Goal: Transaction & Acquisition: Purchase product/service

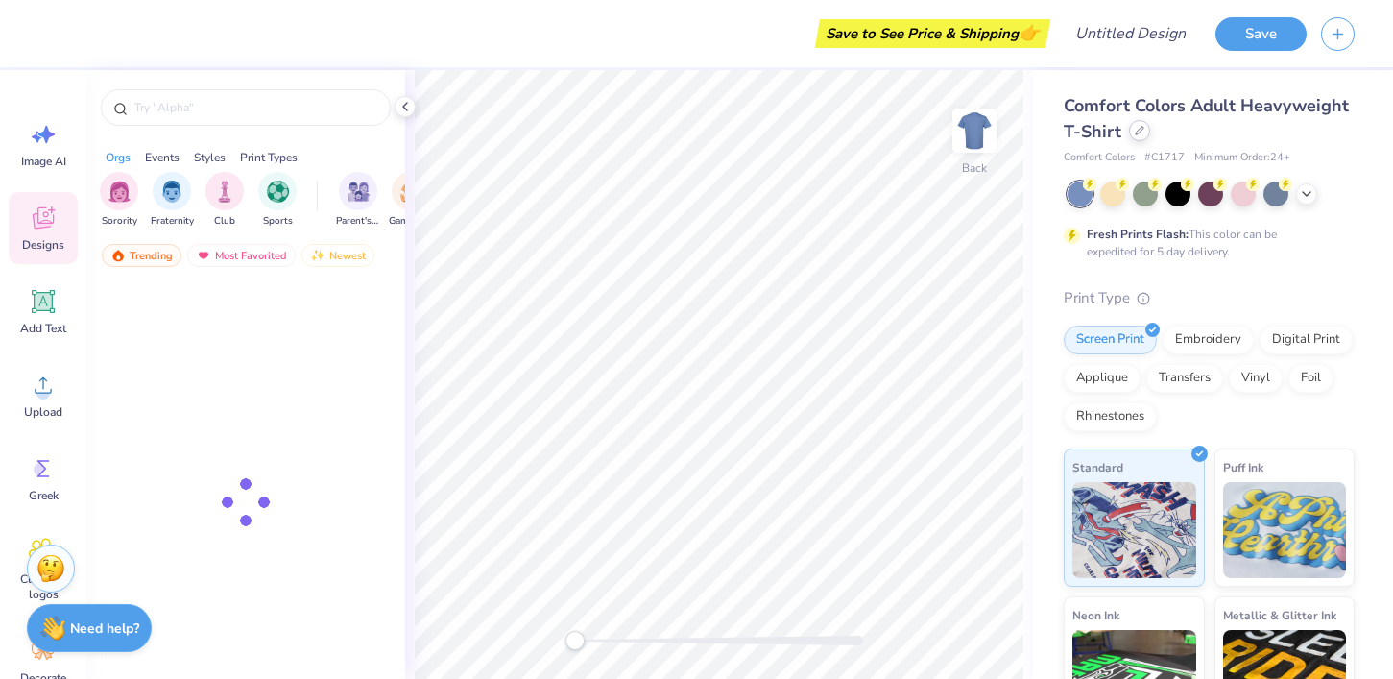
click at [1132, 139] on div "Comfort Colors Adult Heavyweight T-Shirt" at bounding box center [1208, 119] width 291 height 52
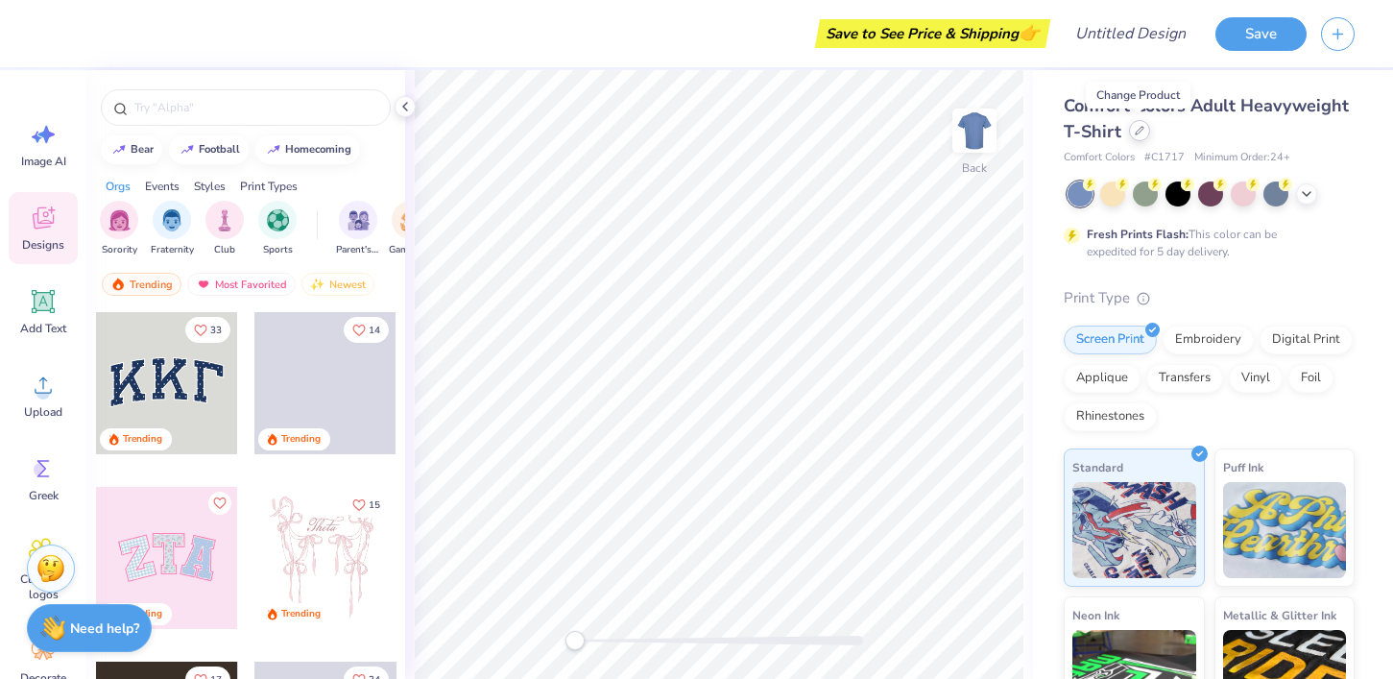
click at [1139, 134] on icon at bounding box center [1139, 131] width 10 height 10
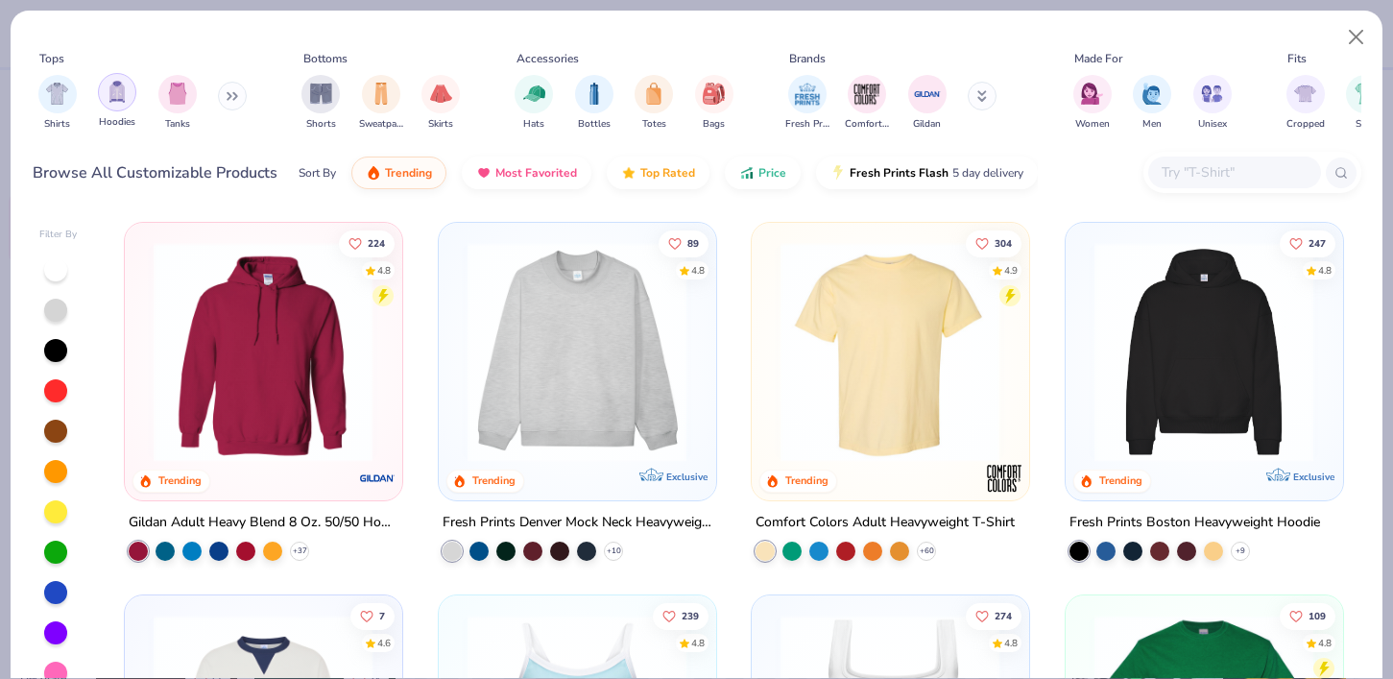
click at [116, 103] on div "filter for Hoodies" at bounding box center [117, 92] width 38 height 38
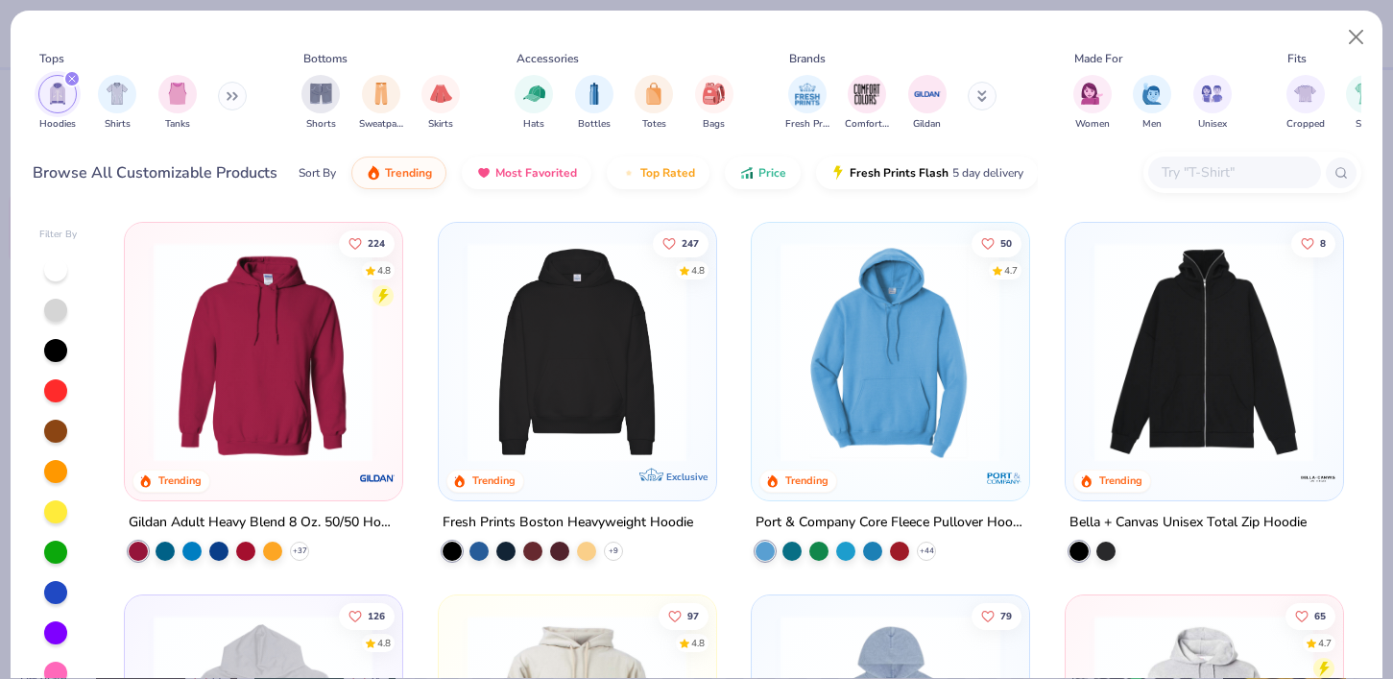
scroll to position [10, 0]
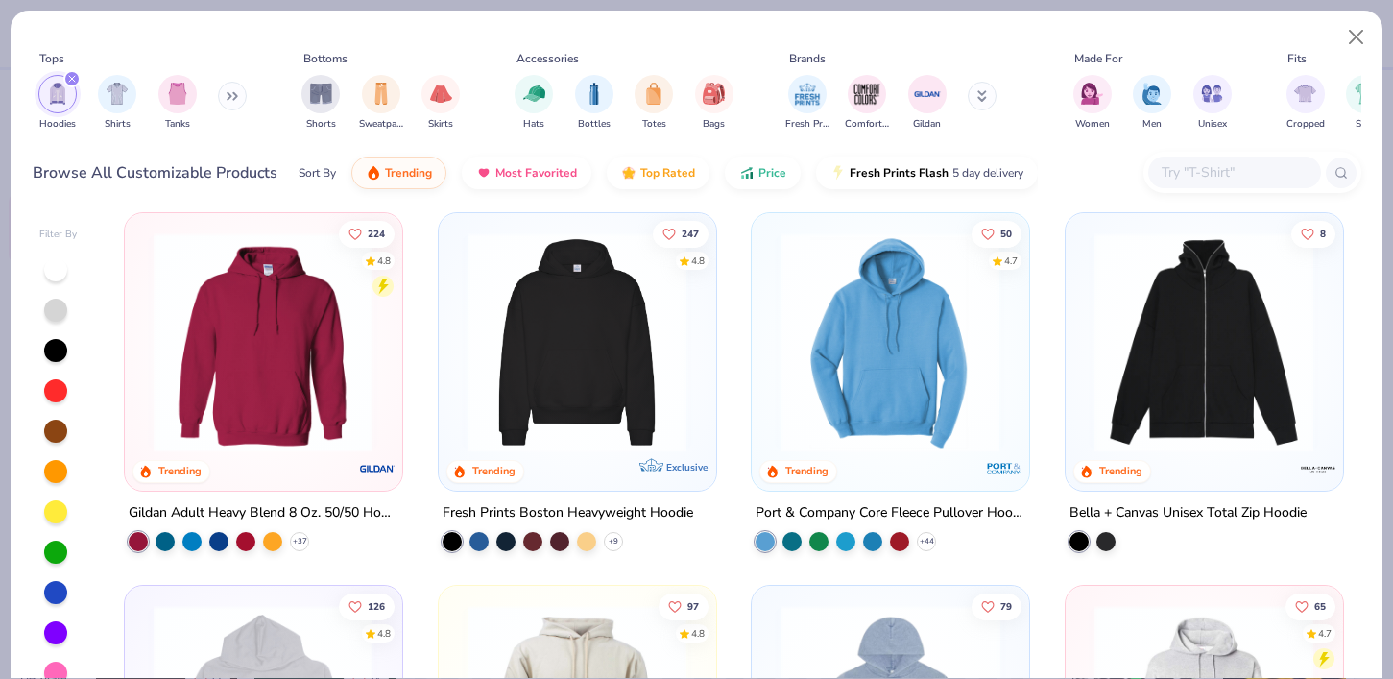
click at [311, 542] on div "Gildan Adult Heavy Blend 8 Oz. 50/50 Hooded Sweatshirt + 37" at bounding box center [263, 525] width 279 height 50
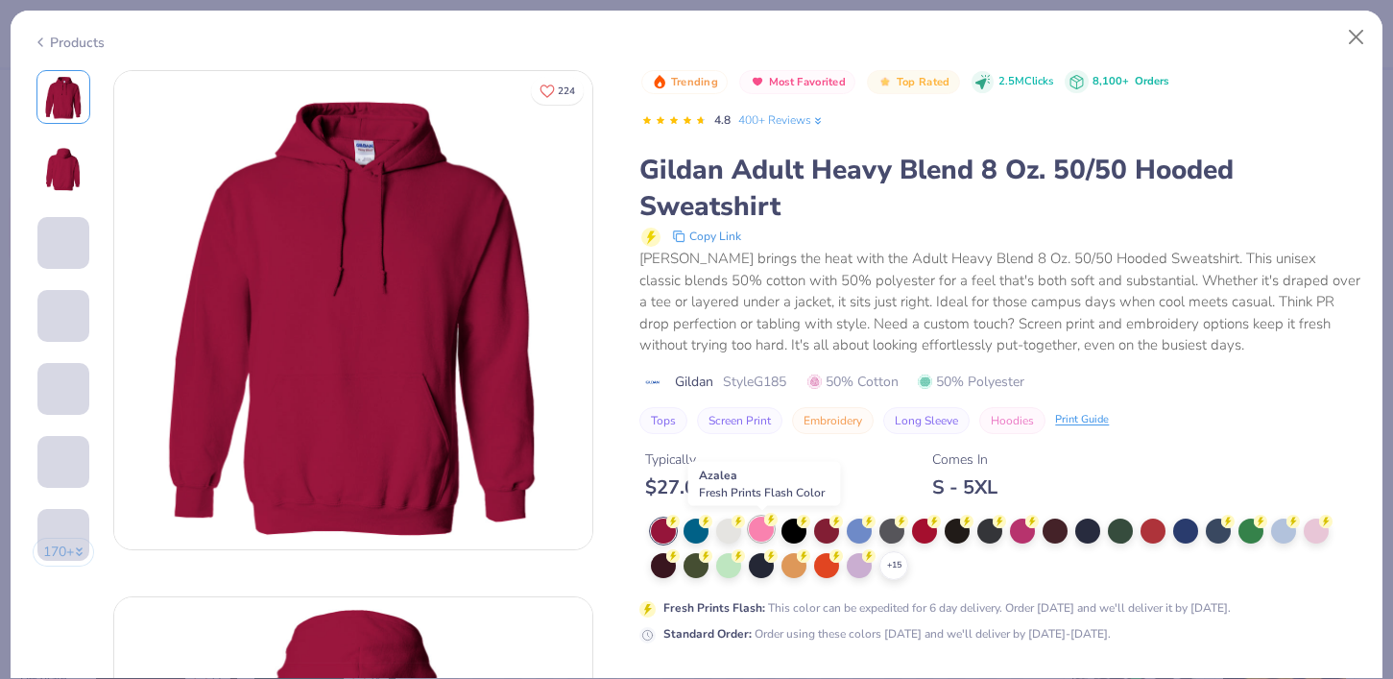
click at [757, 536] on div at bounding box center [761, 528] width 25 height 25
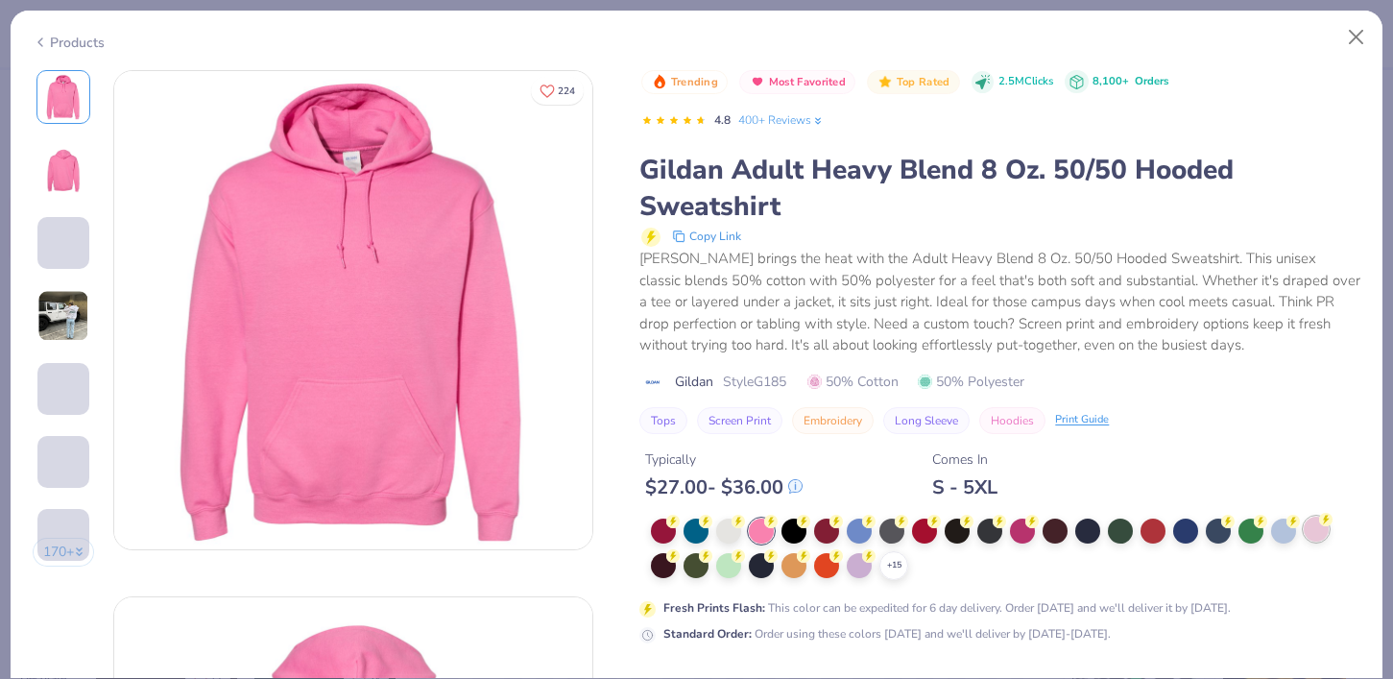
click at [1320, 537] on div at bounding box center [1315, 528] width 25 height 25
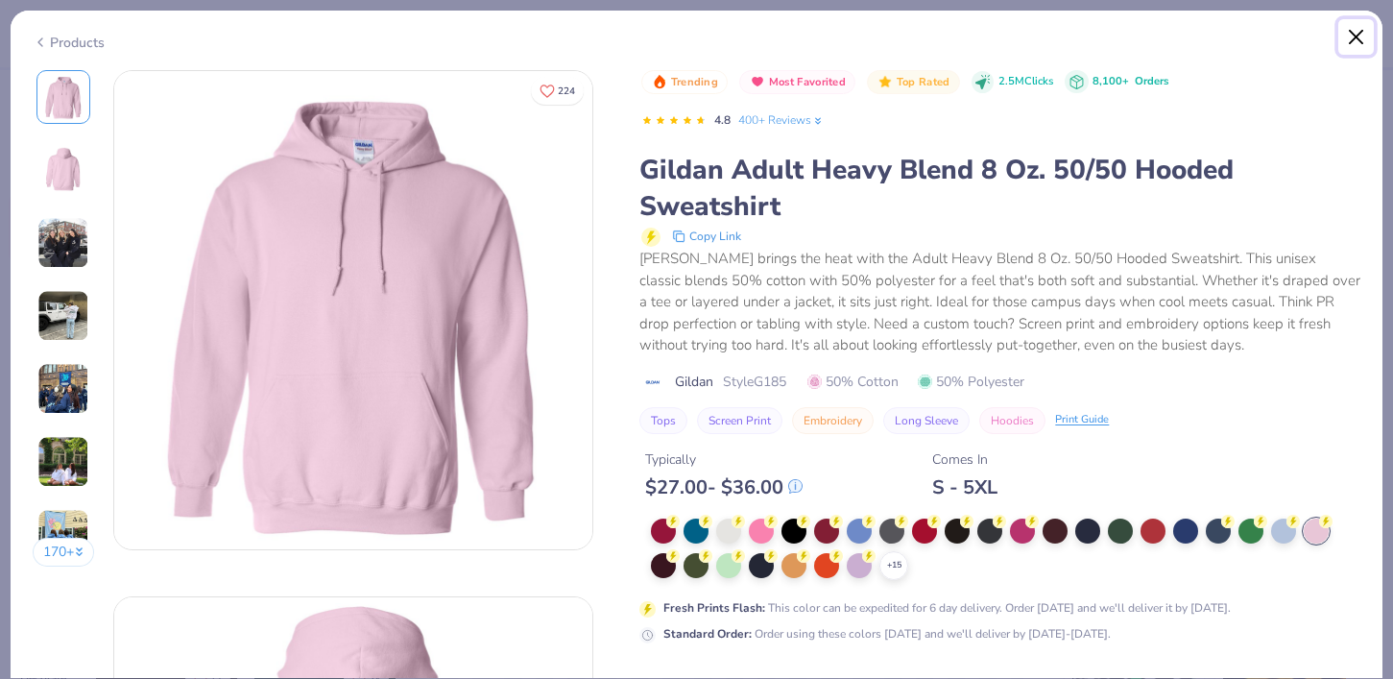
click at [1363, 34] on button "Close" at bounding box center [1356, 37] width 36 height 36
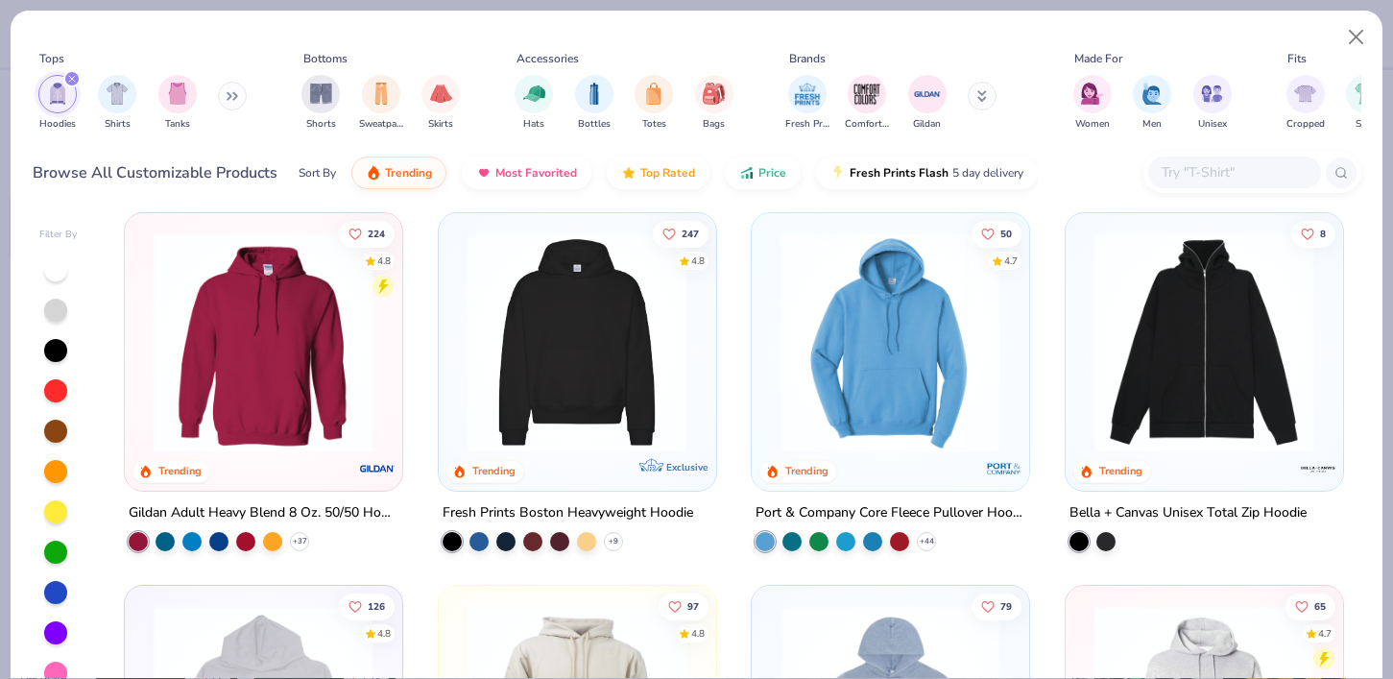
click at [894, 281] on img at bounding box center [890, 342] width 238 height 220
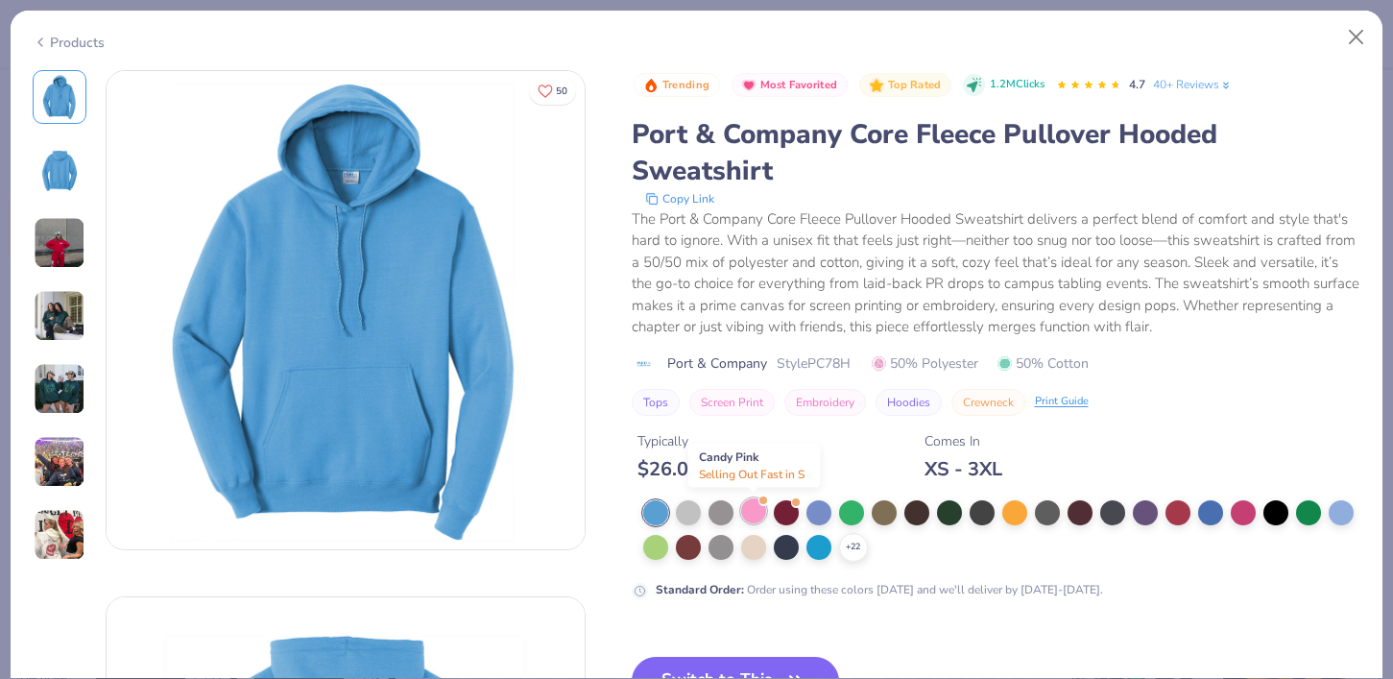
click at [754, 511] on div at bounding box center [753, 510] width 25 height 25
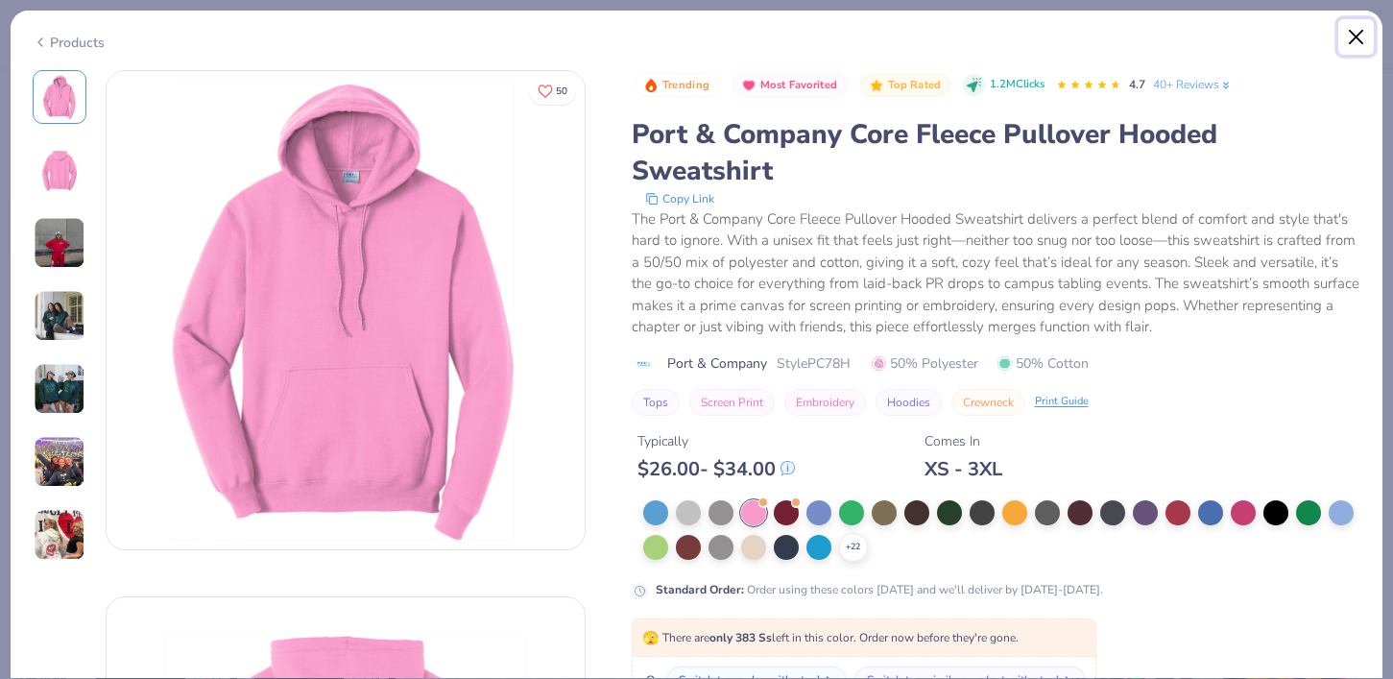
click at [1347, 38] on button "Close" at bounding box center [1356, 37] width 36 height 36
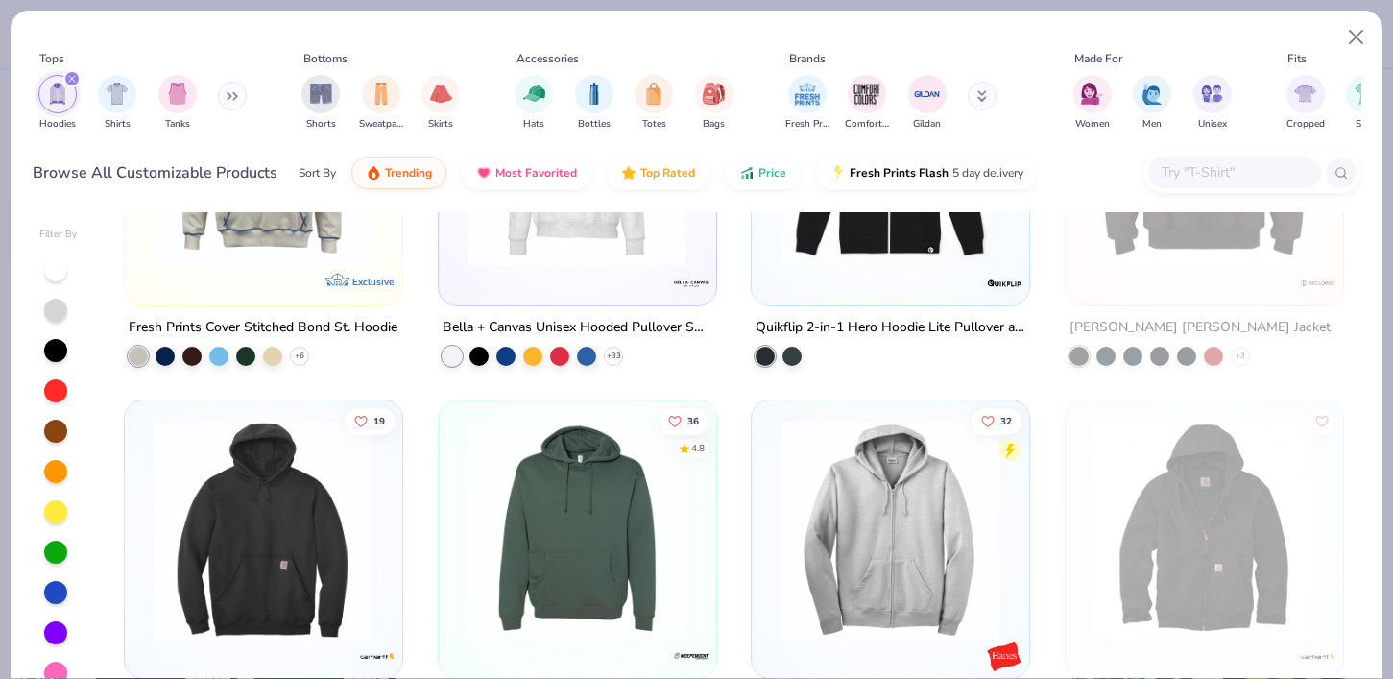
scroll to position [2320, 0]
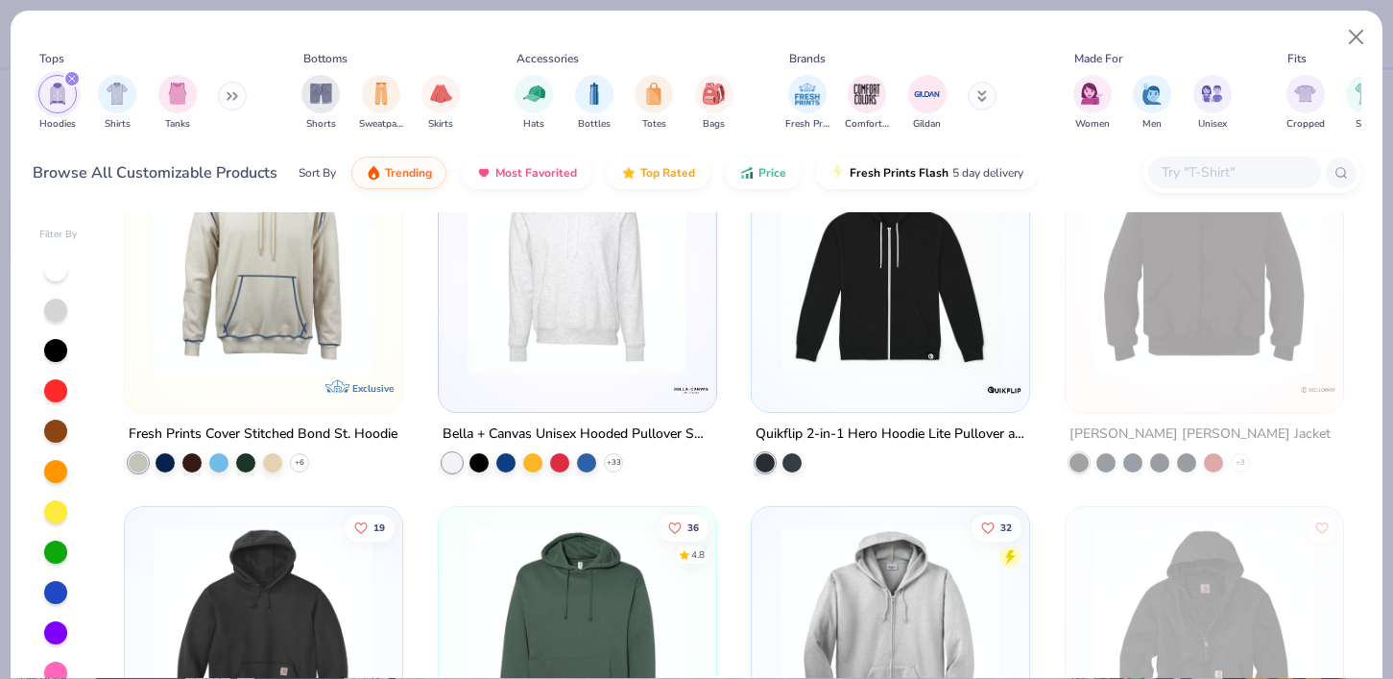
click at [616, 311] on img at bounding box center [577, 264] width 238 height 220
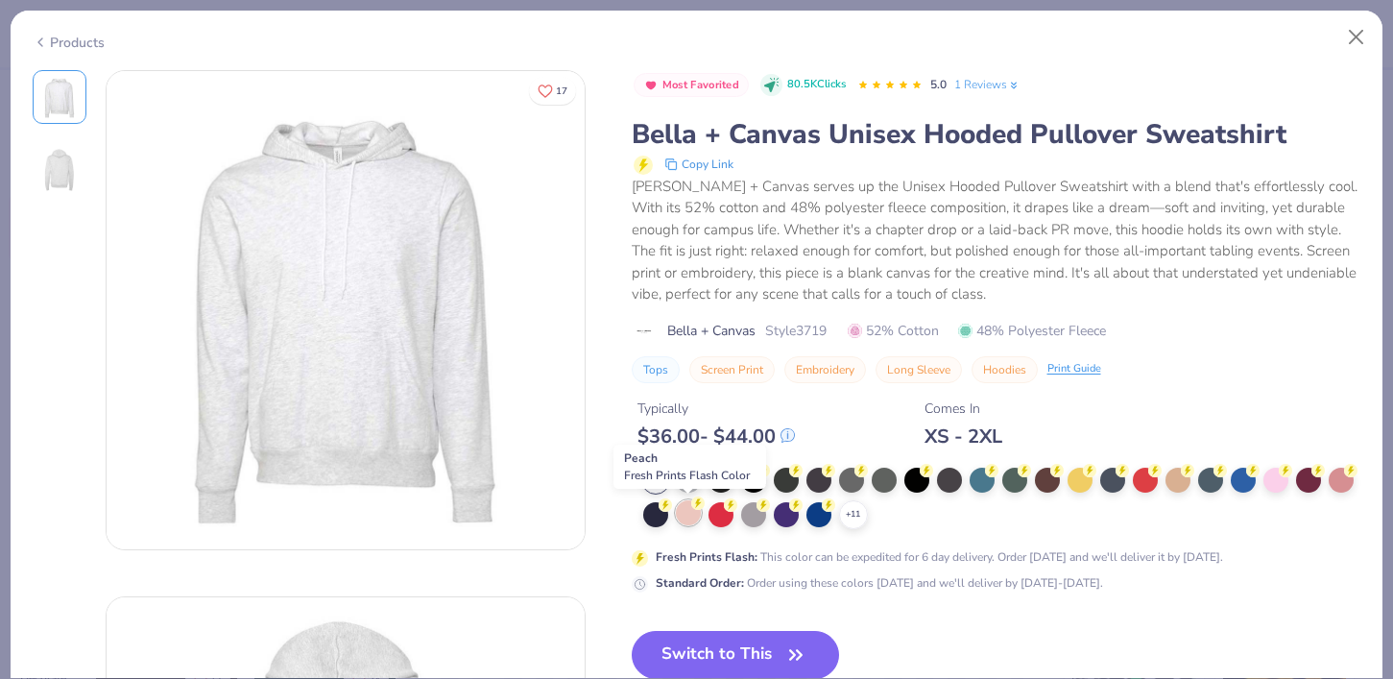
click at [690, 513] on div at bounding box center [688, 512] width 25 height 25
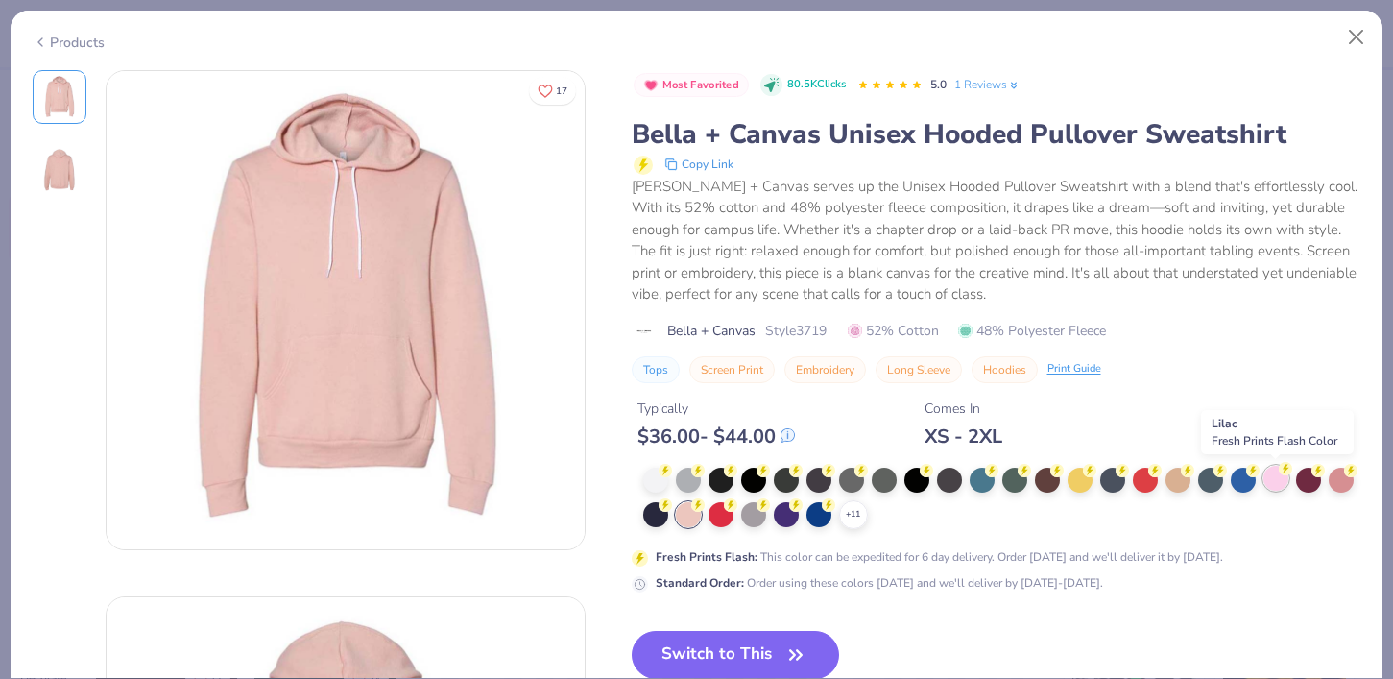
click at [1277, 479] on div at bounding box center [1275, 477] width 25 height 25
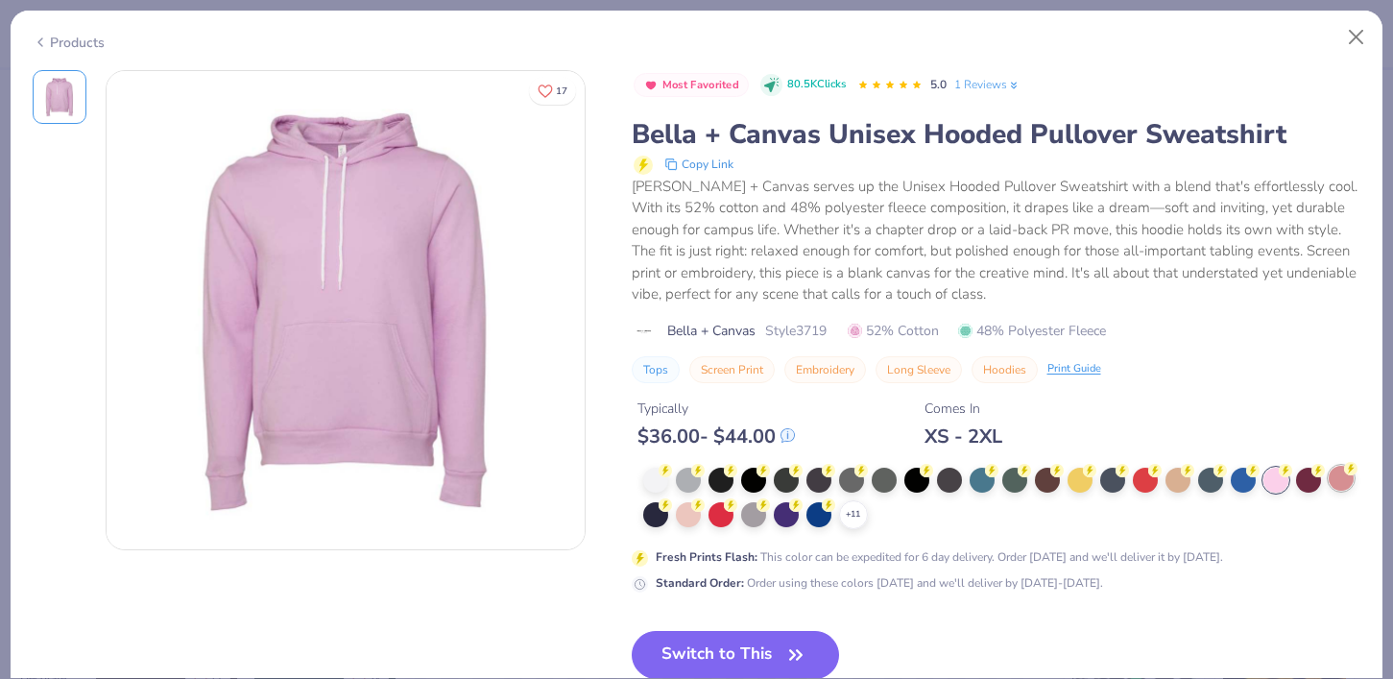
click at [1349, 483] on div at bounding box center [1340, 477] width 25 height 25
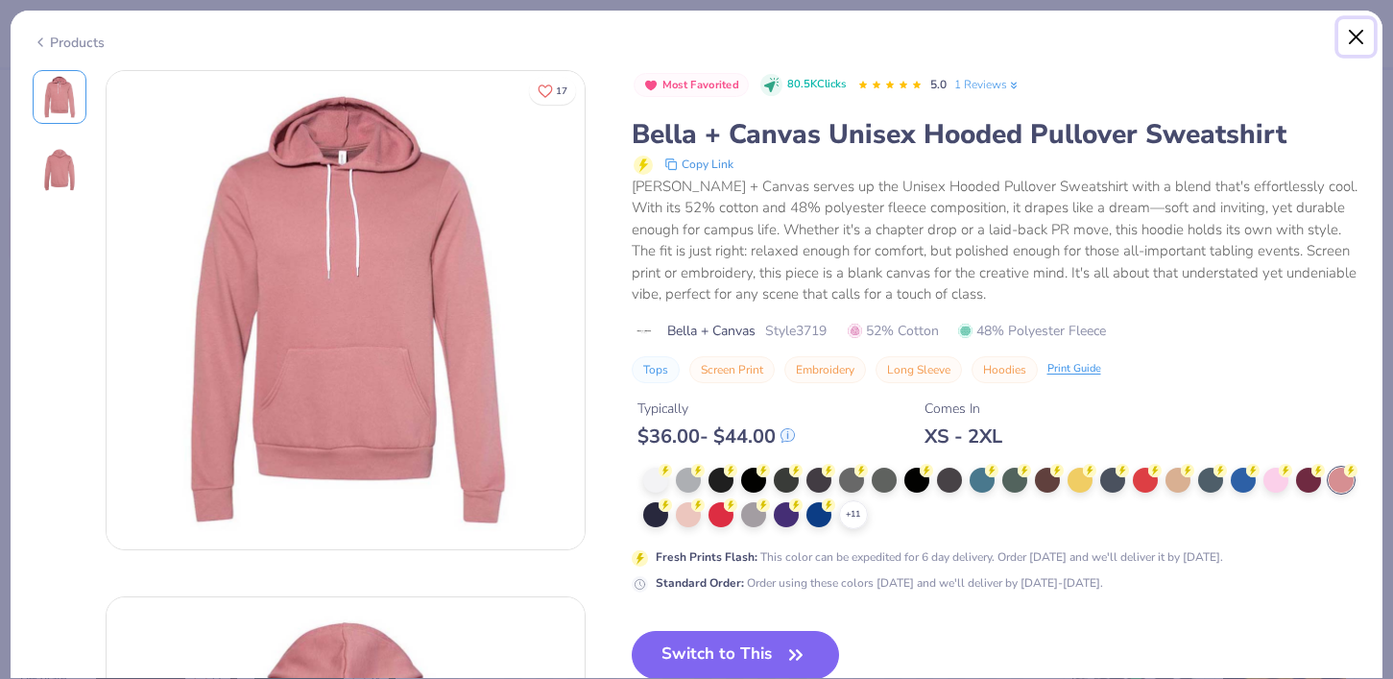
click at [1359, 30] on button "Close" at bounding box center [1356, 37] width 36 height 36
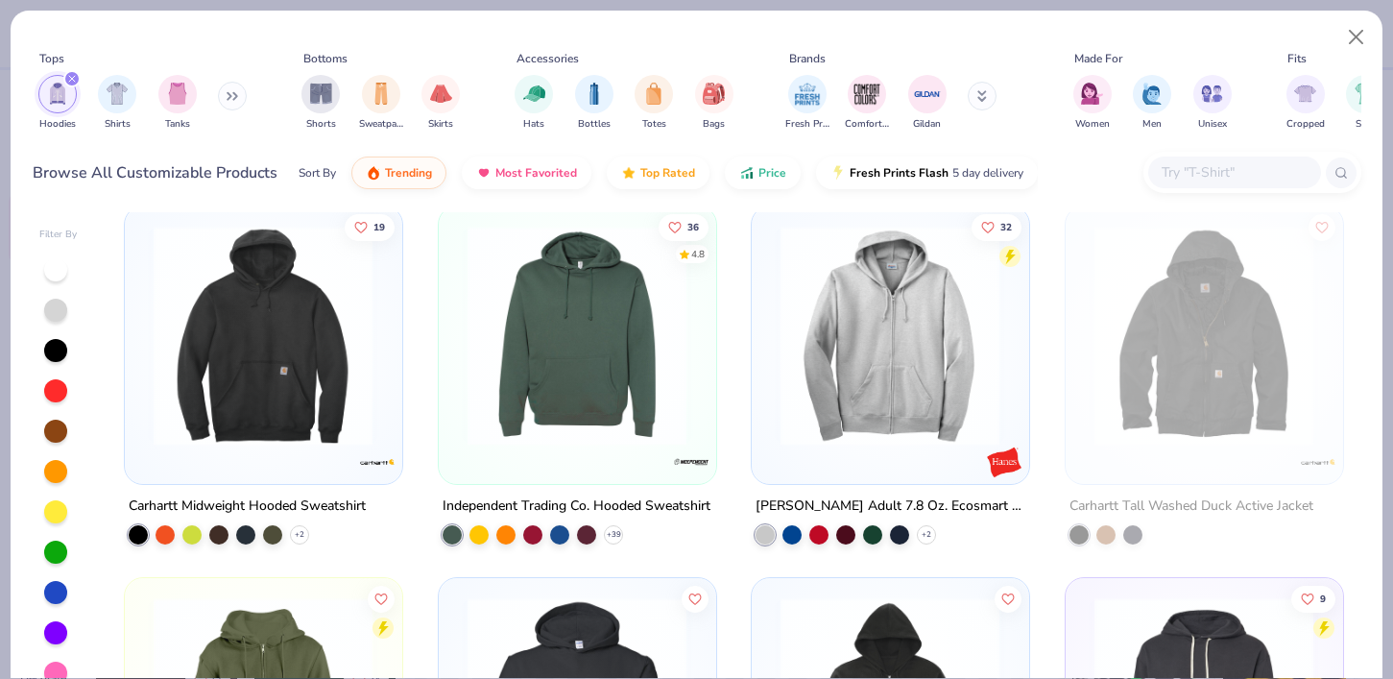
scroll to position [2613, 0]
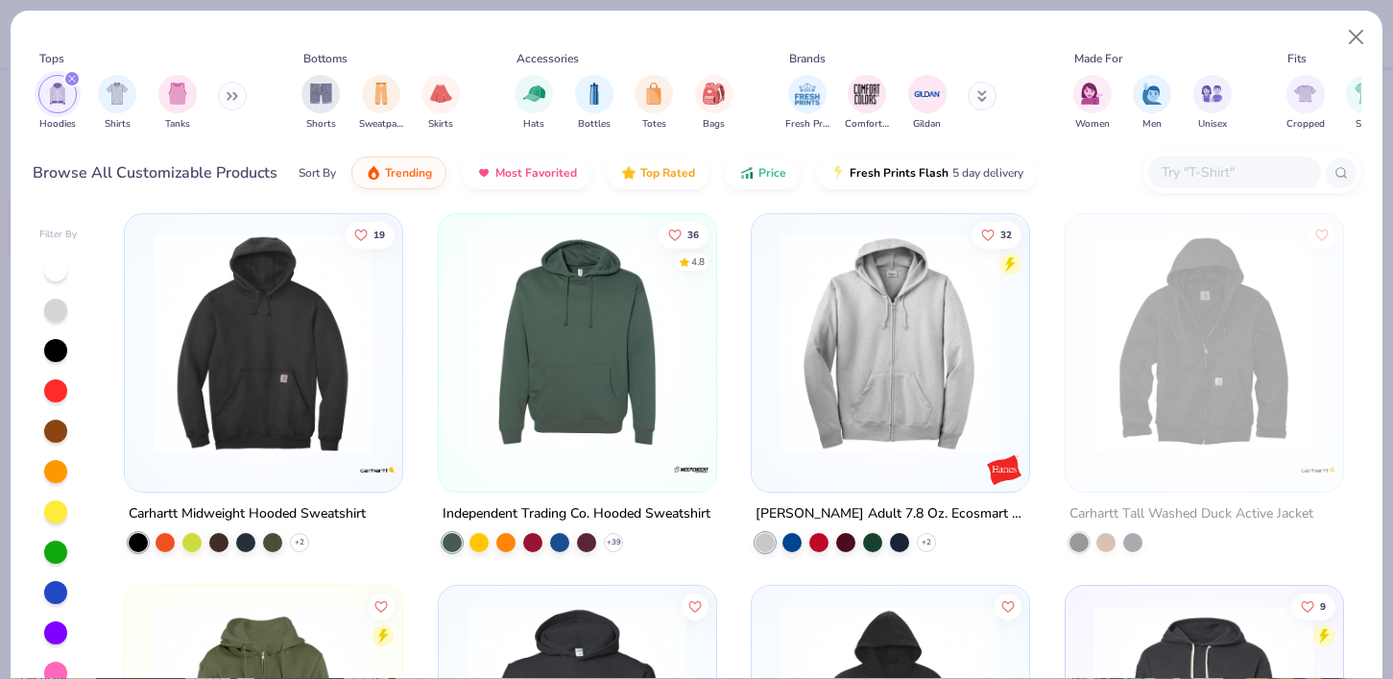
click at [619, 410] on img at bounding box center [577, 342] width 238 height 220
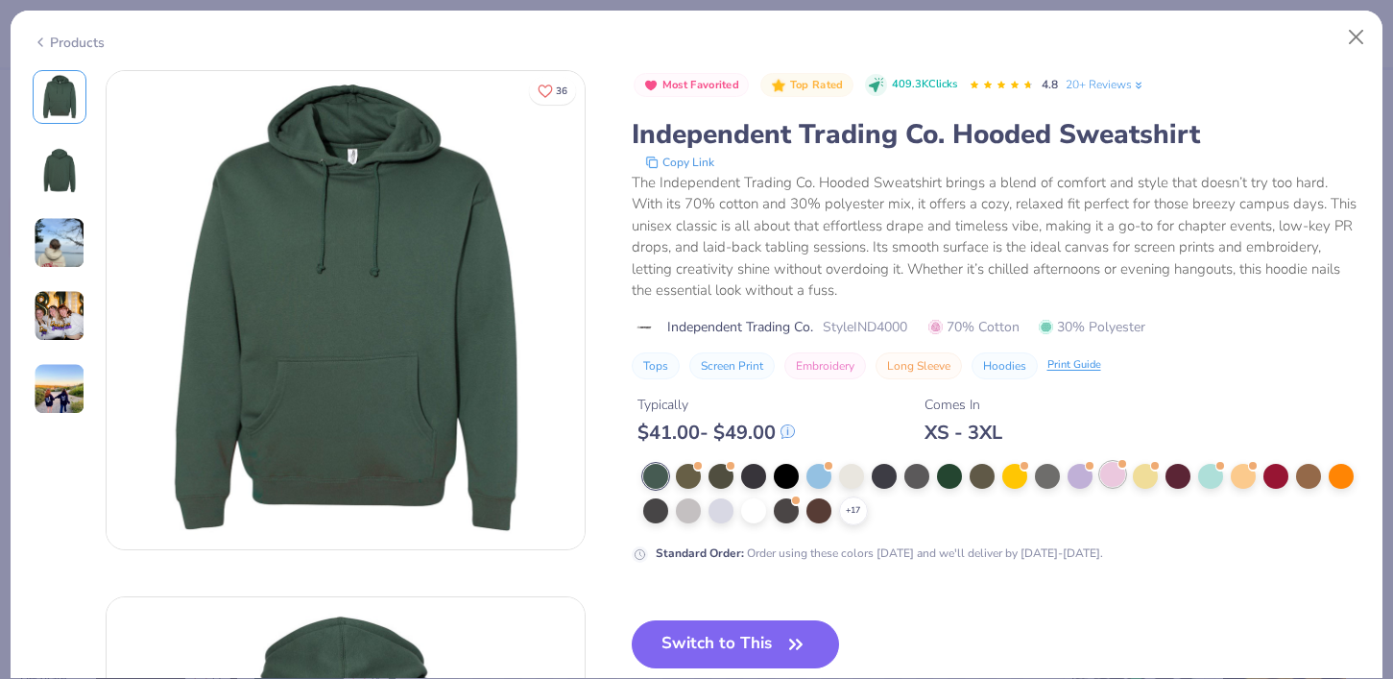
click at [1105, 478] on div at bounding box center [1112, 474] width 25 height 25
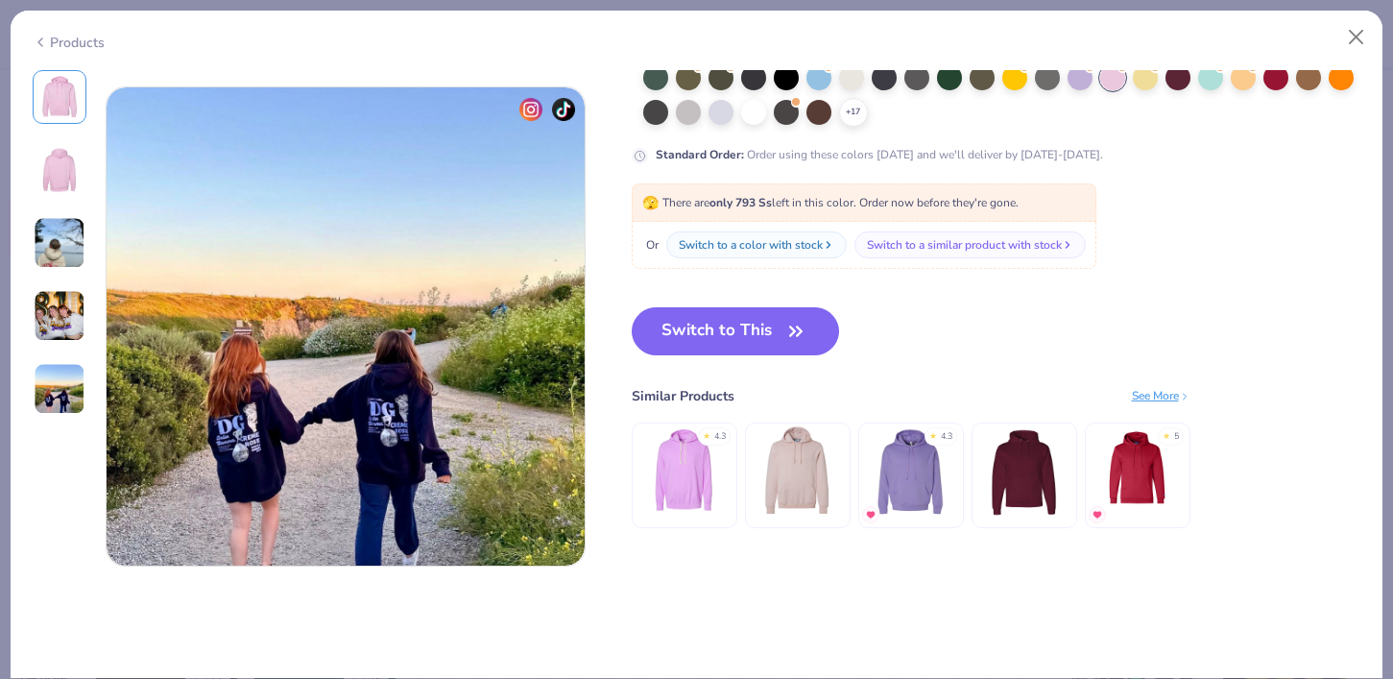
scroll to position [2072, 0]
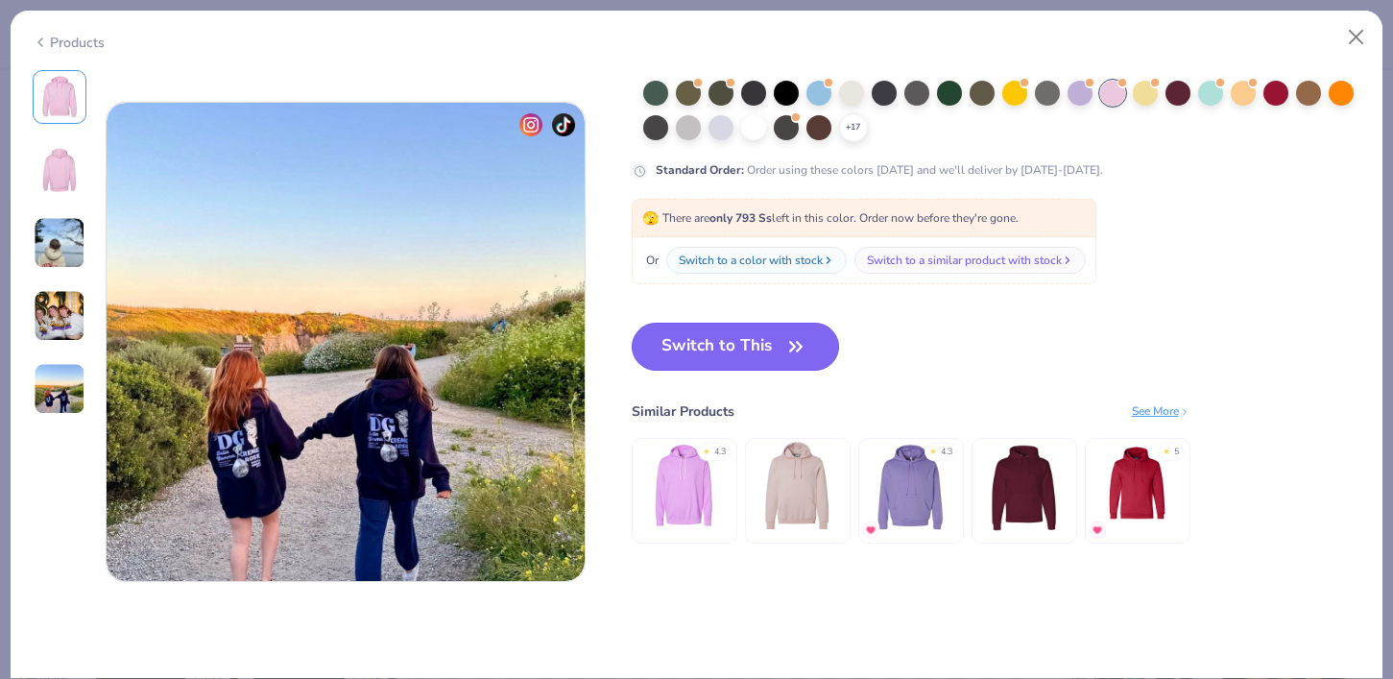
click at [753, 361] on button "Switch to This" at bounding box center [736, 346] width 208 height 48
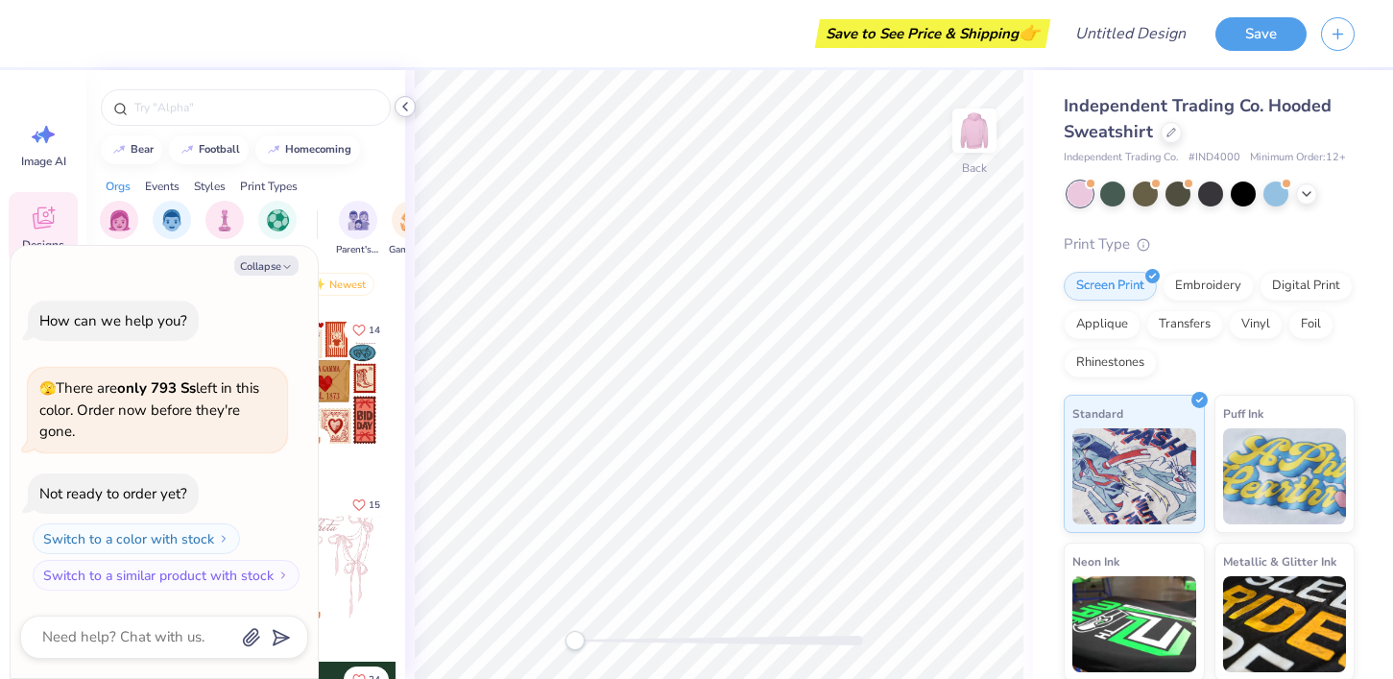
click at [406, 111] on icon at bounding box center [404, 106] width 15 height 15
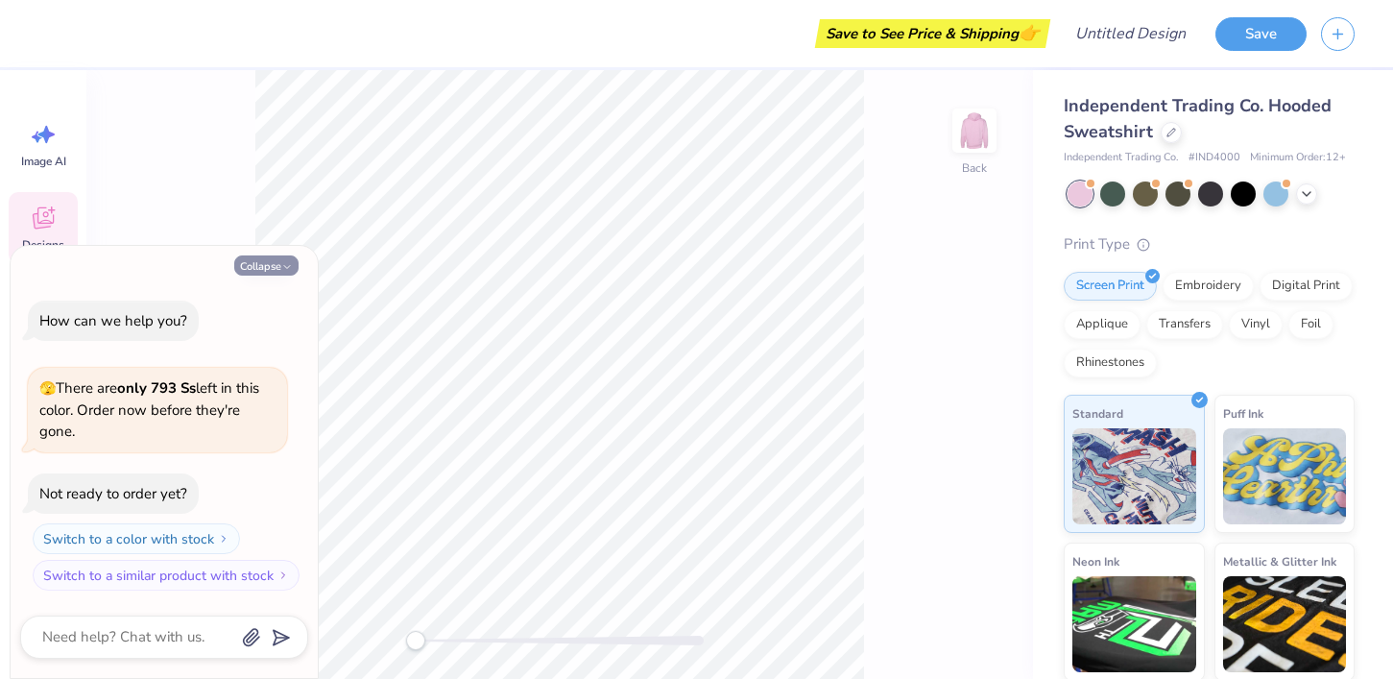
click at [297, 262] on button "Collapse" at bounding box center [266, 265] width 64 height 20
type textarea "x"
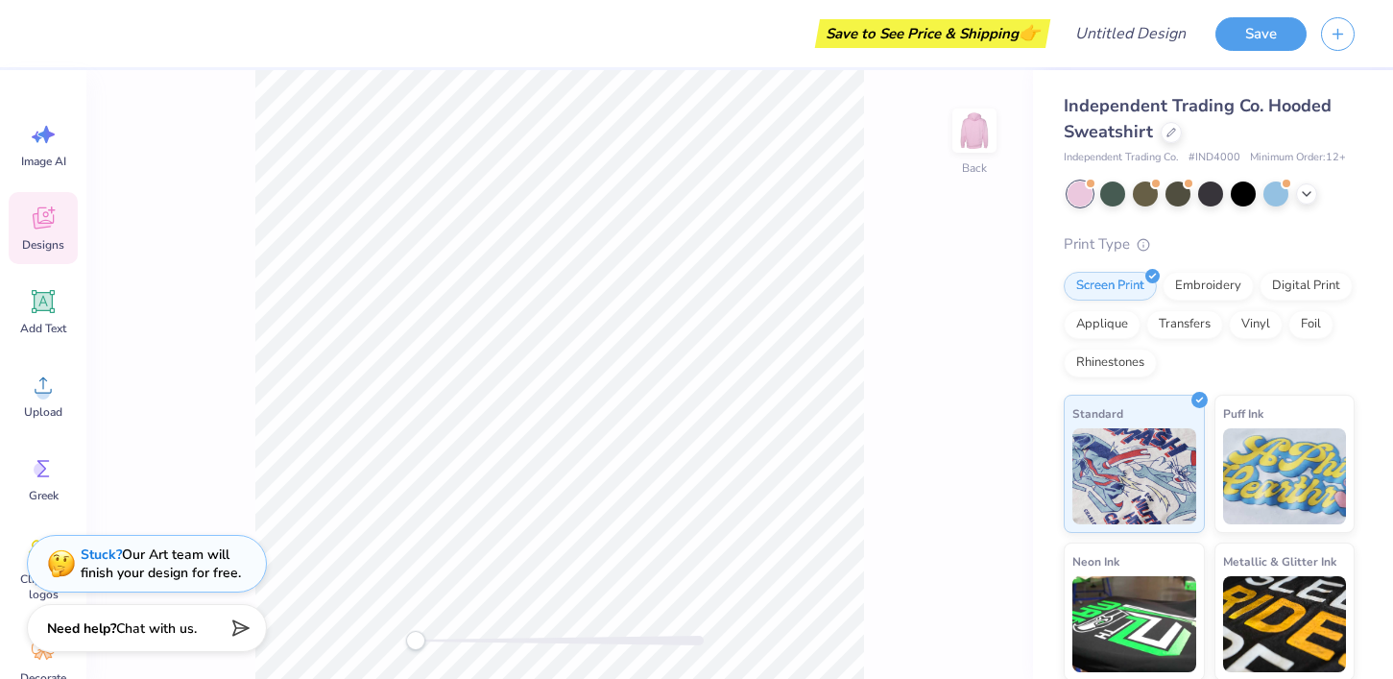
click at [44, 210] on icon at bounding box center [43, 217] width 29 height 29
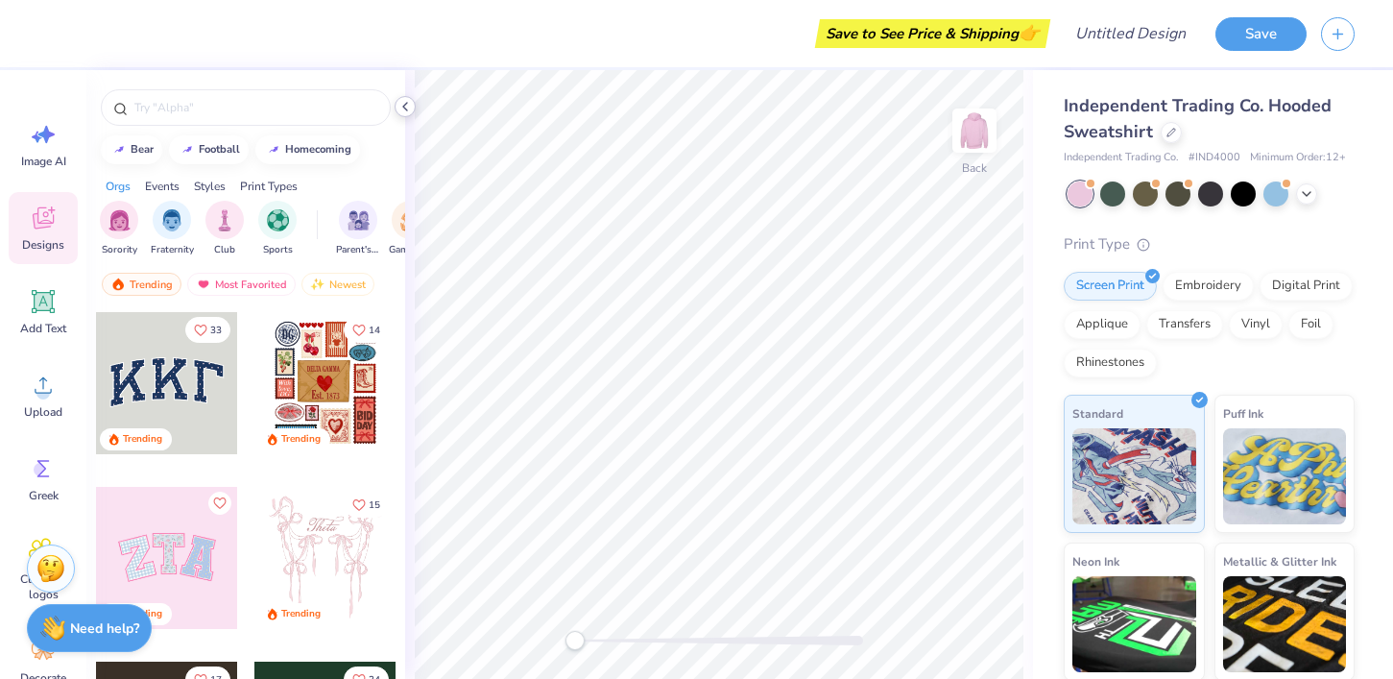
click at [404, 115] on div at bounding box center [404, 106] width 21 height 21
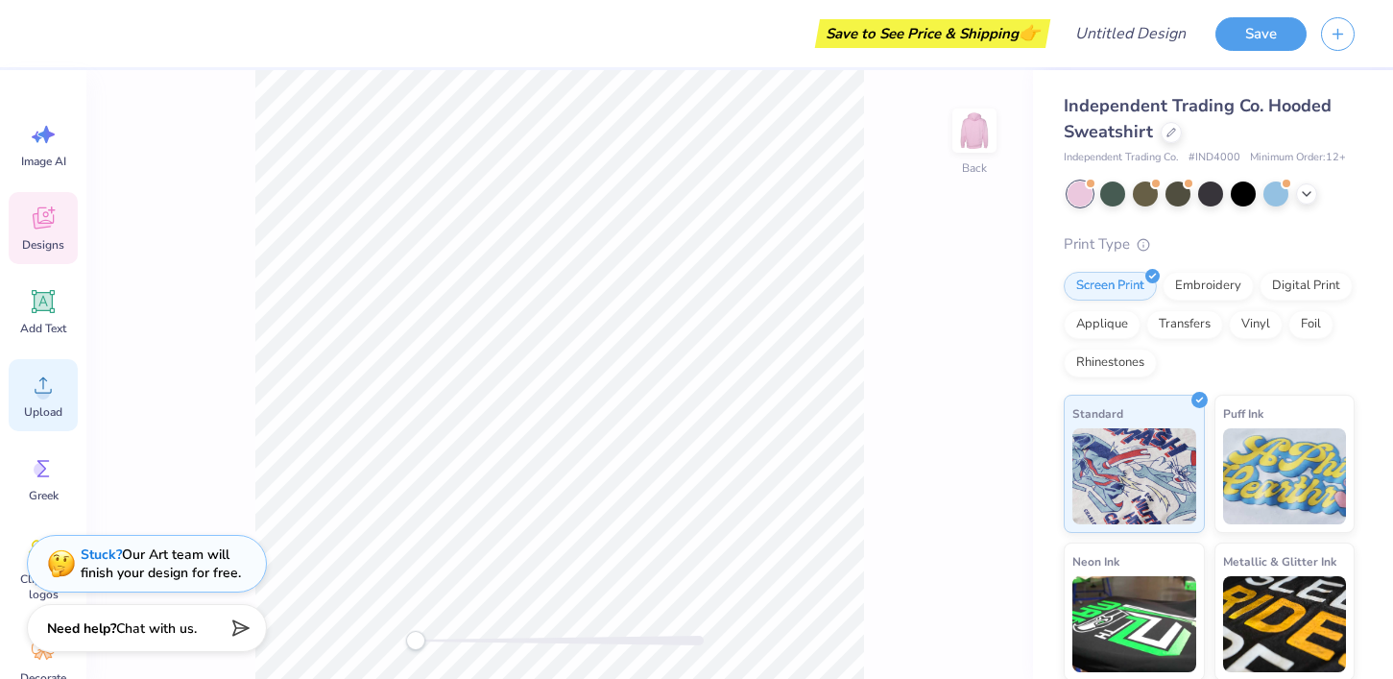
click at [56, 387] on icon at bounding box center [43, 384] width 29 height 29
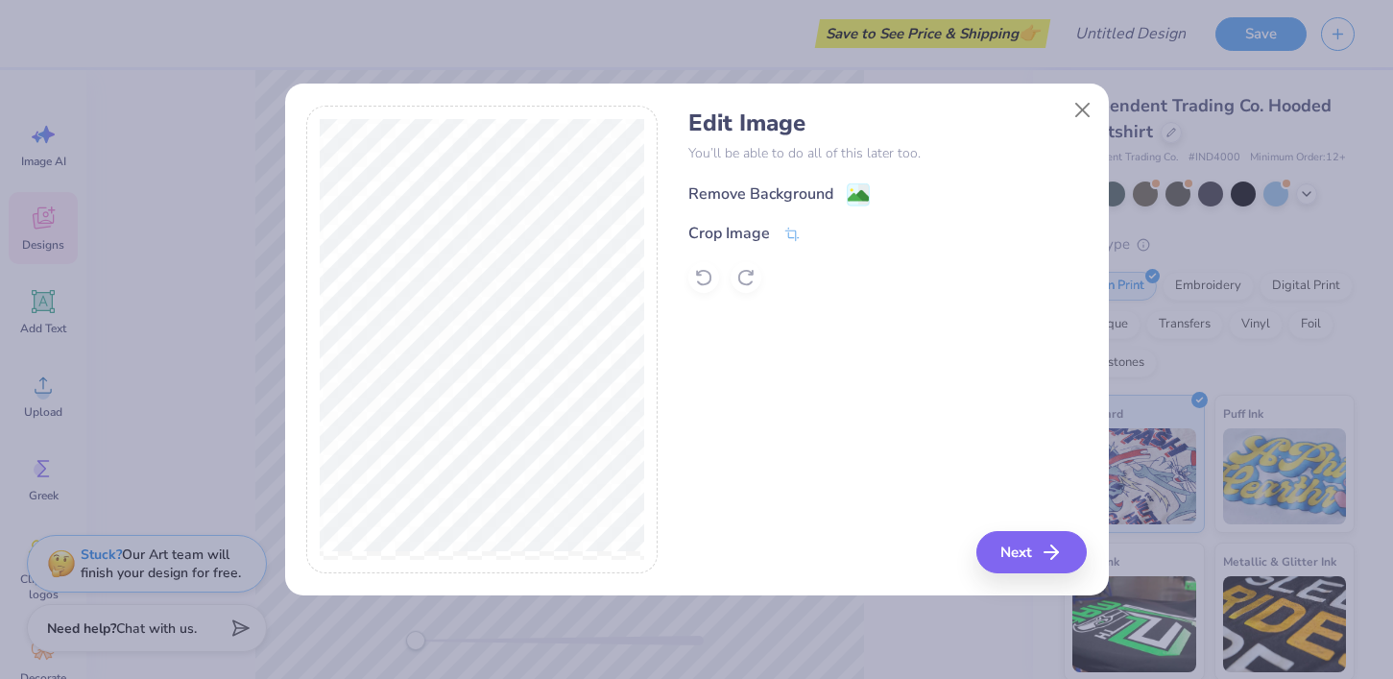
click at [820, 194] on div "Remove Background" at bounding box center [760, 193] width 145 height 23
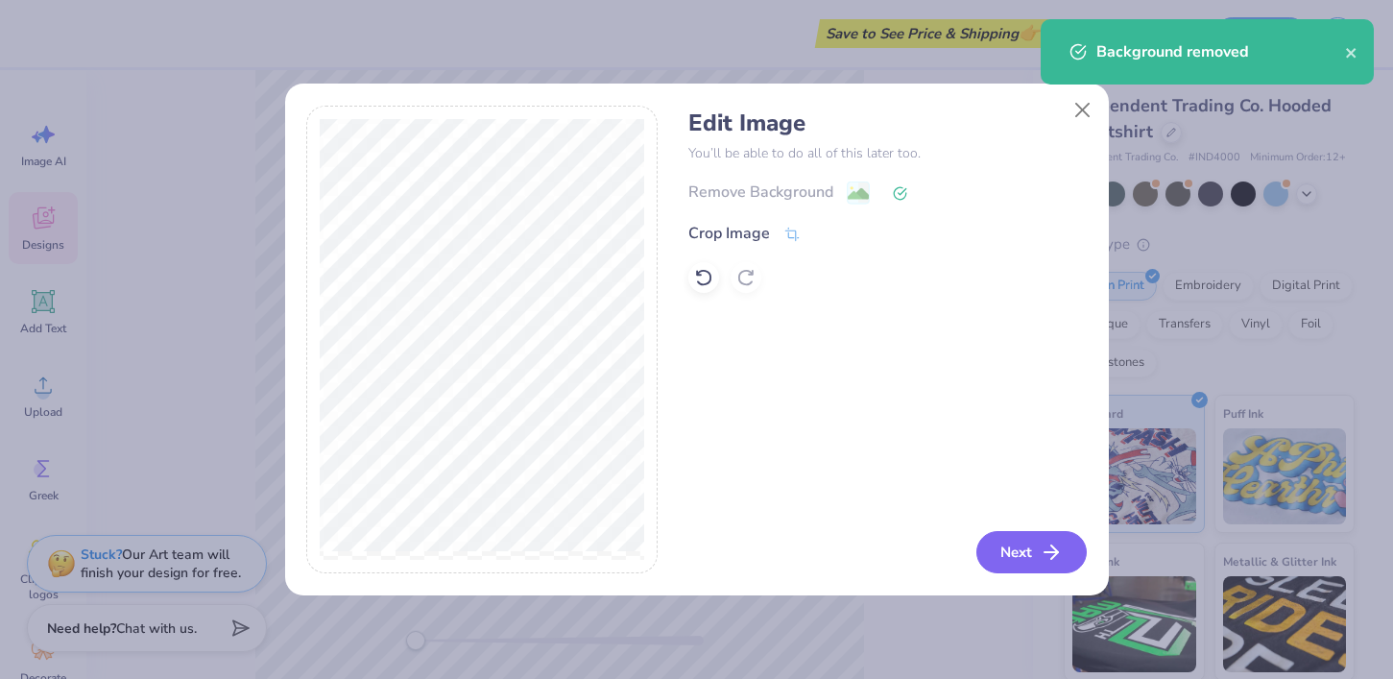
click at [1021, 548] on button "Next" at bounding box center [1031, 552] width 110 height 42
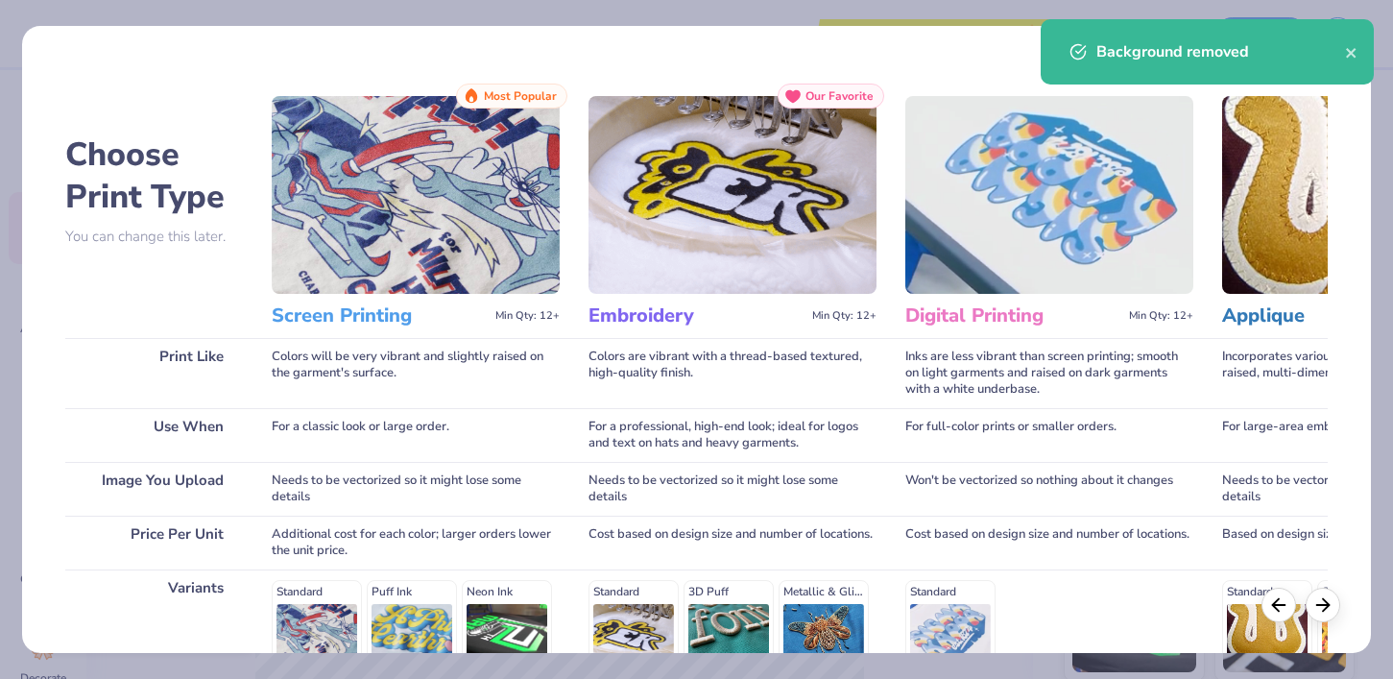
scroll to position [278, 0]
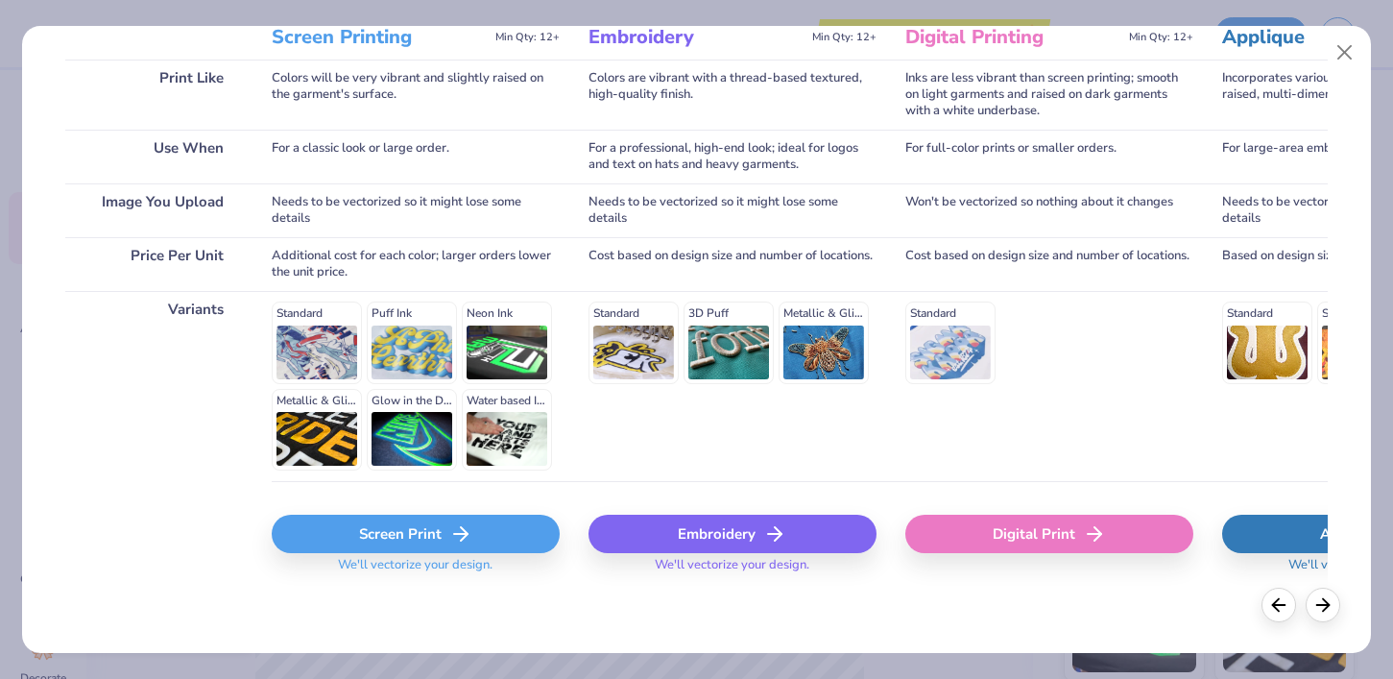
click at [942, 530] on div "Digital Print" at bounding box center [1049, 533] width 288 height 38
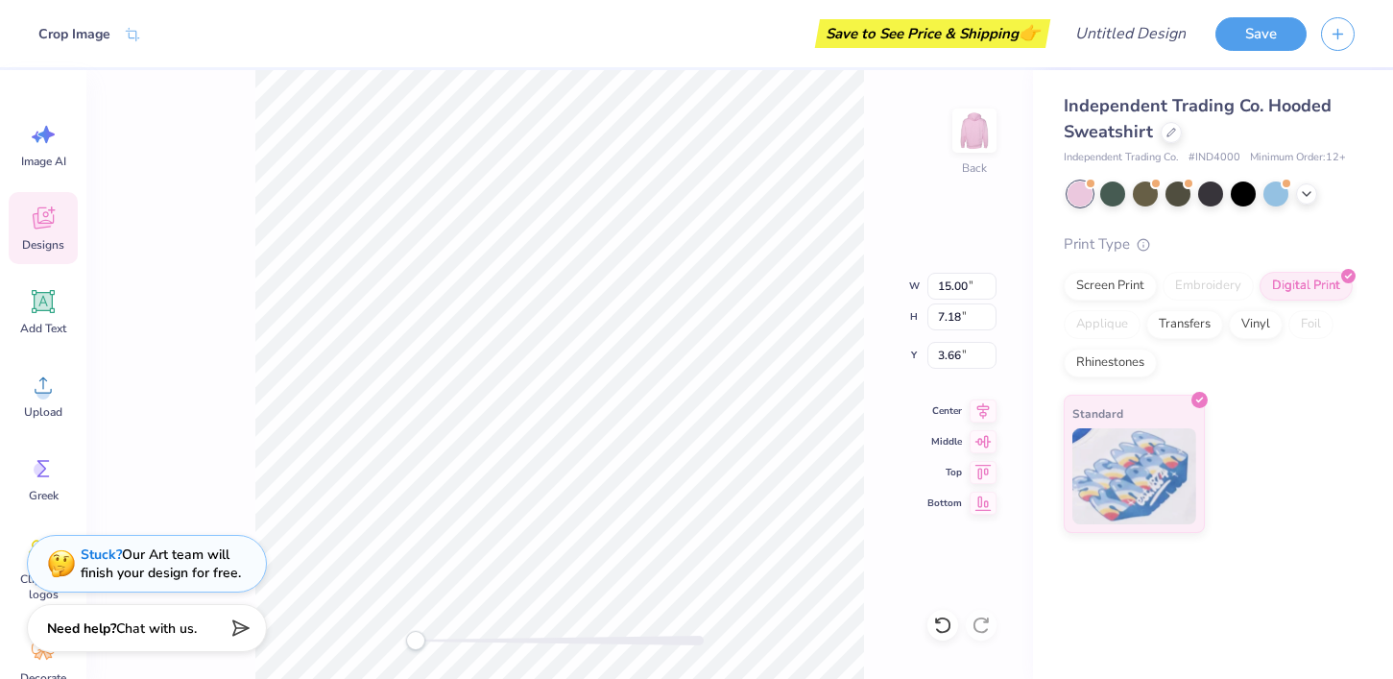
type input "6.66"
type input "3.19"
type input "4.10"
type input "1.96"
type input "2.37"
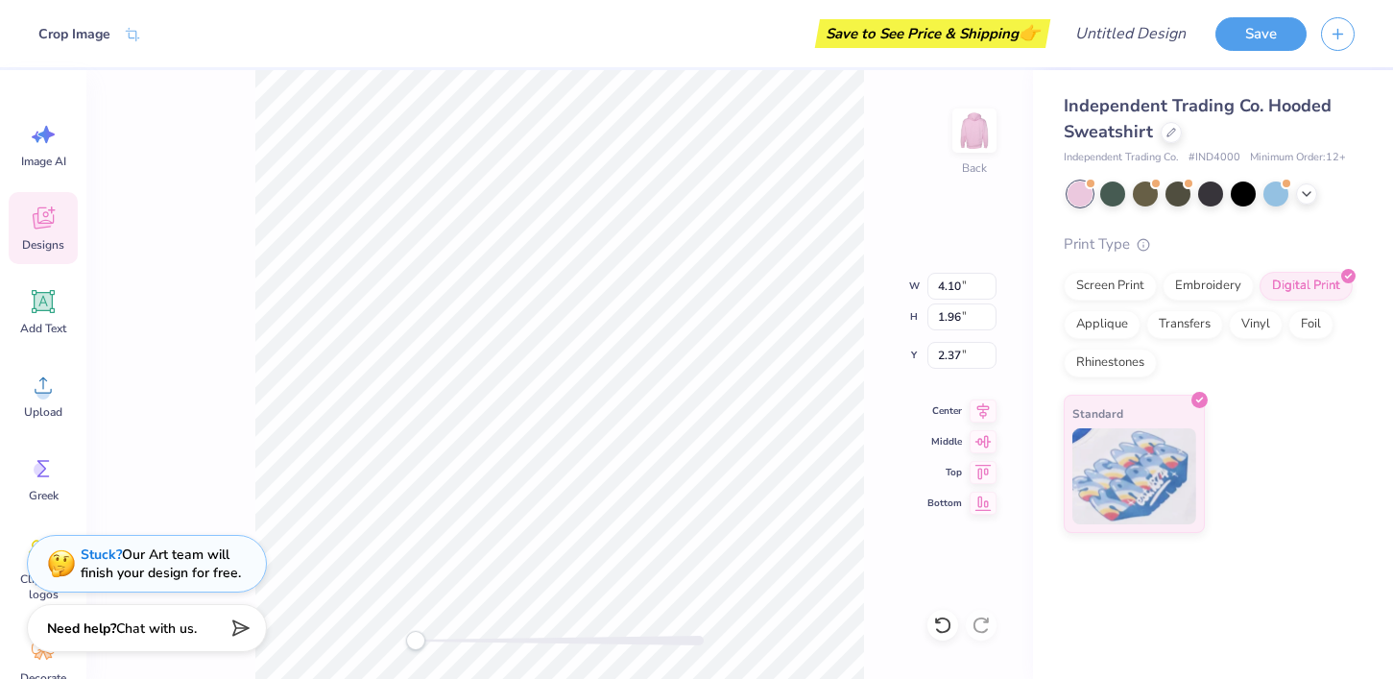
click at [887, 275] on div "Back W 4.10 4.10 " H 1.96 1.96 " Y 2.37 2.37 " Center Middle Top Bottom" at bounding box center [559, 374] width 946 height 609
click at [974, 136] on img at bounding box center [974, 130] width 77 height 77
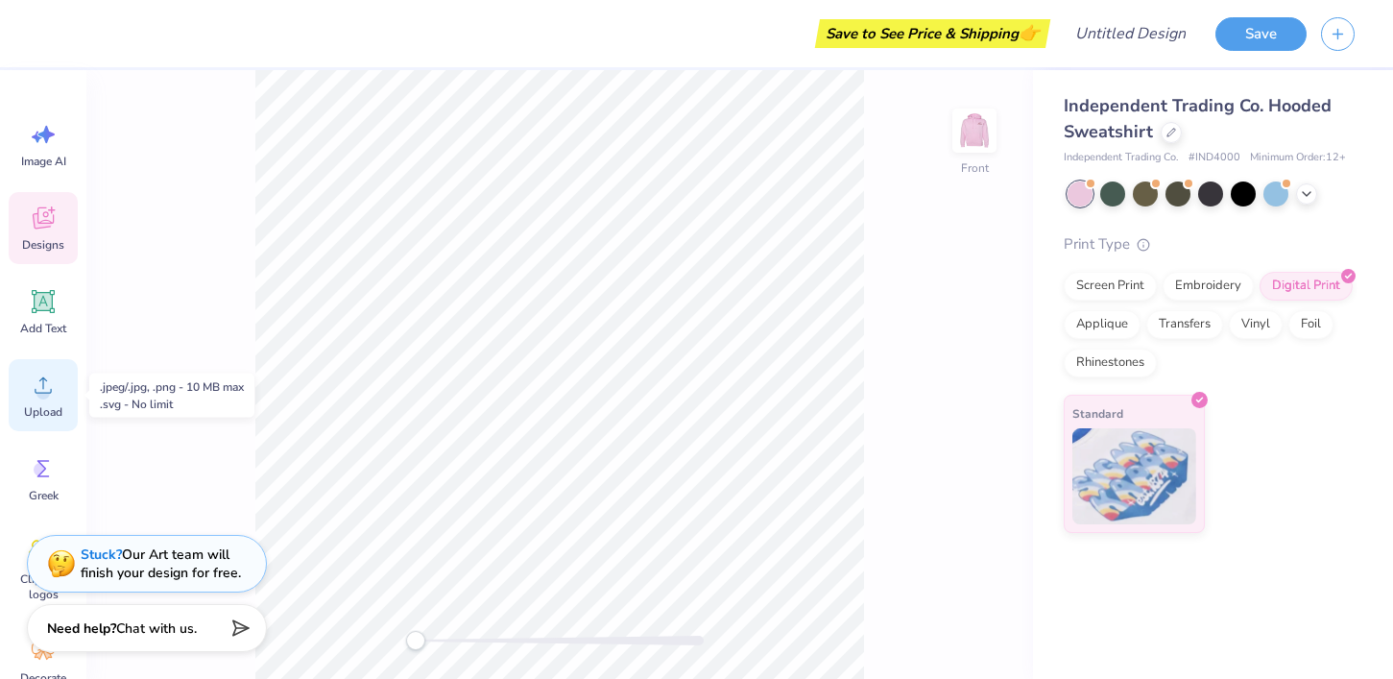
click at [32, 400] on div "Upload" at bounding box center [43, 395] width 69 height 72
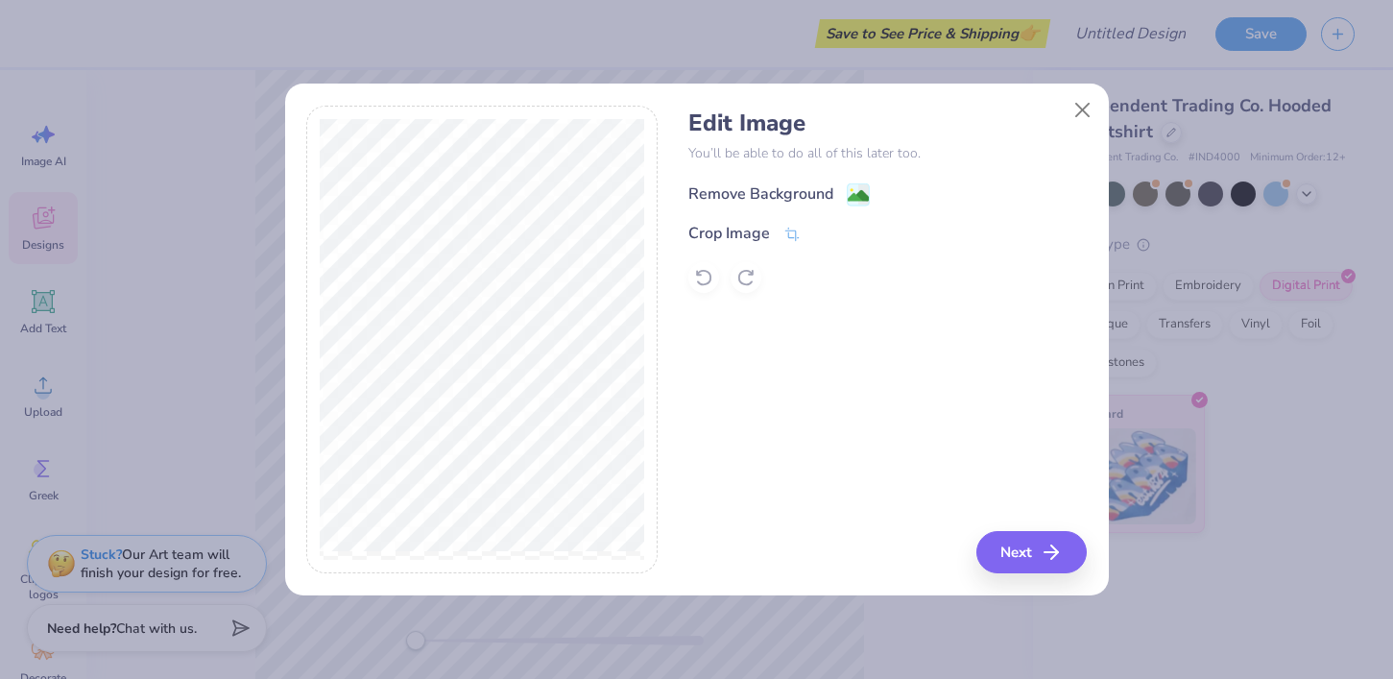
click at [812, 195] on div "Remove Background" at bounding box center [760, 193] width 145 height 23
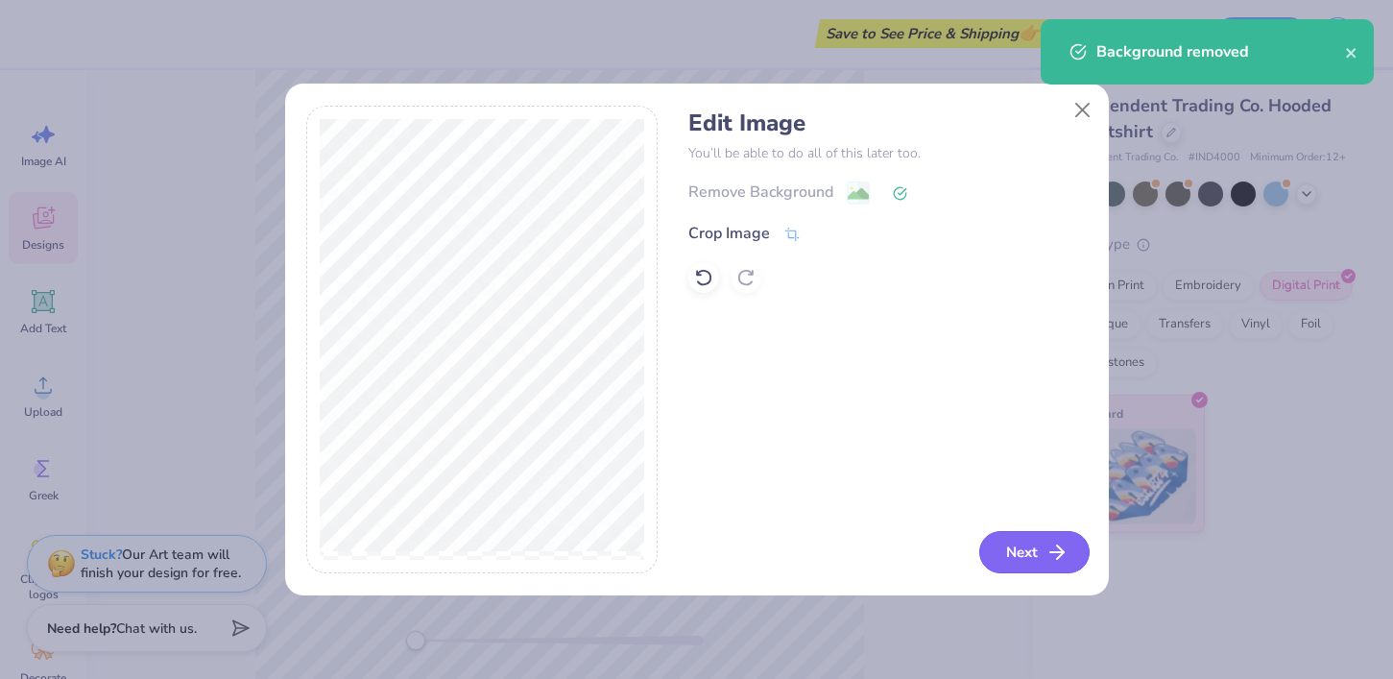
click at [1036, 561] on button "Next" at bounding box center [1034, 552] width 110 height 42
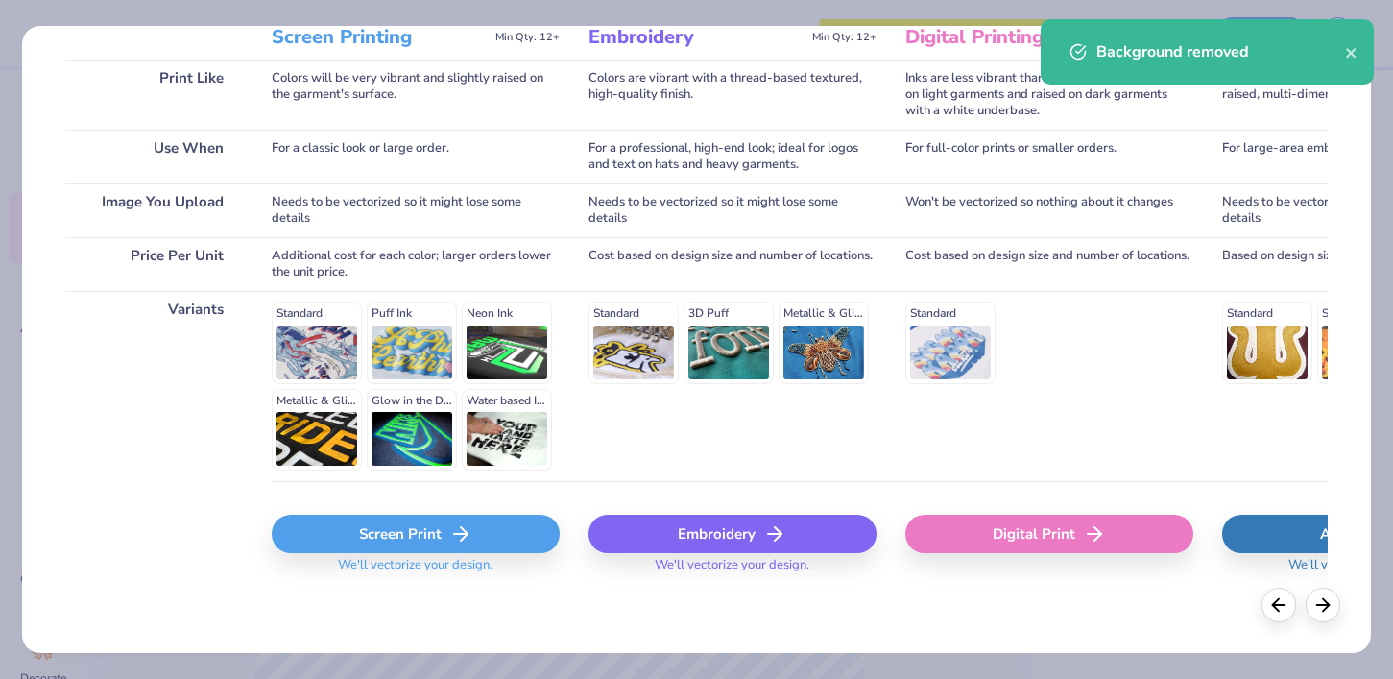
click at [985, 549] on div "Digital Print" at bounding box center [1049, 533] width 288 height 38
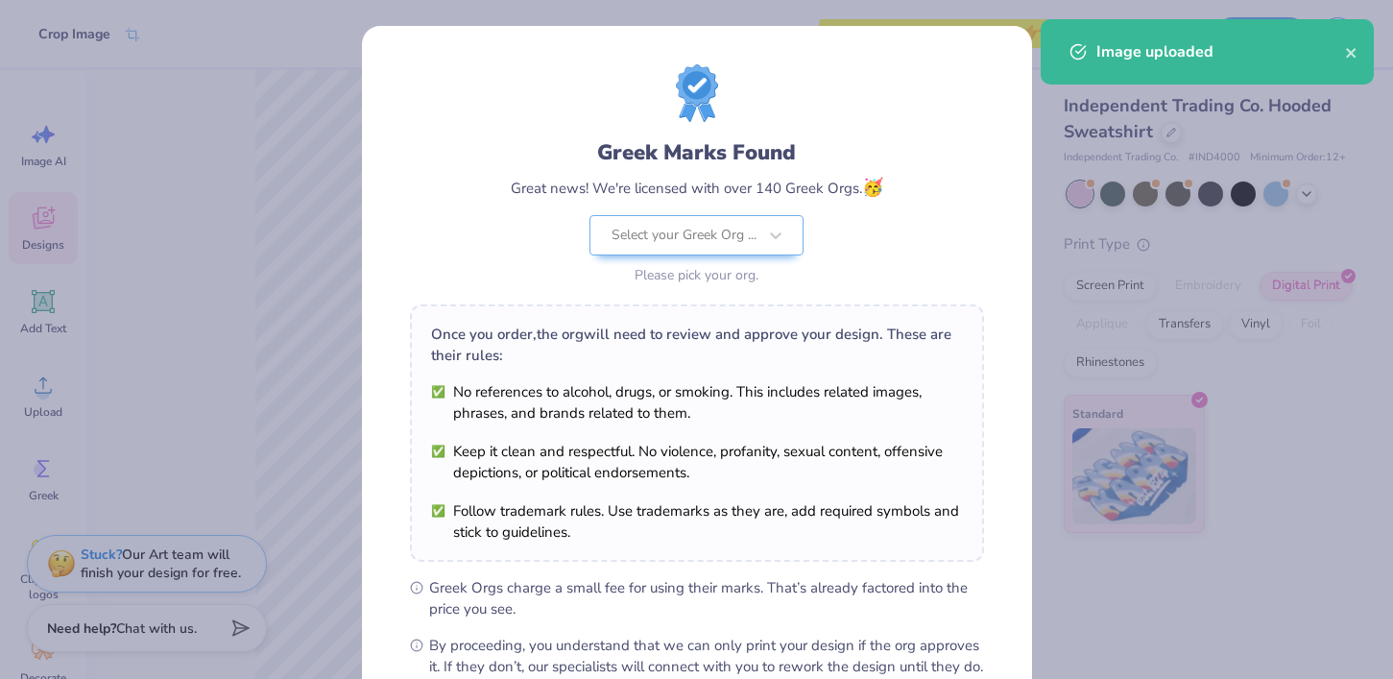
scroll to position [220, 0]
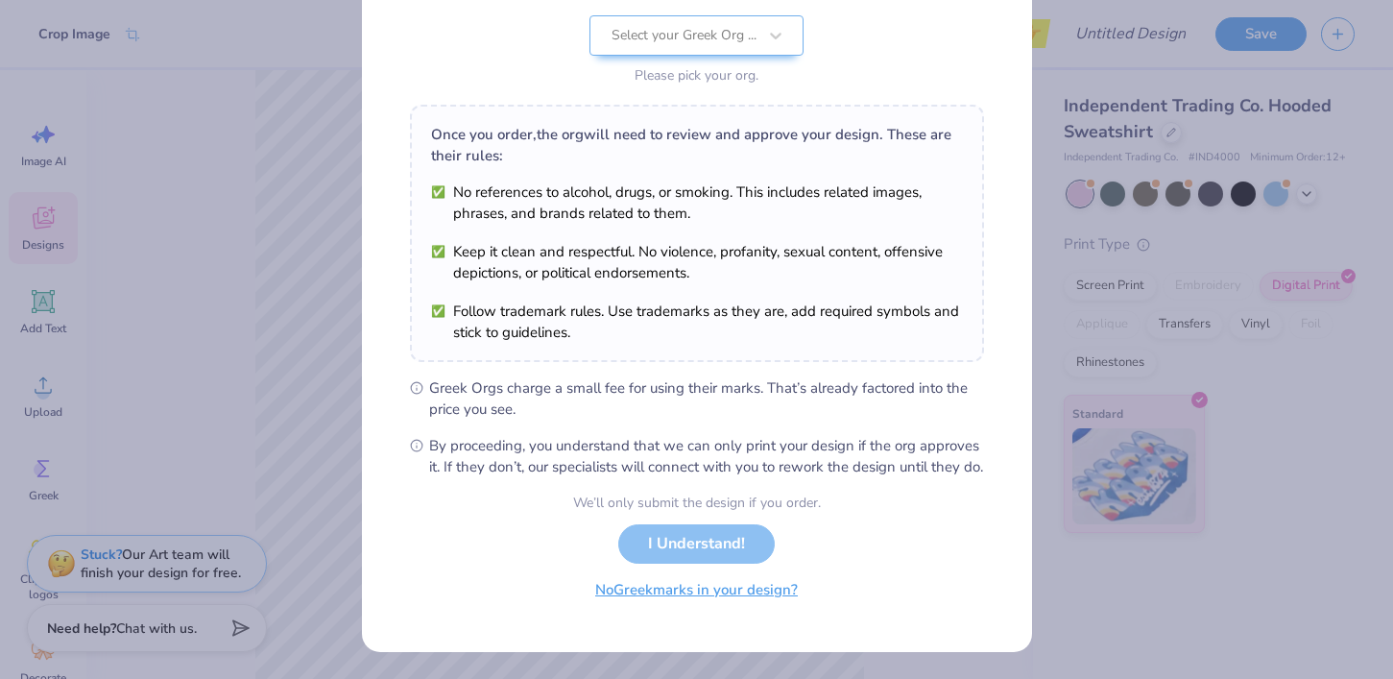
click at [650, 595] on button "No Greek marks in your design?" at bounding box center [696, 589] width 235 height 39
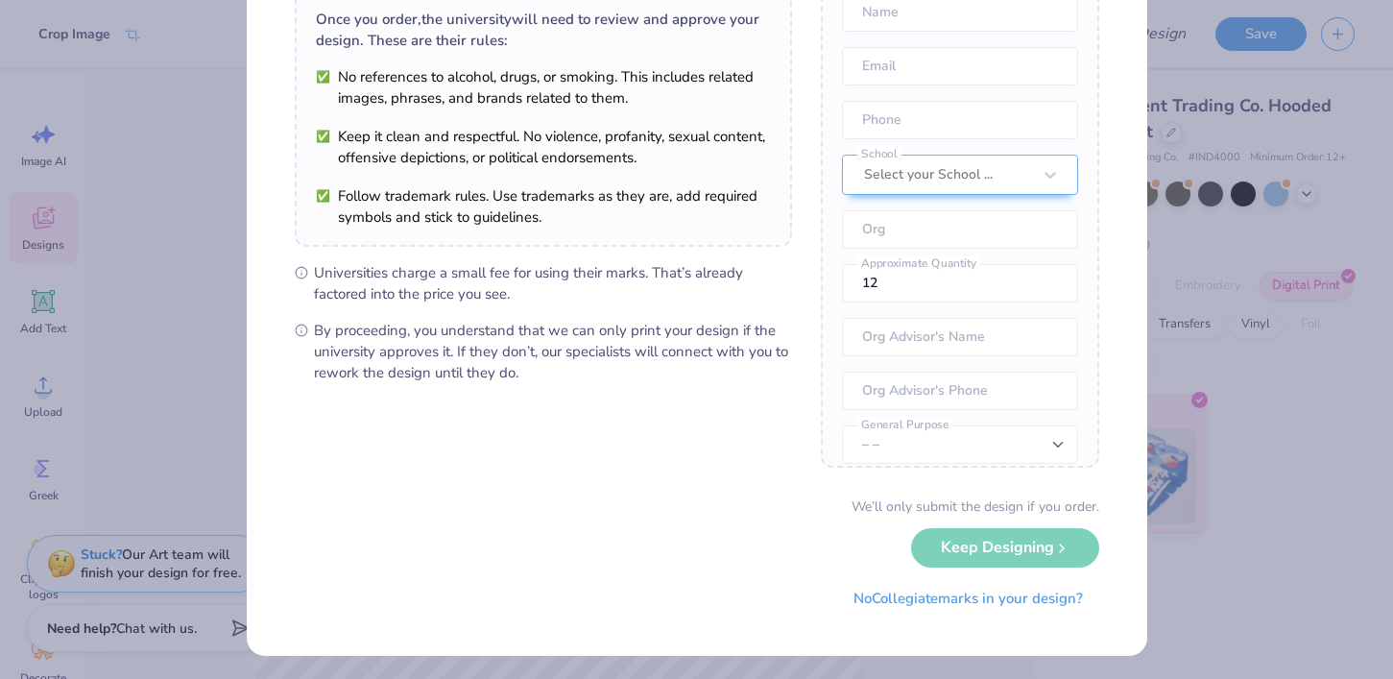
scroll to position [156, 0]
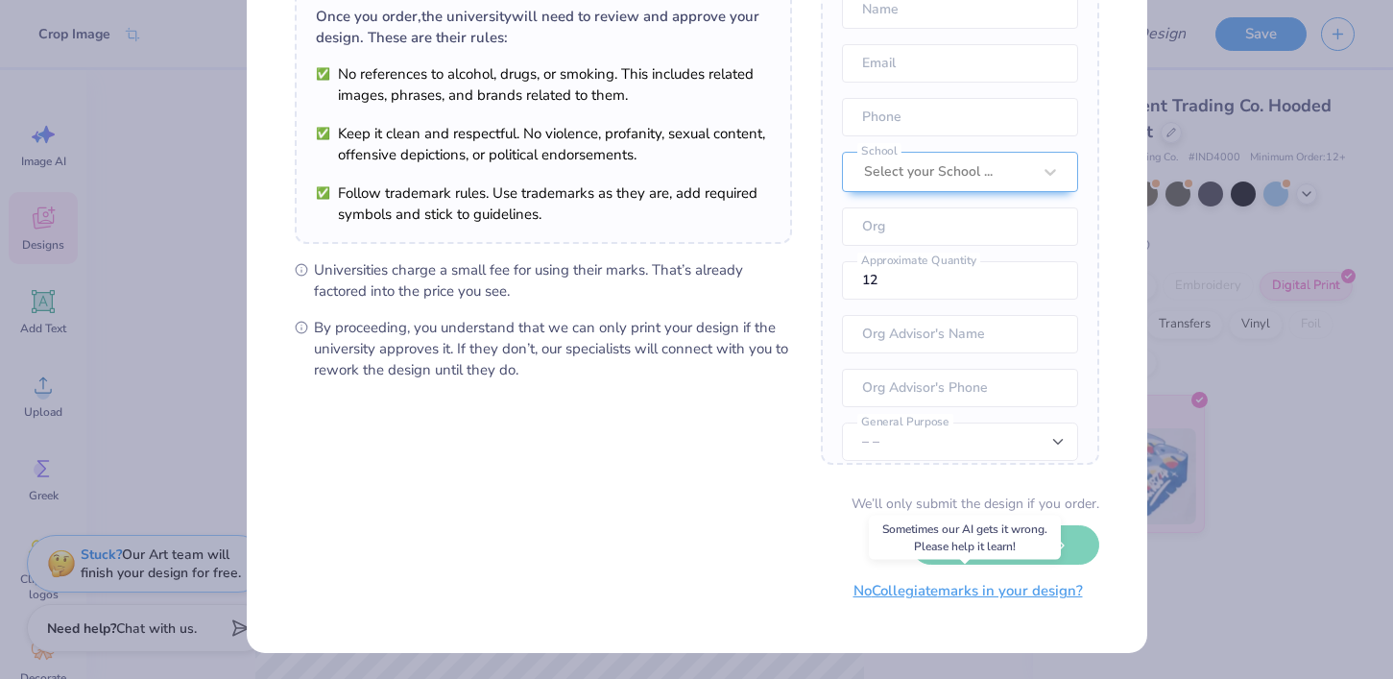
click at [869, 593] on button "No Collegiate marks in your design?" at bounding box center [968, 590] width 262 height 39
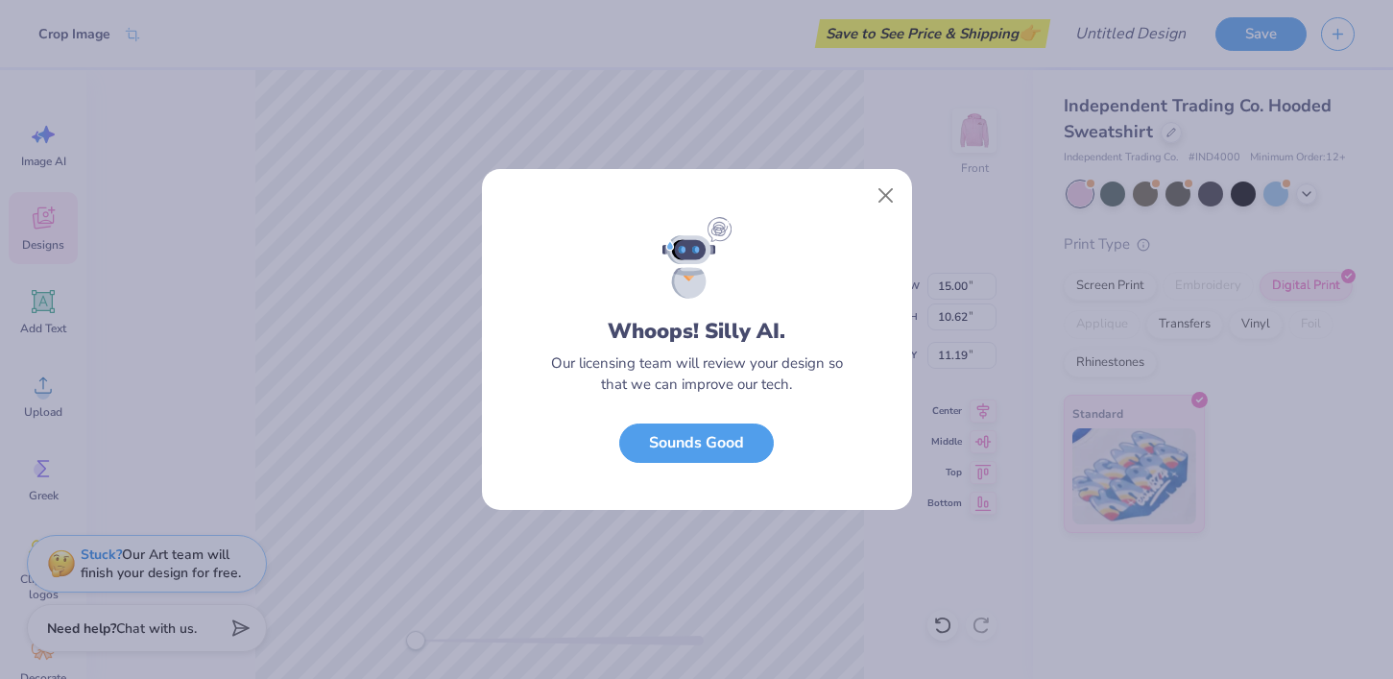
scroll to position [0, 0]
click at [737, 445] on button "Sounds Good" at bounding box center [696, 437] width 155 height 39
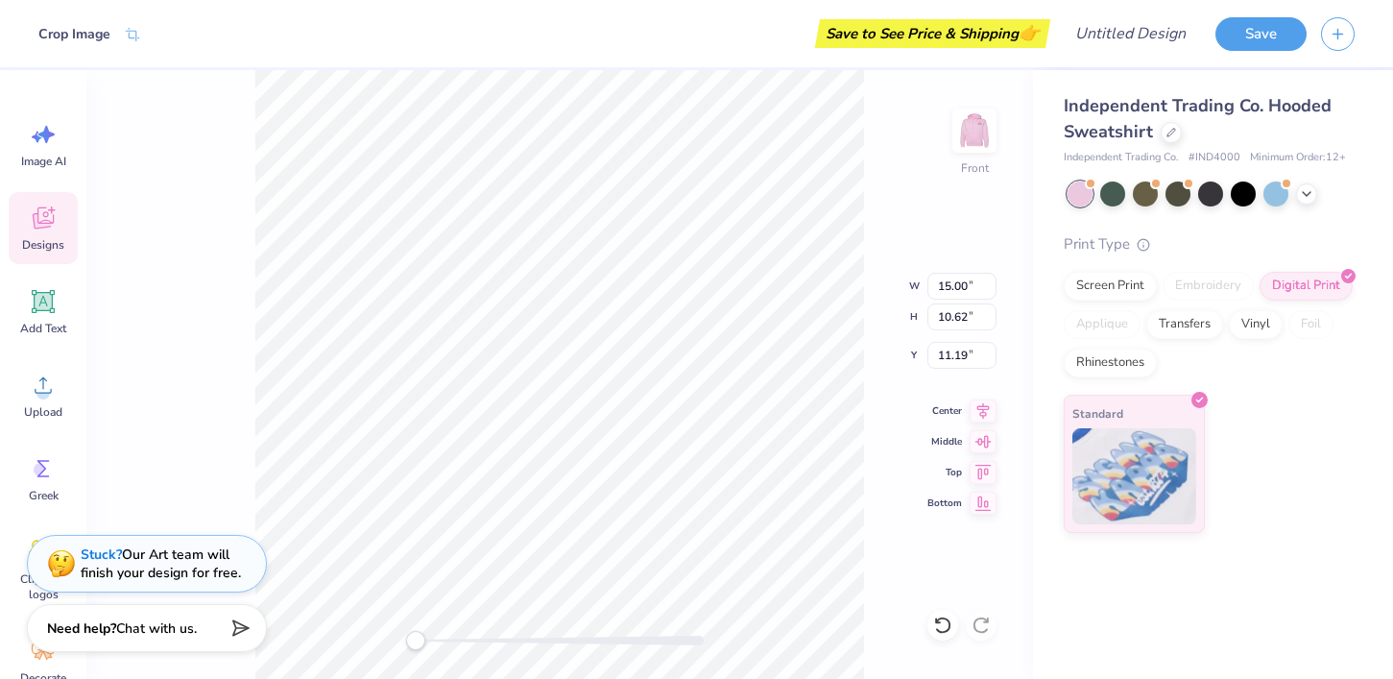
type textarea "x"
type input "6.53"
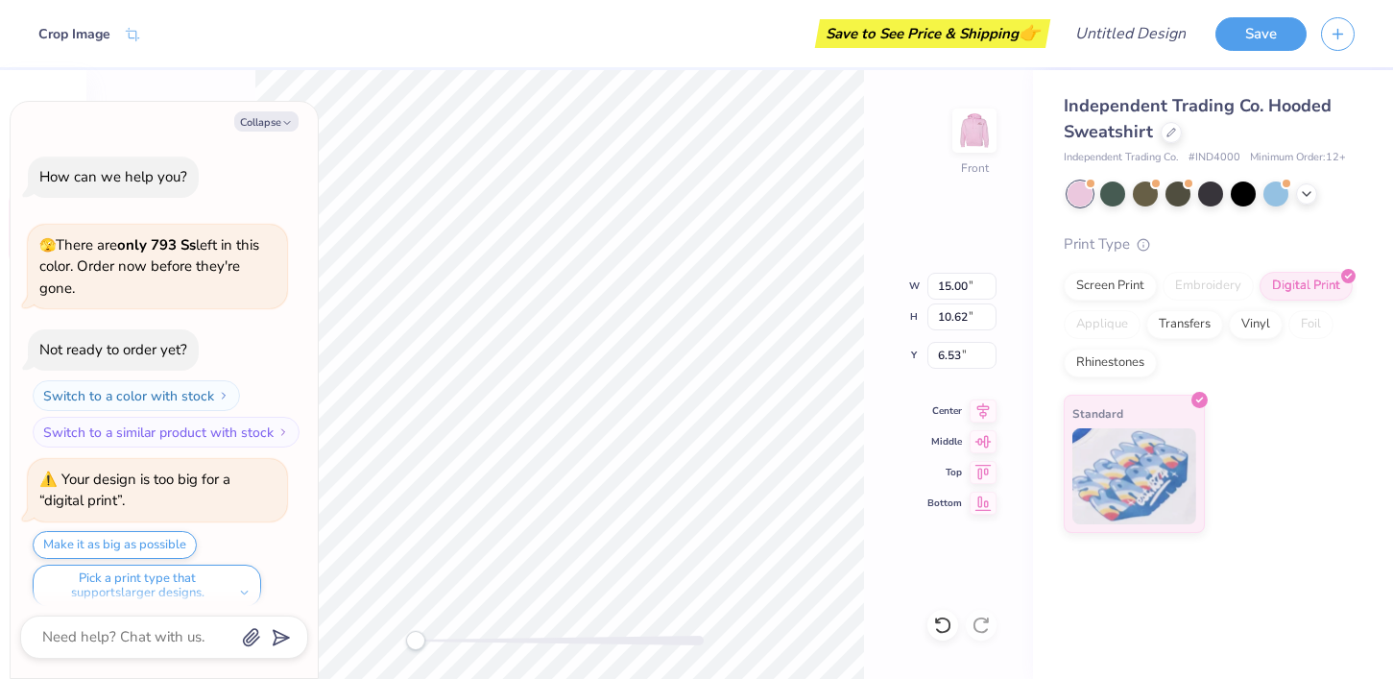
scroll to position [15, 0]
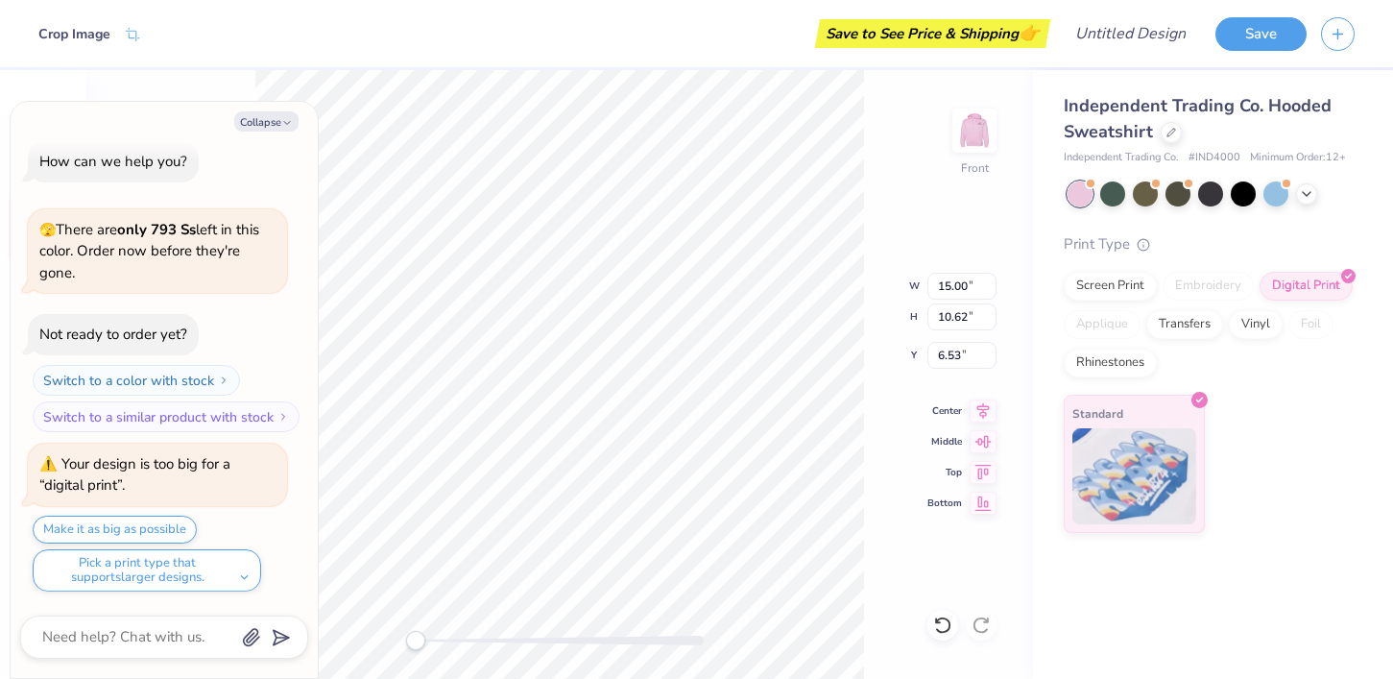
type textarea "x"
type input "6.69"
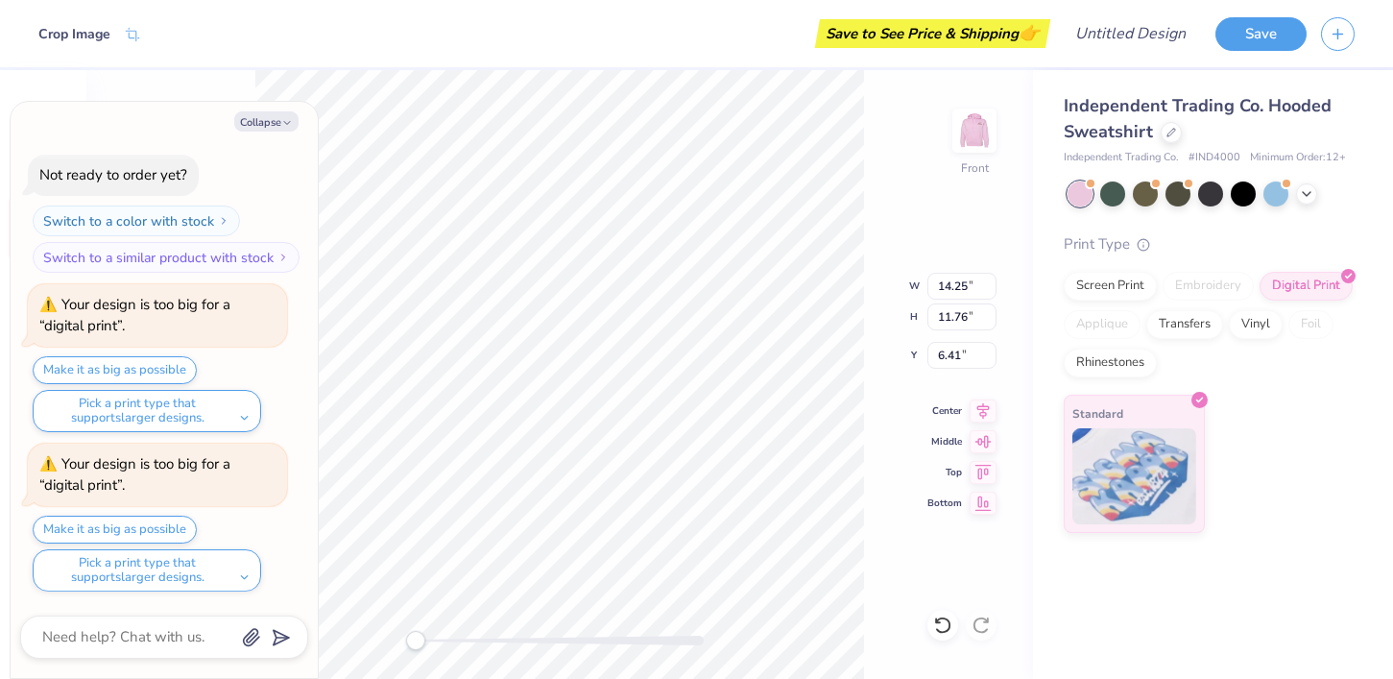
type textarea "x"
type input "14.86"
type input "12.26"
type input "6.31"
click at [884, 282] on div "Front W 14.86 14.86 " H 12.26 12.26 " Y 6.31 6.31 " Center [GEOGRAPHIC_DATA]" at bounding box center [559, 374] width 946 height 609
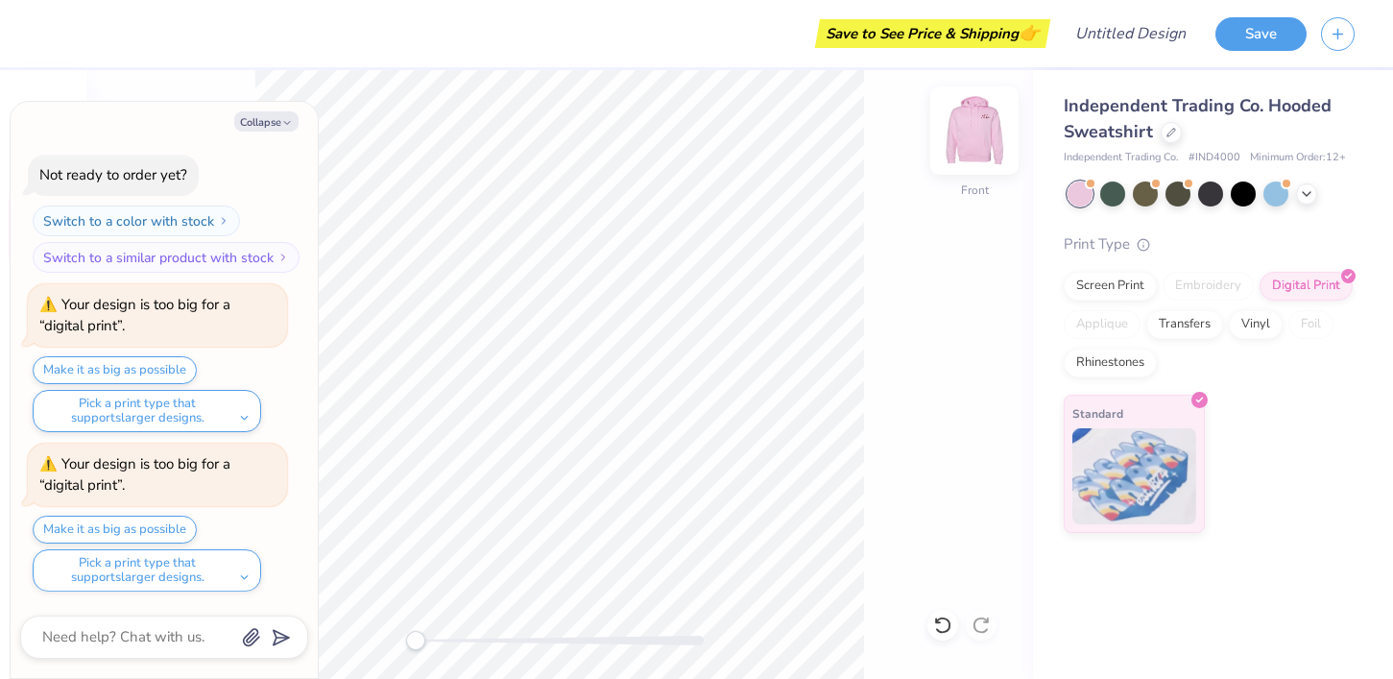
click at [992, 132] on img at bounding box center [974, 130] width 77 height 77
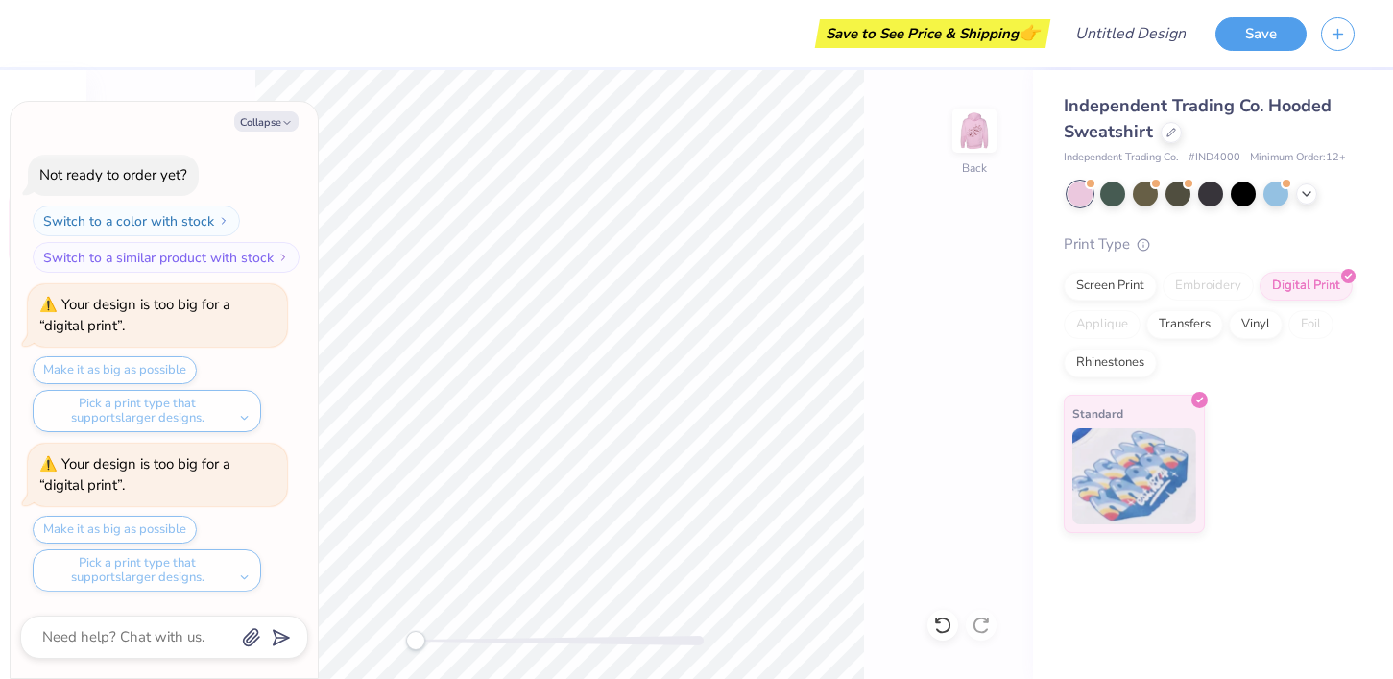
click at [992, 132] on img at bounding box center [974, 130] width 38 height 38
type textarea "x"
type input "7.25"
type textarea "x"
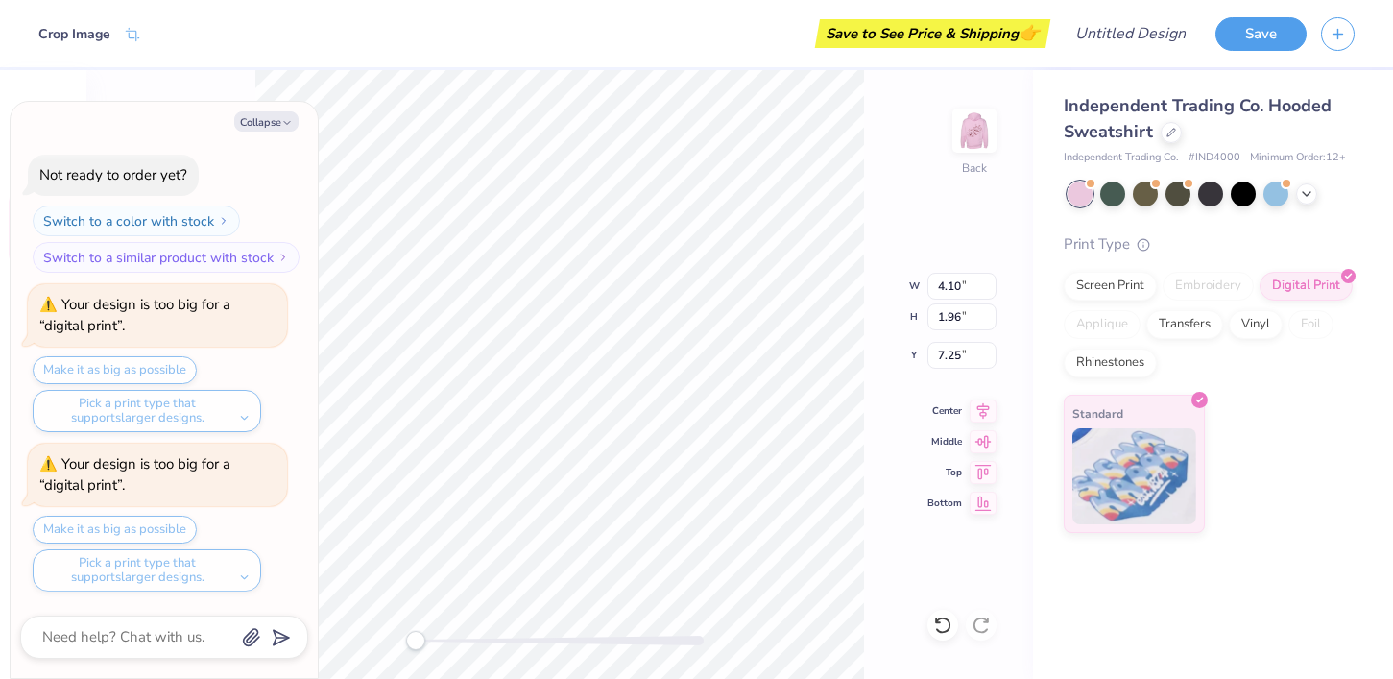
type input "12.12"
type input "5.80"
type input "3.41"
type textarea "x"
type input "3.66"
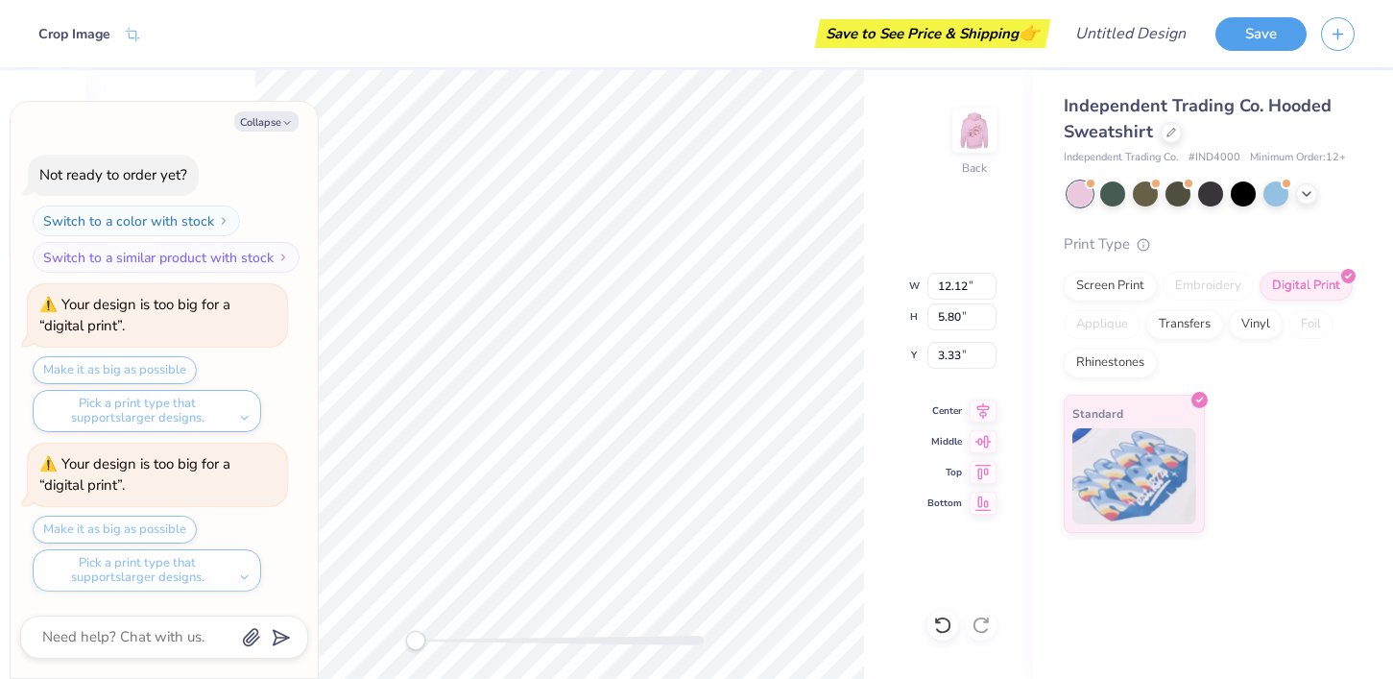
type input "1.75"
type input "7.38"
type textarea "x"
click at [971, 312] on input "1.75" at bounding box center [961, 316] width 69 height 27
type input "1"
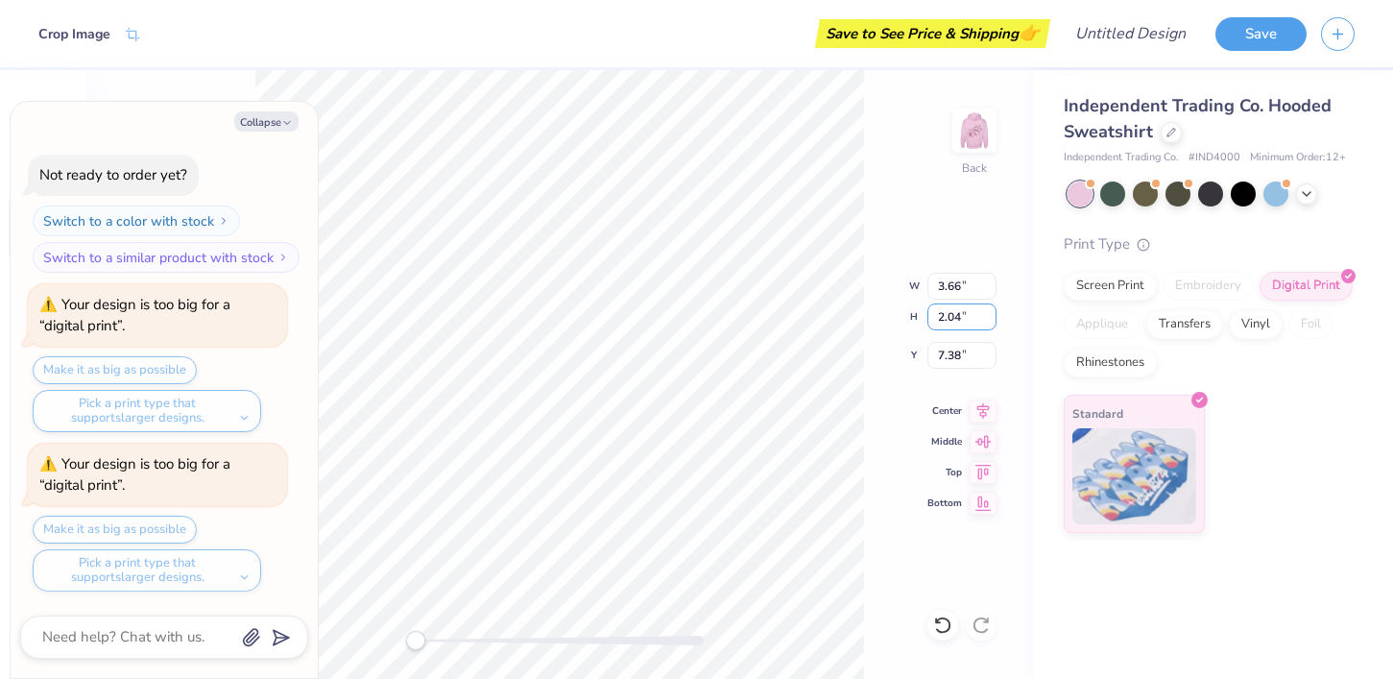
type input "2.04"
type textarea "x"
type input "4.26"
type input "1.98"
click at [994, 229] on div "Back W 4.26 4.26 " H 2.04 2.04 " Y 1.98 1.98 " Center Middle Top Bottom" at bounding box center [559, 374] width 946 height 609
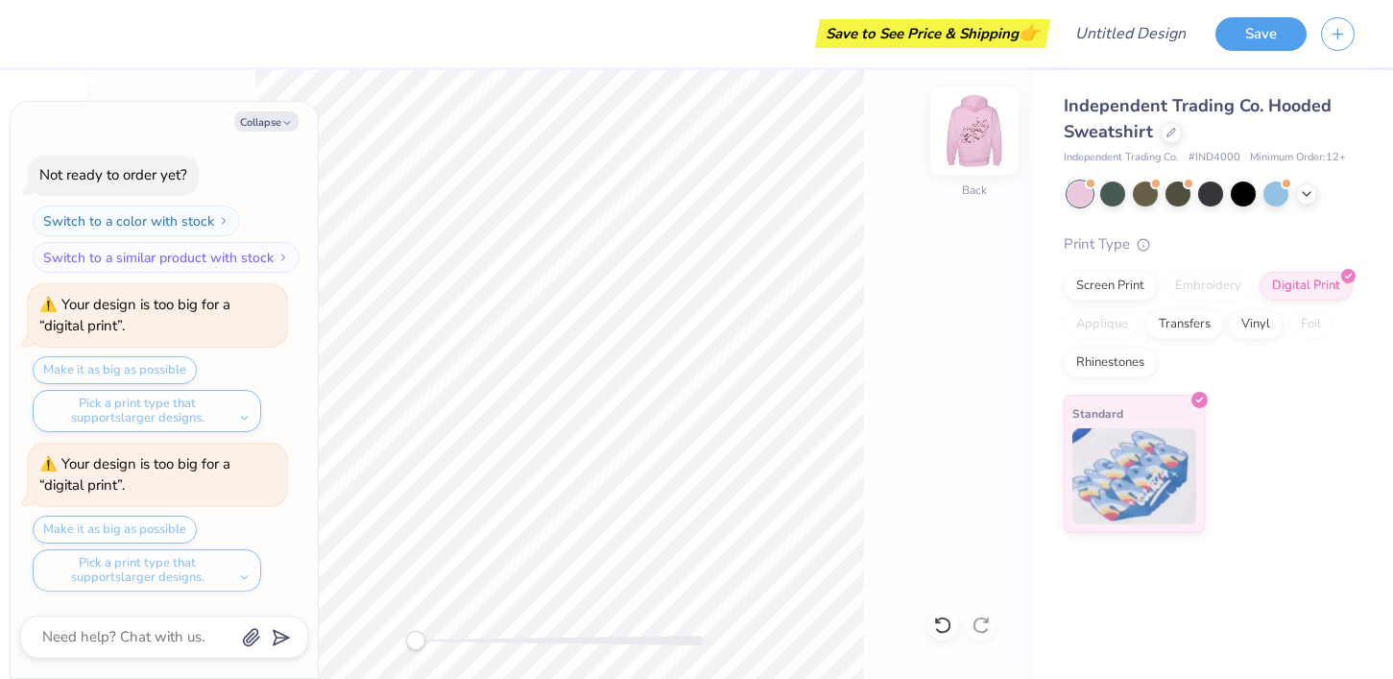
click at [977, 149] on img at bounding box center [974, 130] width 77 height 77
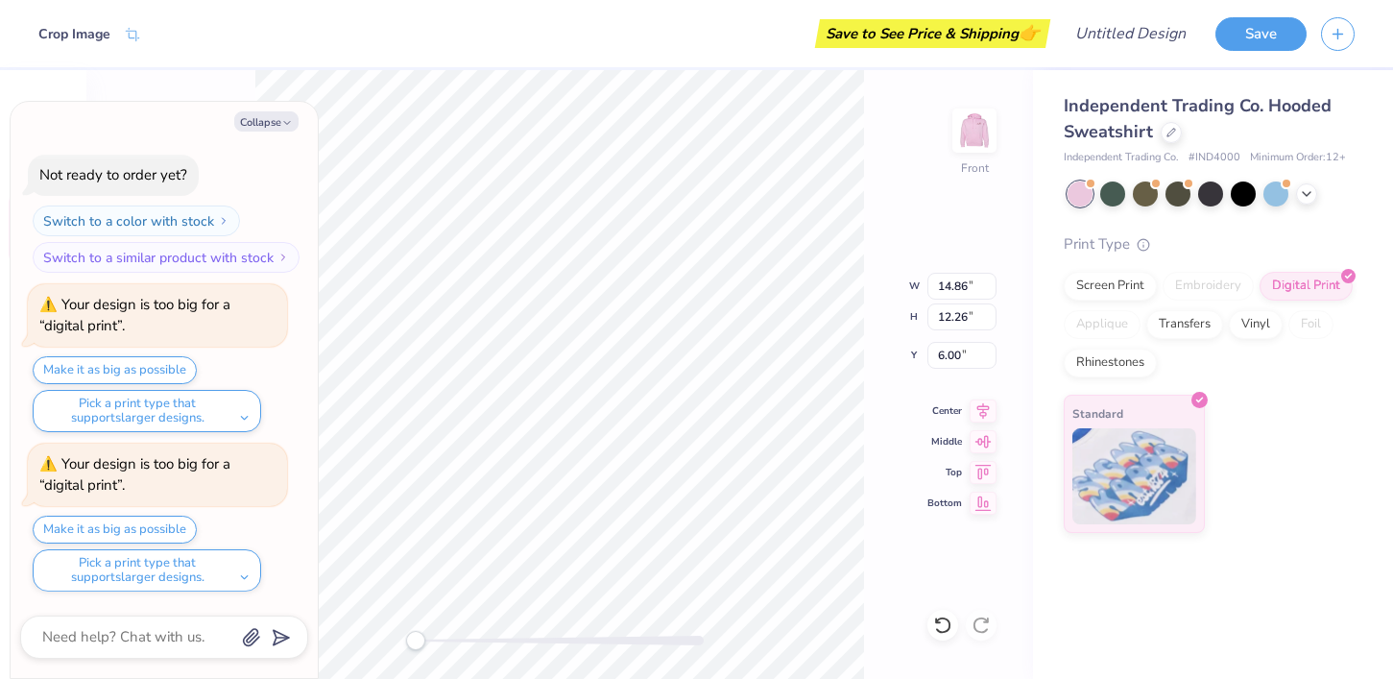
type textarea "x"
click at [992, 321] on input "12.25" at bounding box center [961, 316] width 69 height 27
click at [992, 321] on input "12.24" at bounding box center [961, 316] width 69 height 27
click at [992, 321] on input "12.23" at bounding box center [961, 316] width 69 height 27
click at [992, 321] on input "12.22" at bounding box center [961, 316] width 69 height 27
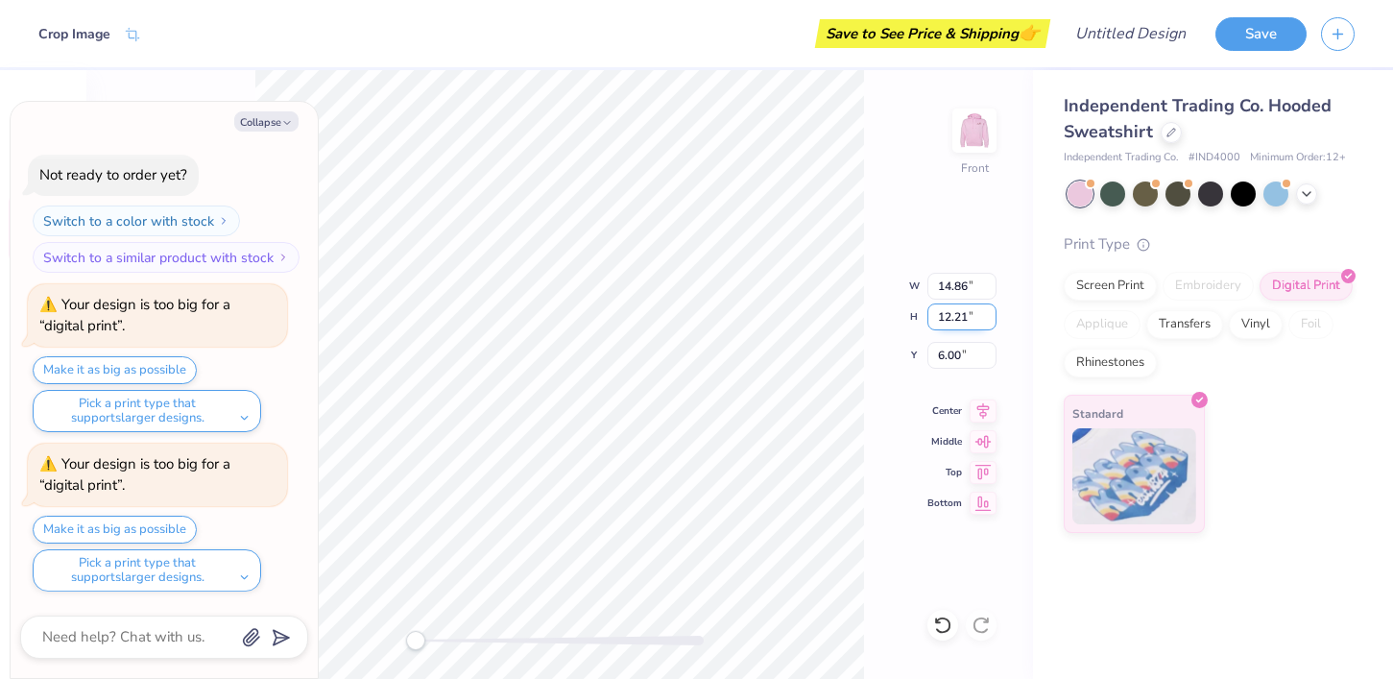
click at [992, 321] on input "12.21" at bounding box center [961, 316] width 69 height 27
click at [992, 321] on input "12.2" at bounding box center [961, 316] width 69 height 27
click at [992, 321] on input "12.19" at bounding box center [961, 316] width 69 height 27
click at [992, 321] on input "12.18" at bounding box center [961, 316] width 69 height 27
click at [992, 321] on input "12.17" at bounding box center [961, 316] width 69 height 27
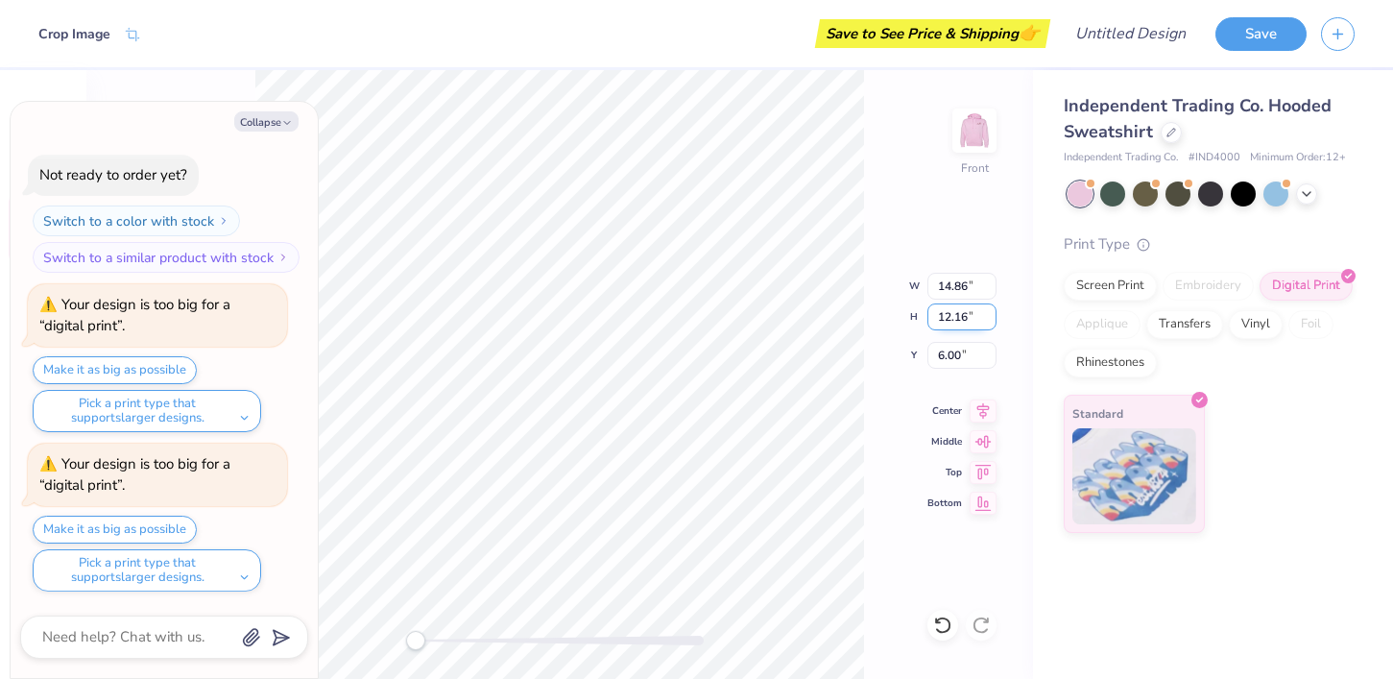
click at [992, 321] on input "12.16" at bounding box center [961, 316] width 69 height 27
click at [992, 321] on input "12.15" at bounding box center [961, 316] width 69 height 27
click at [992, 321] on input "12.14" at bounding box center [961, 316] width 69 height 27
click at [992, 321] on input "12.13" at bounding box center [961, 316] width 69 height 27
click at [992, 321] on input "12.12" at bounding box center [961, 316] width 69 height 27
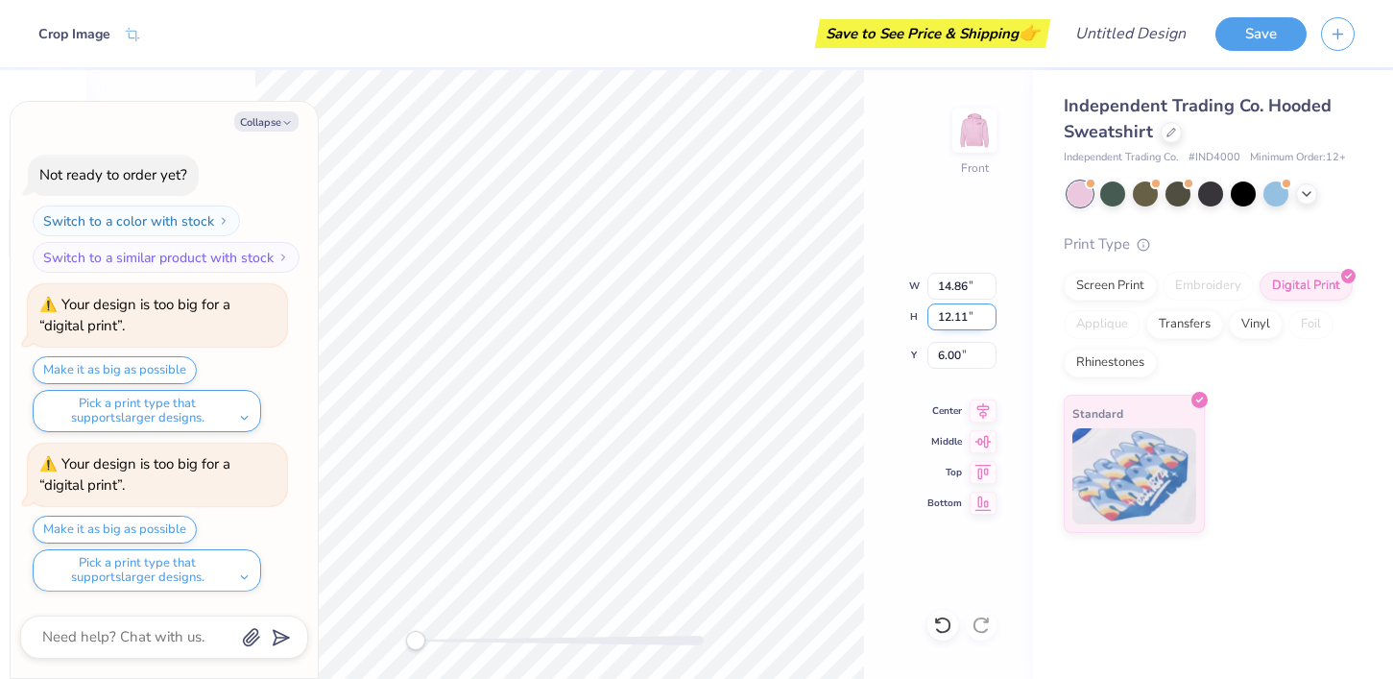
click at [992, 321] on input "12.11" at bounding box center [961, 316] width 69 height 27
click at [992, 321] on input "12.1" at bounding box center [961, 316] width 69 height 27
click at [992, 321] on input "12.09" at bounding box center [961, 316] width 69 height 27
click at [992, 321] on input "12.08" at bounding box center [961, 316] width 69 height 27
click at [992, 321] on input "12.07" at bounding box center [961, 316] width 69 height 27
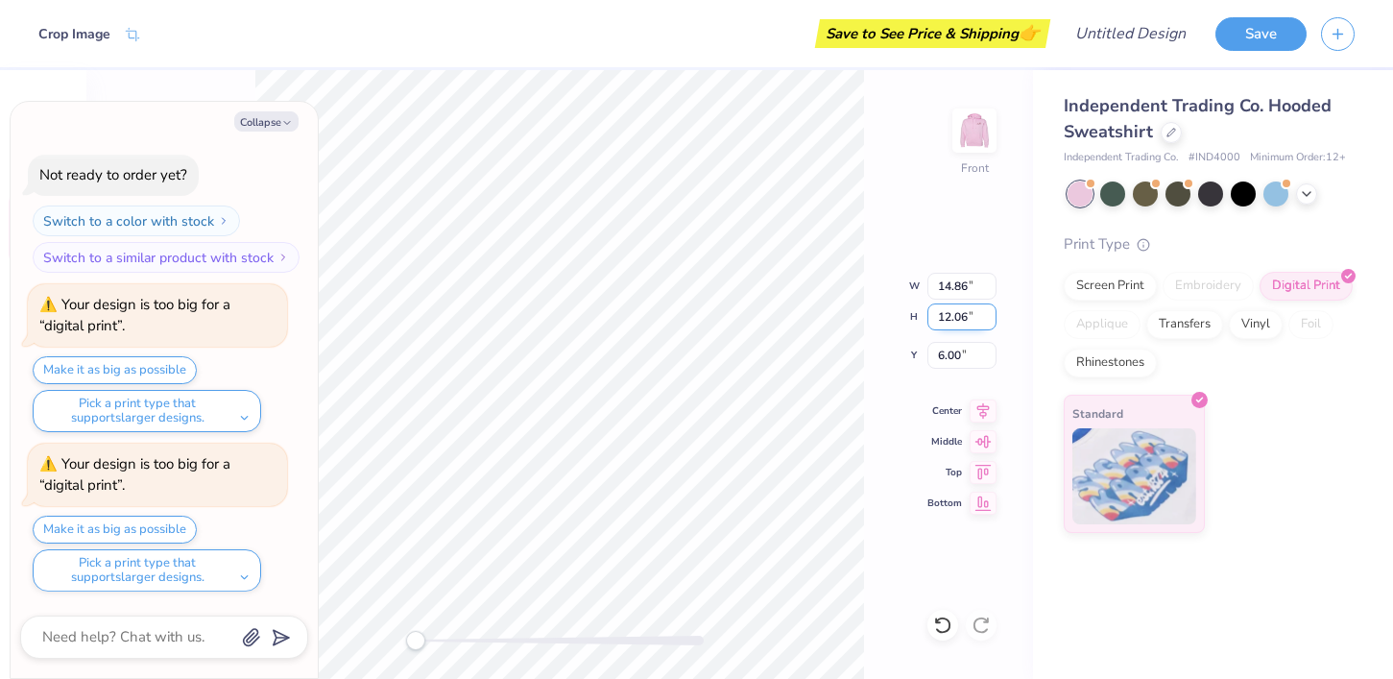
click at [992, 321] on input "12.06" at bounding box center [961, 316] width 69 height 27
click at [992, 321] on input "12.05" at bounding box center [961, 316] width 69 height 27
click at [992, 321] on input "12.04" at bounding box center [961, 316] width 69 height 27
click at [992, 321] on input "12.03" at bounding box center [961, 316] width 69 height 27
click at [992, 321] on input "12.02" at bounding box center [961, 316] width 69 height 27
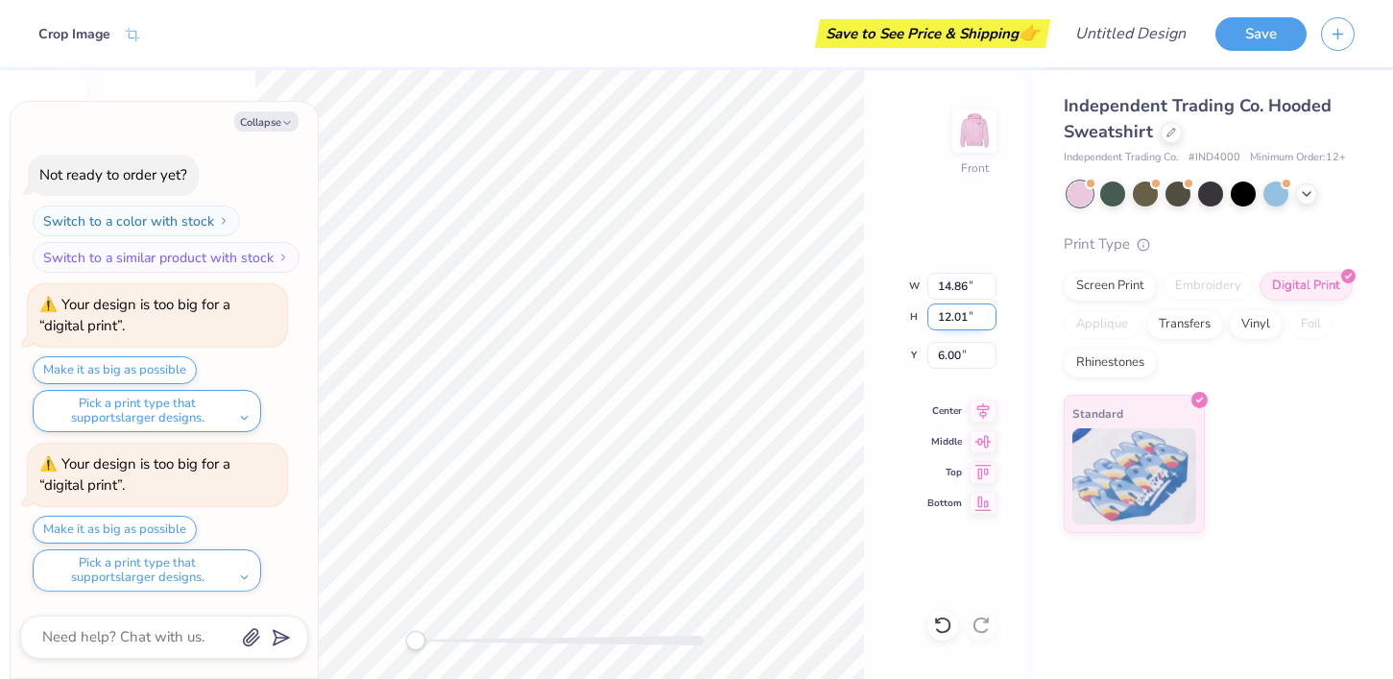
click at [992, 321] on input "12.01" at bounding box center [961, 316] width 69 height 27
click at [992, 321] on input "12" at bounding box center [961, 316] width 69 height 27
click at [992, 321] on input "11.99" at bounding box center [961, 316] width 69 height 27
click at [992, 321] on input "11.98" at bounding box center [961, 316] width 69 height 27
click at [992, 321] on input "11.97" at bounding box center [961, 316] width 69 height 27
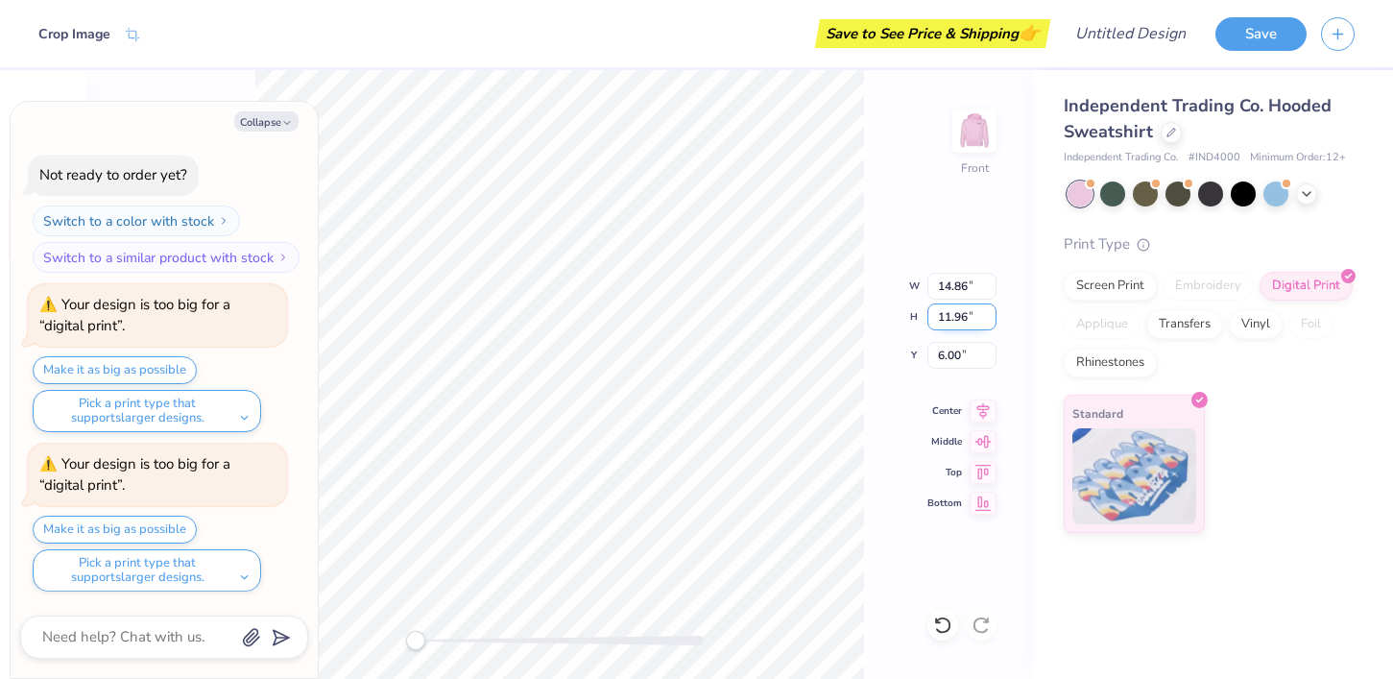
click at [992, 321] on input "11.96" at bounding box center [961, 316] width 69 height 27
click at [992, 321] on input "11.95" at bounding box center [961, 316] width 69 height 27
click at [992, 321] on input "11.94" at bounding box center [961, 316] width 69 height 27
click at [992, 321] on input "11.93" at bounding box center [961, 316] width 69 height 27
click at [992, 321] on input "11.92" at bounding box center [961, 316] width 69 height 27
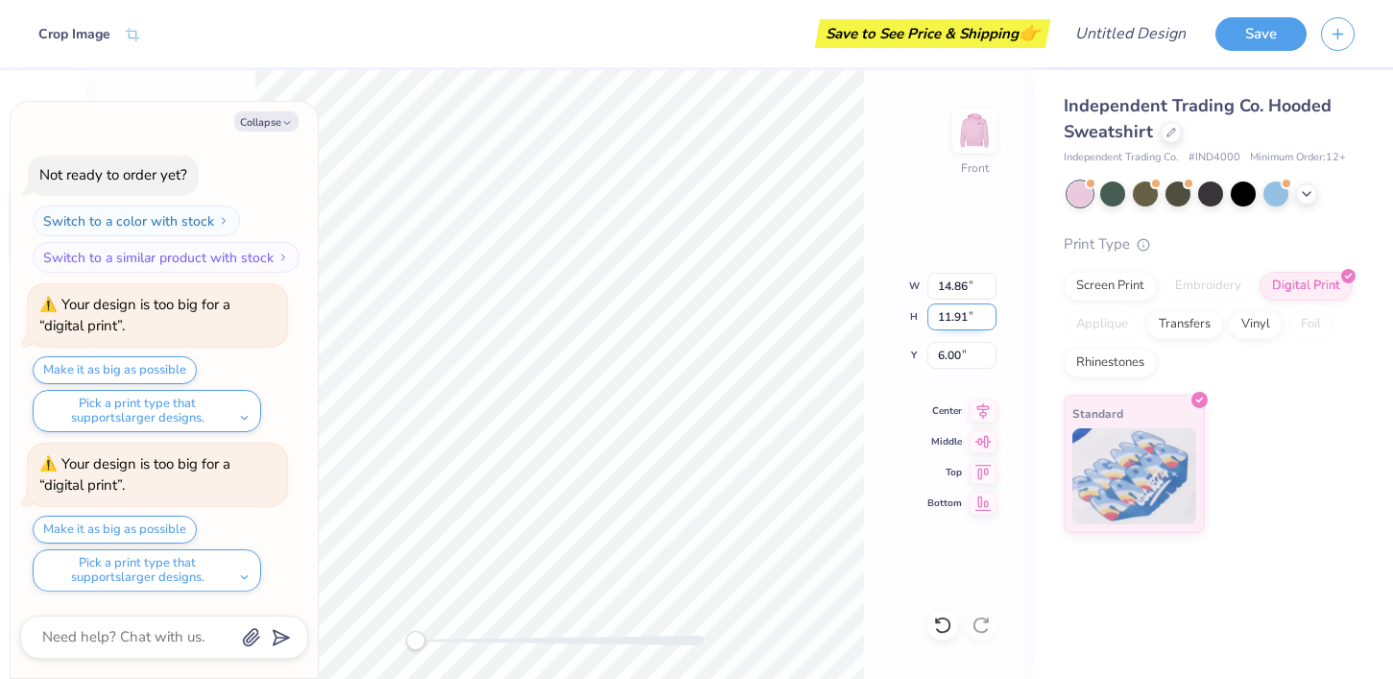
click at [992, 321] on input "11.91" at bounding box center [961, 316] width 69 height 27
click at [992, 321] on input "11.9" at bounding box center [961, 316] width 69 height 27
click at [992, 321] on input "11.89" at bounding box center [961, 316] width 69 height 27
click at [992, 321] on input "11.88" at bounding box center [961, 316] width 69 height 27
click at [992, 321] on input "11.87" at bounding box center [961, 316] width 69 height 27
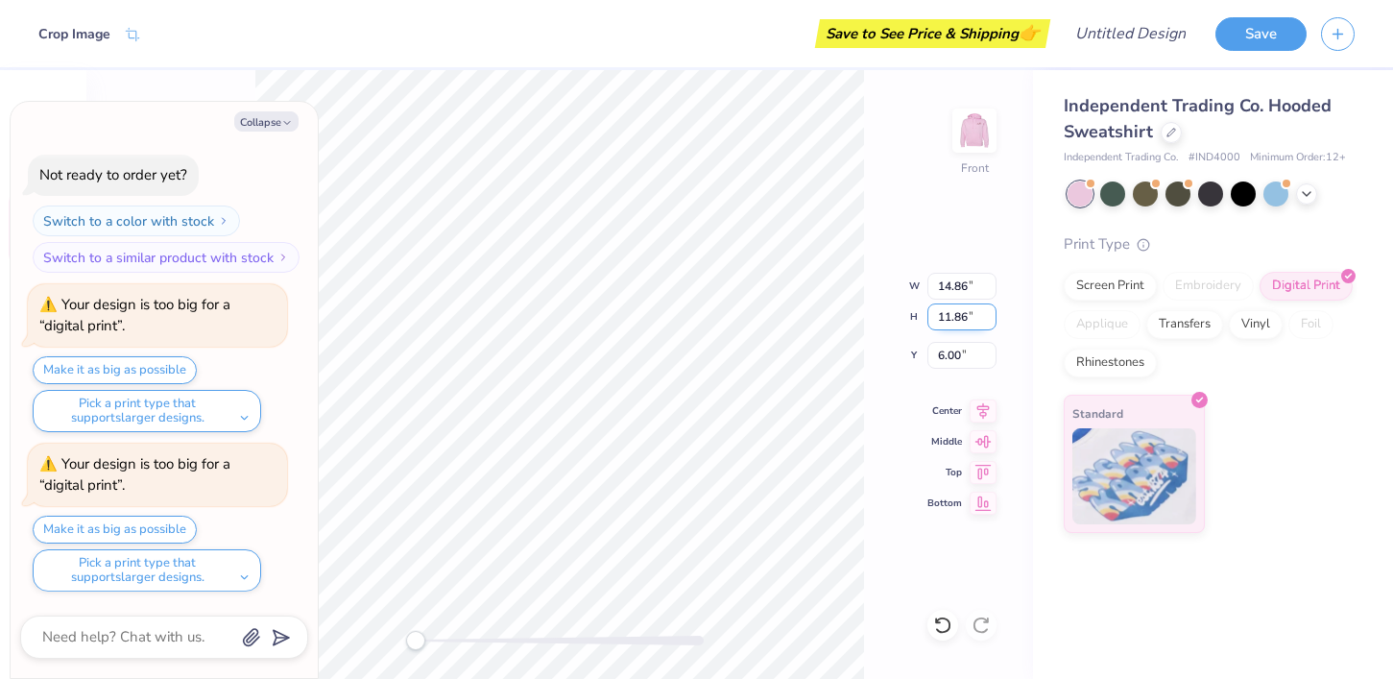
click at [992, 321] on input "11.86" at bounding box center [961, 316] width 69 height 27
click at [992, 321] on input "11.85" at bounding box center [961, 316] width 69 height 27
click at [992, 321] on input "11.84" at bounding box center [961, 316] width 69 height 27
click at [992, 321] on input "11.83" at bounding box center [961, 316] width 69 height 27
click at [992, 321] on input "11.82" at bounding box center [961, 316] width 69 height 27
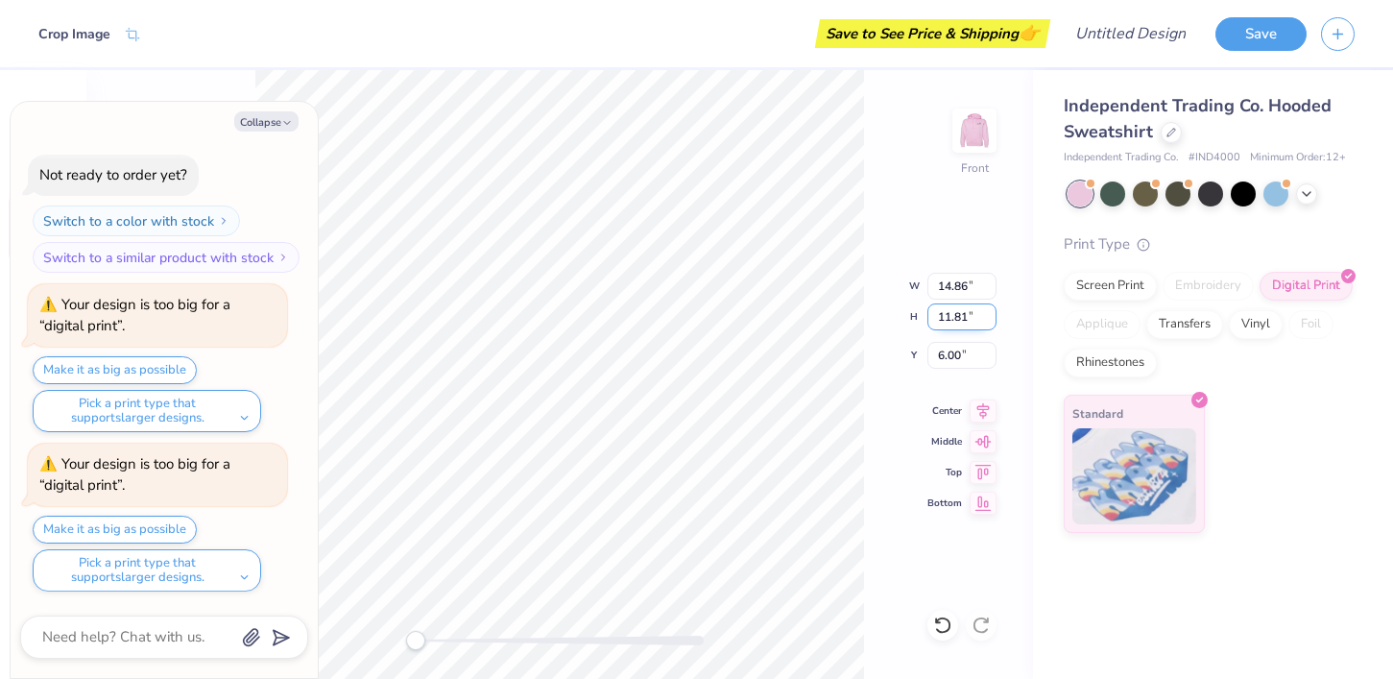
click at [992, 321] on input "11.81" at bounding box center [961, 316] width 69 height 27
click at [992, 321] on input "11.8" at bounding box center [961, 316] width 69 height 27
click at [992, 321] on input "11.79" at bounding box center [961, 316] width 69 height 27
click at [992, 321] on input "11.78" at bounding box center [961, 316] width 69 height 27
click at [992, 321] on input "11.77" at bounding box center [961, 316] width 69 height 27
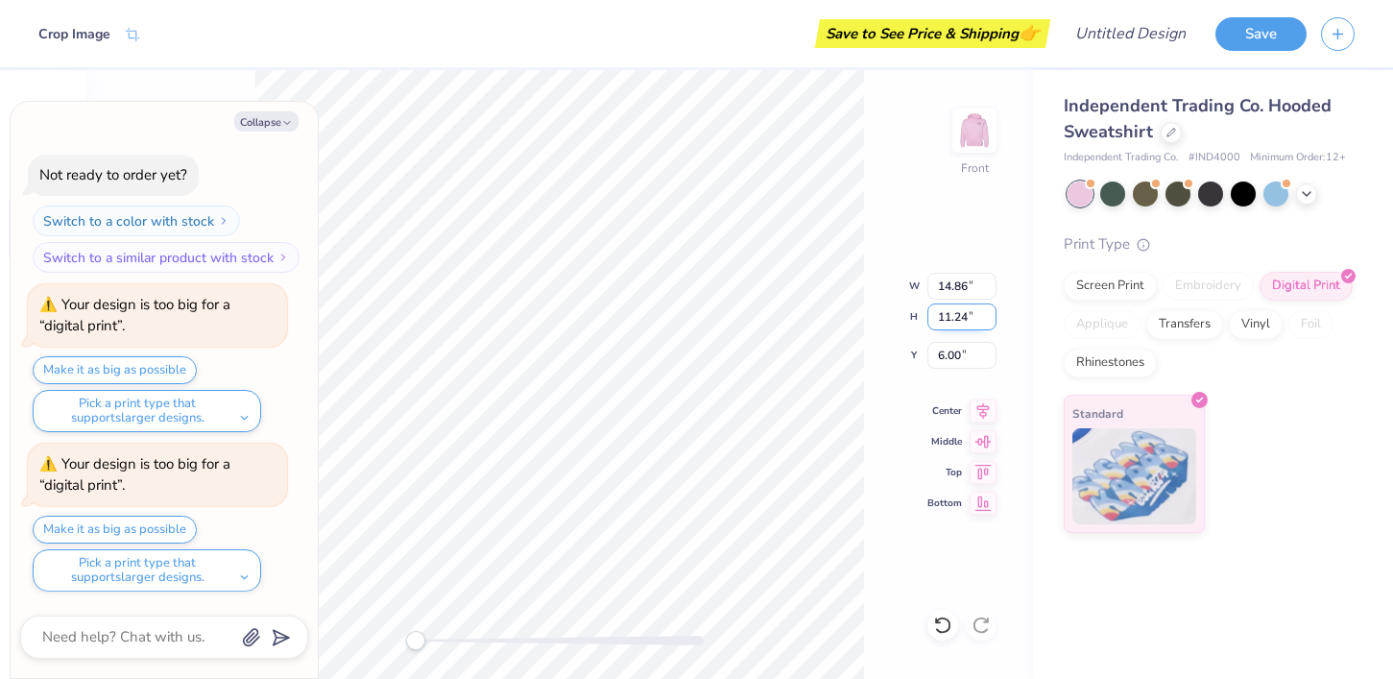
click at [995, 323] on input "11.24" at bounding box center [961, 316] width 69 height 27
click at [990, 322] on input "11.04" at bounding box center [961, 316] width 69 height 27
click at [990, 322] on input "11.03" at bounding box center [961, 316] width 69 height 27
click at [990, 322] on input "11.02" at bounding box center [961, 316] width 69 height 27
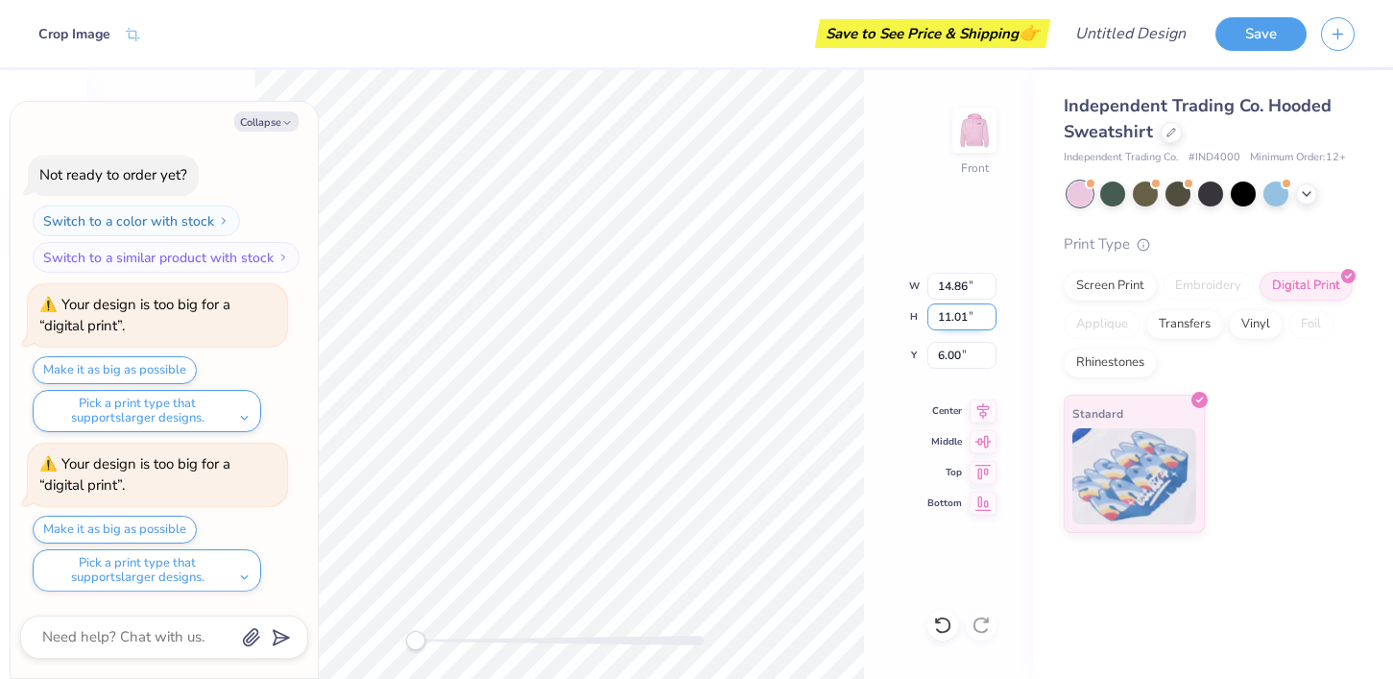
click at [990, 322] on input "11.01" at bounding box center [961, 316] width 69 height 27
type input "11"
click at [990, 322] on input "11" at bounding box center [961, 316] width 69 height 27
type textarea "x"
type input "13.33"
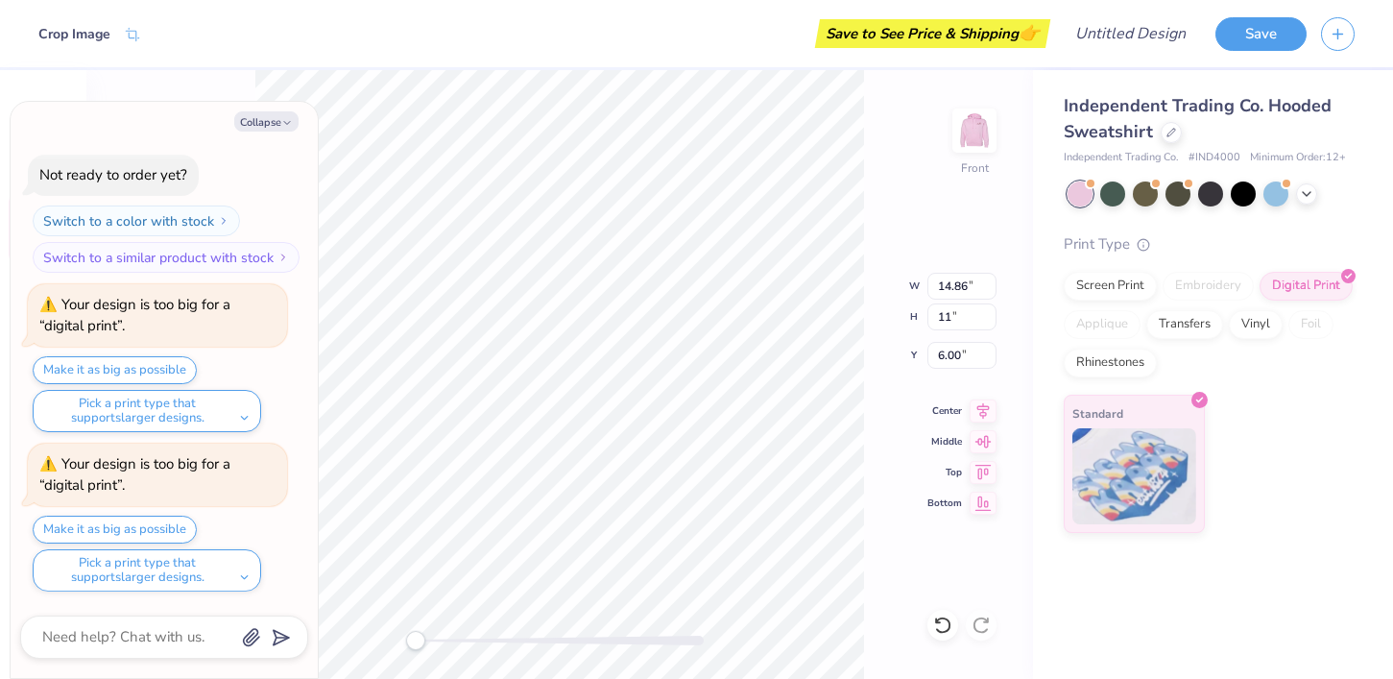
type input "11.00"
type input "6.63"
click at [1036, 285] on div "Independent Trading Co. Hooded Sweatshirt Independent Trading Co. # IND4000 Min…" at bounding box center [1213, 301] width 360 height 463
click at [967, 281] on input "13.33" at bounding box center [961, 286] width 69 height 27
click at [994, 279] on input "13.34" at bounding box center [961, 286] width 69 height 27
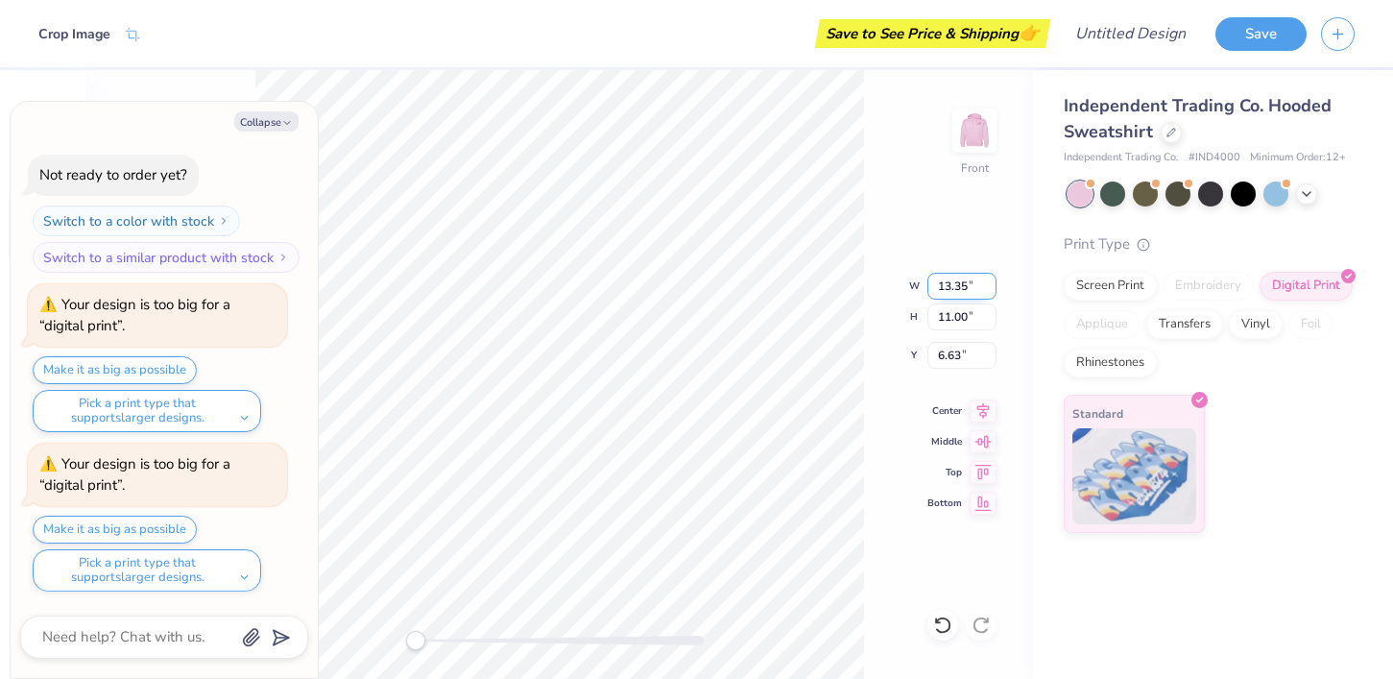
click at [994, 279] on input "13.35" at bounding box center [961, 286] width 69 height 27
click at [994, 279] on input "13.36" at bounding box center [961, 286] width 69 height 27
click at [994, 279] on input "13.37" at bounding box center [961, 286] width 69 height 27
click at [994, 279] on input "13.38" at bounding box center [961, 286] width 69 height 27
type input "13.39"
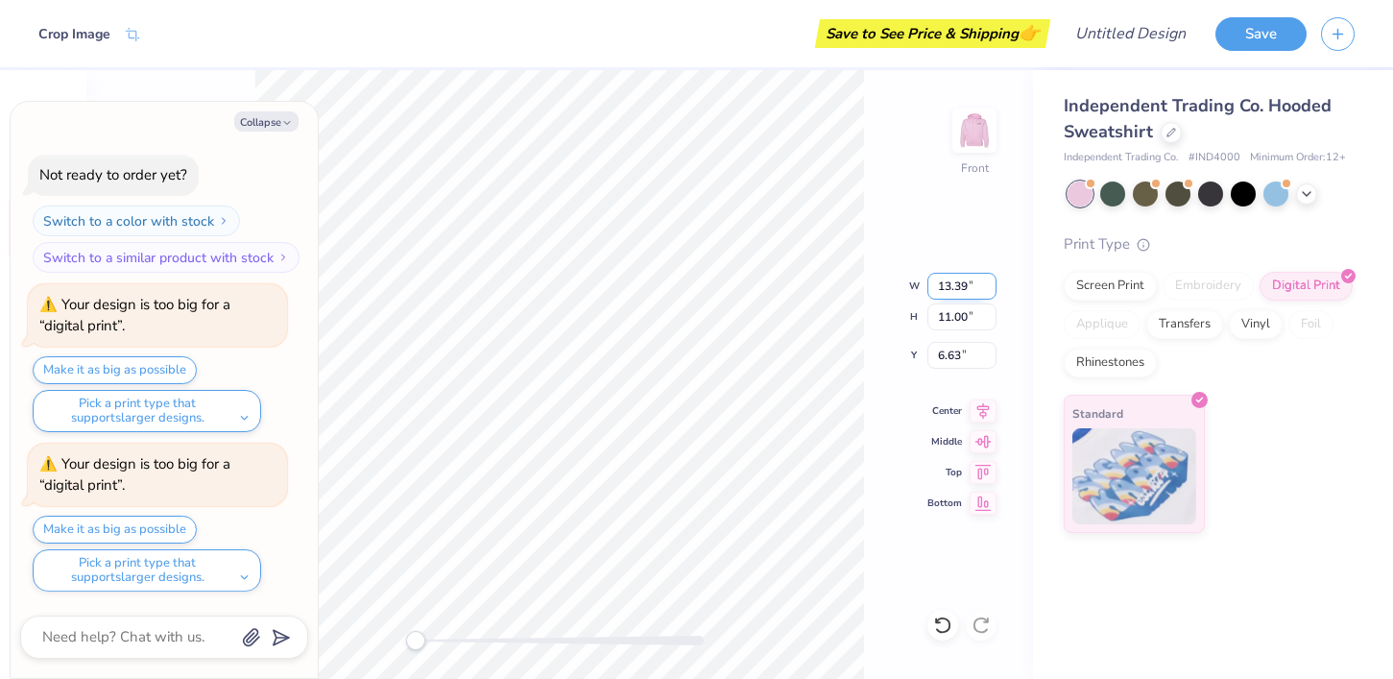
click at [994, 279] on input "13.39" at bounding box center [961, 286] width 69 height 27
type textarea "x"
type input "11.05"
type input "6.61"
click at [998, 251] on div "Front W 13.39 13.39 " H 11.05 11.05 " Y 6.61 6.61 " Center Middle Top Bottom" at bounding box center [559, 374] width 946 height 609
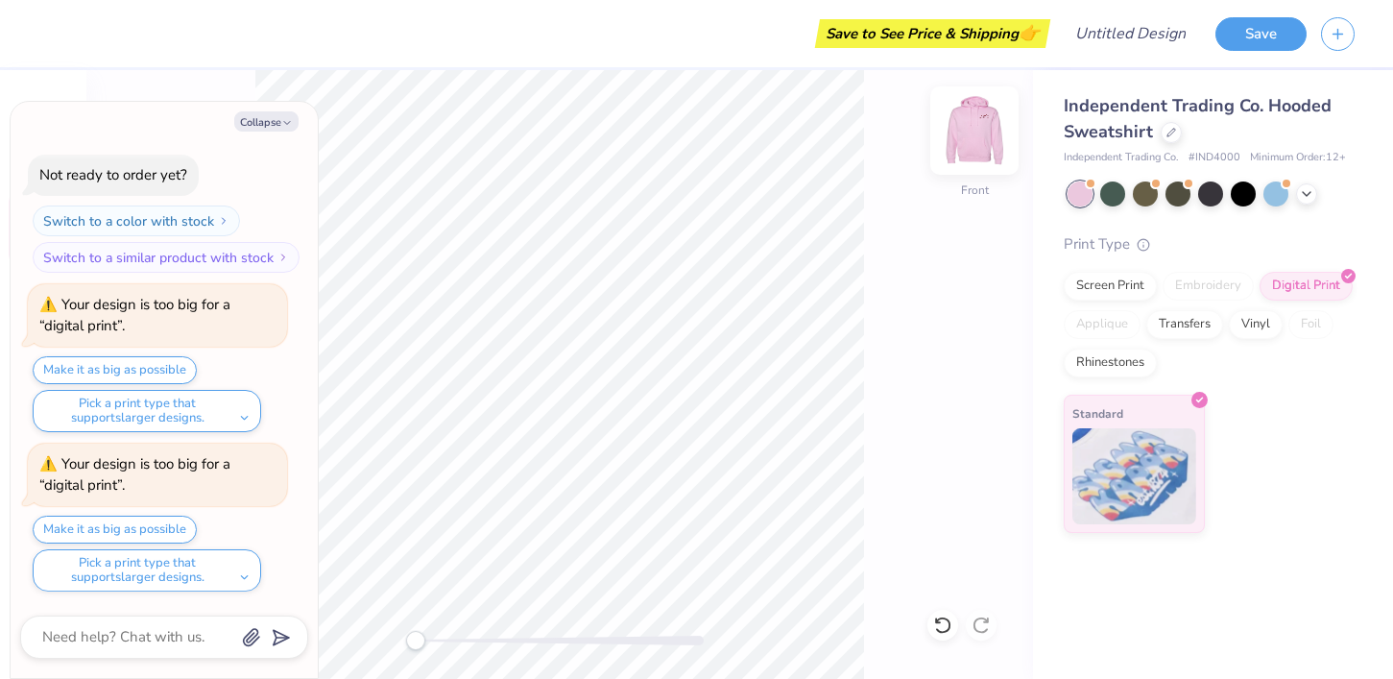
click at [977, 130] on img at bounding box center [974, 130] width 77 height 77
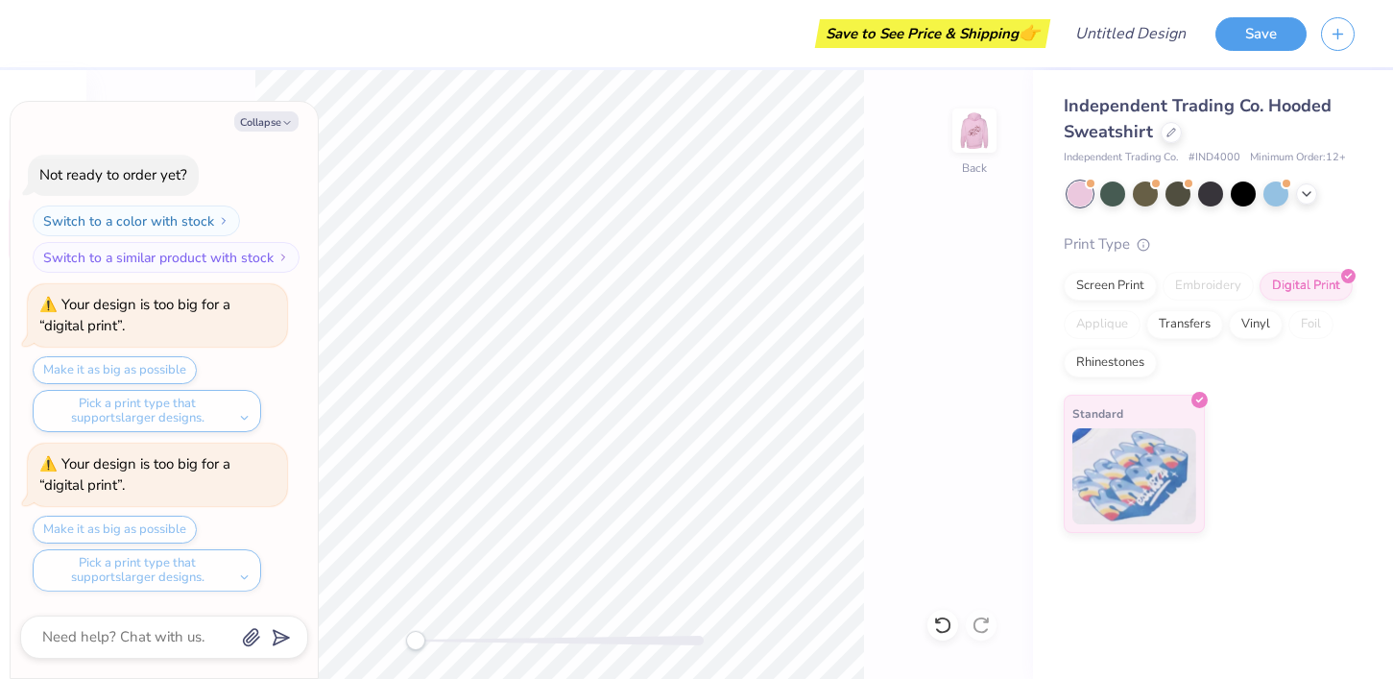
click at [977, 130] on img at bounding box center [974, 130] width 38 height 38
click at [1284, 194] on div at bounding box center [1275, 191] width 25 height 25
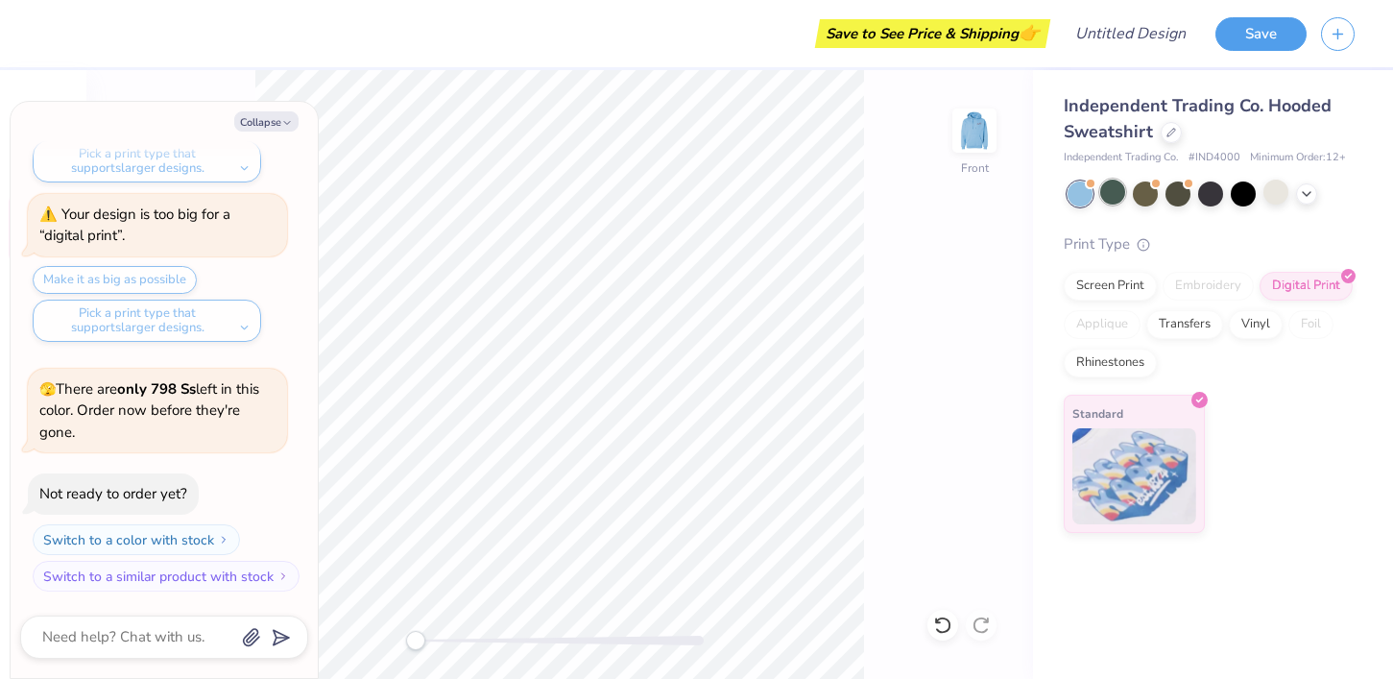
click at [1116, 196] on div at bounding box center [1112, 191] width 25 height 25
click at [1143, 195] on div at bounding box center [1145, 191] width 25 height 25
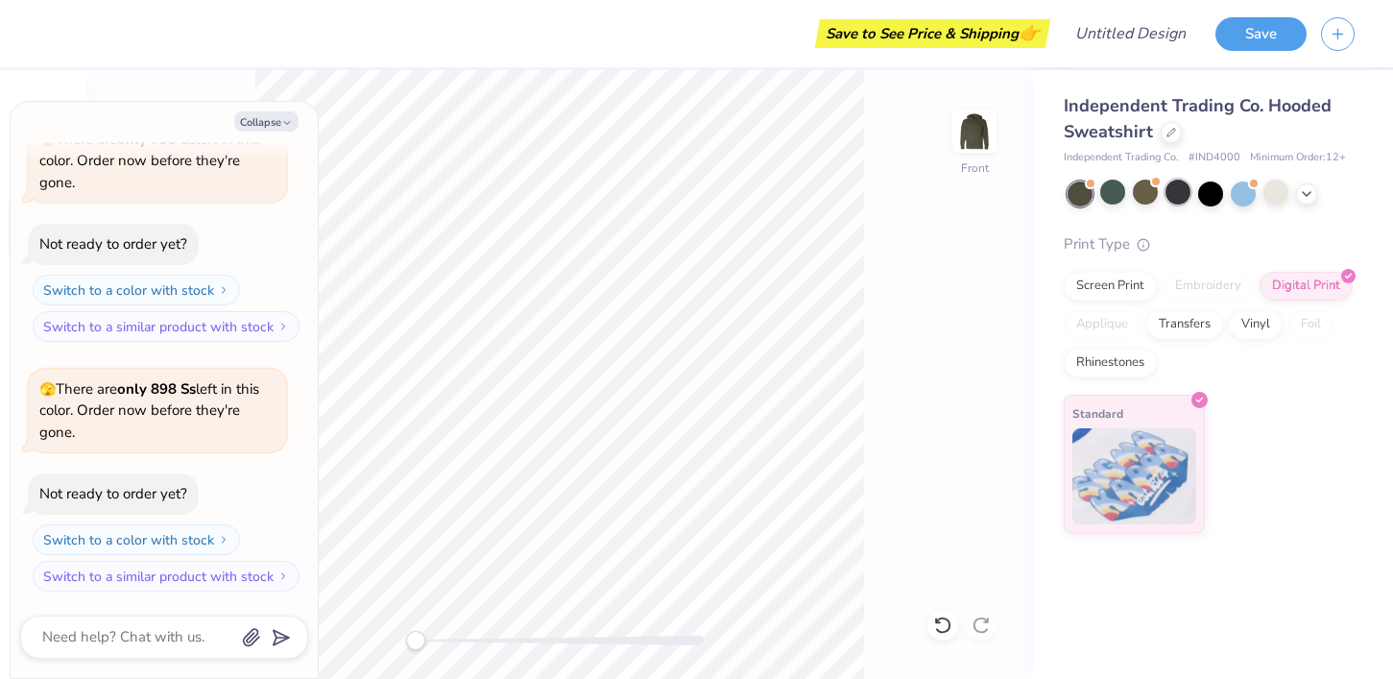
click at [1175, 196] on div at bounding box center [1177, 191] width 25 height 25
click at [1307, 197] on icon at bounding box center [1306, 191] width 15 height 15
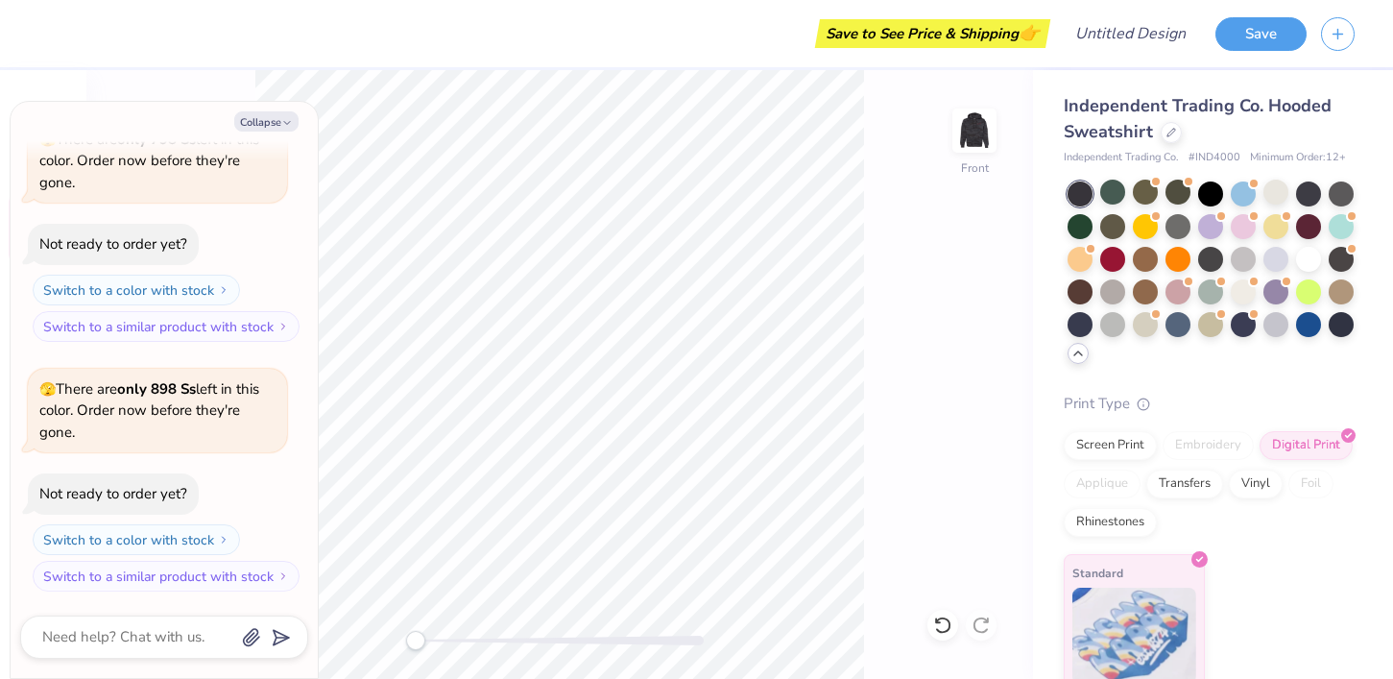
click at [1110, 300] on div at bounding box center [1112, 291] width 25 height 25
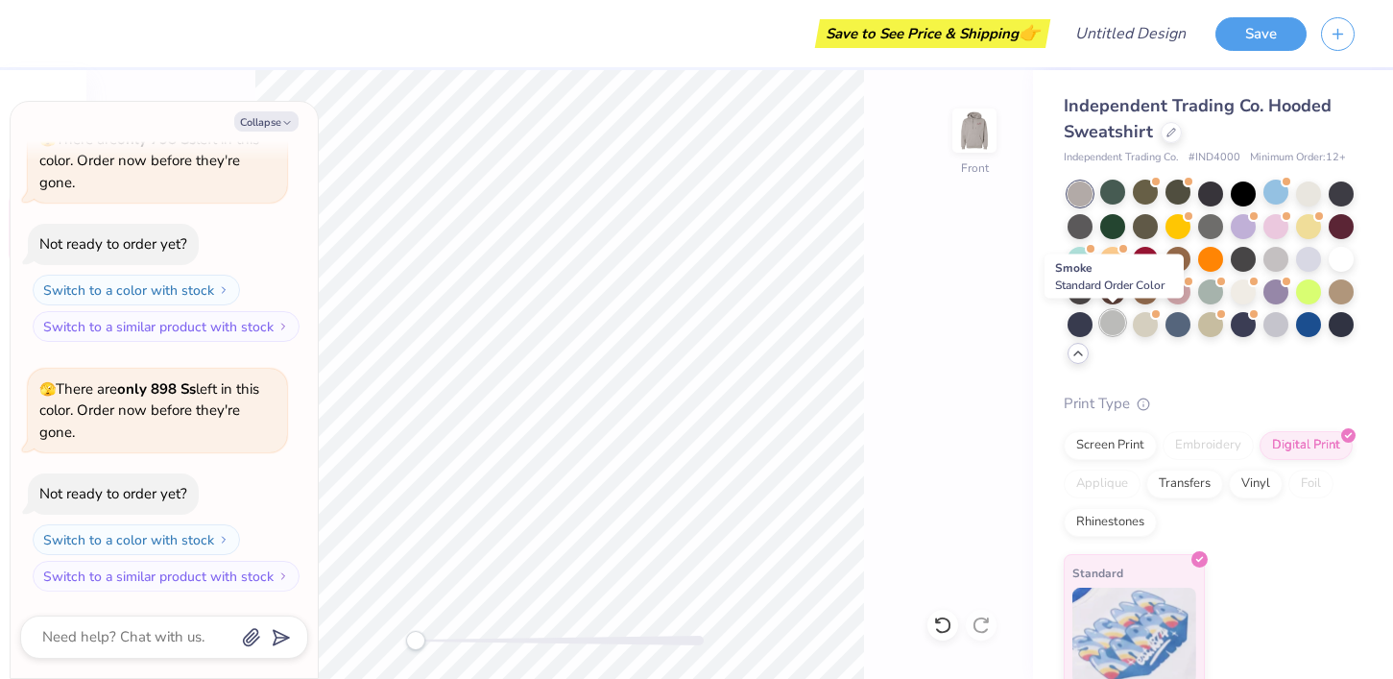
click at [1113, 327] on div at bounding box center [1112, 322] width 25 height 25
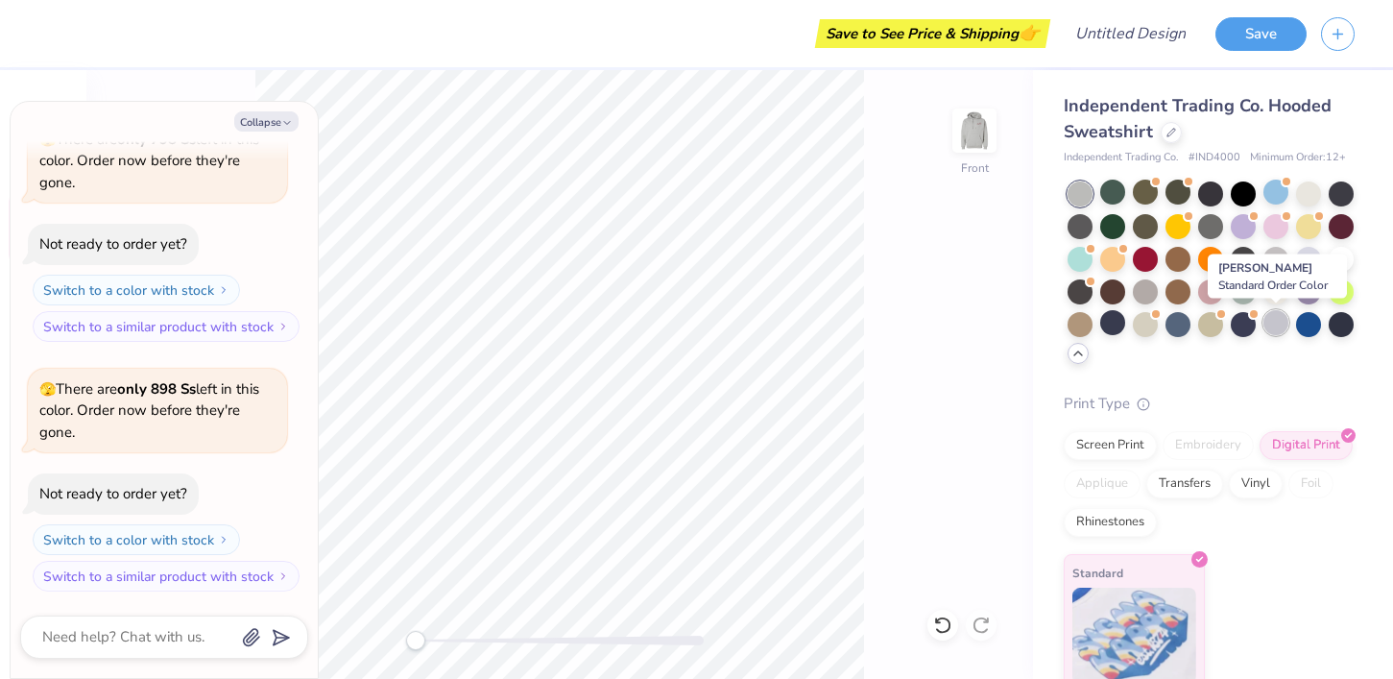
click at [1268, 325] on div at bounding box center [1275, 322] width 25 height 25
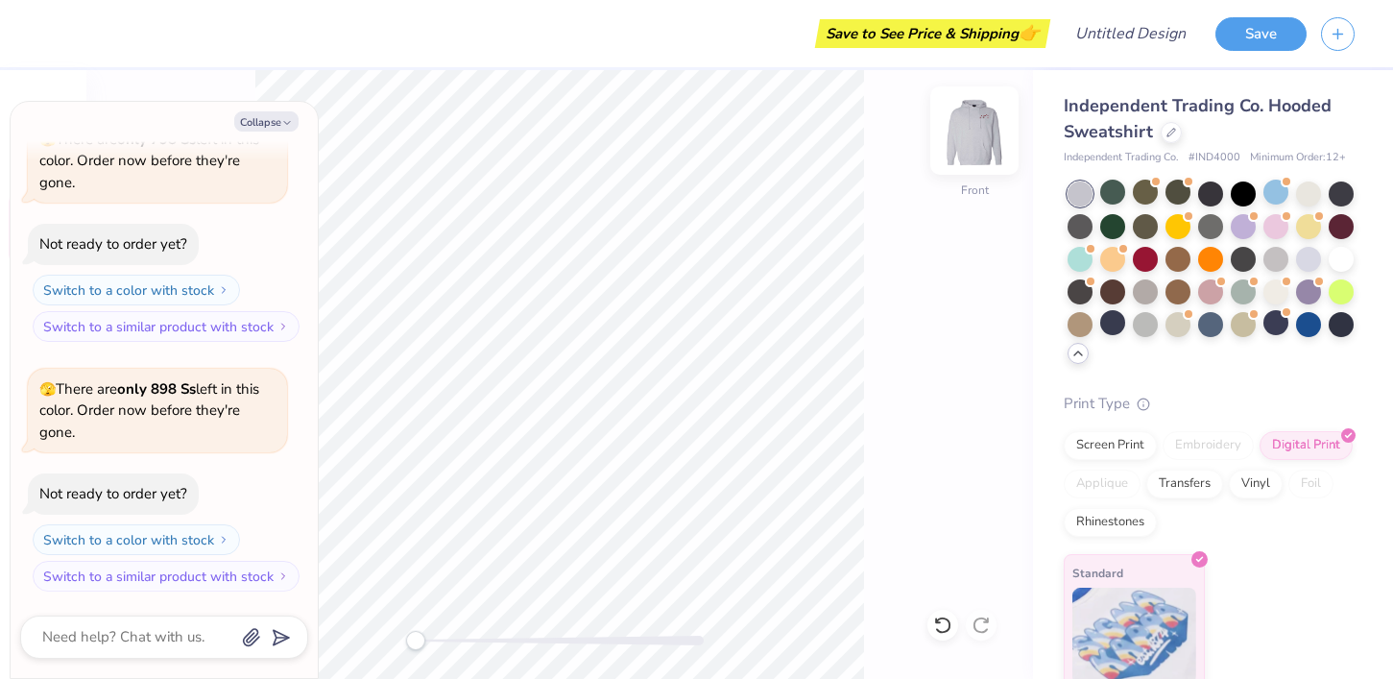
click at [978, 125] on img at bounding box center [974, 130] width 77 height 77
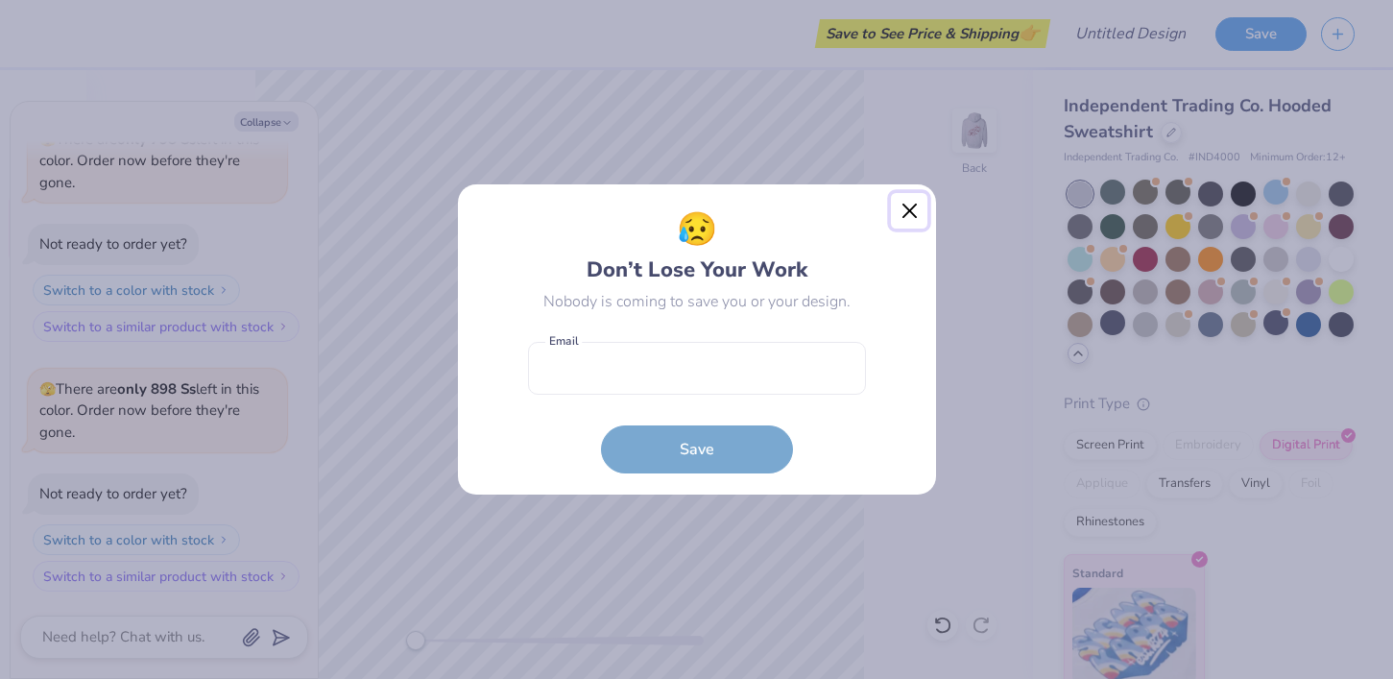
click at [907, 218] on button "Close" at bounding box center [909, 211] width 36 height 36
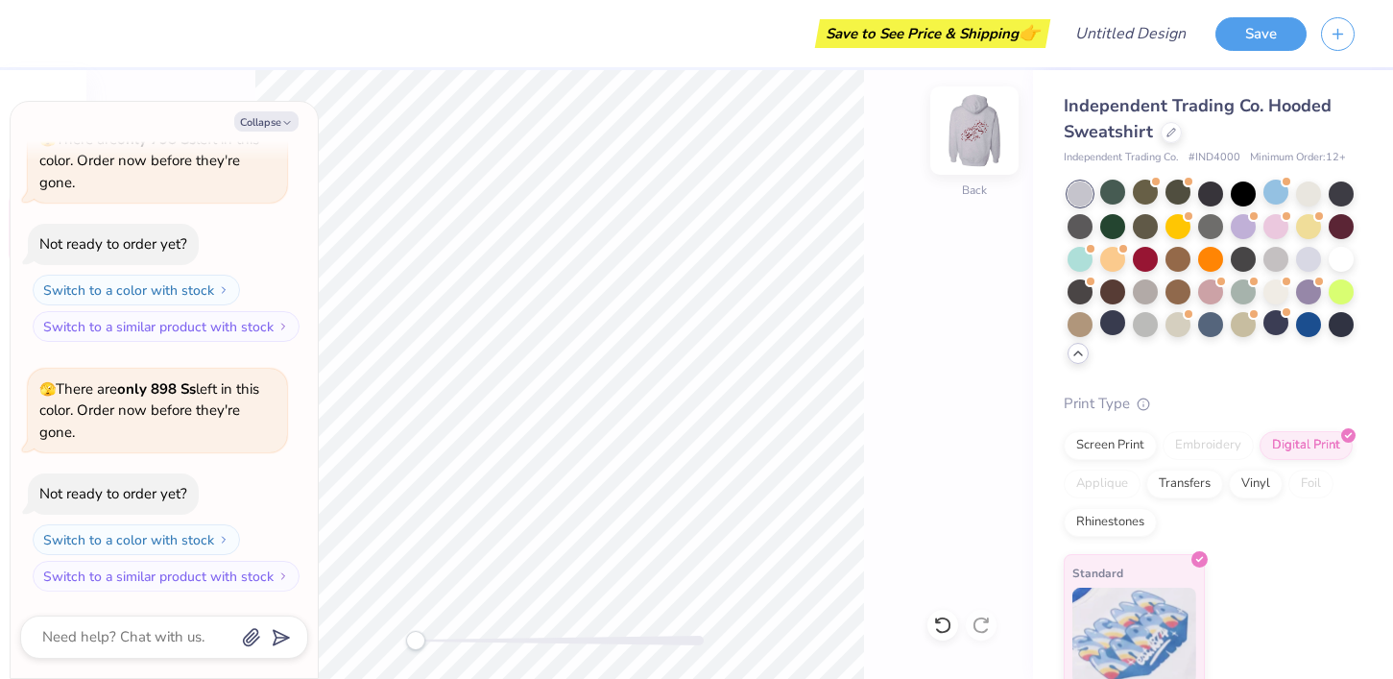
click at [971, 167] on img at bounding box center [974, 130] width 77 height 77
click at [1269, 232] on div at bounding box center [1275, 224] width 25 height 25
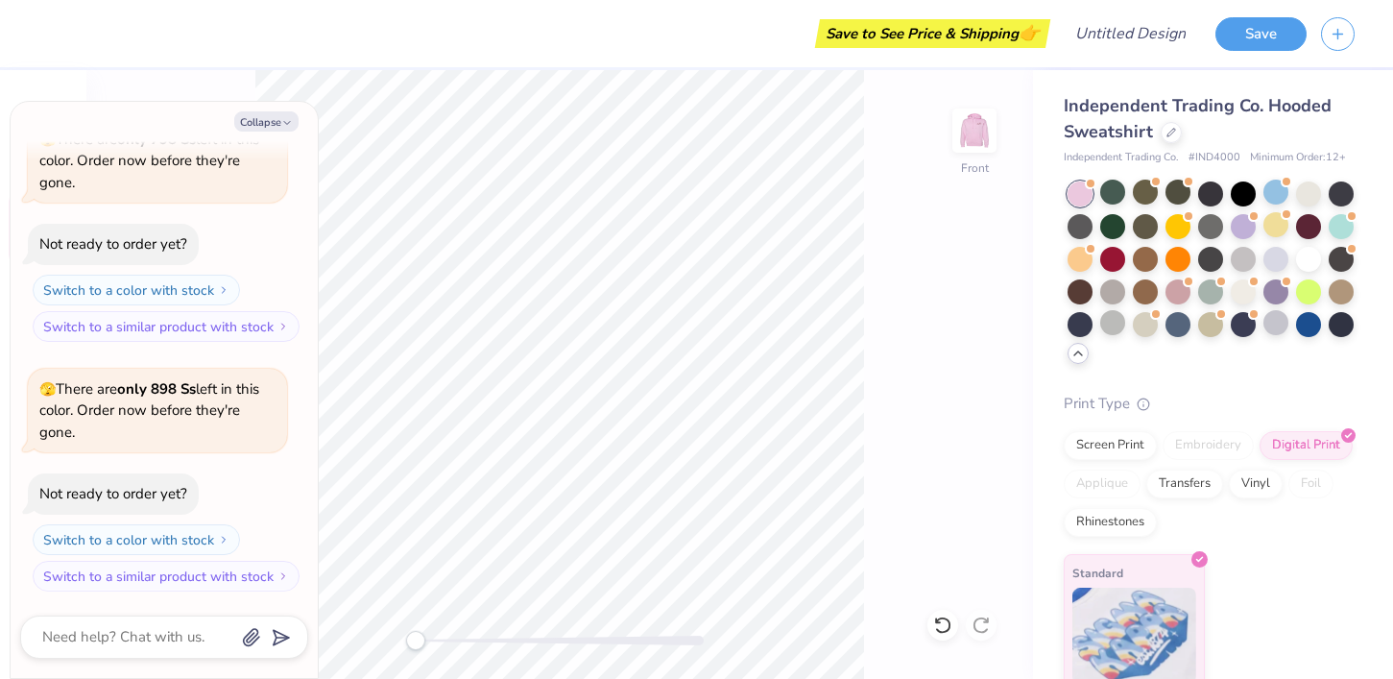
scroll to position [923, 0]
click at [865, 289] on div "Front" at bounding box center [559, 374] width 946 height 609
click at [974, 135] on img at bounding box center [974, 130] width 77 height 77
click at [1279, 321] on div at bounding box center [1275, 322] width 25 height 25
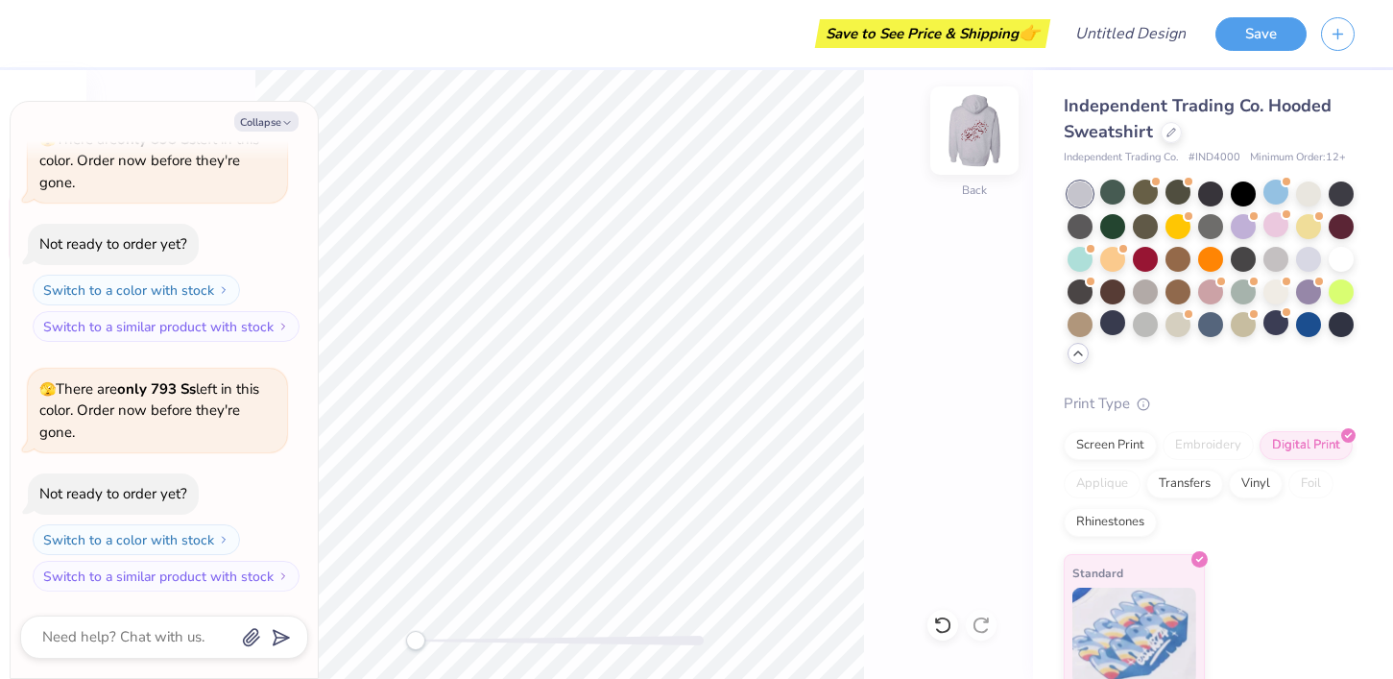
click at [969, 143] on img at bounding box center [974, 130] width 77 height 77
click at [266, 117] on button "Collapse" at bounding box center [266, 121] width 64 height 20
type textarea "x"
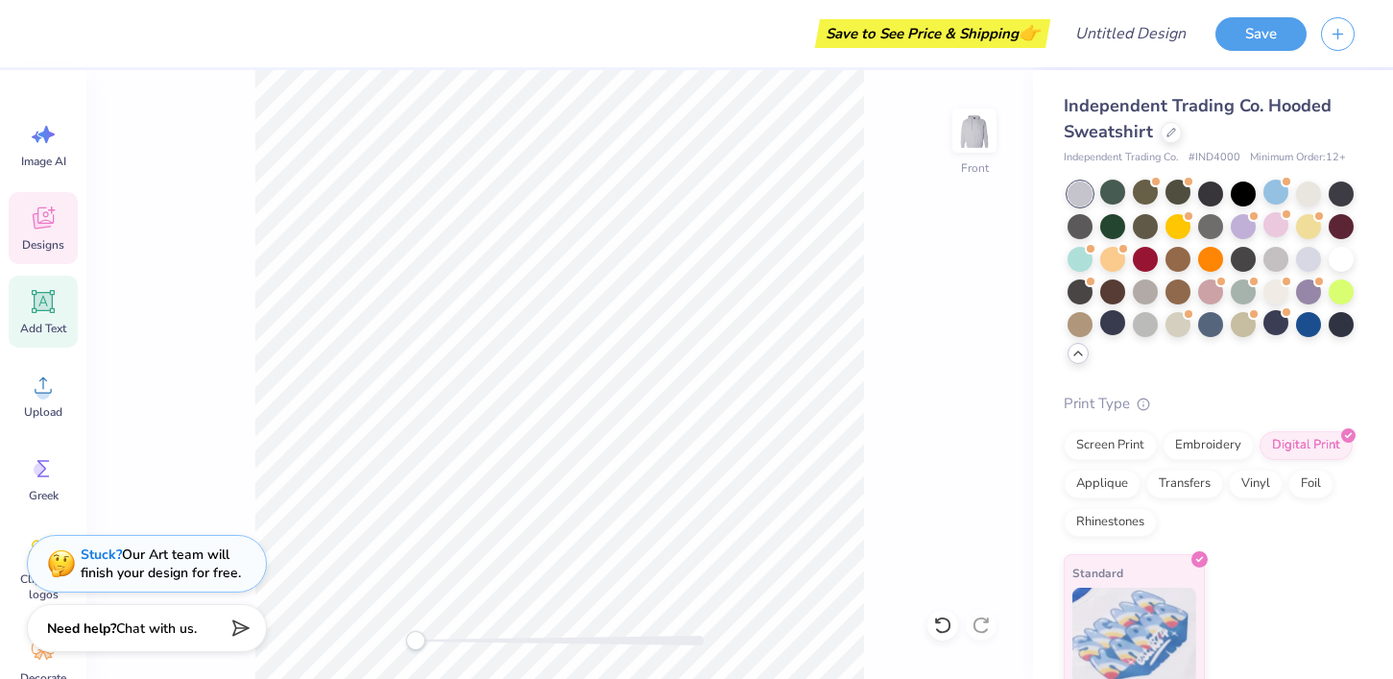
click at [39, 318] on div "Add Text" at bounding box center [43, 311] width 69 height 72
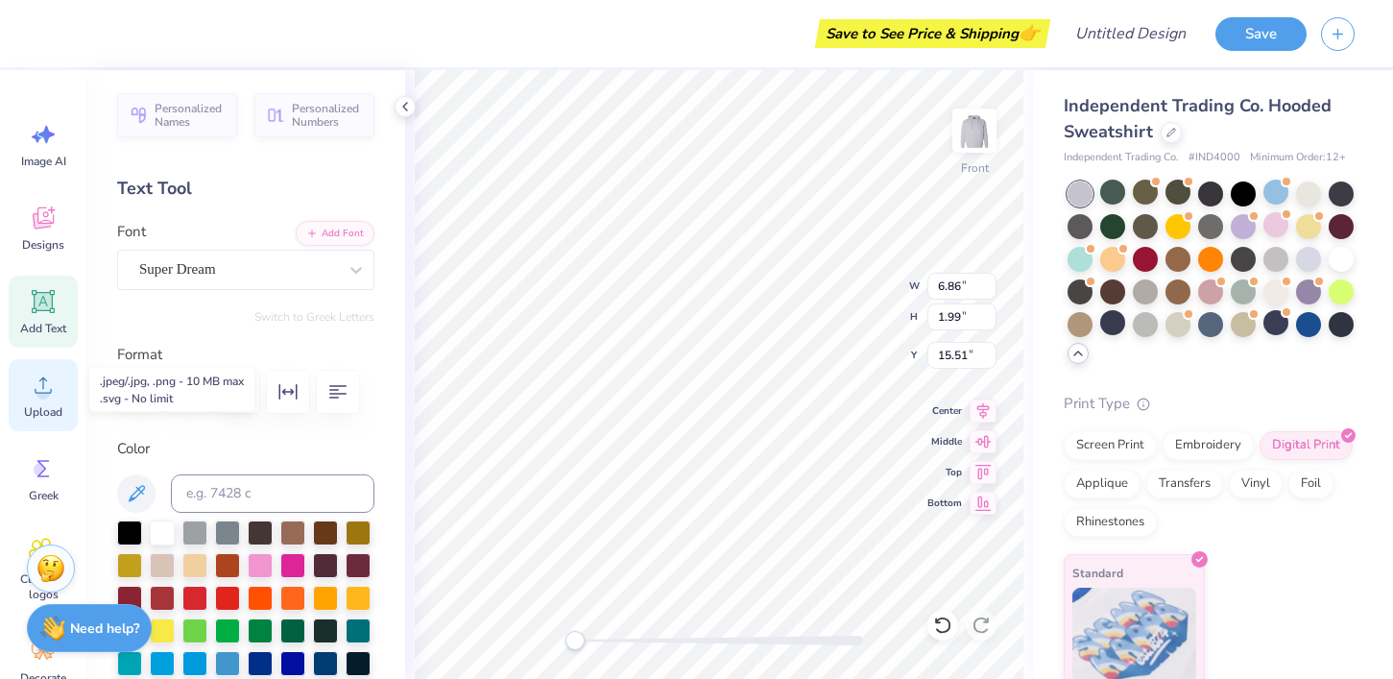
click at [50, 381] on icon at bounding box center [43, 384] width 29 height 29
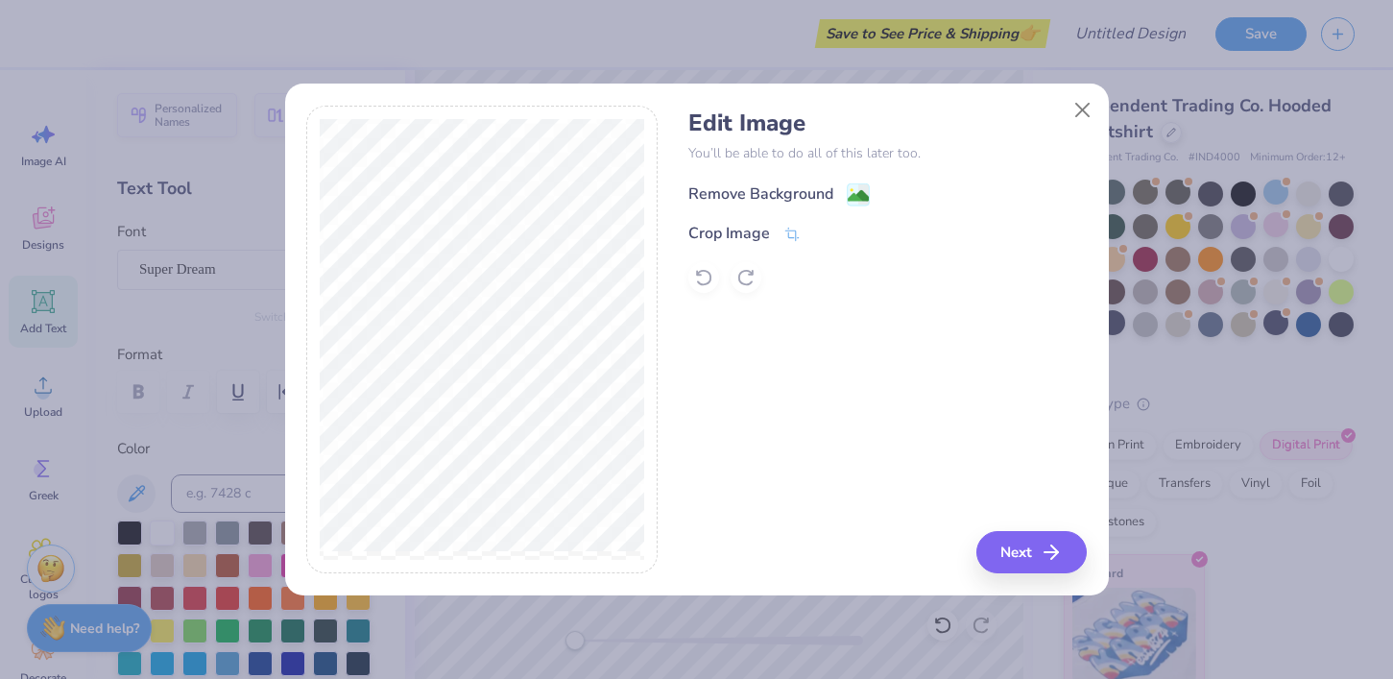
click at [832, 186] on div "Remove Background" at bounding box center [778, 194] width 181 height 24
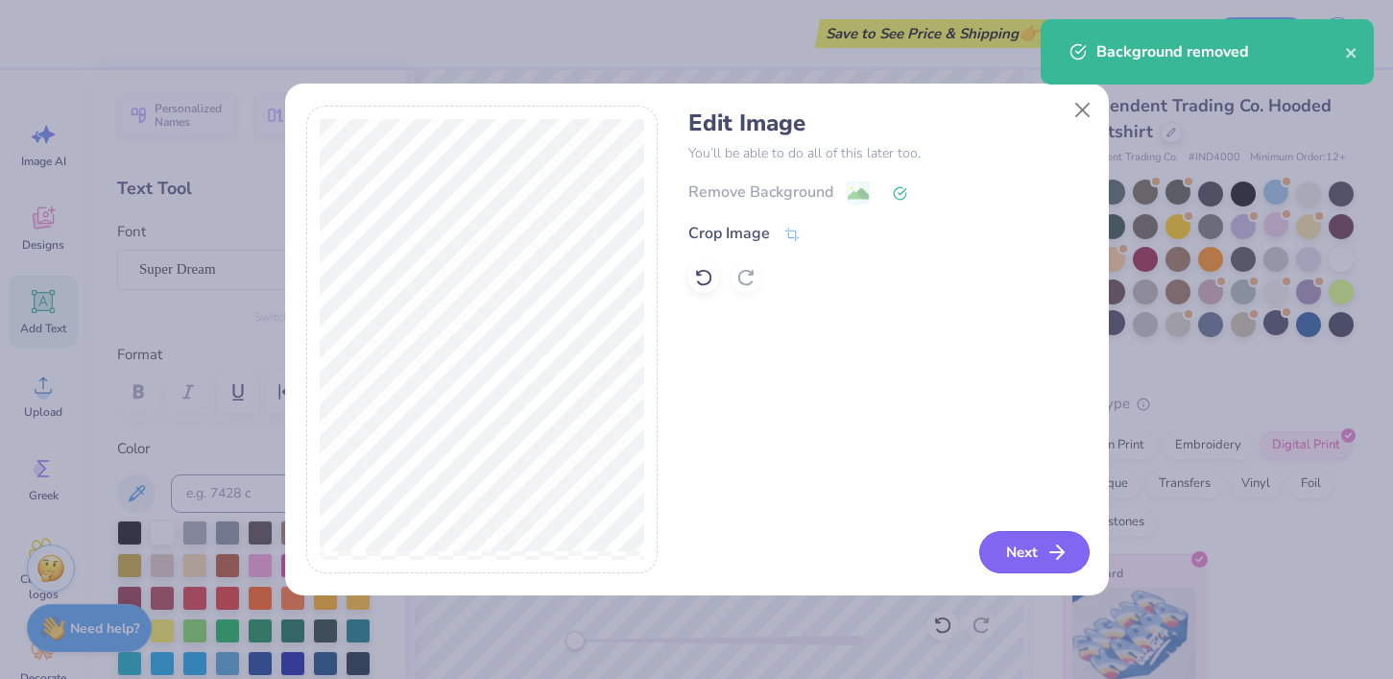
click at [1010, 546] on button "Next" at bounding box center [1034, 552] width 110 height 42
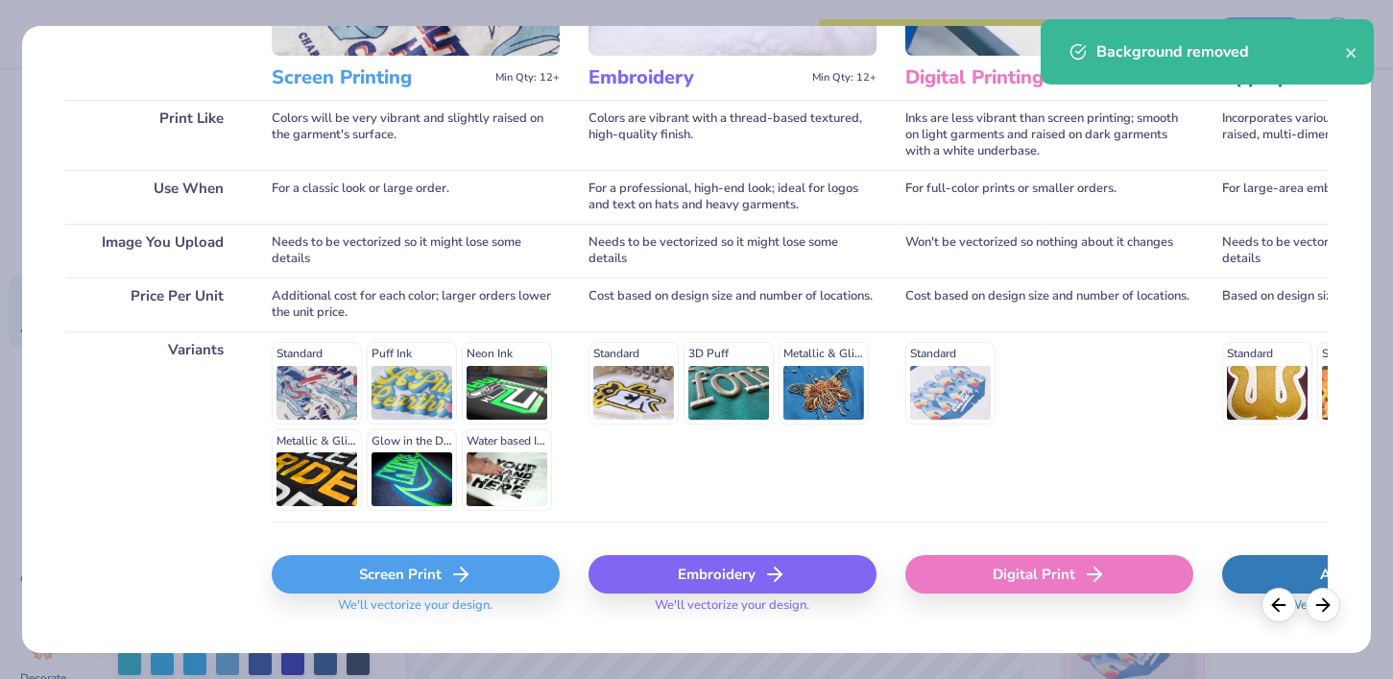
scroll to position [278, 0]
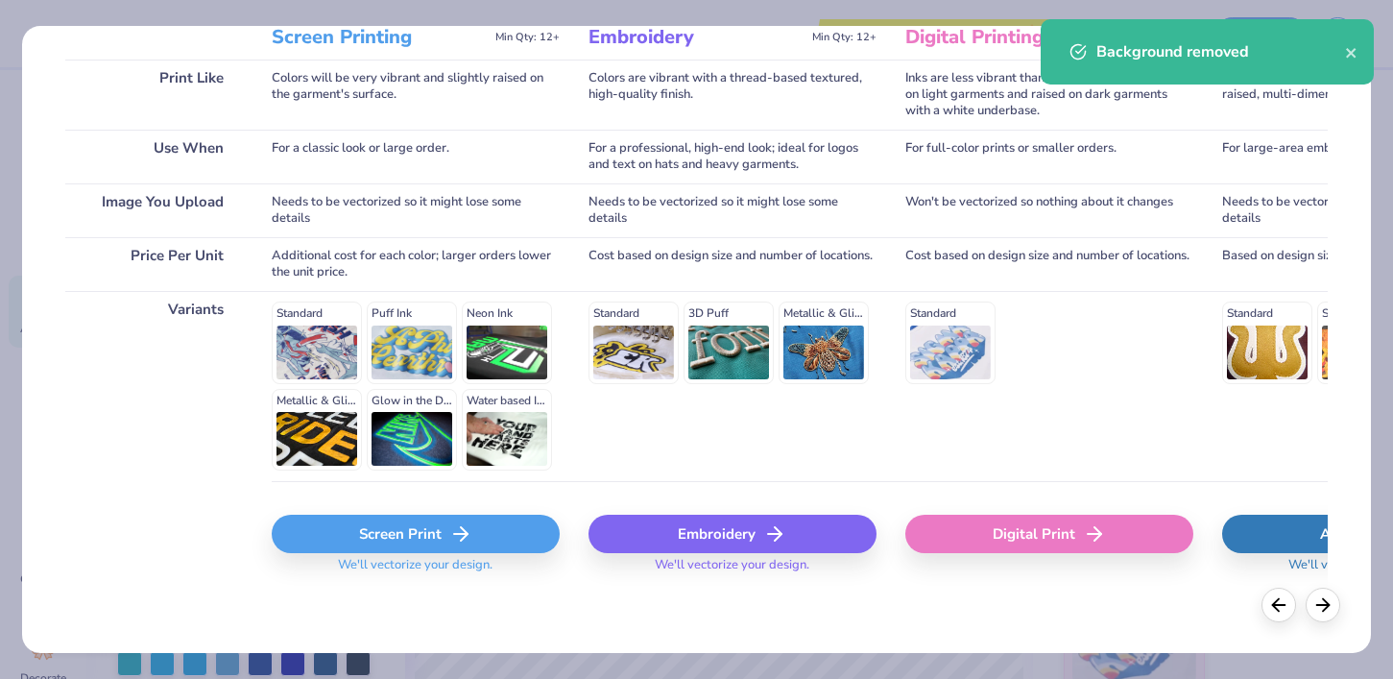
click at [966, 547] on div "Digital Print" at bounding box center [1049, 533] width 288 height 38
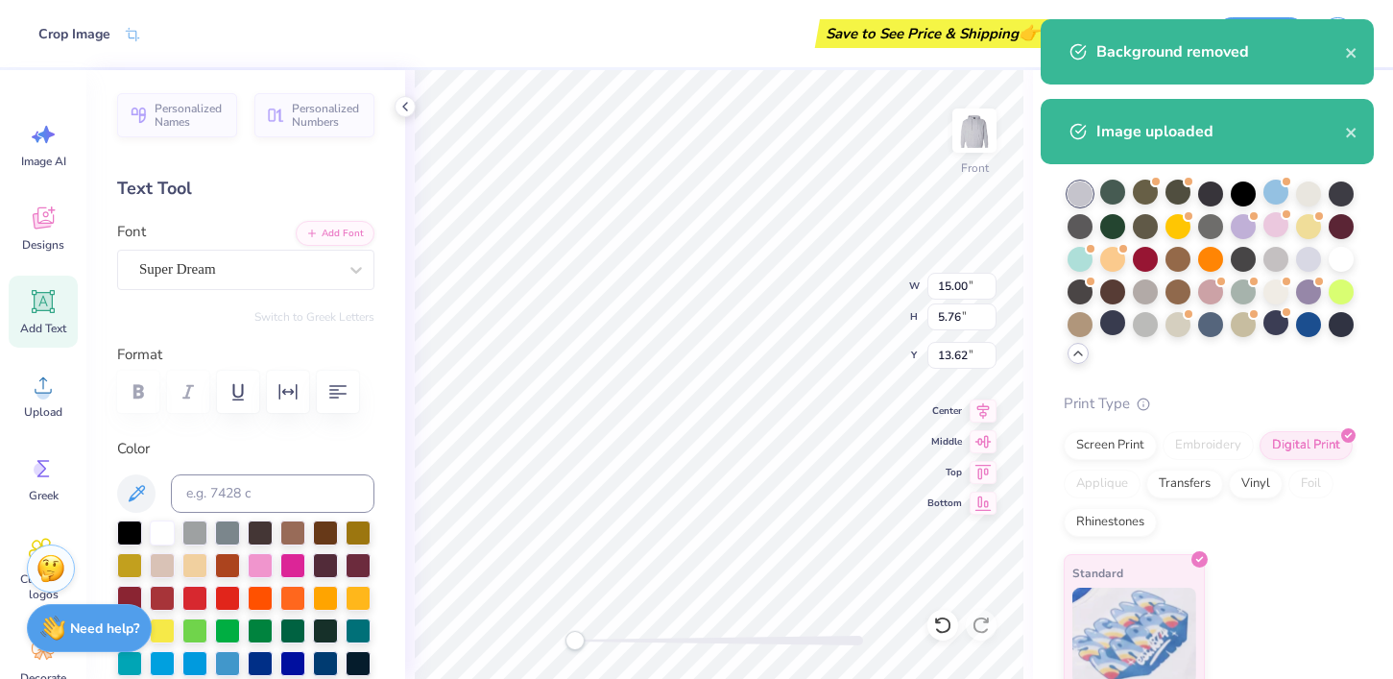
type input "15.00"
type input "5.76"
type input "13.62"
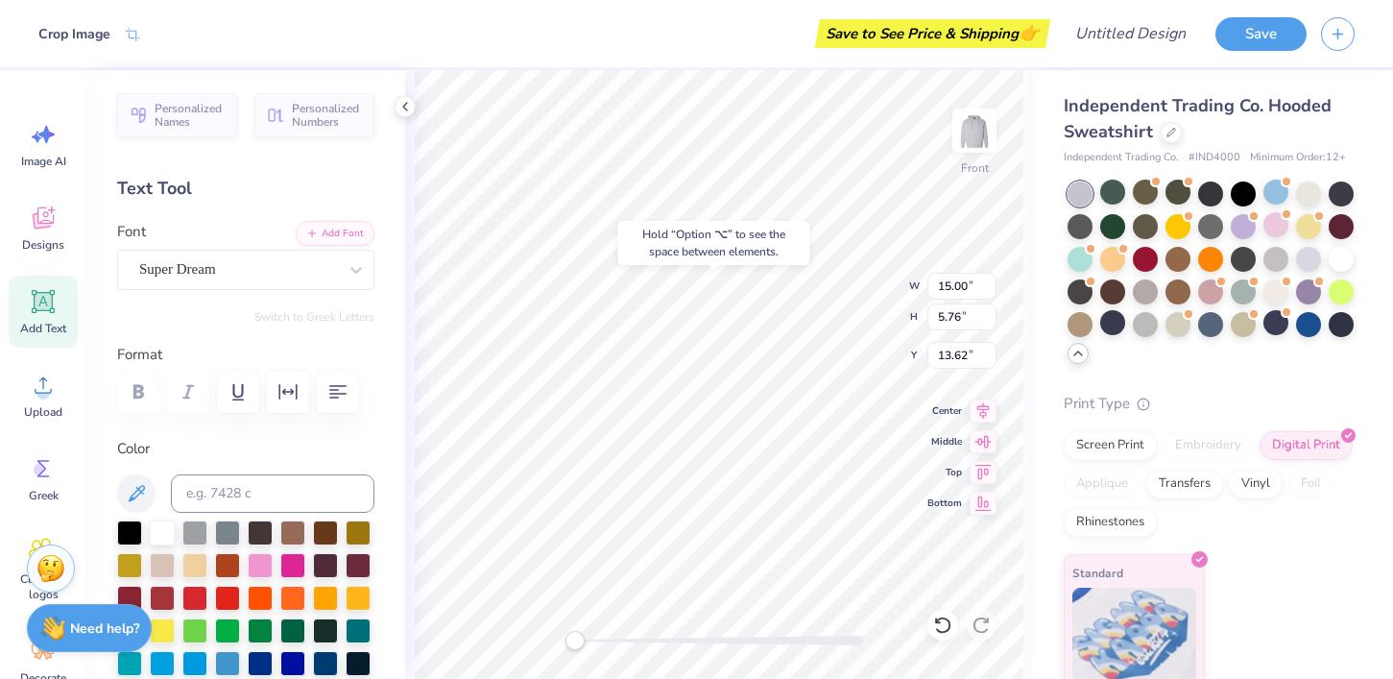
type input "6.86"
type input "1.99"
type input "15.51"
click at [984, 305] on input "5.76" at bounding box center [961, 316] width 69 height 27
click at [976, 313] on input "5.76" at bounding box center [961, 316] width 69 height 27
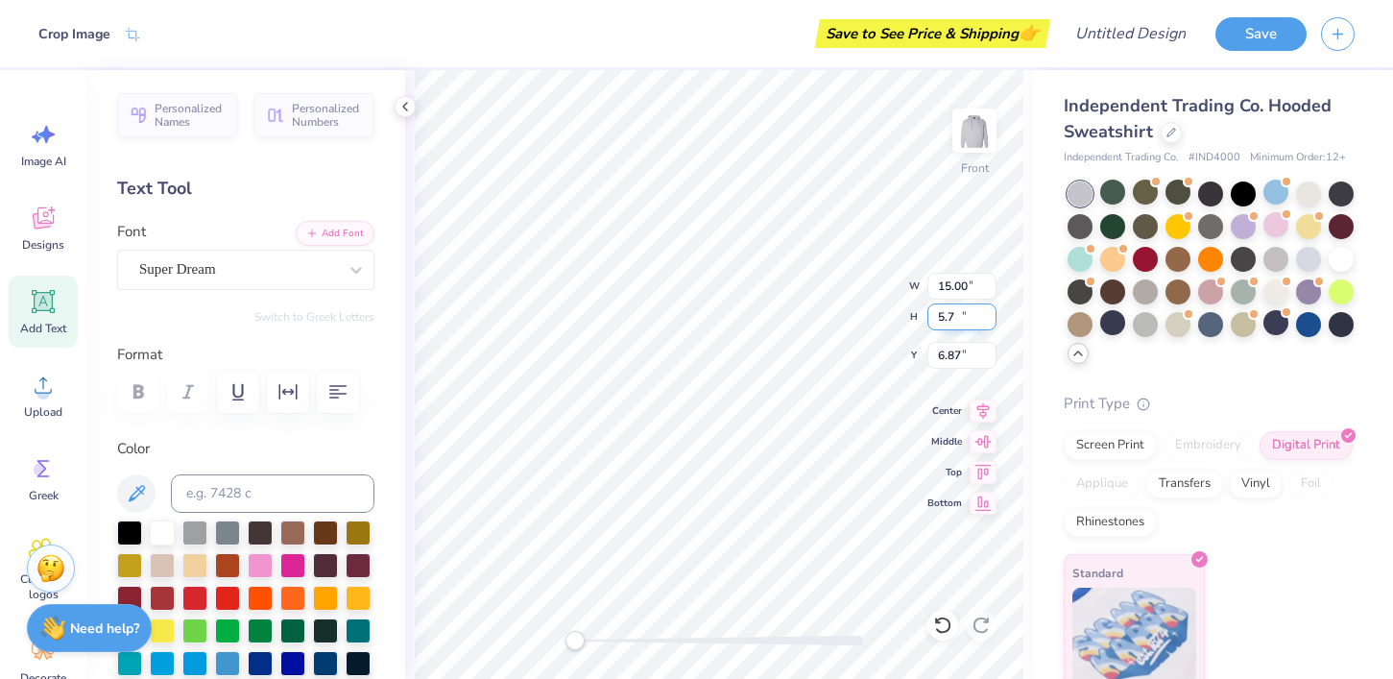
type input "5"
type input "10"
click at [986, 311] on input "5.77" at bounding box center [961, 316] width 69 height 27
click at [986, 311] on input "5.78" at bounding box center [961, 316] width 69 height 27
click at [986, 311] on input "5.79" at bounding box center [961, 316] width 69 height 27
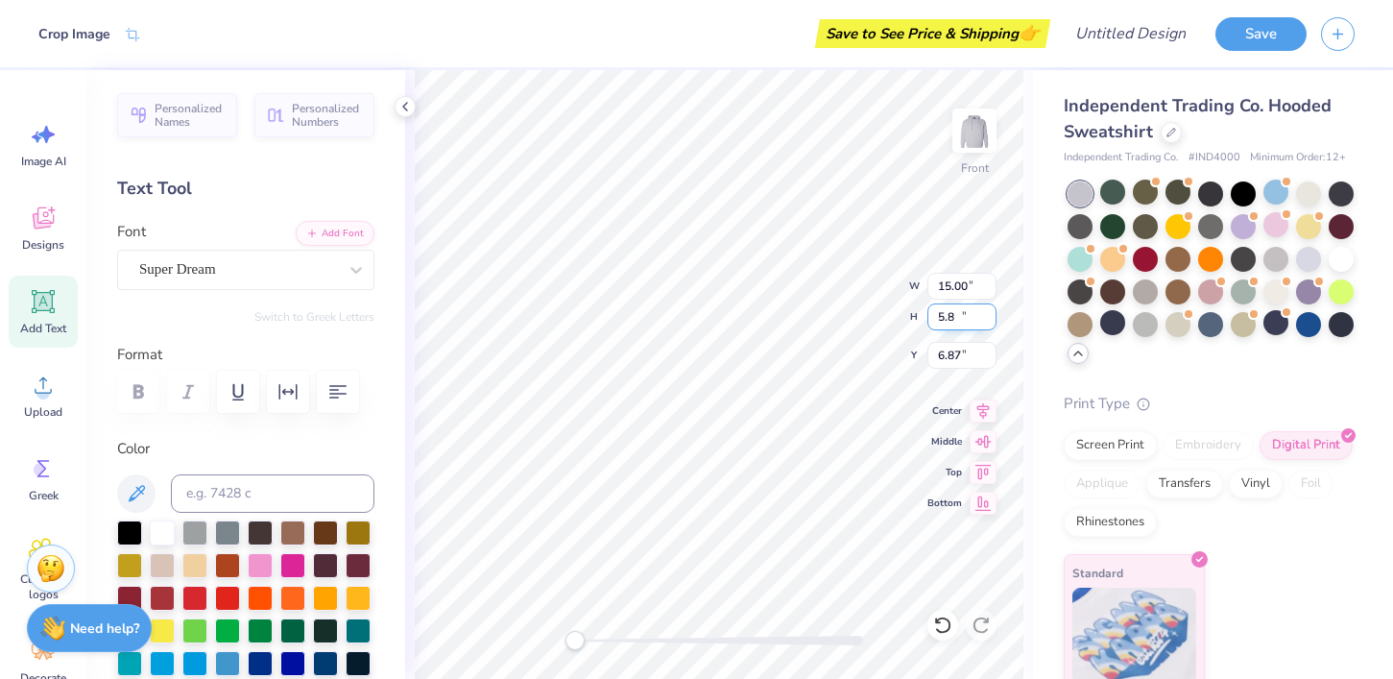
click at [986, 311] on input "5.8" at bounding box center [961, 316] width 69 height 27
click at [986, 311] on input "5.81" at bounding box center [961, 316] width 69 height 27
click at [986, 311] on input "5.82" at bounding box center [961, 316] width 69 height 27
click at [986, 311] on input "5.83" at bounding box center [961, 316] width 69 height 27
click at [986, 311] on input "5.84" at bounding box center [961, 316] width 69 height 27
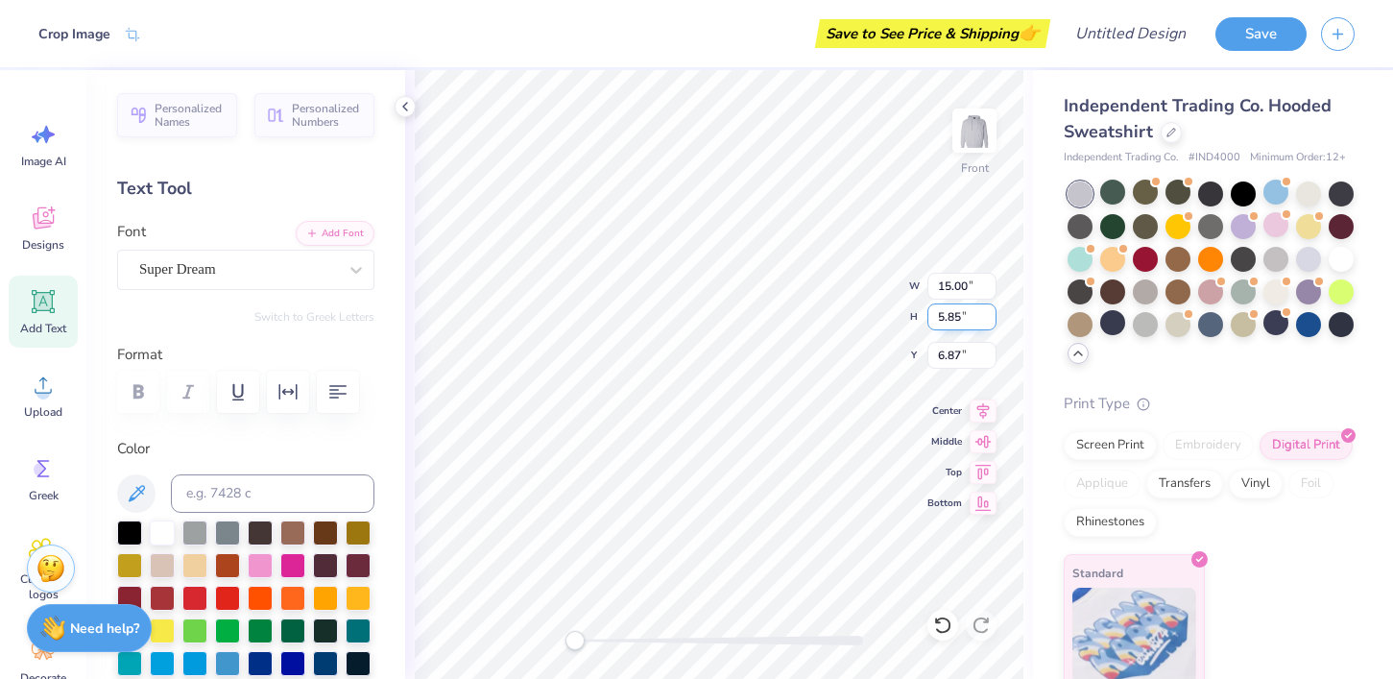
click at [986, 311] on input "5.85" at bounding box center [961, 316] width 69 height 27
click at [986, 311] on input "5.86" at bounding box center [961, 316] width 69 height 27
click at [986, 311] on input "5.87" at bounding box center [961, 316] width 69 height 27
click at [986, 311] on input "5.88" at bounding box center [961, 316] width 69 height 27
click at [986, 311] on input "5.89" at bounding box center [961, 316] width 69 height 27
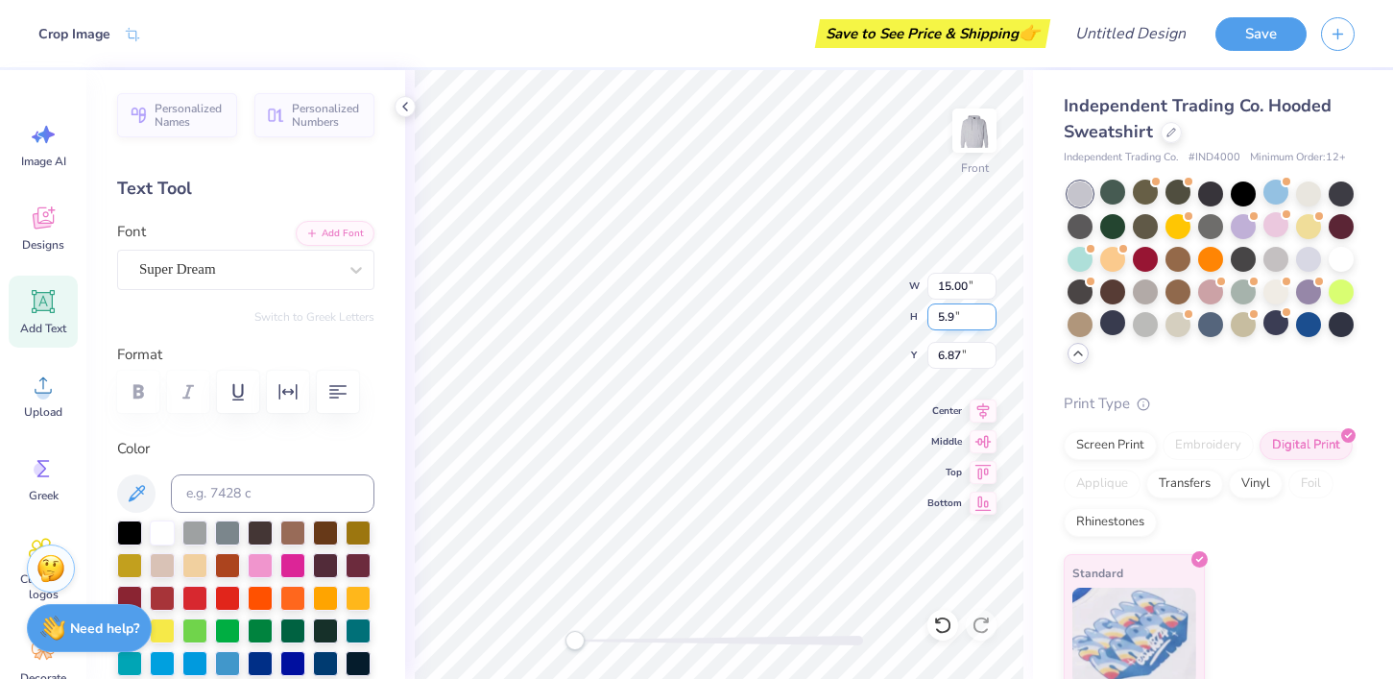
click at [986, 311] on input "5.9" at bounding box center [961, 316] width 69 height 27
click at [986, 311] on input "5.91" at bounding box center [961, 316] width 69 height 27
type input "6.88"
click at [985, 311] on input "6.88" at bounding box center [961, 316] width 69 height 27
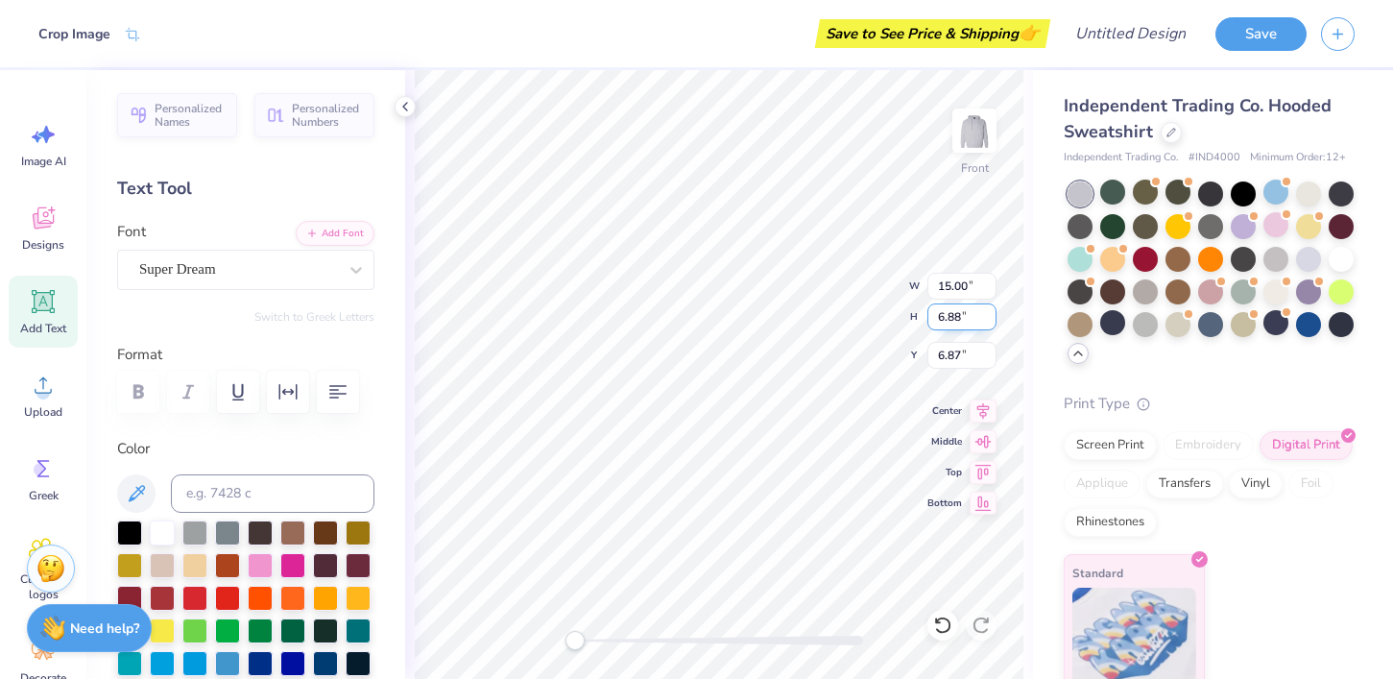
click at [968, 317] on input "6.88" at bounding box center [961, 316] width 69 height 27
click at [987, 313] on input "6.88" at bounding box center [961, 316] width 69 height 27
type textarea "x"
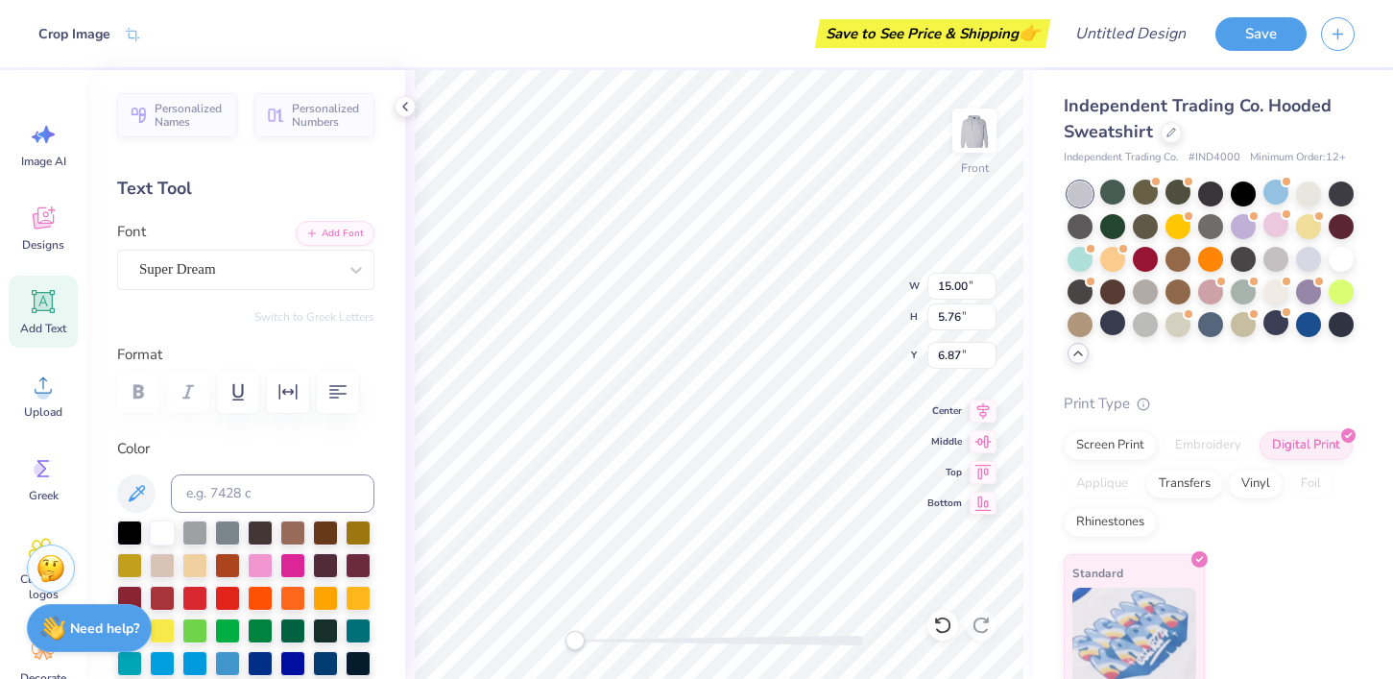
type input "7.20"
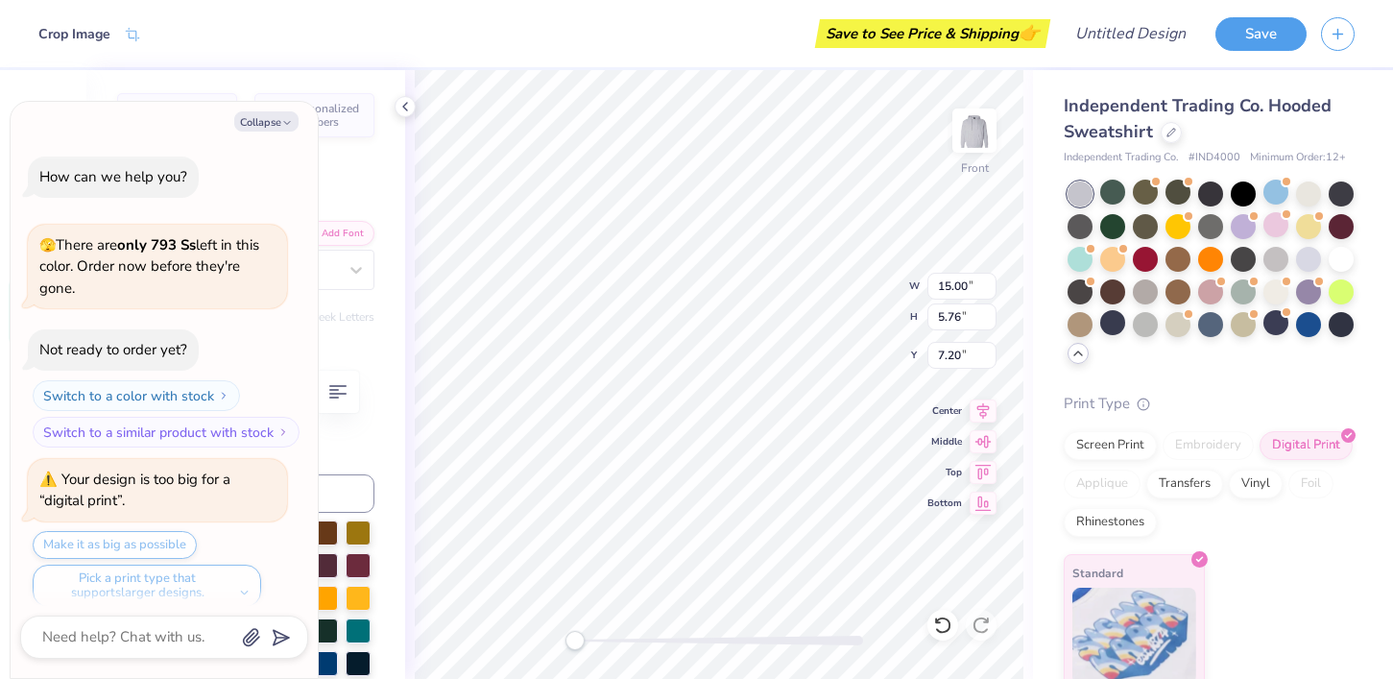
scroll to position [1083, 0]
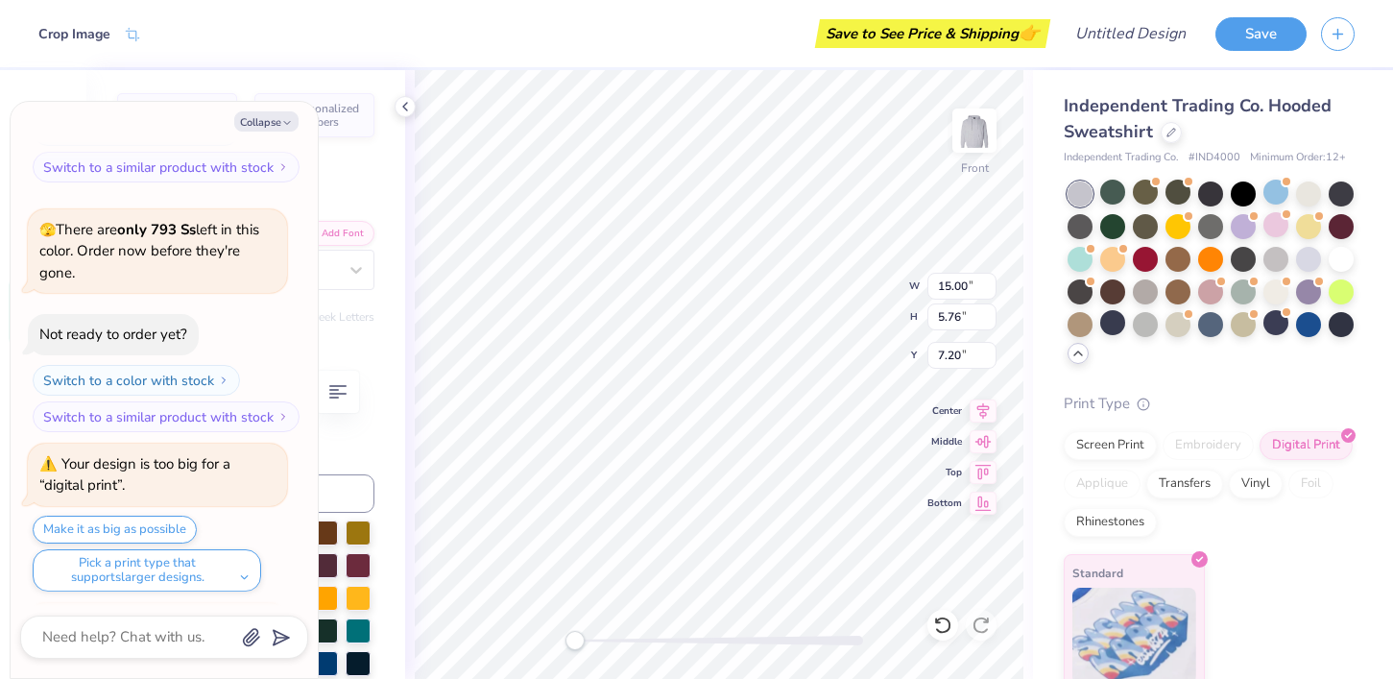
type textarea "x"
type input "7.33"
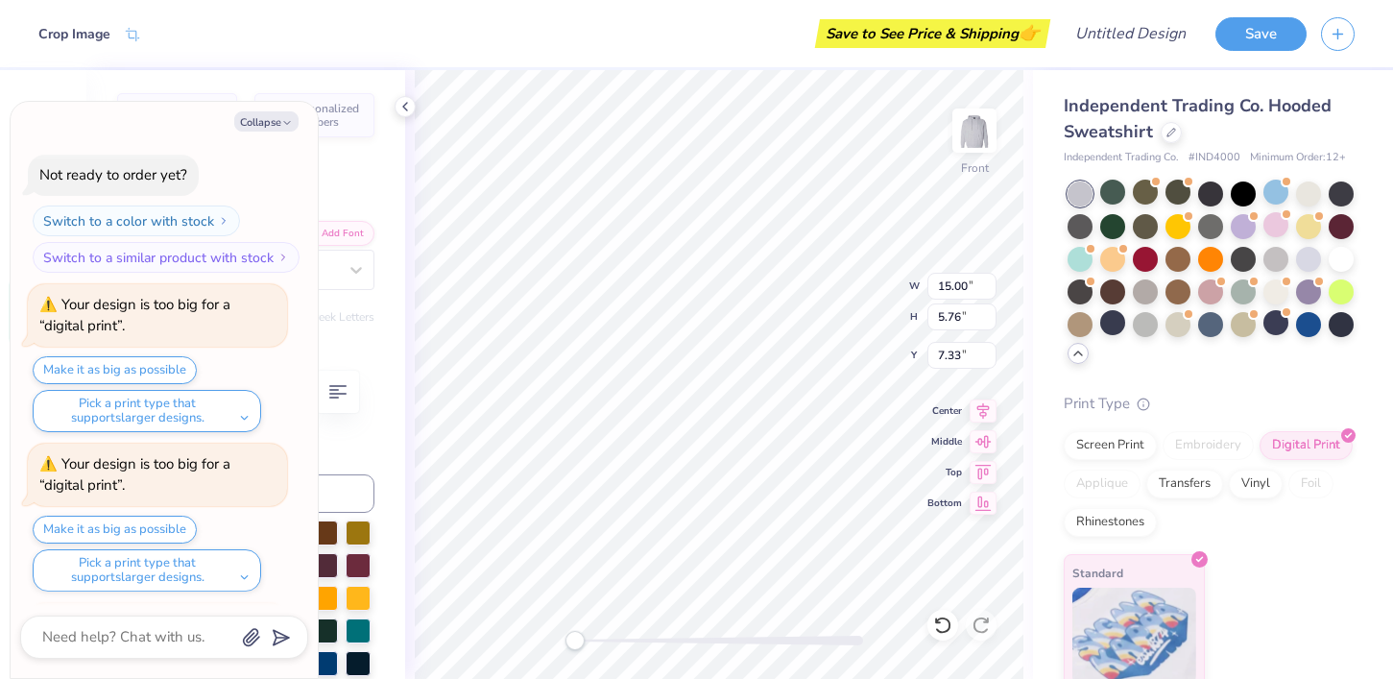
type textarea "x"
type input "7.51"
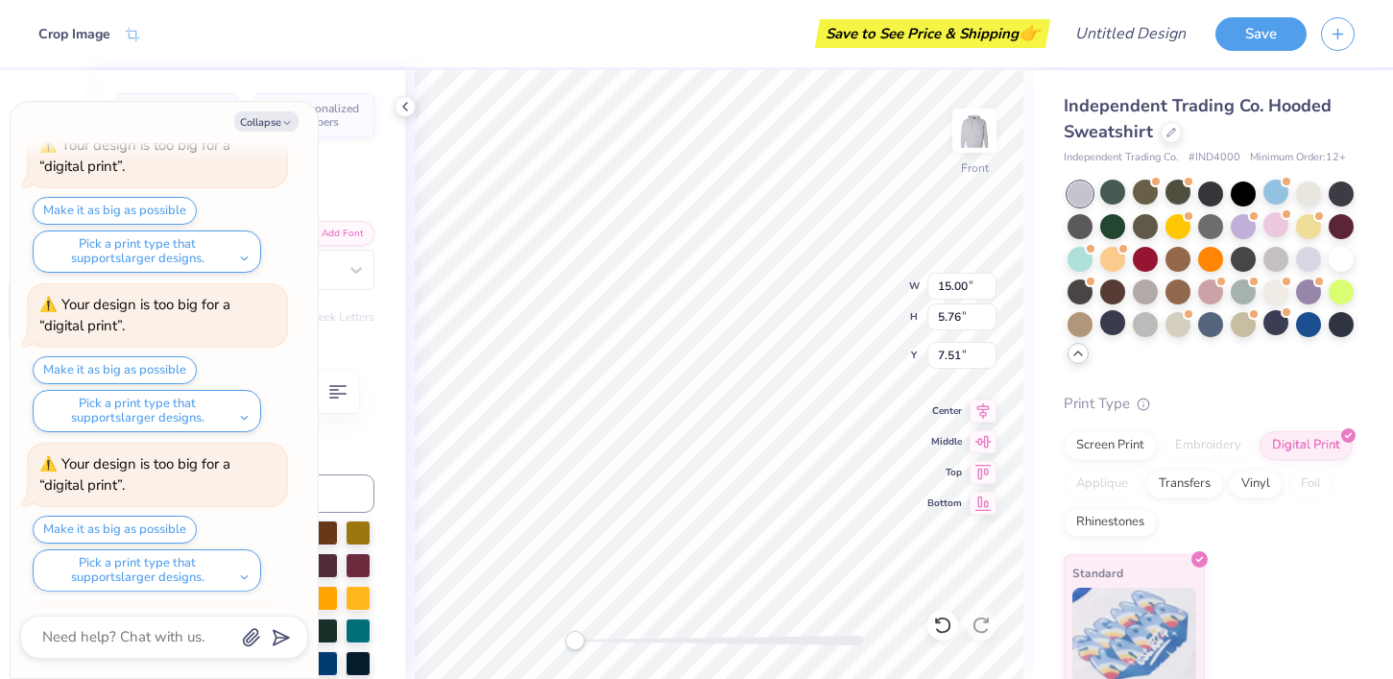
type textarea "x"
type input "7.57"
type textarea "x"
type input "9.48"
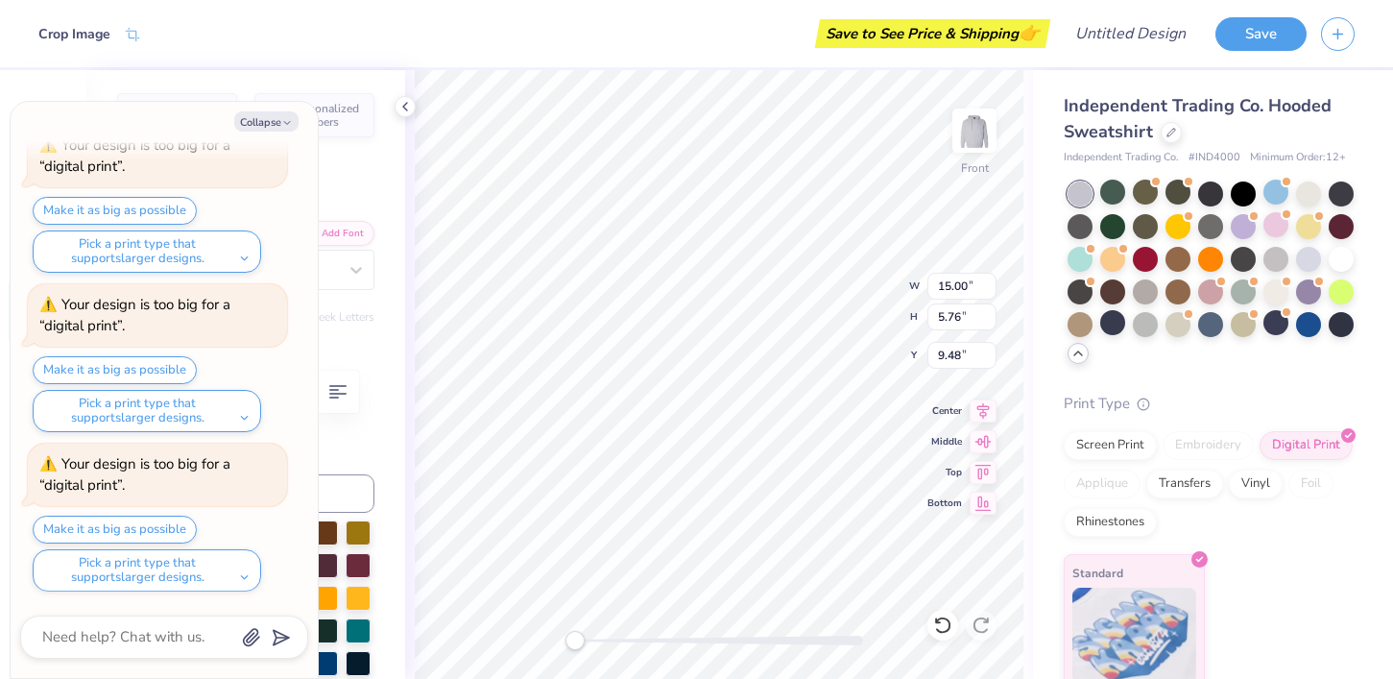
scroll to position [1720, 0]
type textarea "x"
type input "7.97"
type textarea "x"
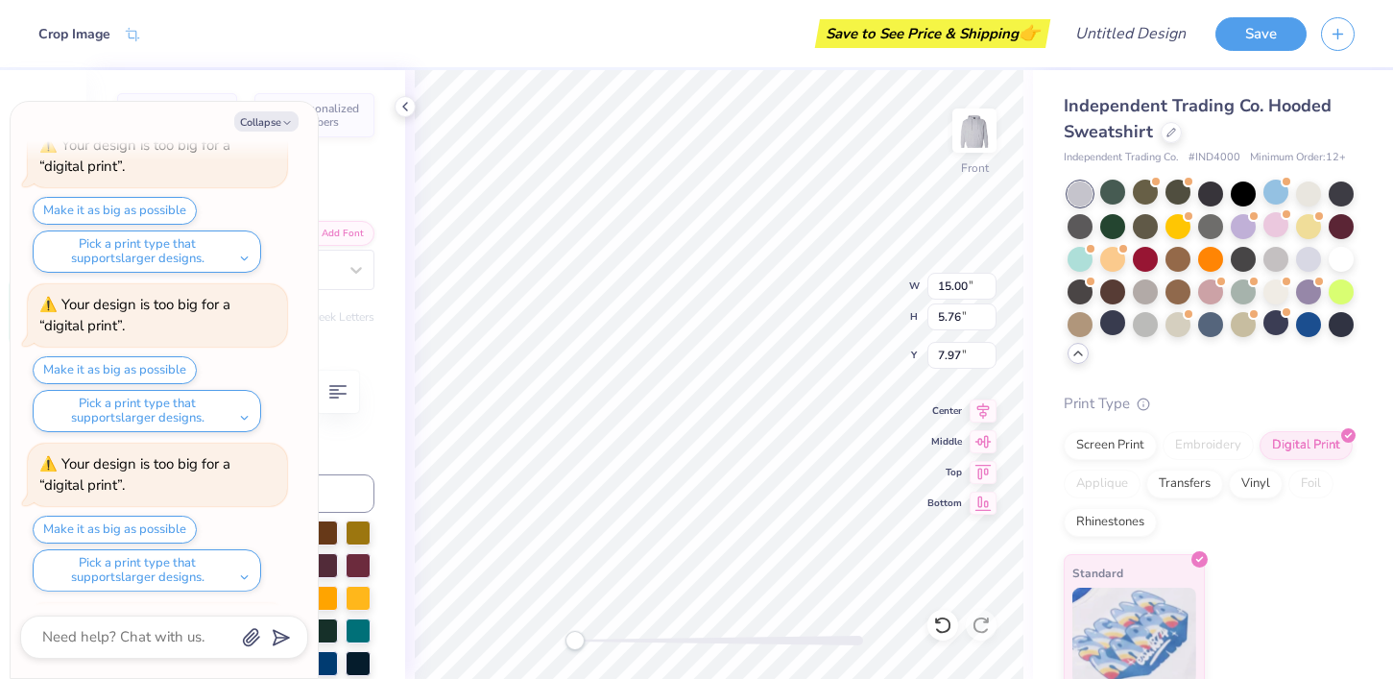
type input "8.02"
click at [984, 137] on img at bounding box center [974, 130] width 77 height 77
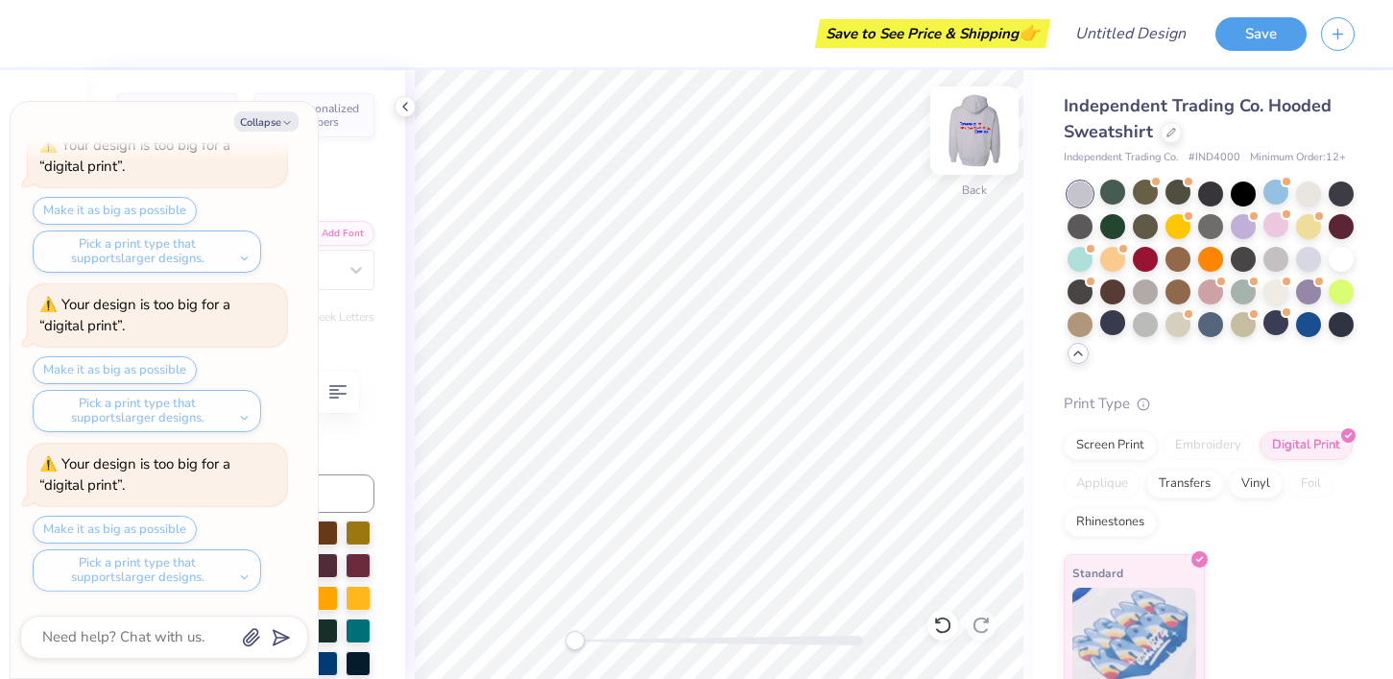
click at [985, 137] on img at bounding box center [974, 130] width 77 height 77
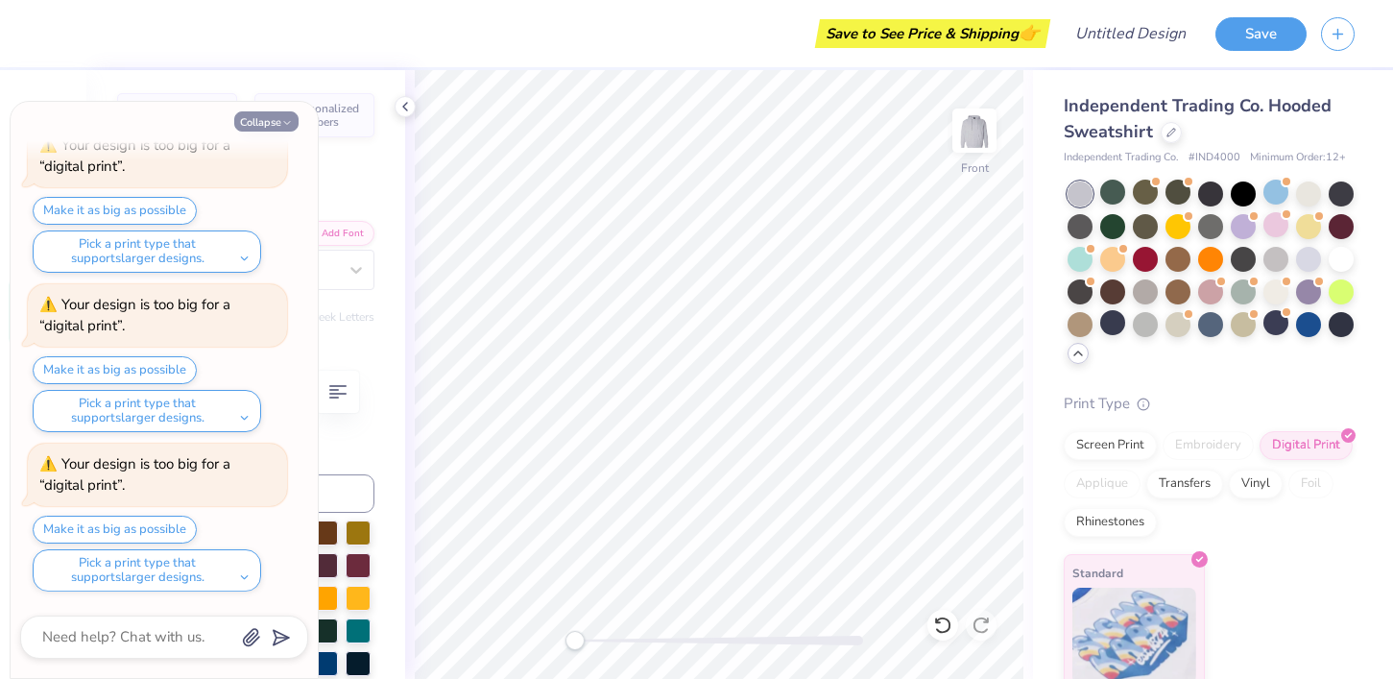
click at [282, 124] on icon "button" at bounding box center [287, 123] width 12 height 12
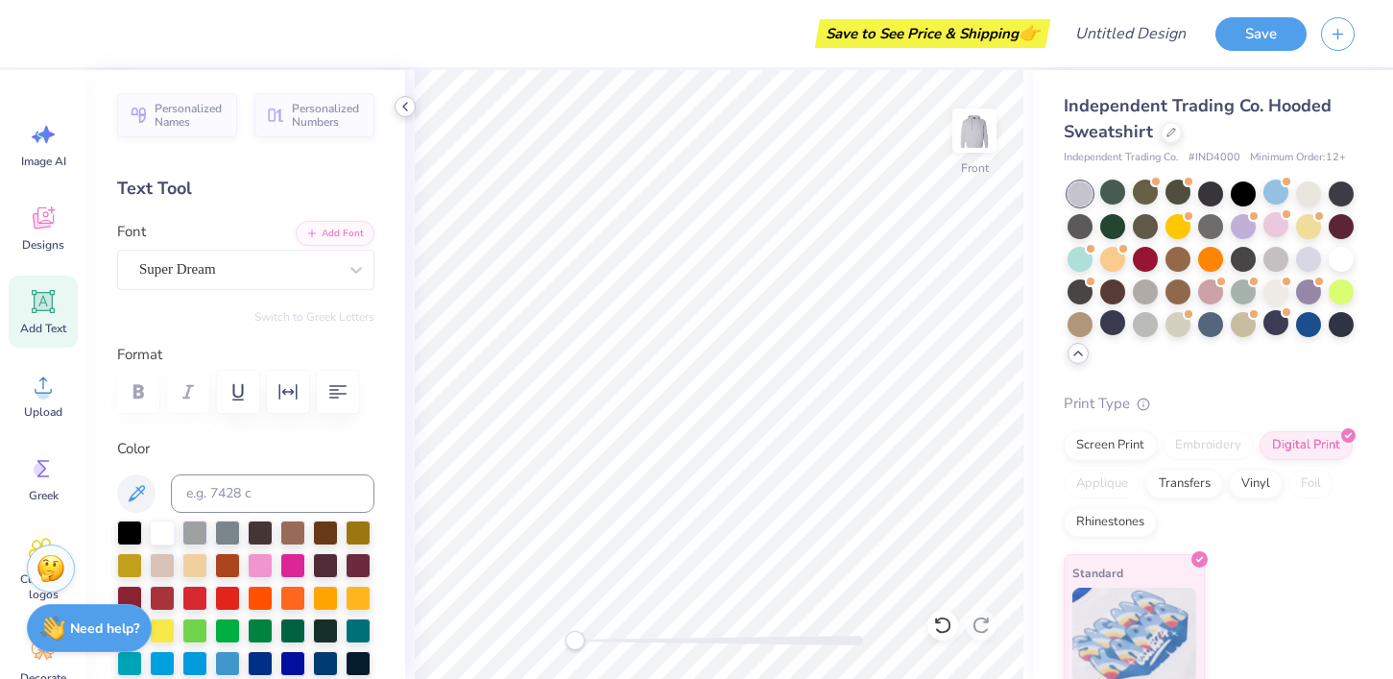
click at [397, 112] on icon at bounding box center [404, 106] width 15 height 15
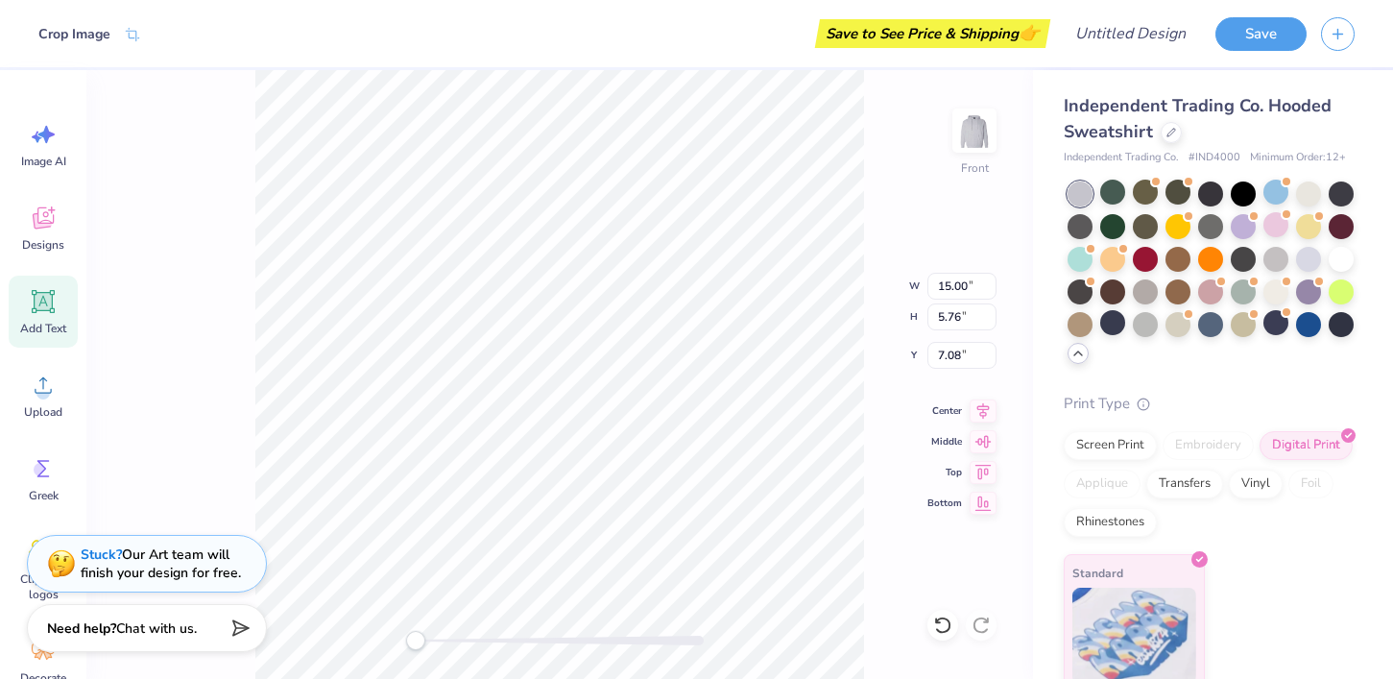
type textarea "x"
type input "12.46"
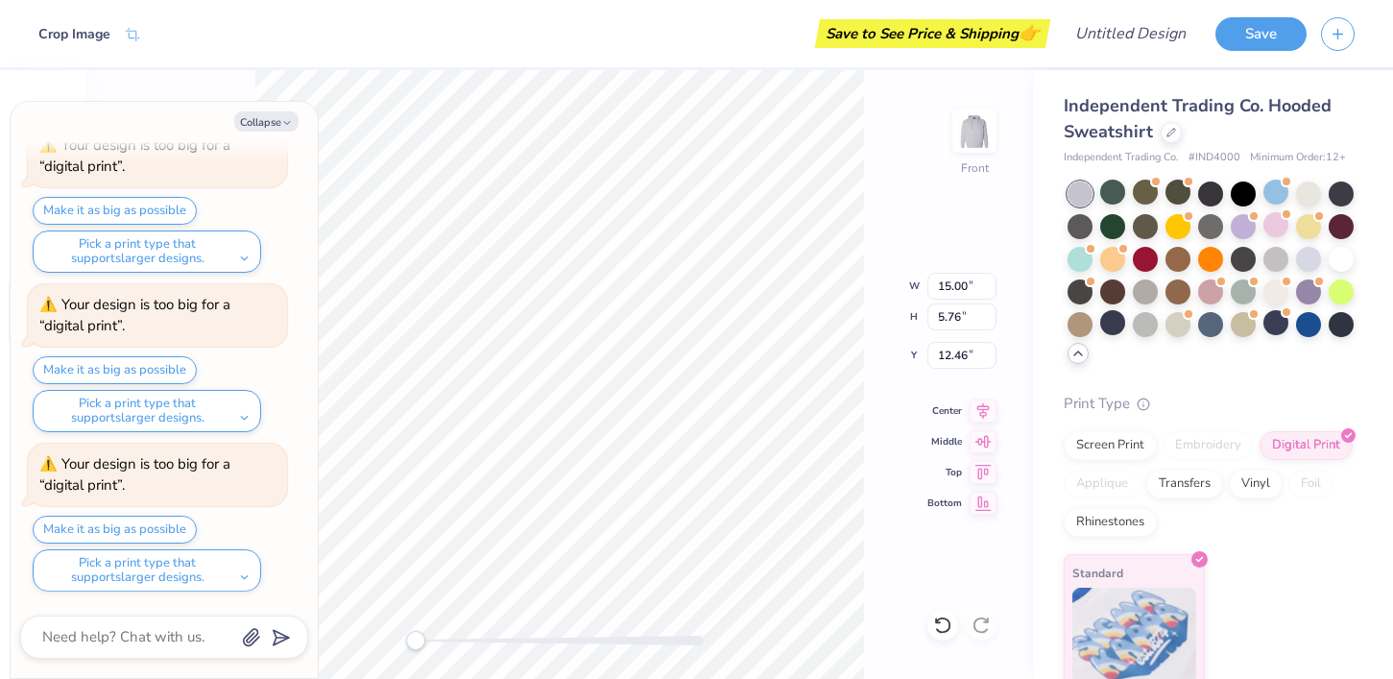
scroll to position [2357, 0]
type textarea "x"
click at [975, 316] on input "5.76" at bounding box center [961, 316] width 69 height 27
click at [994, 314] on input "5.77" at bounding box center [961, 316] width 69 height 27
click at [993, 314] on input "5.78" at bounding box center [961, 316] width 69 height 27
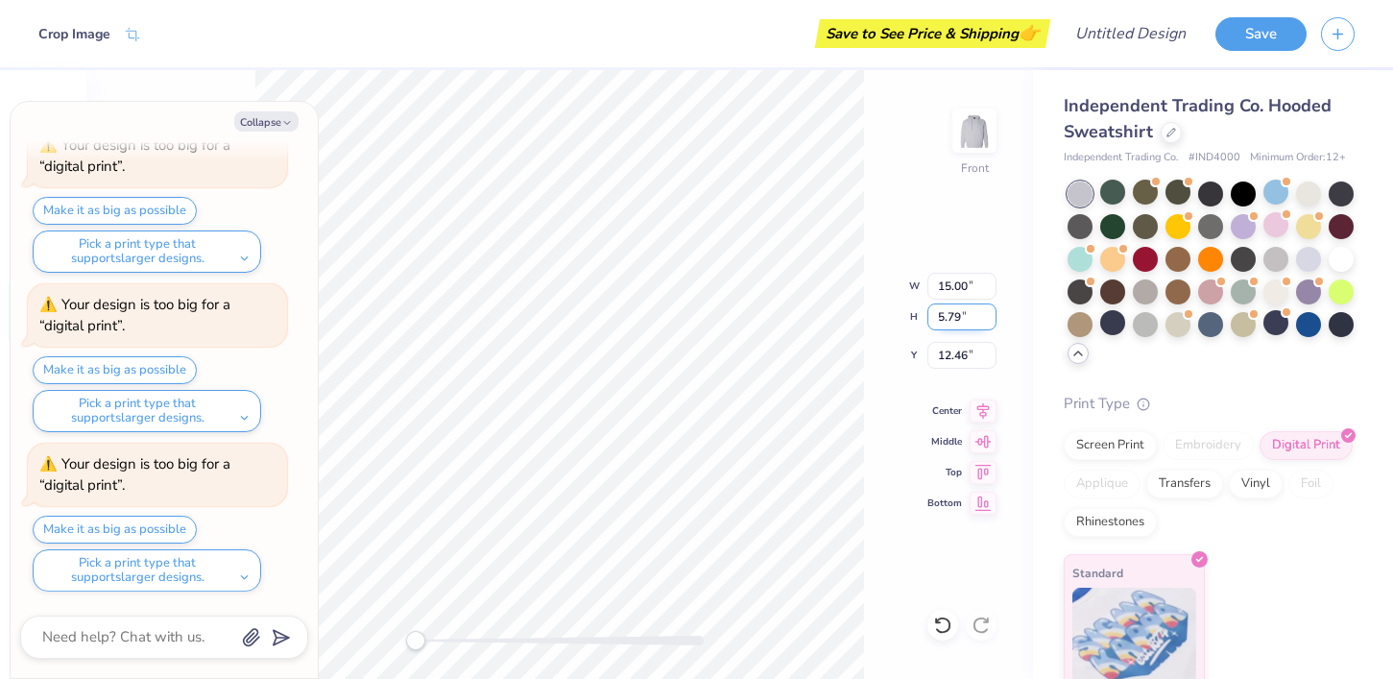
click at [993, 314] on input "5.79" at bounding box center [961, 316] width 69 height 27
click at [993, 314] on input "5.8" at bounding box center [961, 316] width 69 height 27
click at [993, 314] on input "5.81" at bounding box center [961, 316] width 69 height 27
click at [993, 314] on input "5.82" at bounding box center [961, 316] width 69 height 27
click at [993, 314] on input "5.83" at bounding box center [961, 316] width 69 height 27
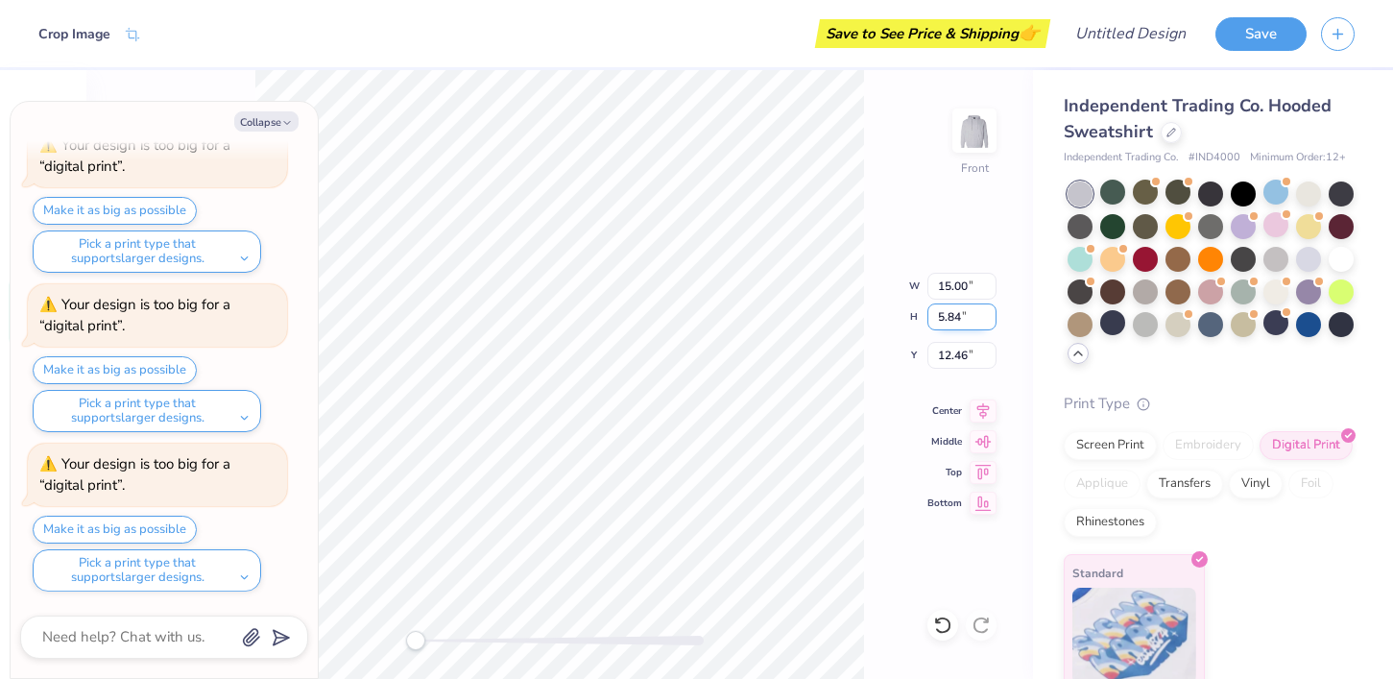
click at [993, 314] on input "5.84" at bounding box center [961, 316] width 69 height 27
click at [993, 314] on input "5.85" at bounding box center [961, 316] width 69 height 27
click at [993, 314] on input "5.86" at bounding box center [961, 316] width 69 height 27
click at [993, 314] on input "5.87" at bounding box center [961, 316] width 69 height 27
click at [993, 314] on input "5.88" at bounding box center [961, 316] width 69 height 27
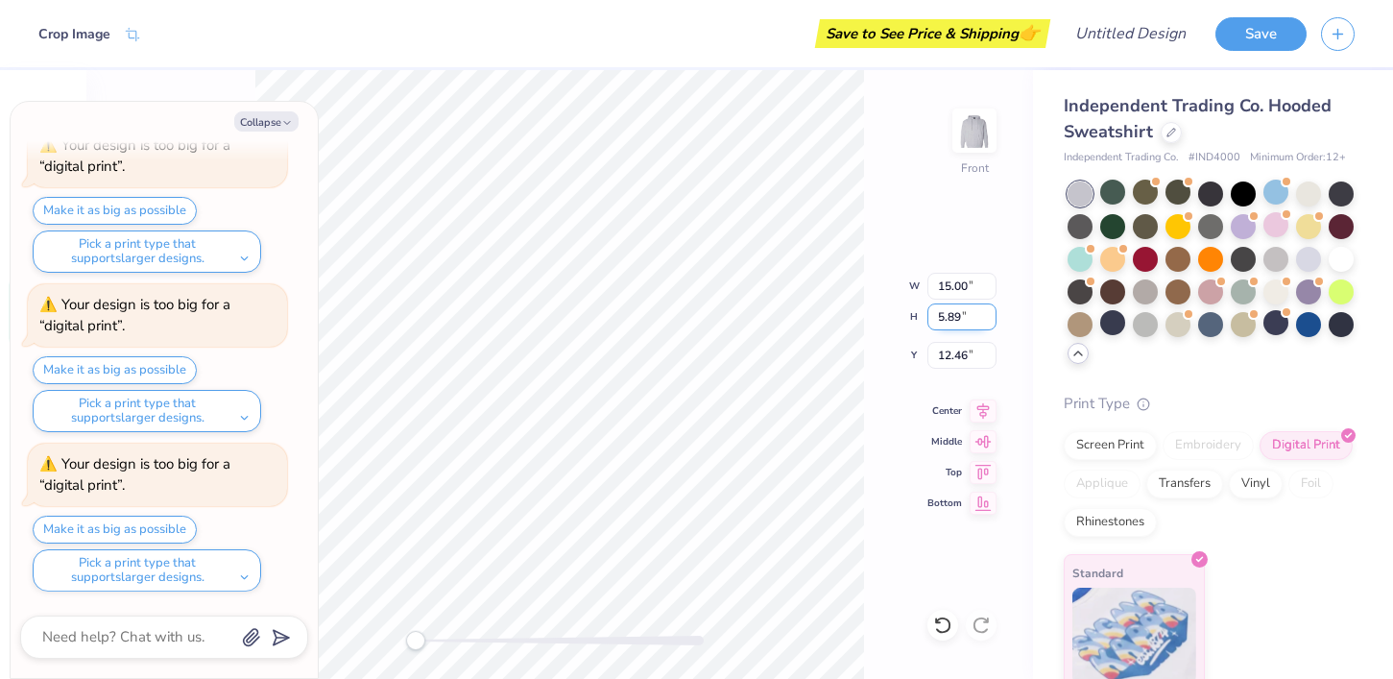
click at [993, 314] on input "5.89" at bounding box center [961, 316] width 69 height 27
click at [993, 314] on input "5.9" at bounding box center [961, 316] width 69 height 27
click at [993, 314] on input "5.91" at bounding box center [961, 316] width 69 height 27
click at [993, 314] on input "5.92" at bounding box center [961, 316] width 69 height 27
click at [993, 314] on input "5.93" at bounding box center [961, 316] width 69 height 27
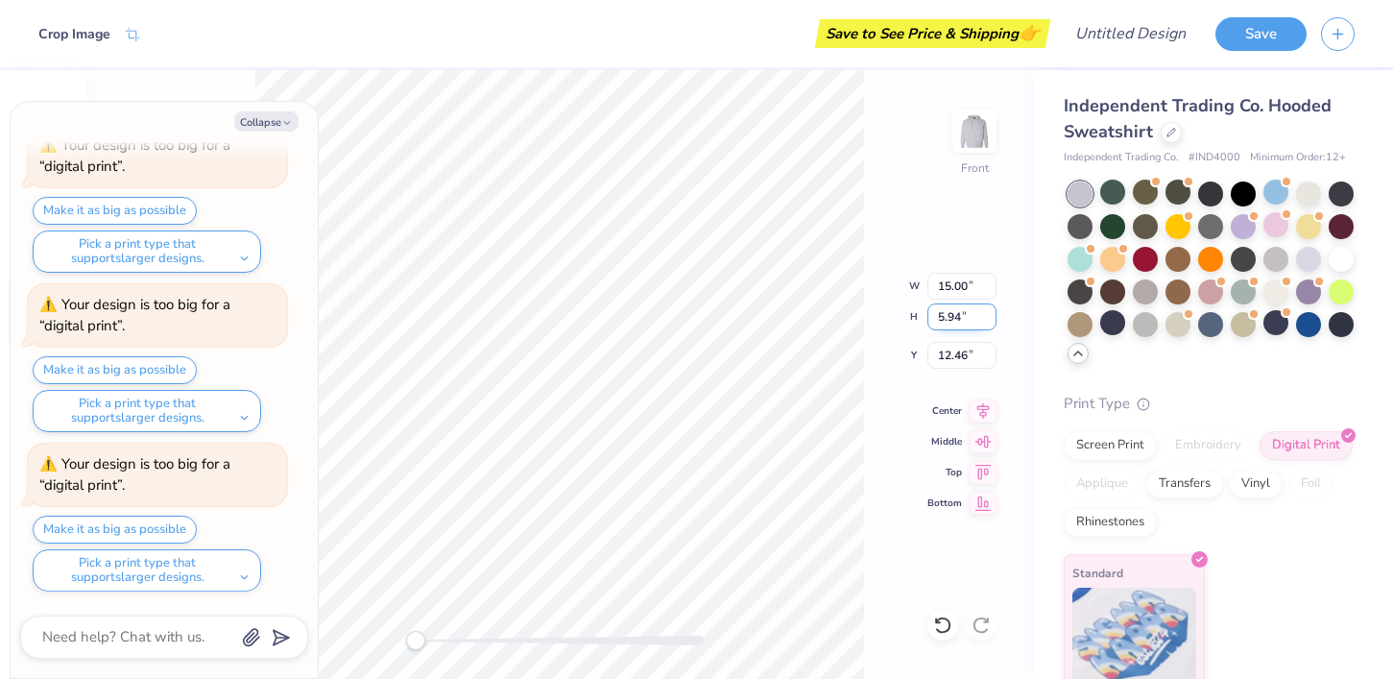
type input "5.94"
click at [993, 314] on input "5.94" at bounding box center [961, 316] width 69 height 27
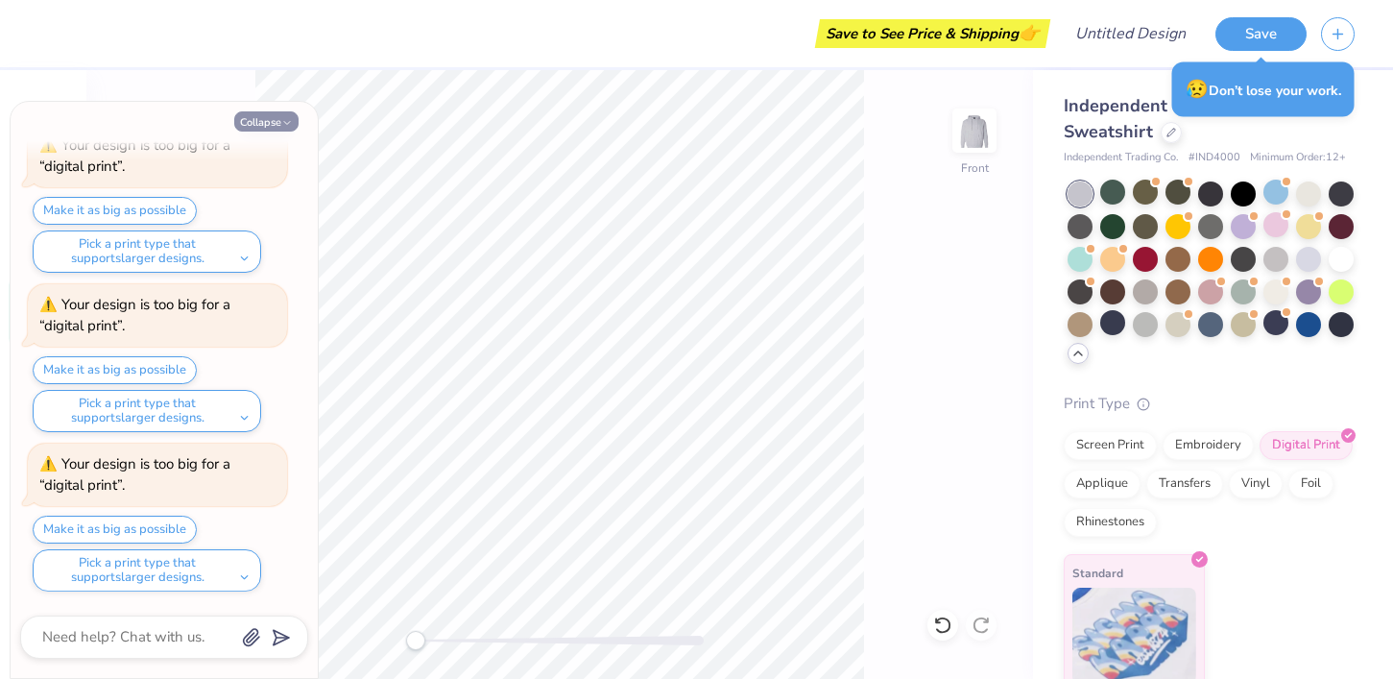
click at [271, 120] on button "Collapse" at bounding box center [266, 121] width 64 height 20
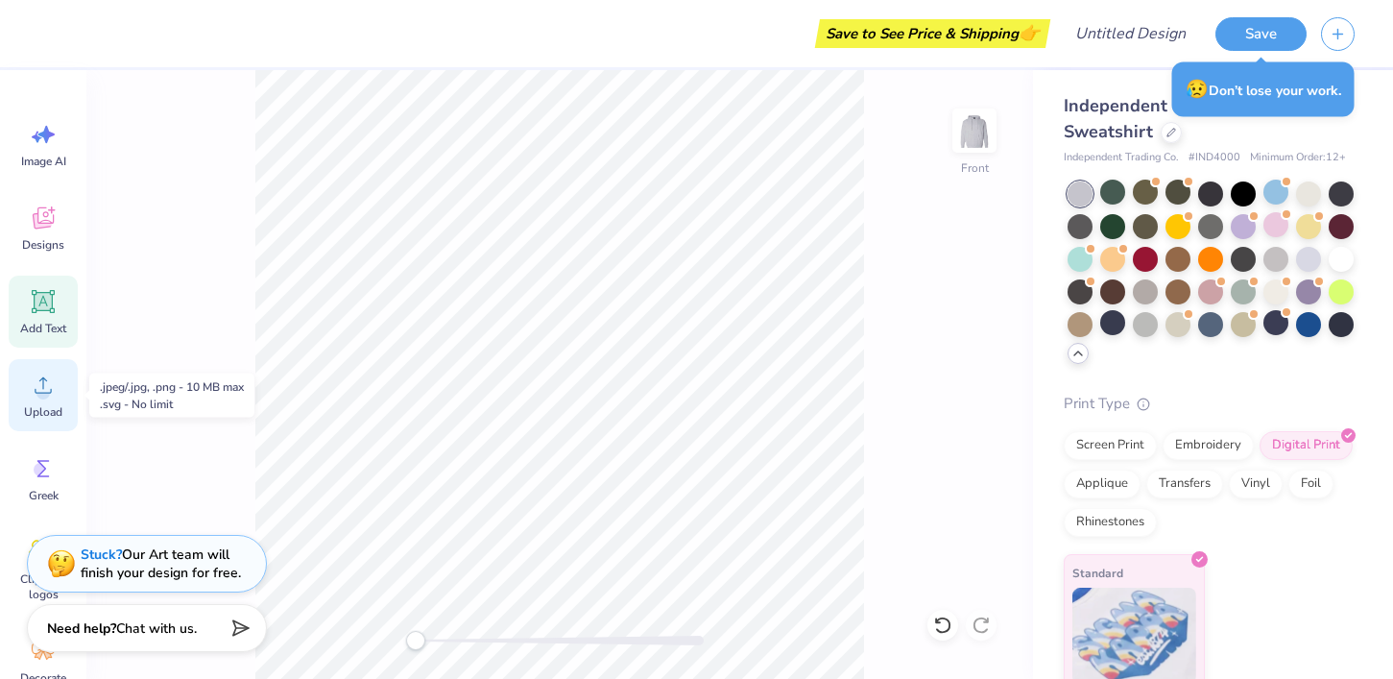
click at [43, 399] on div "Upload" at bounding box center [43, 395] width 69 height 72
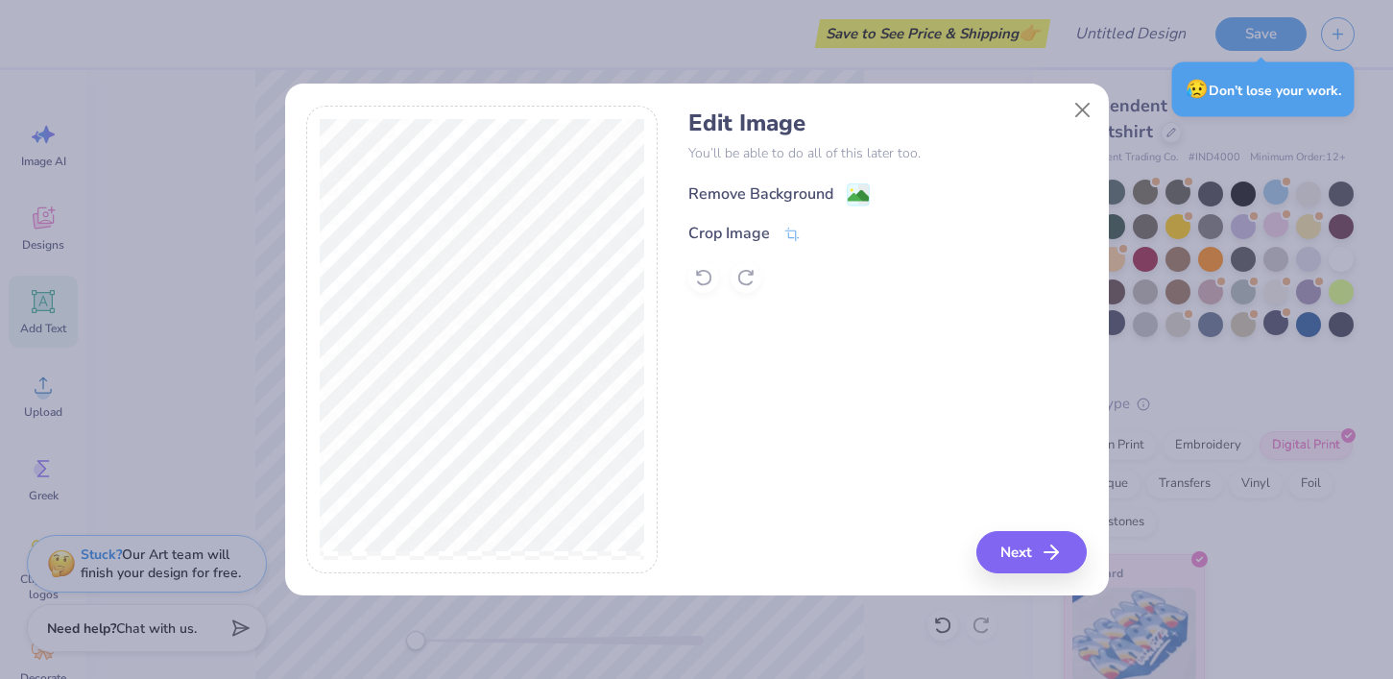
click at [760, 193] on div "Remove Background" at bounding box center [760, 193] width 145 height 23
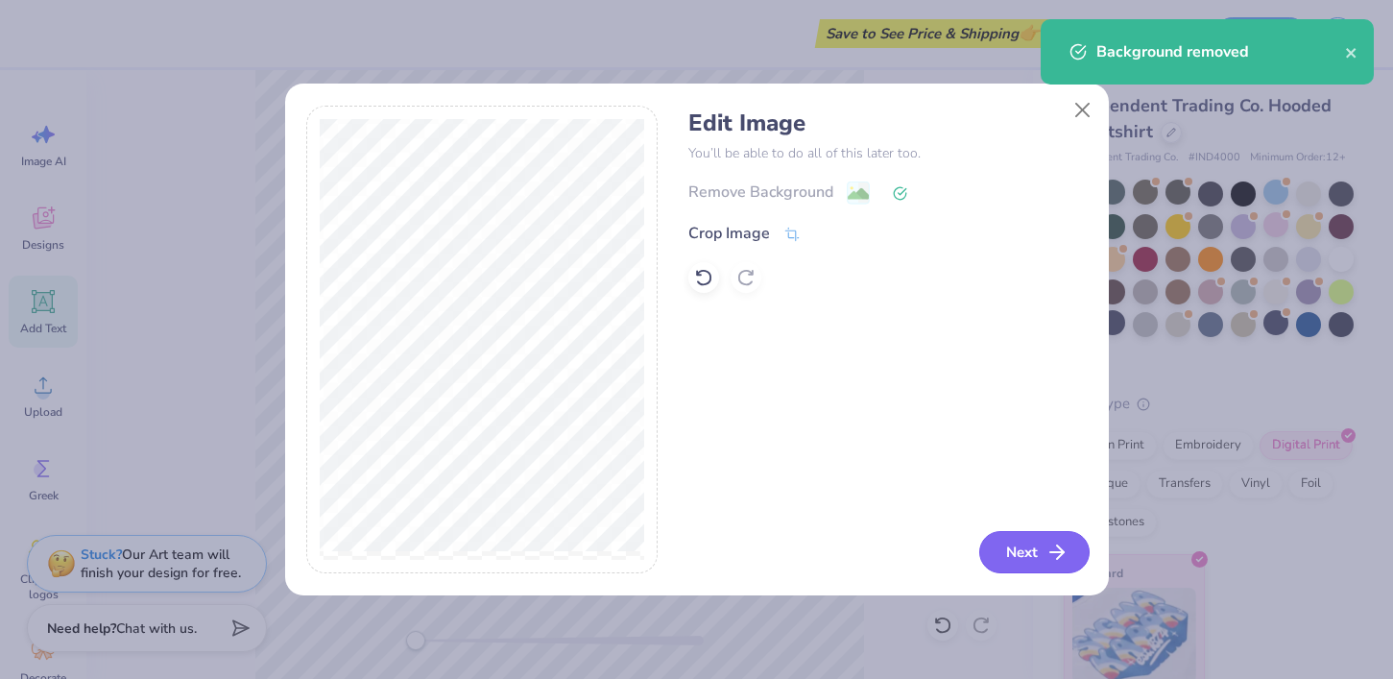
click at [1015, 554] on button "Next" at bounding box center [1034, 552] width 110 height 42
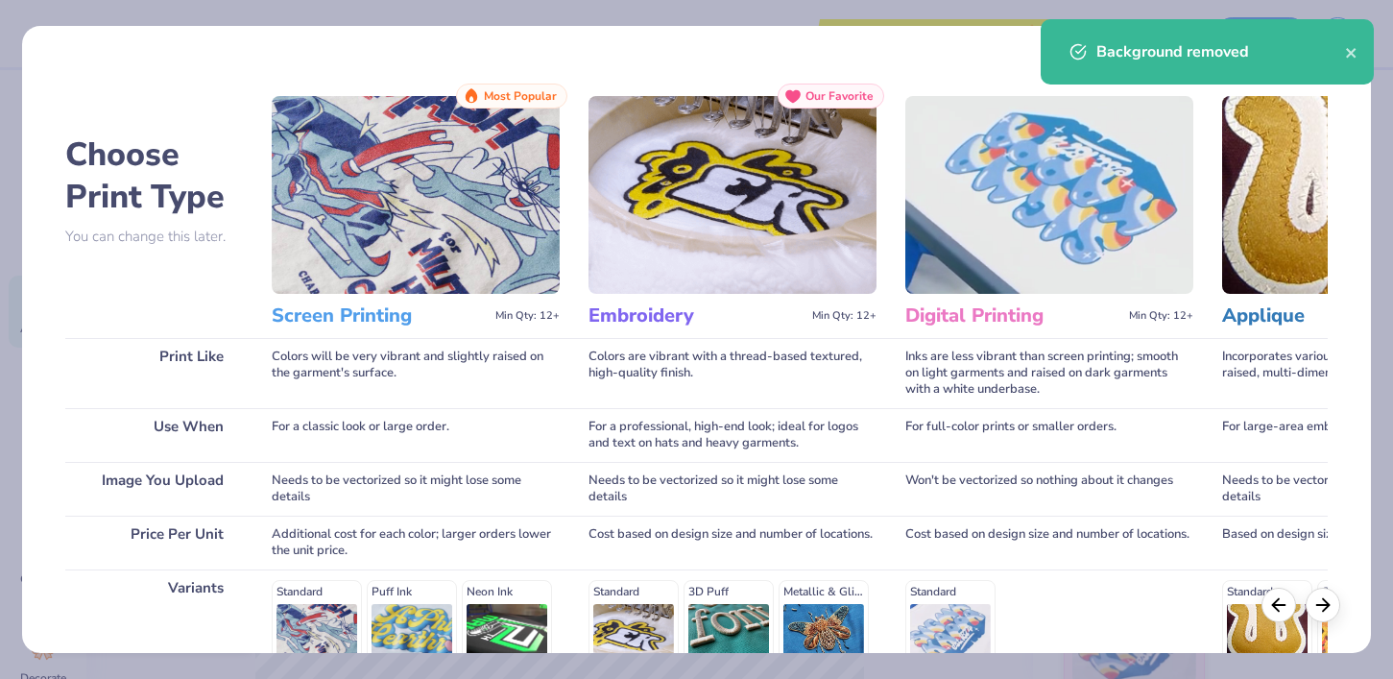
scroll to position [278, 0]
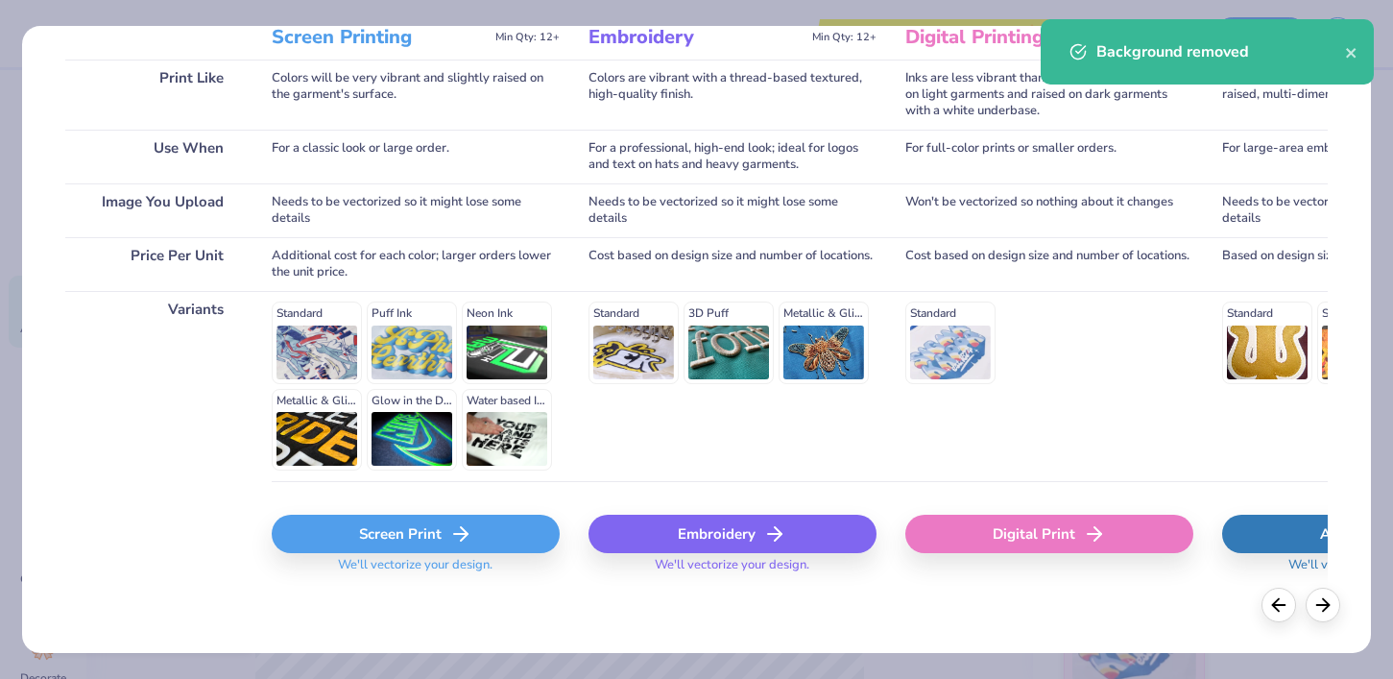
click at [940, 532] on div "Digital Print" at bounding box center [1049, 533] width 288 height 38
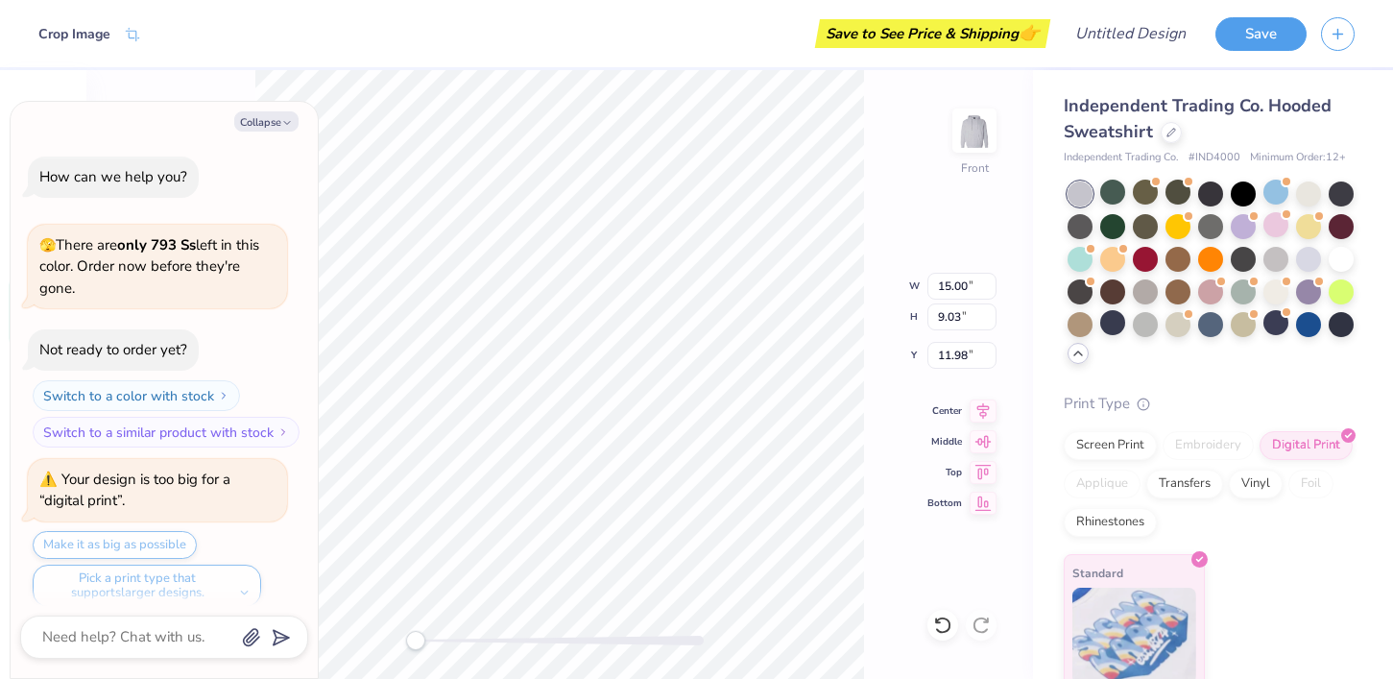
type textarea "x"
type input "9.42"
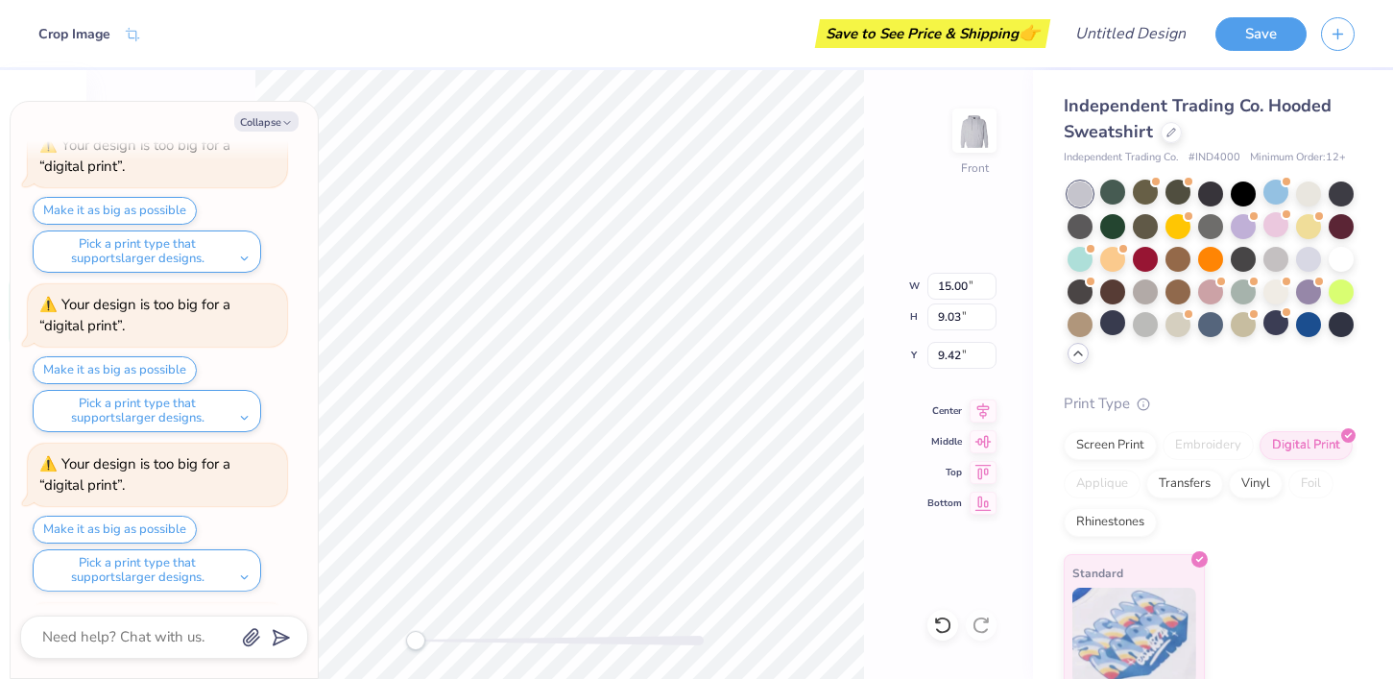
scroll to position [2835, 0]
click at [1171, 133] on icon at bounding box center [1171, 131] width 10 height 10
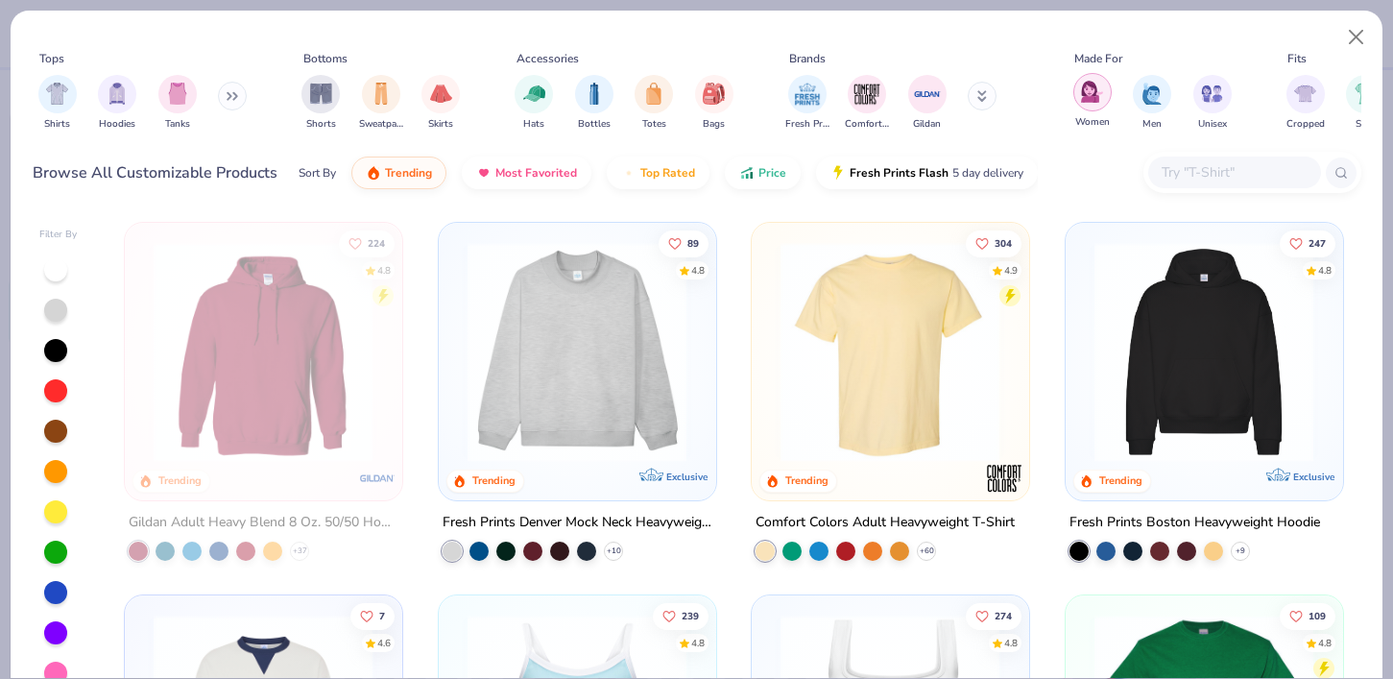
click at [1074, 95] on div "filter for Women" at bounding box center [1092, 92] width 38 height 38
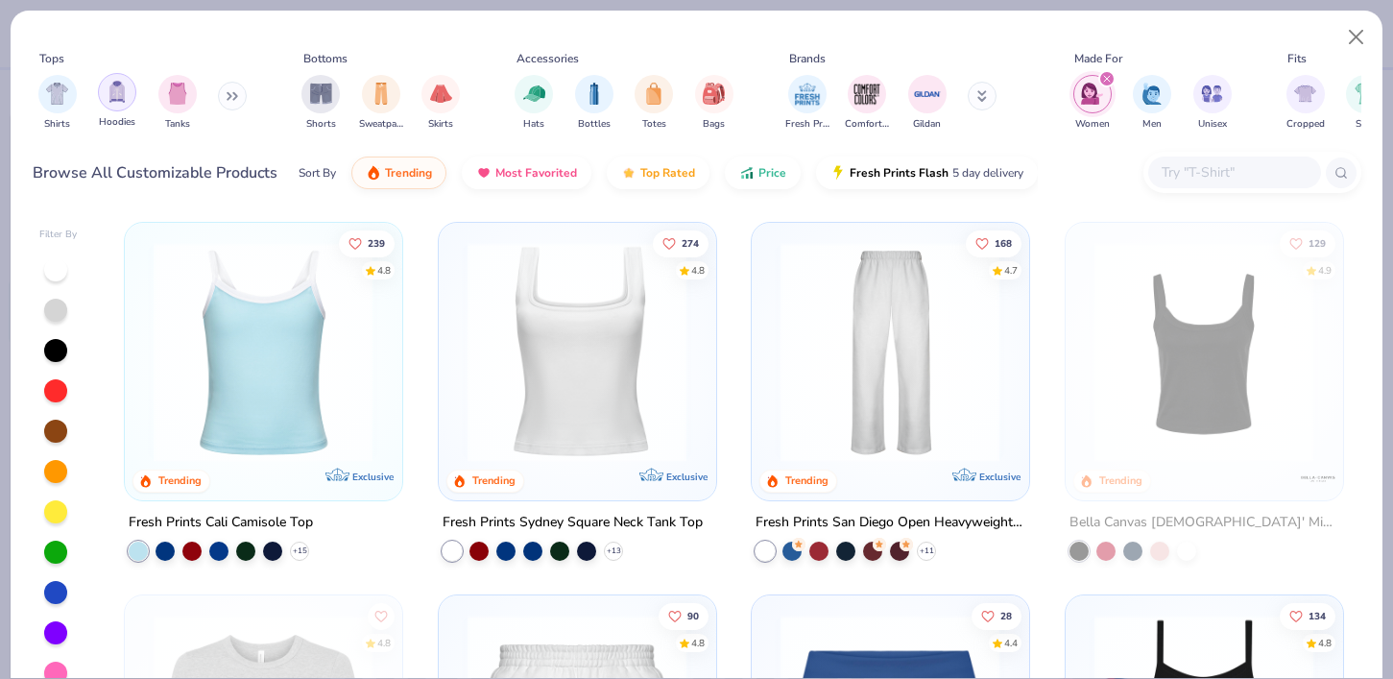
click at [123, 99] on img "filter for Hoodies" at bounding box center [117, 92] width 21 height 22
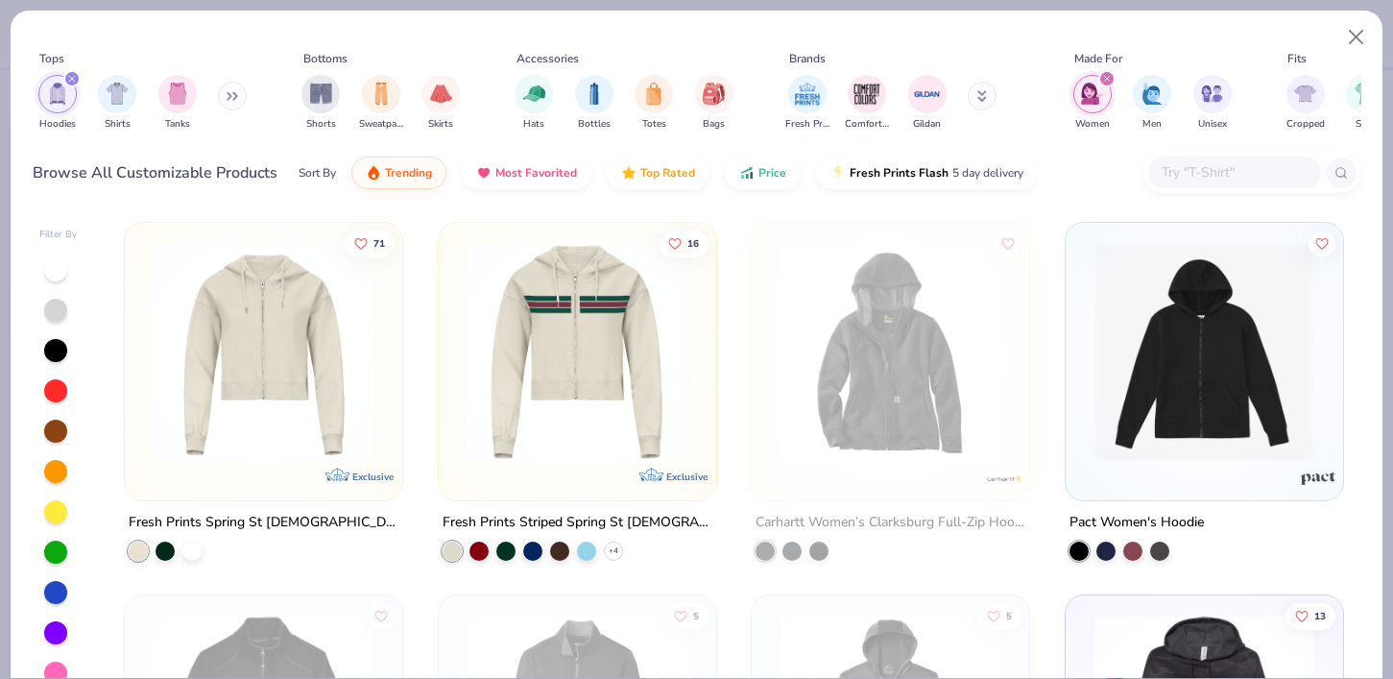
click at [278, 447] on img at bounding box center [263, 352] width 238 height 220
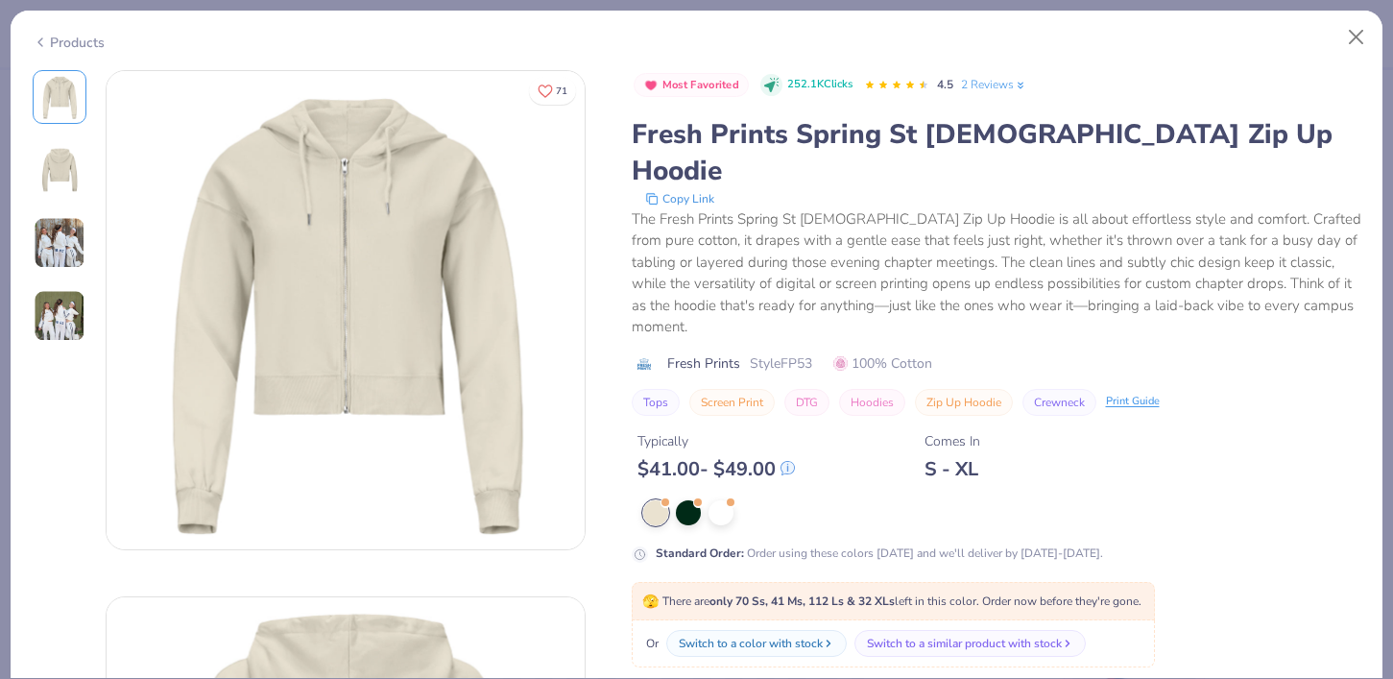
click at [36, 247] on img at bounding box center [60, 243] width 52 height 52
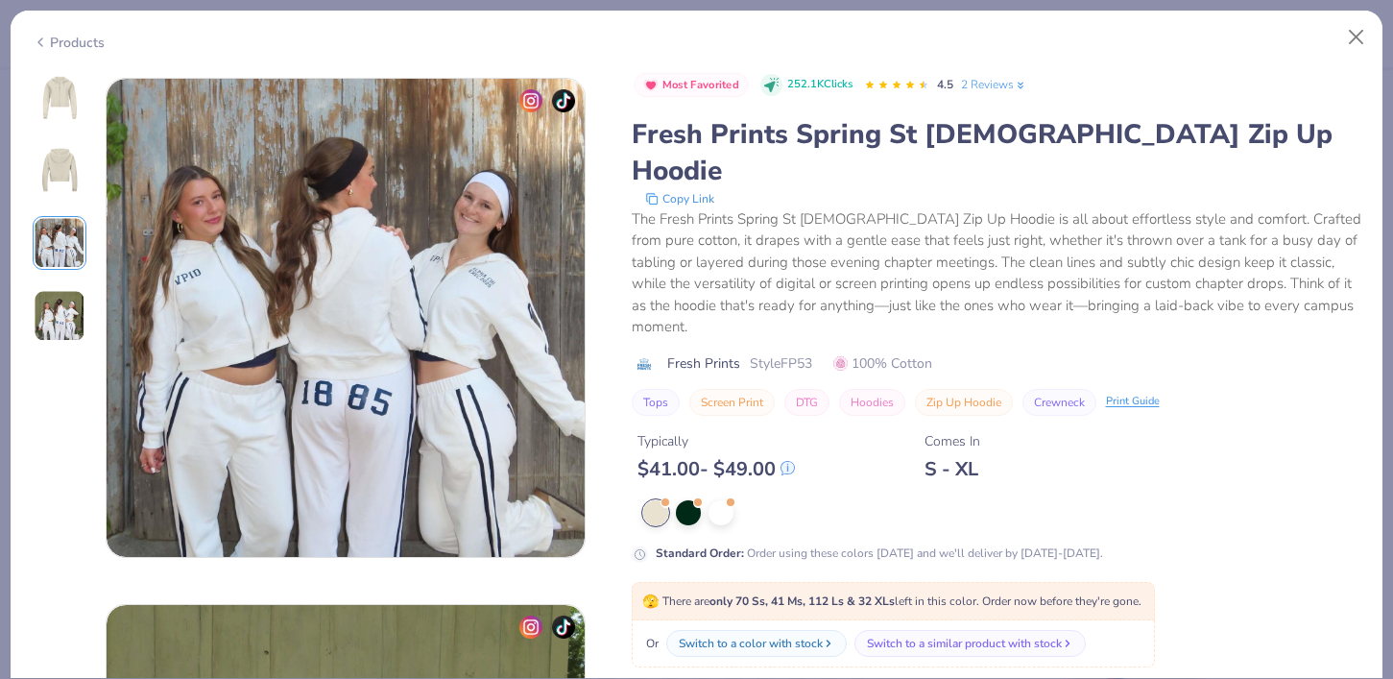
click at [58, 304] on img at bounding box center [60, 316] width 52 height 52
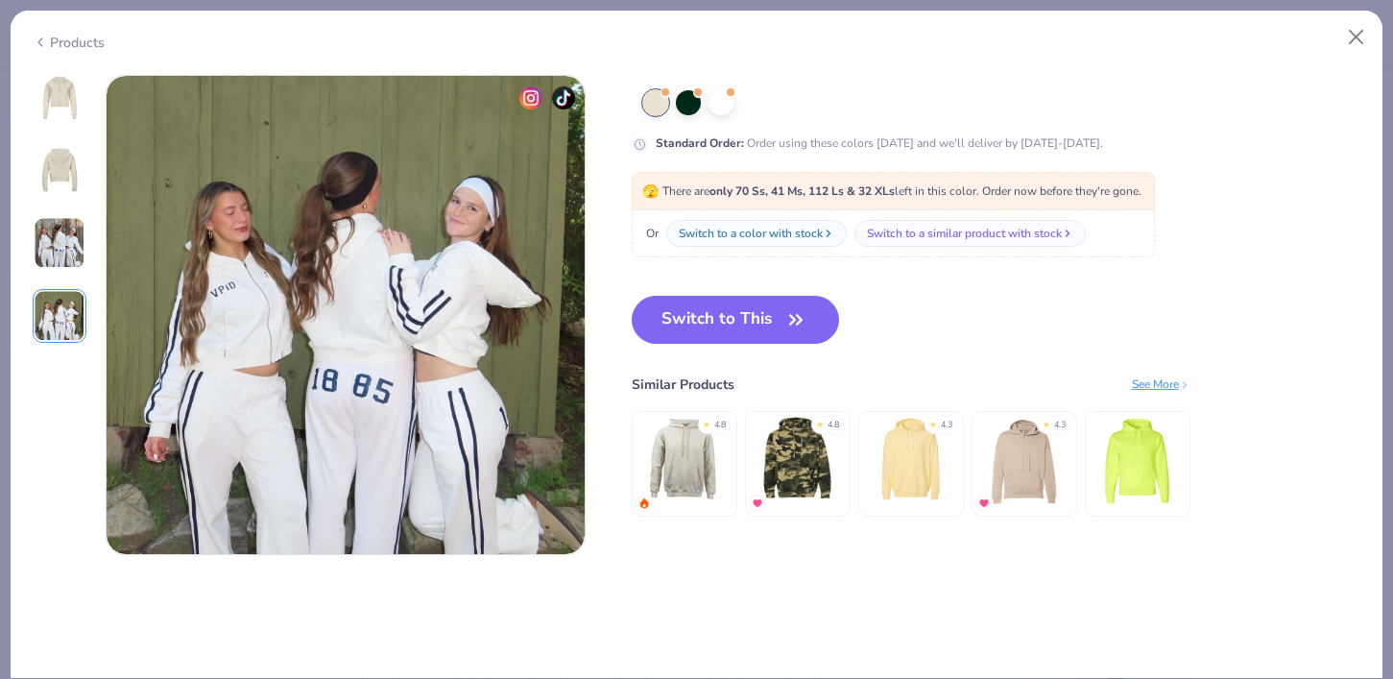
scroll to position [1578, 0]
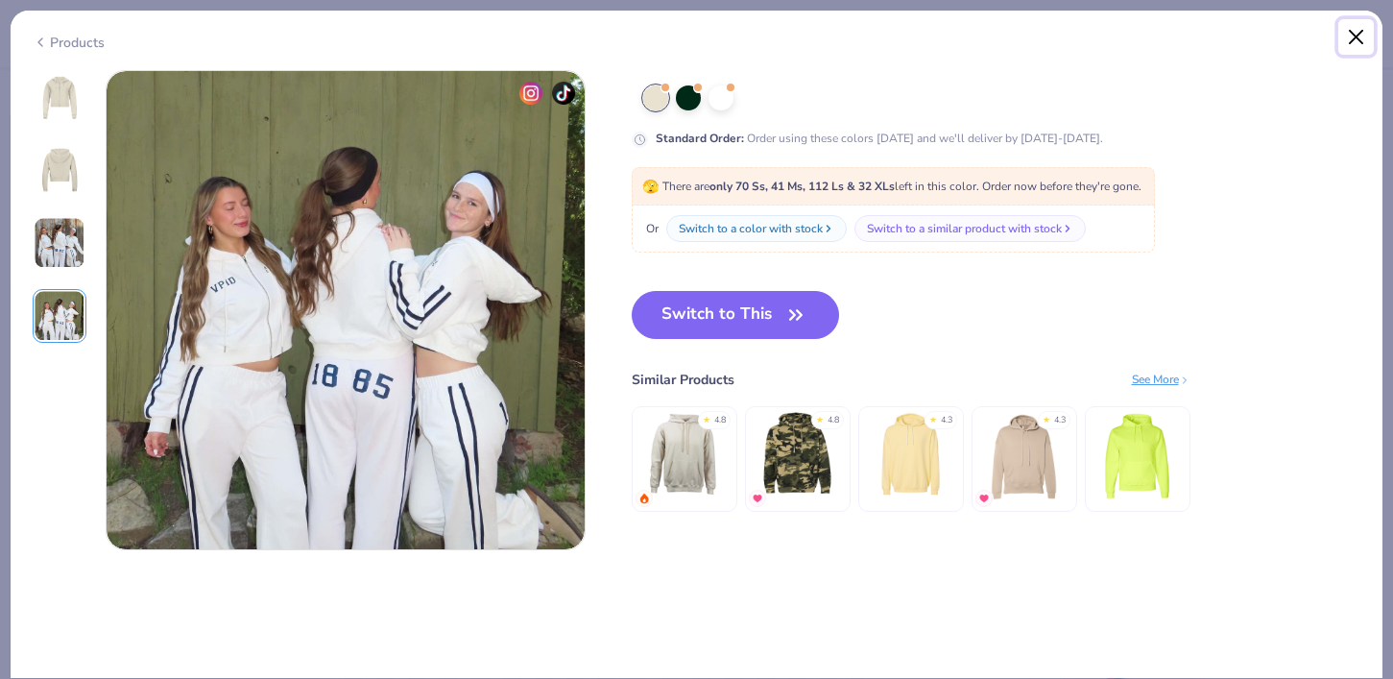
click at [1343, 25] on button "Close" at bounding box center [1356, 37] width 36 height 36
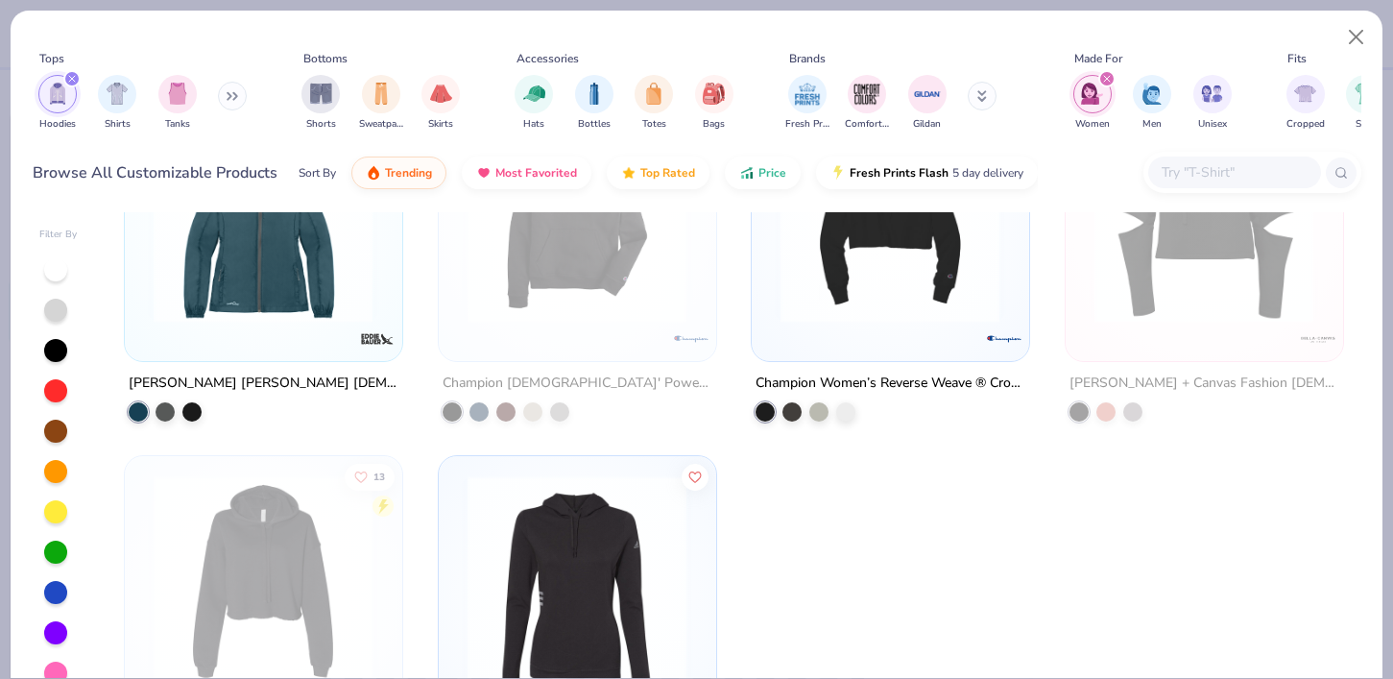
scroll to position [1004, 0]
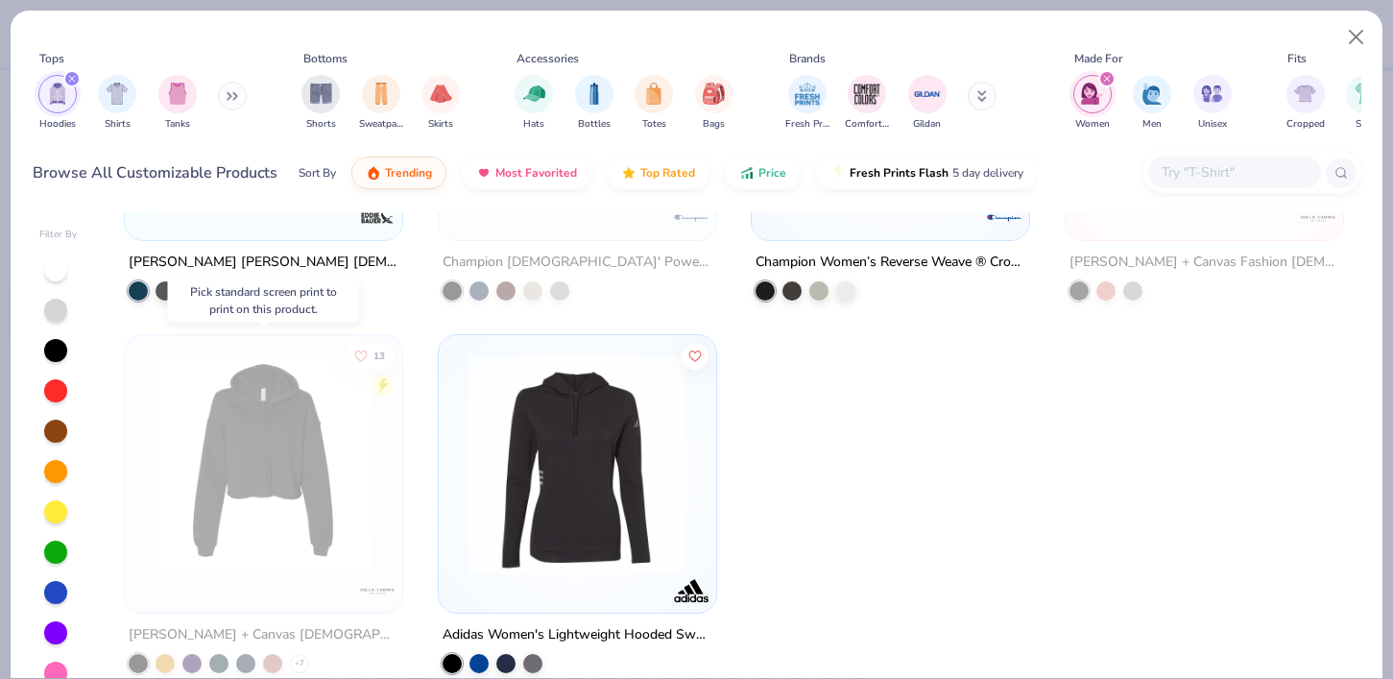
click at [311, 462] on img at bounding box center [263, 463] width 238 height 220
click at [1367, 44] on button "Close" at bounding box center [1356, 37] width 36 height 36
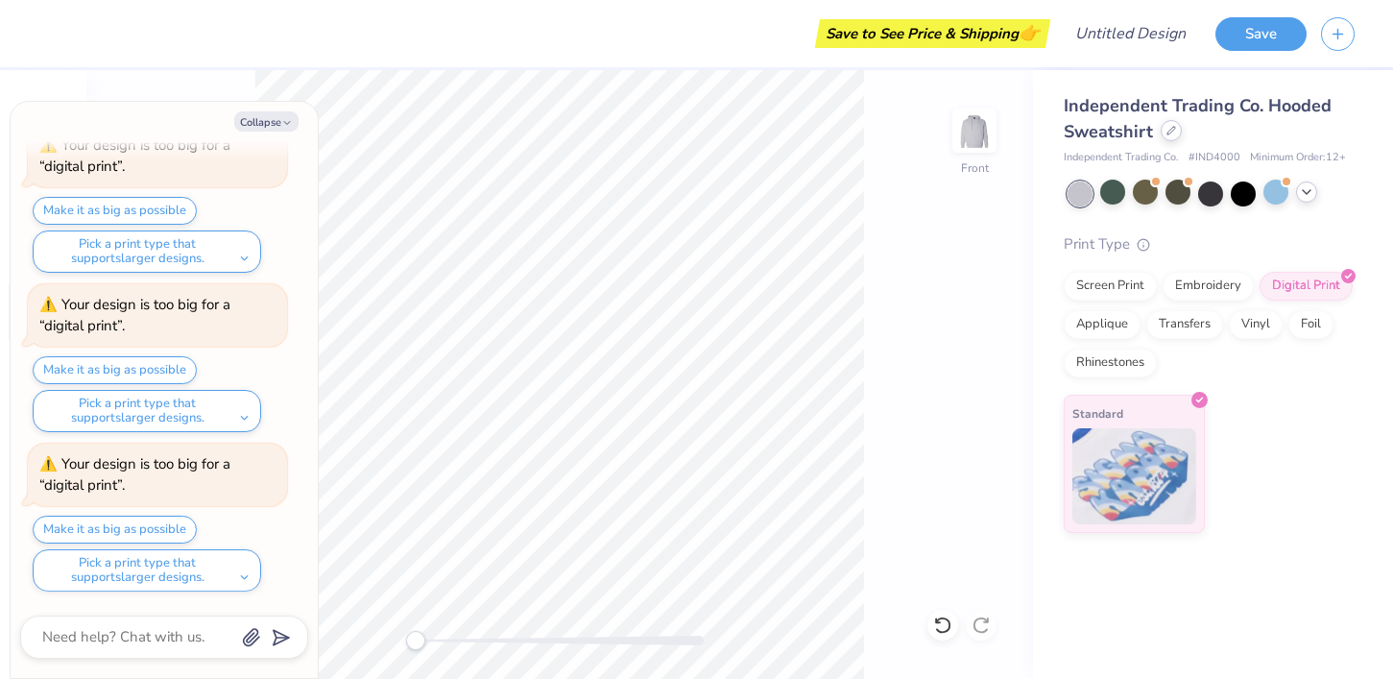
click at [1175, 131] on div at bounding box center [1170, 130] width 21 height 21
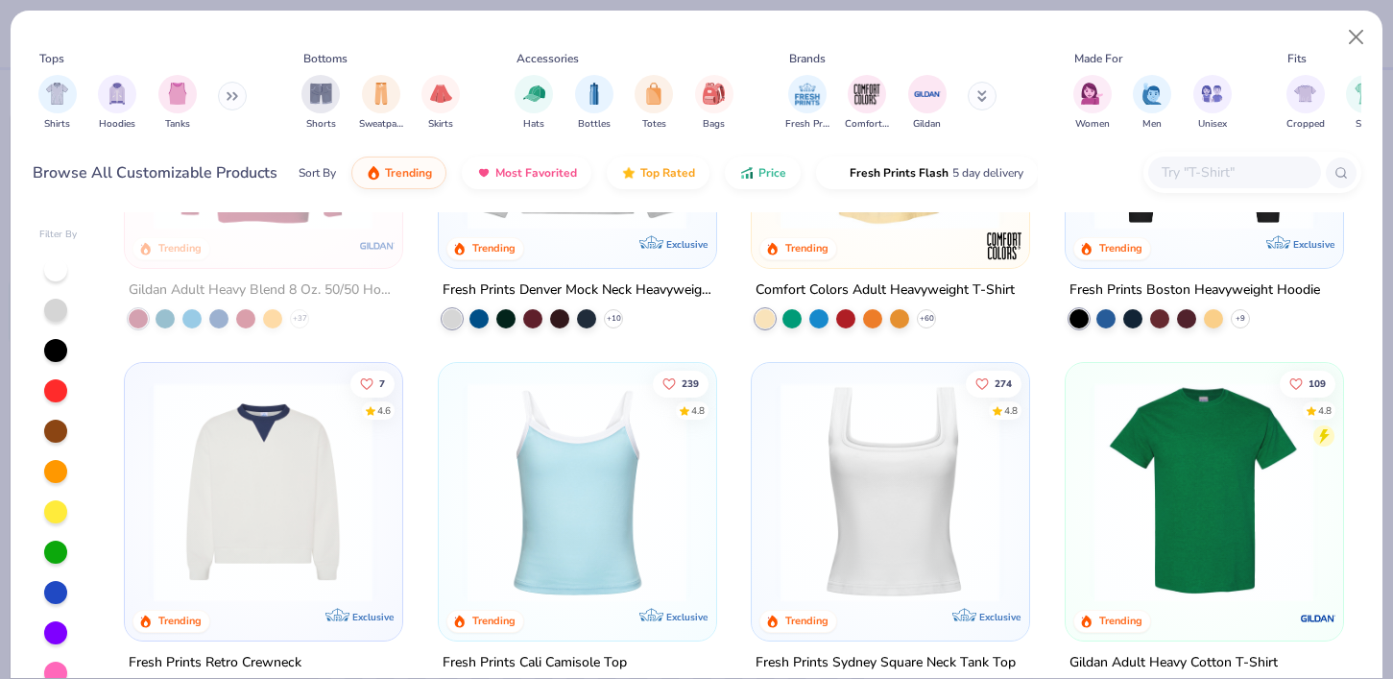
scroll to position [844, 0]
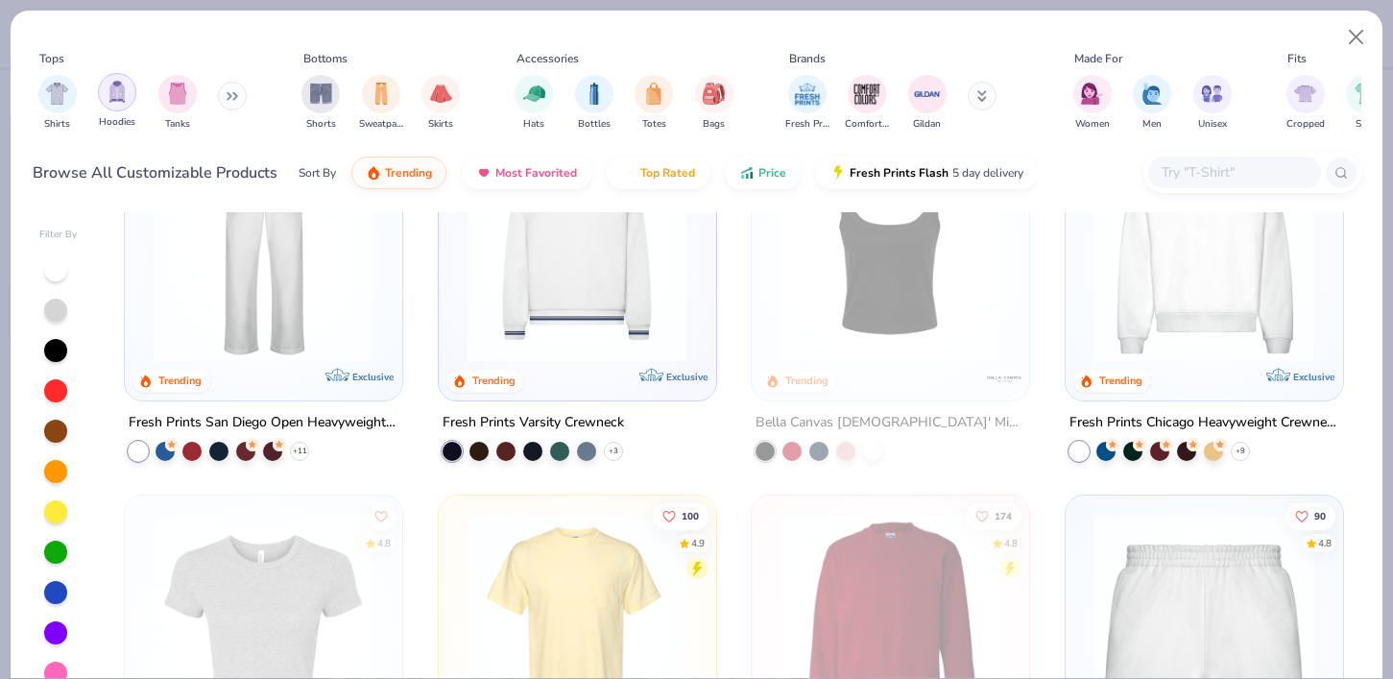
click at [126, 106] on div "filter for Hoodies" at bounding box center [117, 92] width 38 height 38
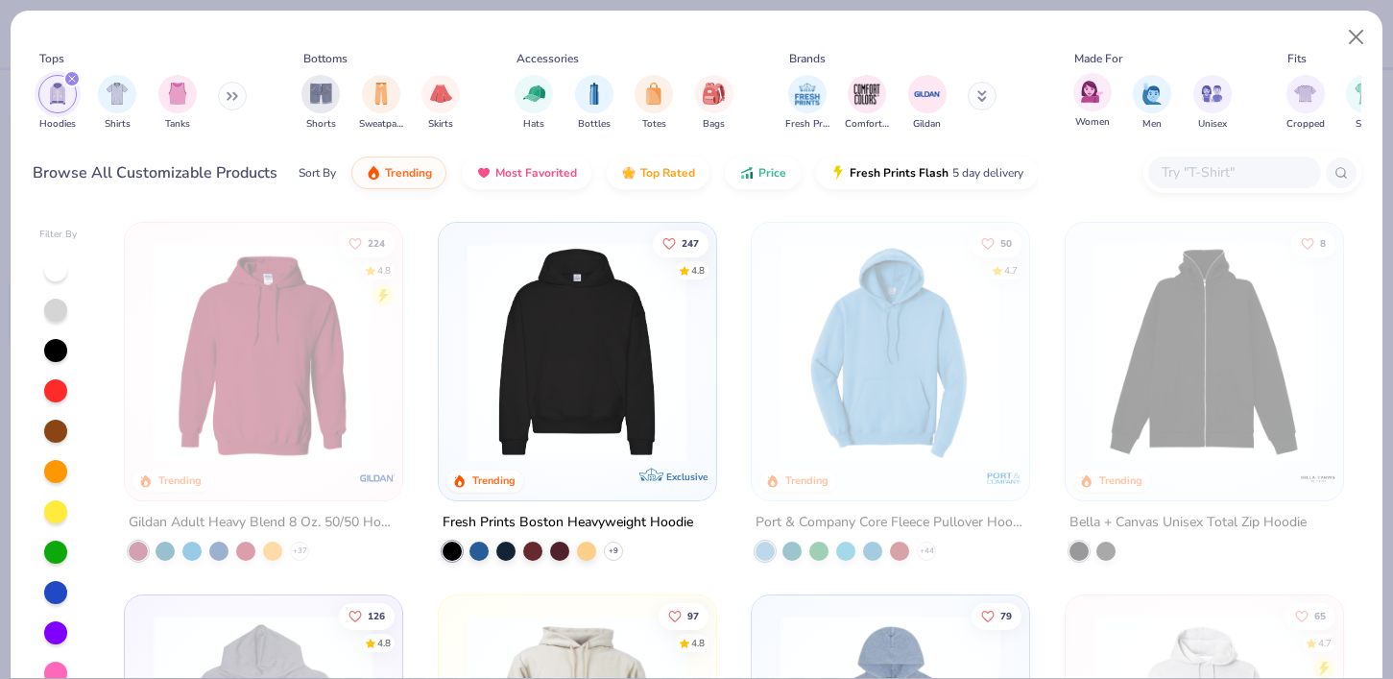
click at [1084, 120] on span "Women" at bounding box center [1092, 122] width 35 height 14
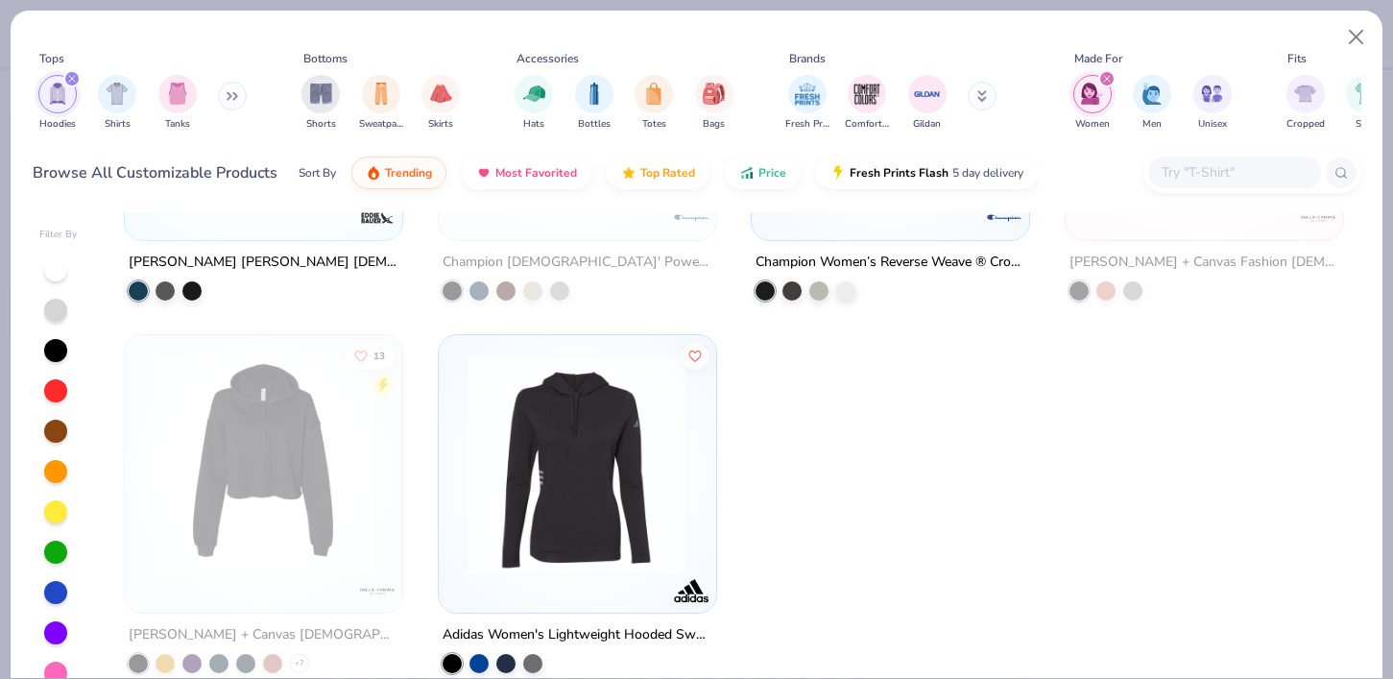
scroll to position [26, 0]
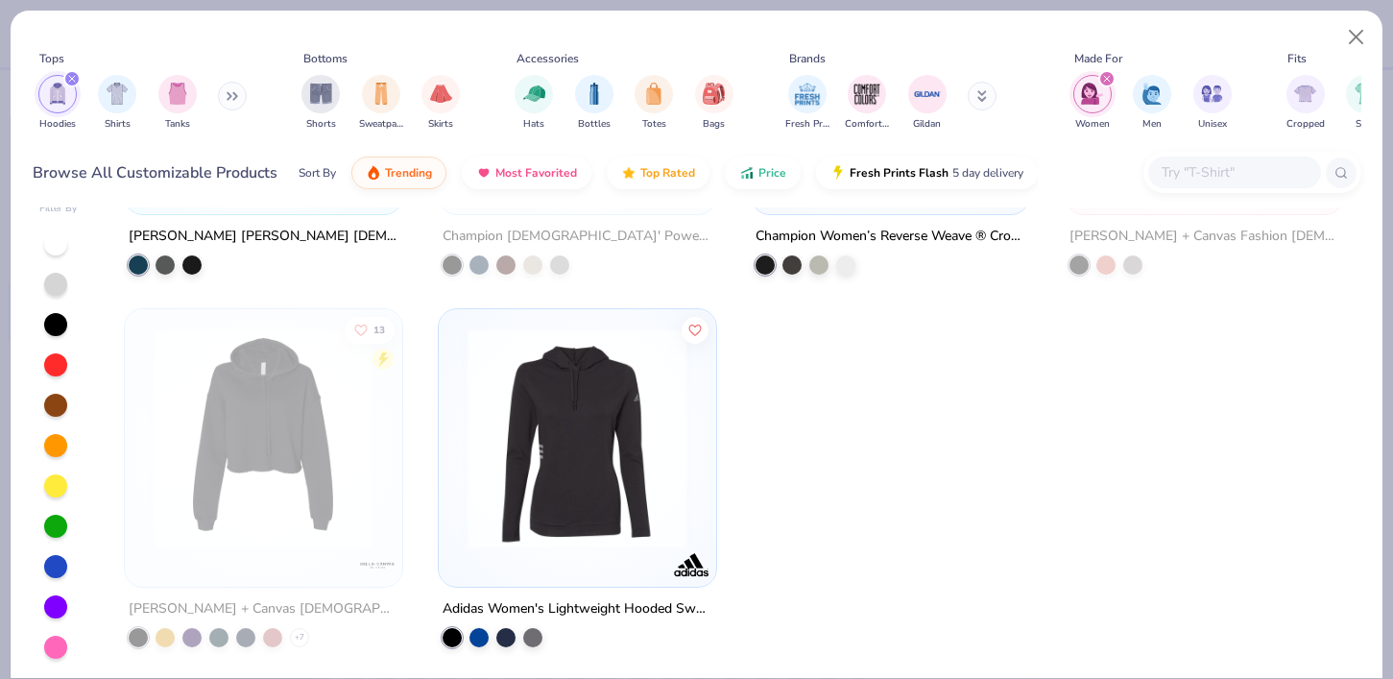
click at [271, 556] on div at bounding box center [263, 442] width 258 height 249
click at [1358, 45] on button "Close" at bounding box center [1356, 37] width 36 height 36
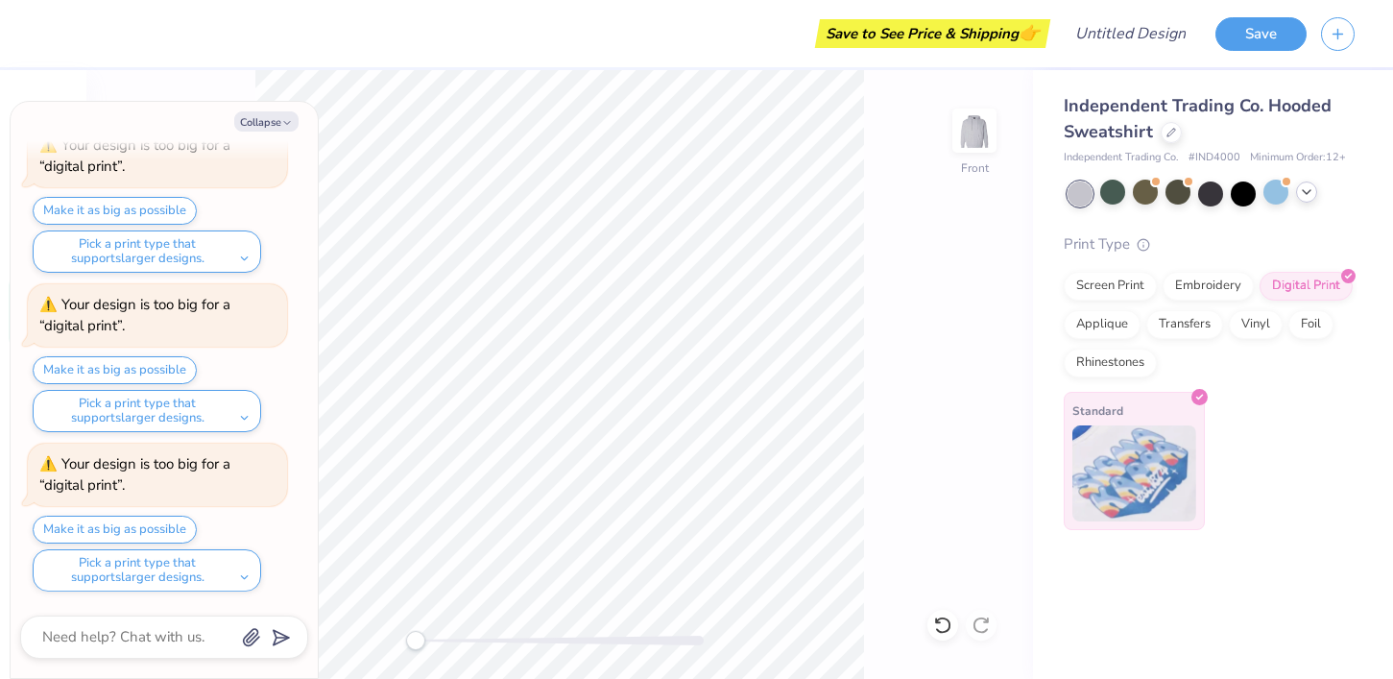
click at [1173, 446] on img at bounding box center [1134, 473] width 124 height 96
click at [1118, 290] on div "Screen Print" at bounding box center [1109, 283] width 93 height 29
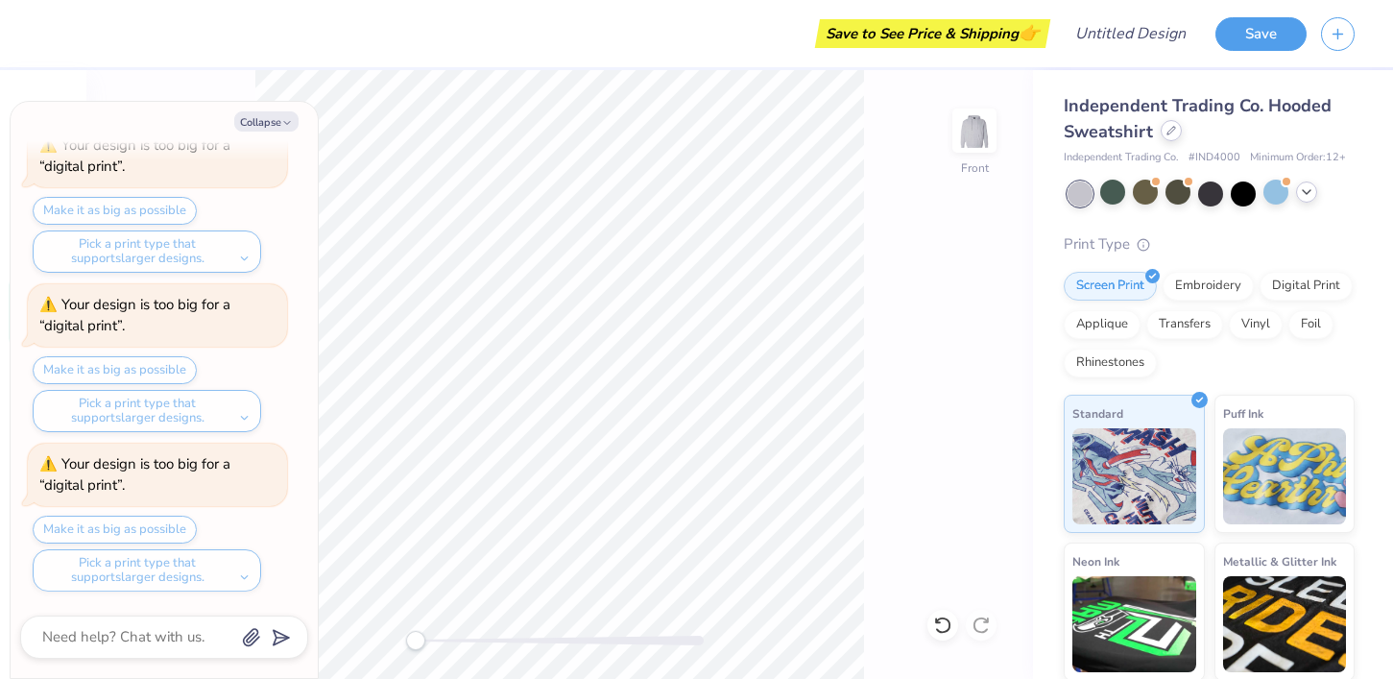
click at [1173, 128] on icon at bounding box center [1171, 131] width 10 height 10
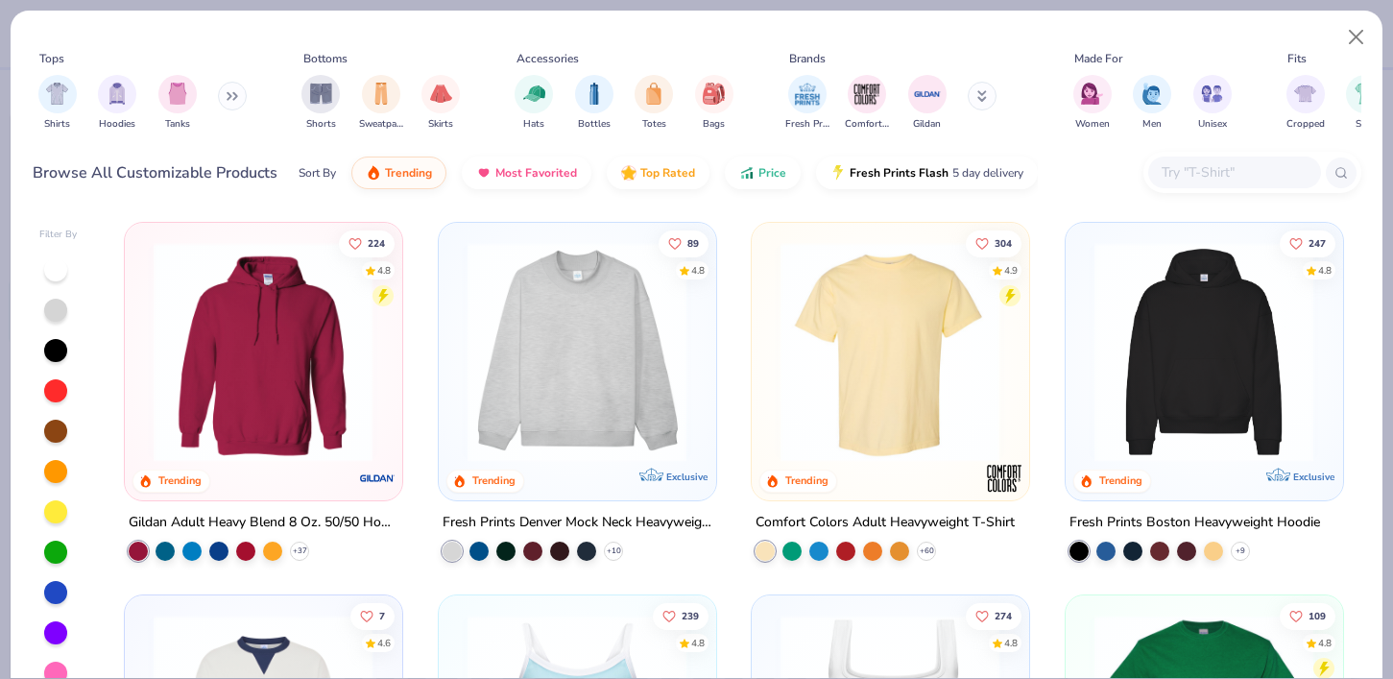
scroll to position [15, 0]
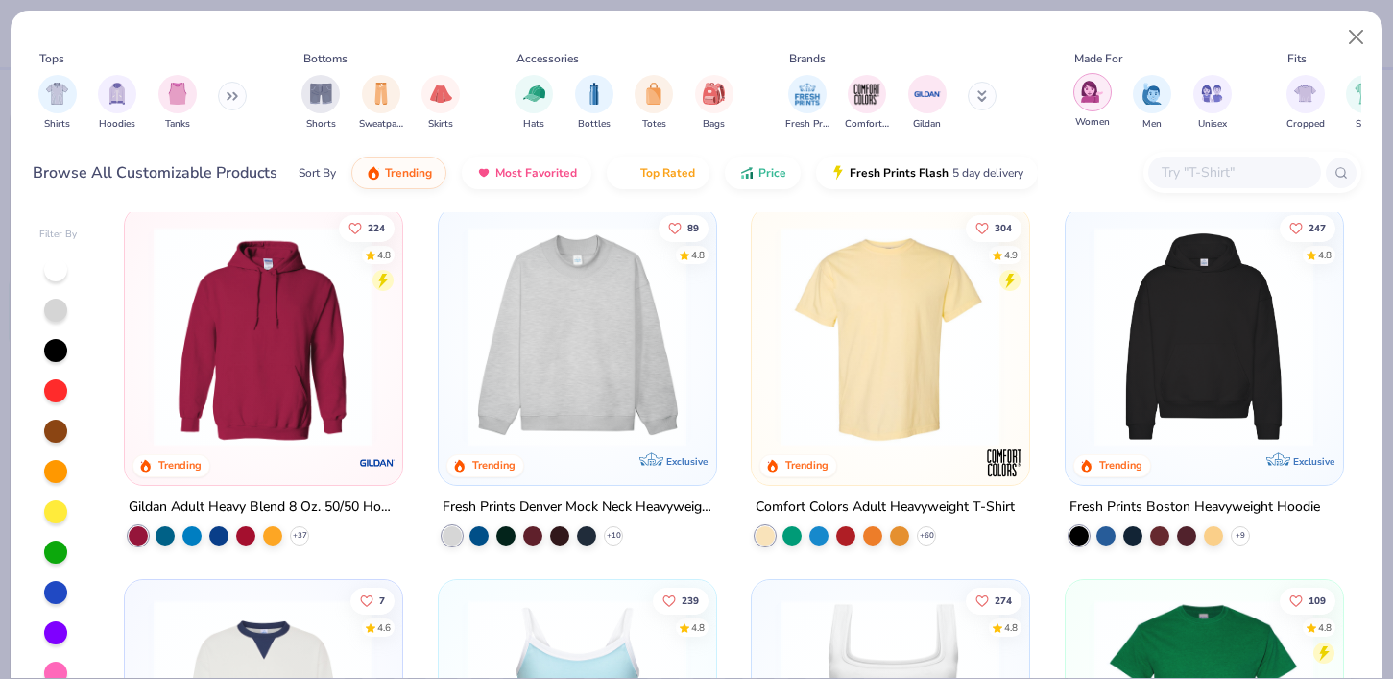
click at [1075, 104] on div "Women" at bounding box center [1092, 101] width 38 height 57
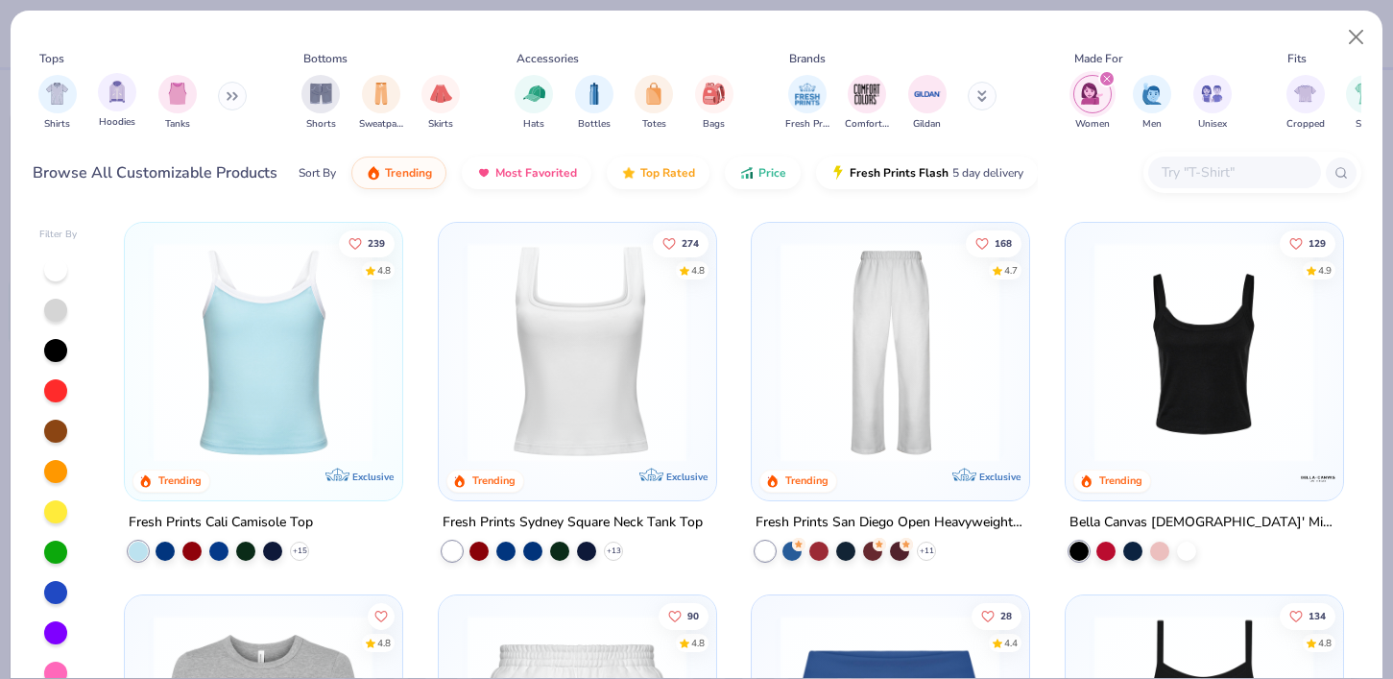
click at [131, 110] on div "Hoodies" at bounding box center [117, 101] width 38 height 57
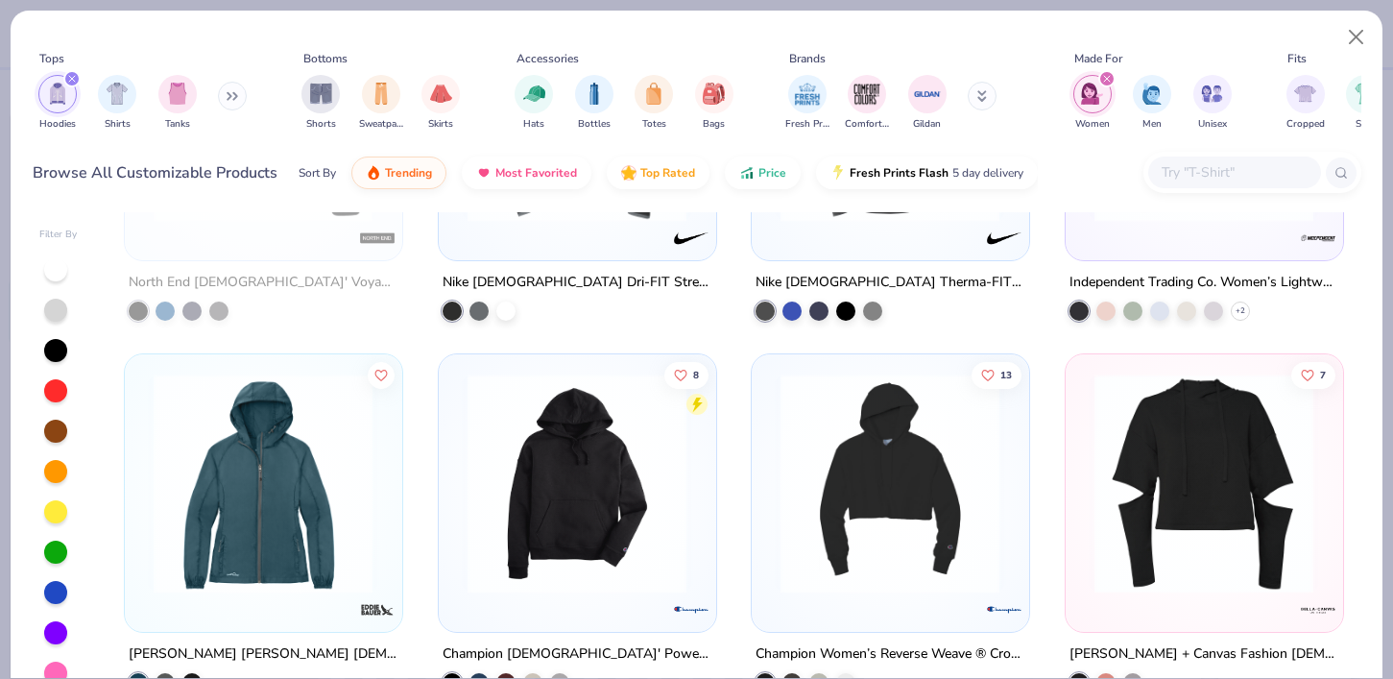
scroll to position [1004, 0]
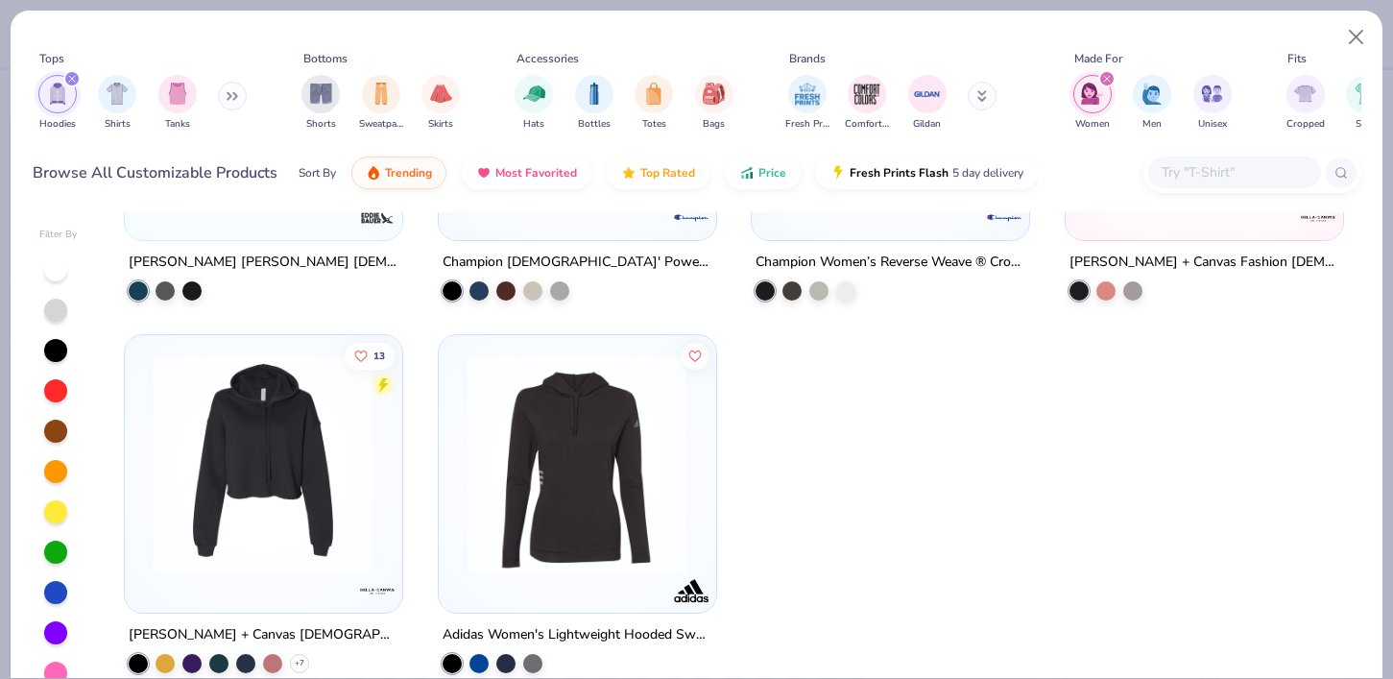
click at [331, 476] on img at bounding box center [263, 463] width 238 height 220
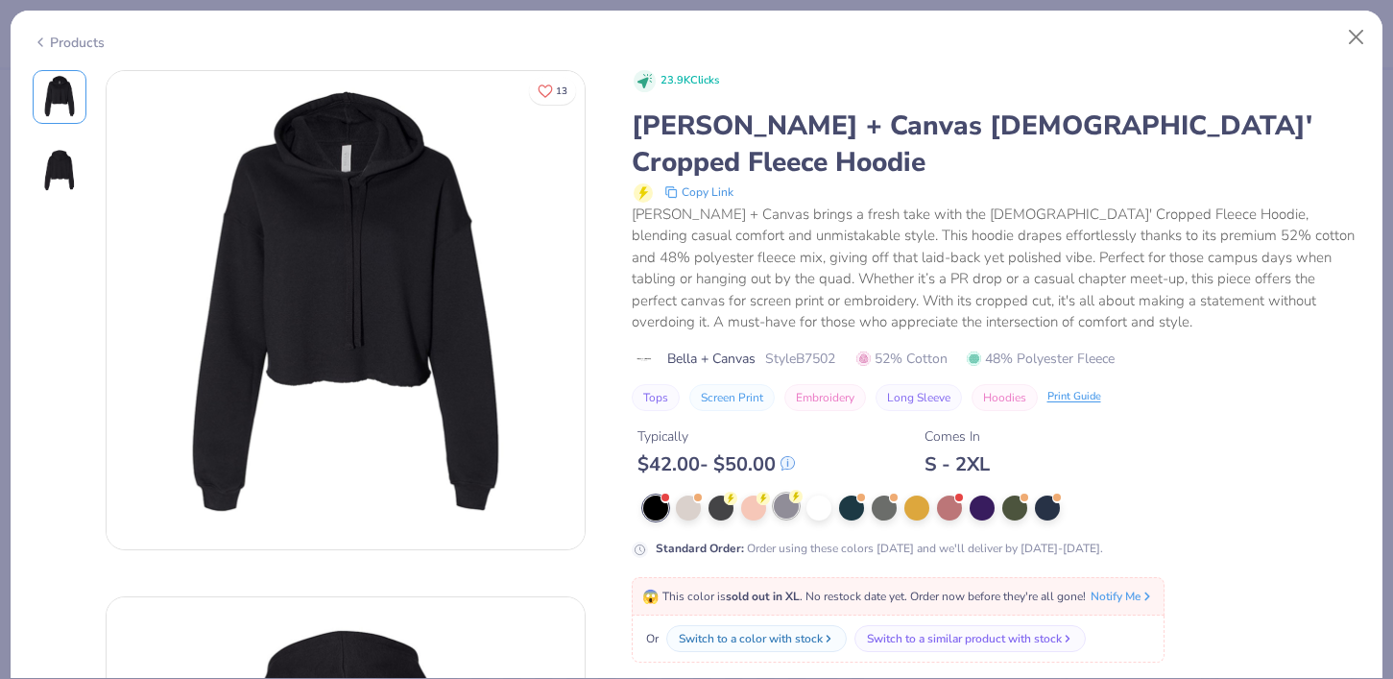
click at [789, 489] on icon at bounding box center [795, 495] width 13 height 13
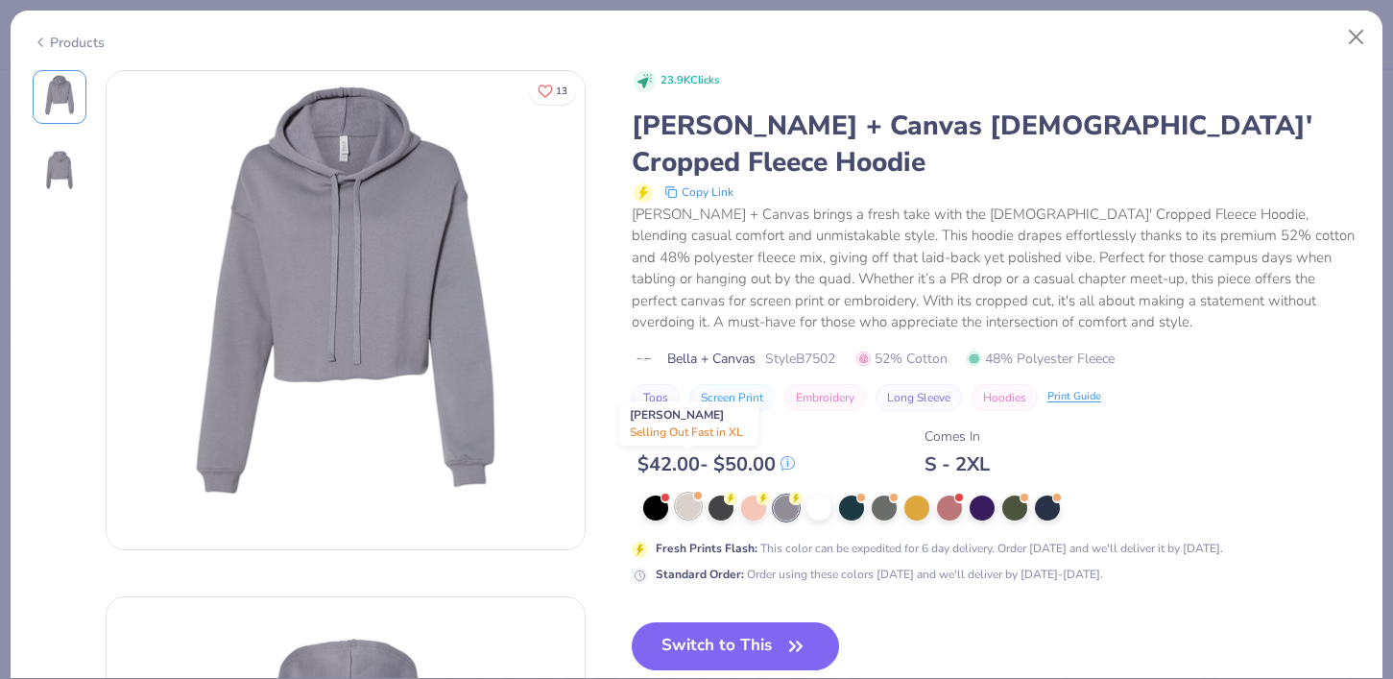
click at [688, 493] on div at bounding box center [688, 505] width 25 height 25
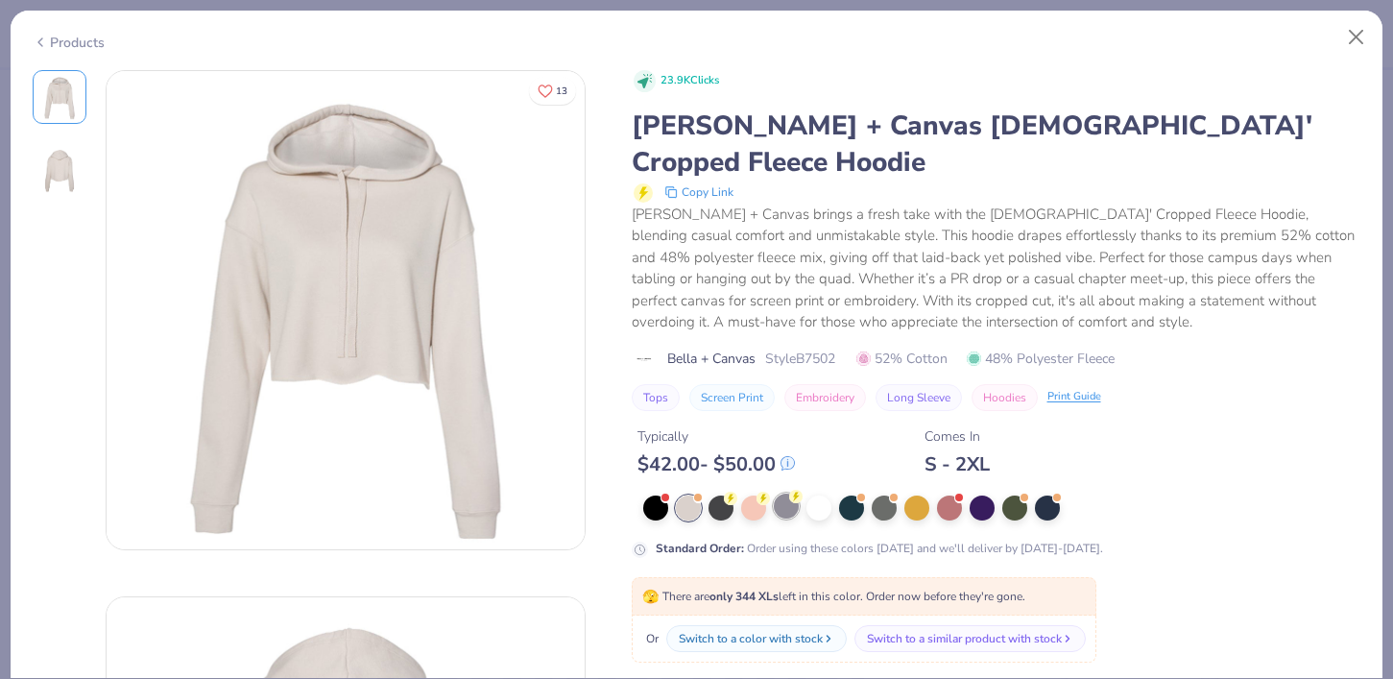
click at [780, 493] on div at bounding box center [786, 505] width 25 height 25
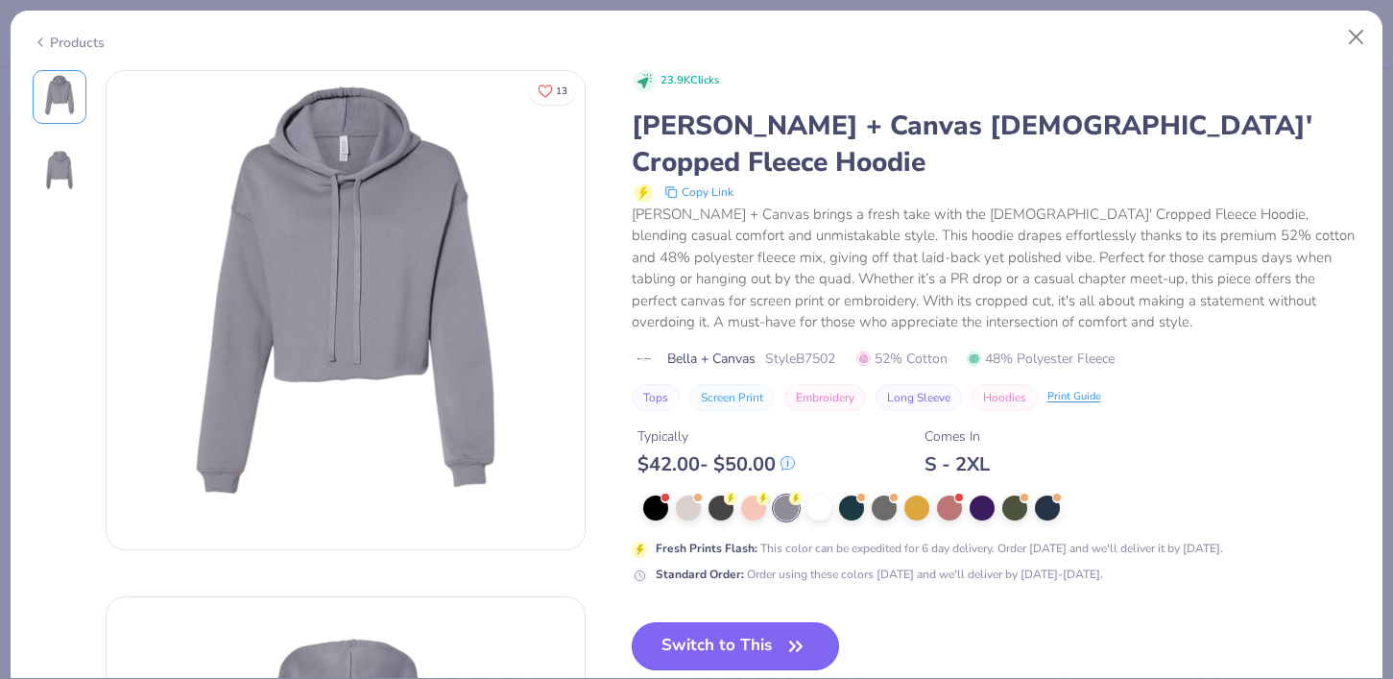
click at [739, 622] on button "Switch to This" at bounding box center [736, 646] width 208 height 48
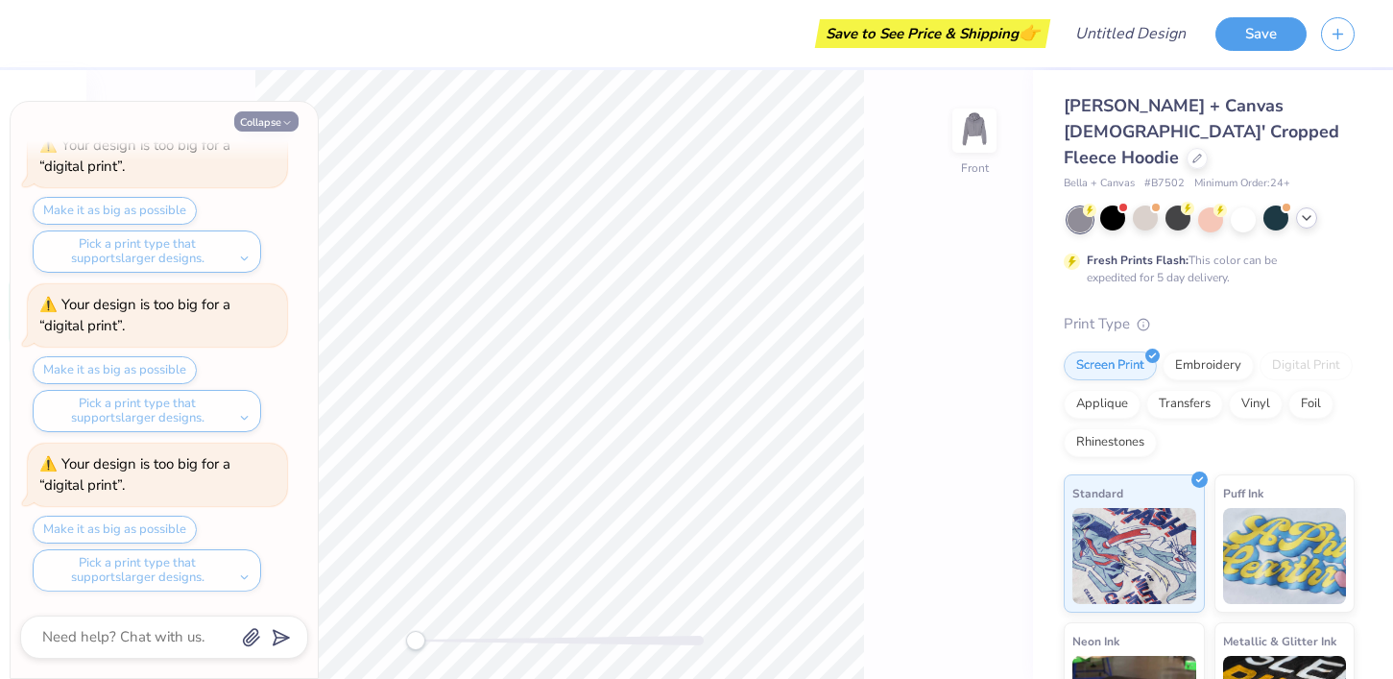
click at [281, 118] on icon "button" at bounding box center [287, 123] width 12 height 12
type textarea "x"
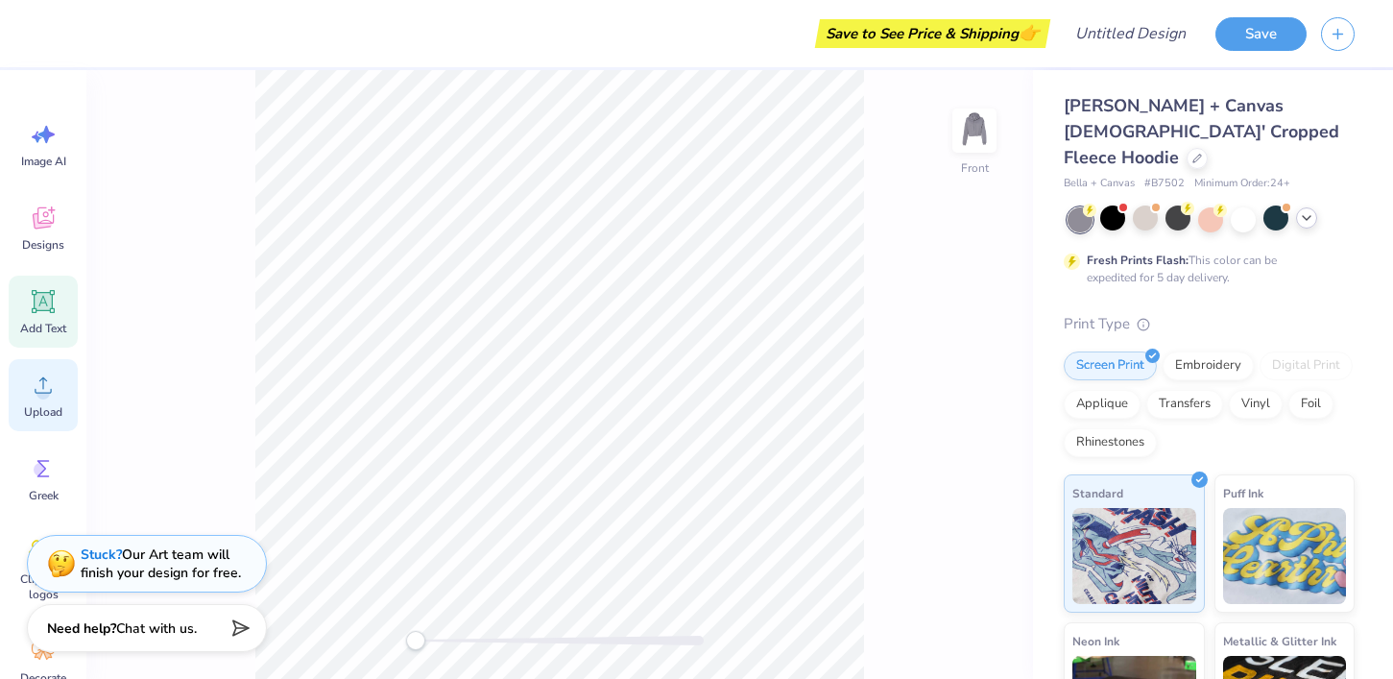
click at [40, 398] on icon at bounding box center [43, 384] width 29 height 29
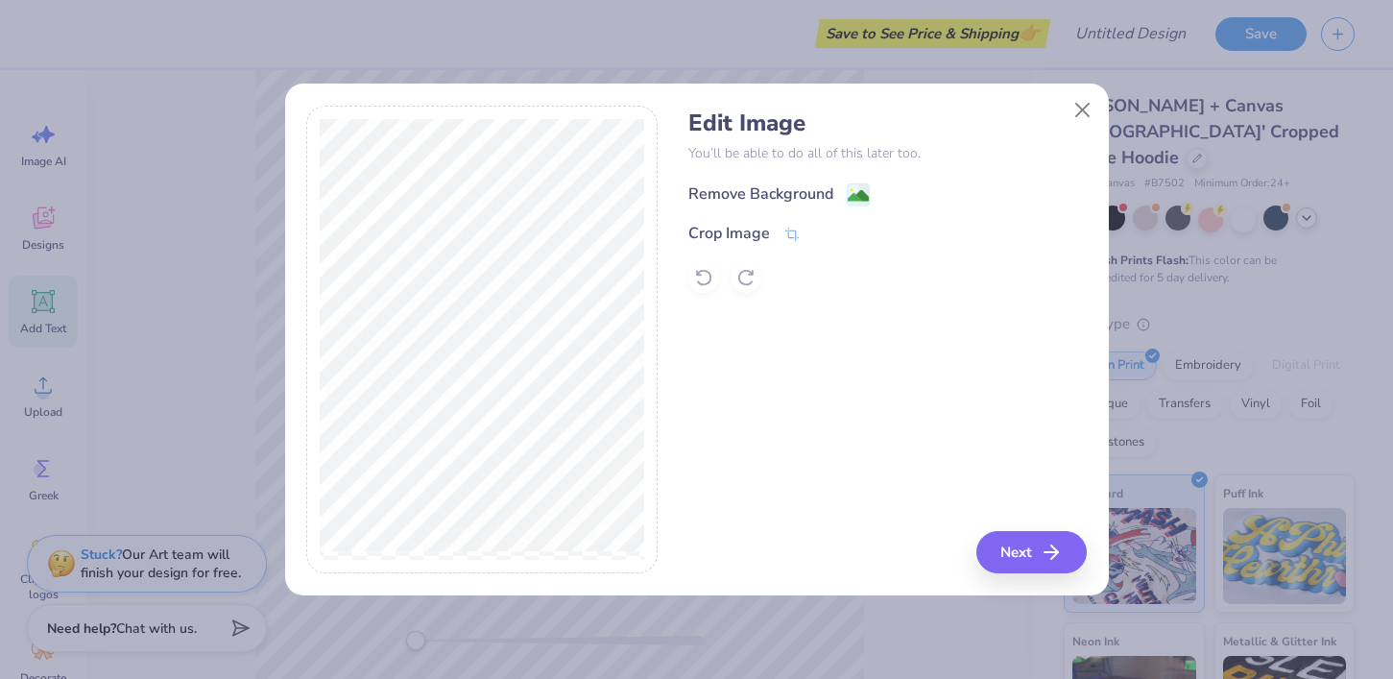
click at [811, 195] on div "Remove Background" at bounding box center [760, 193] width 145 height 23
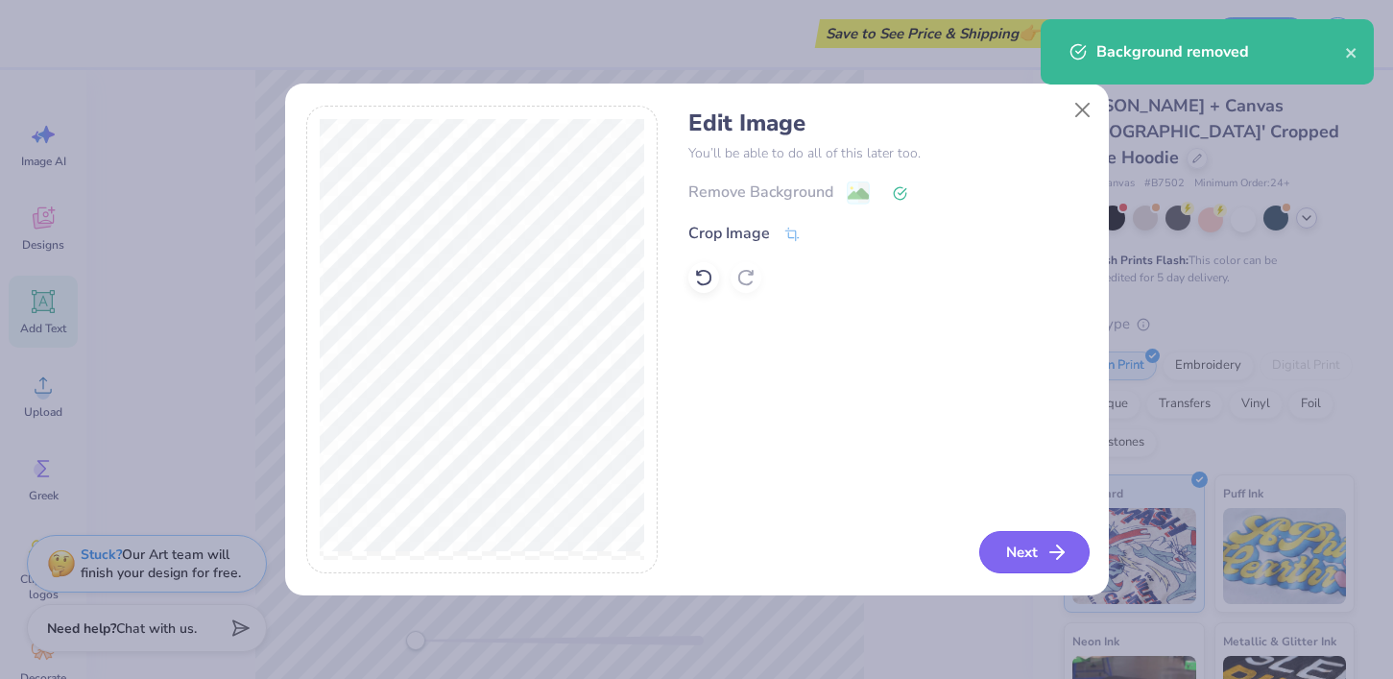
click at [992, 553] on button "Next" at bounding box center [1034, 552] width 110 height 42
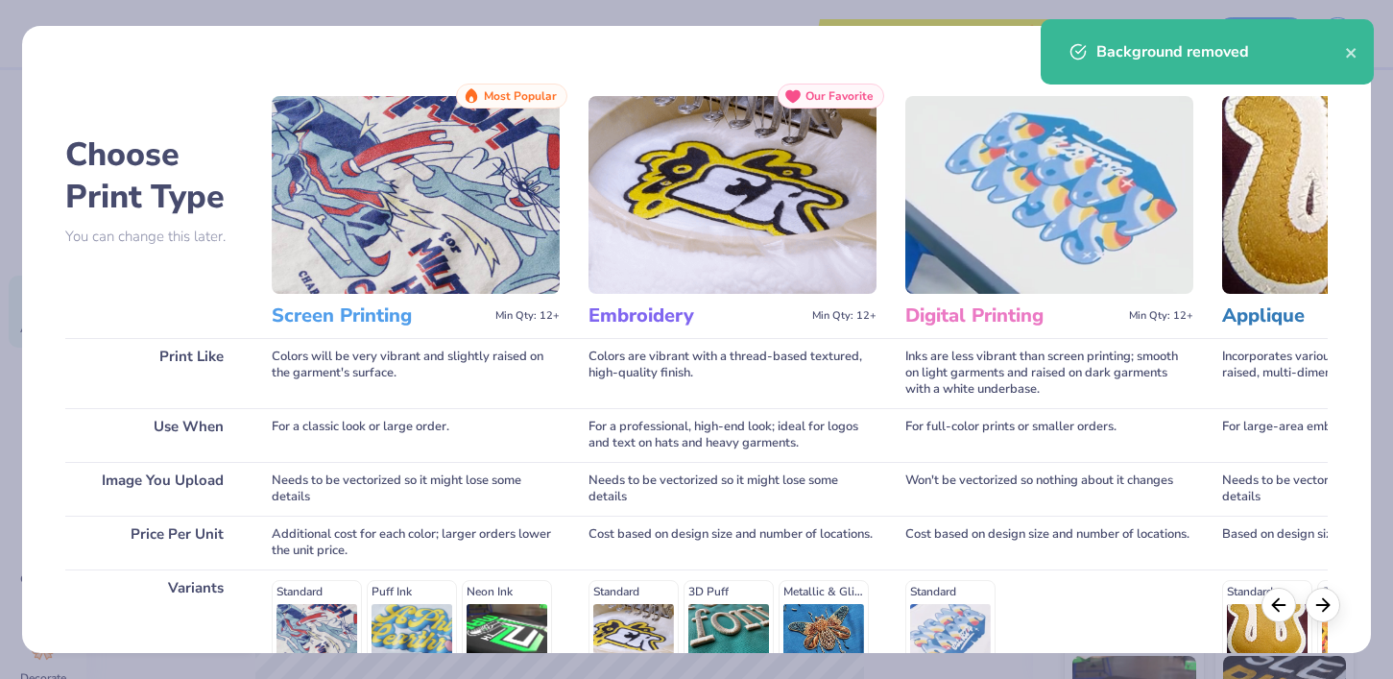
scroll to position [278, 0]
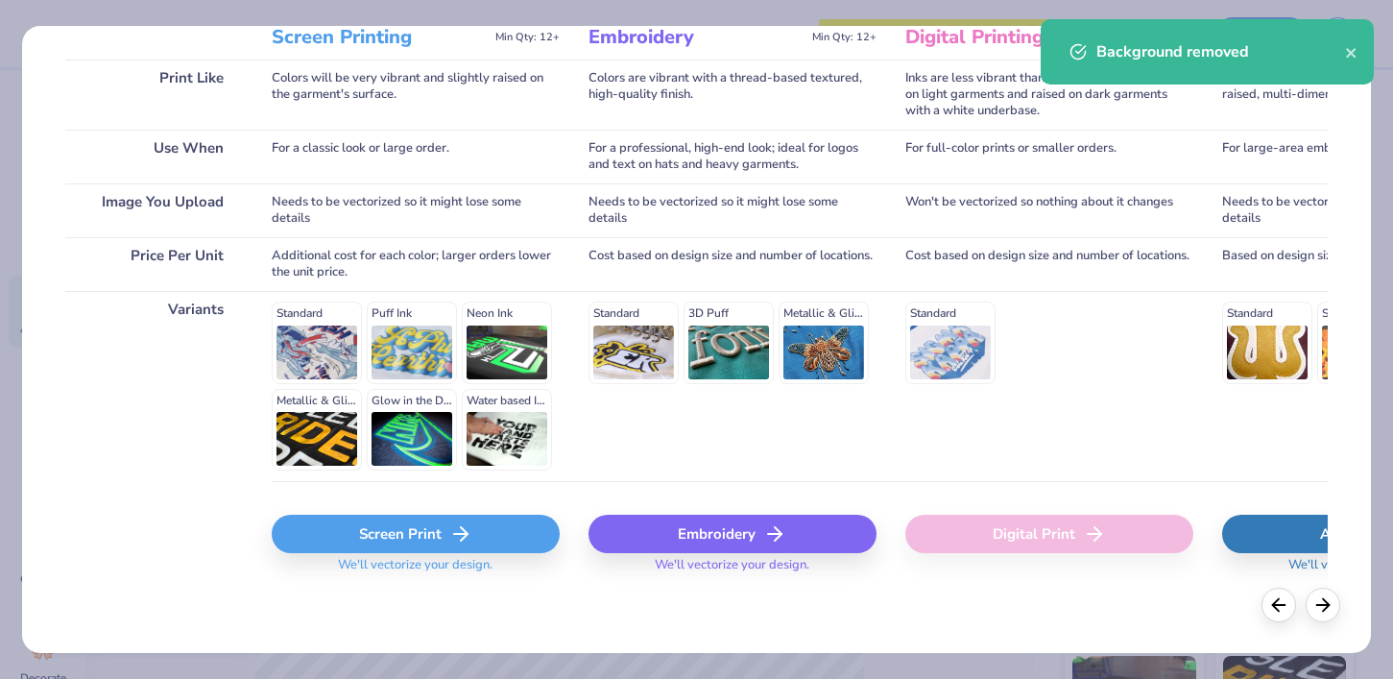
click at [779, 522] on icon at bounding box center [774, 533] width 23 height 23
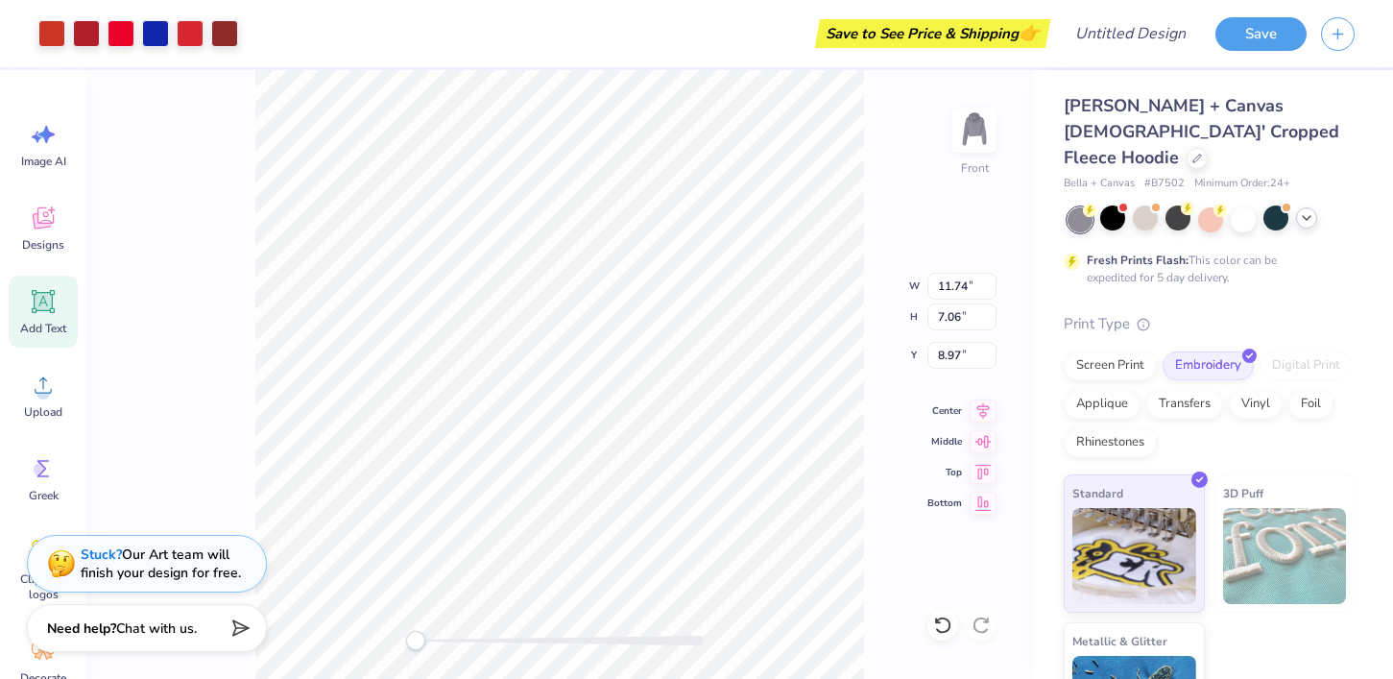
type input "10.92"
type input "6.57"
type input "11.17"
